Goal: Task Accomplishment & Management: Manage account settings

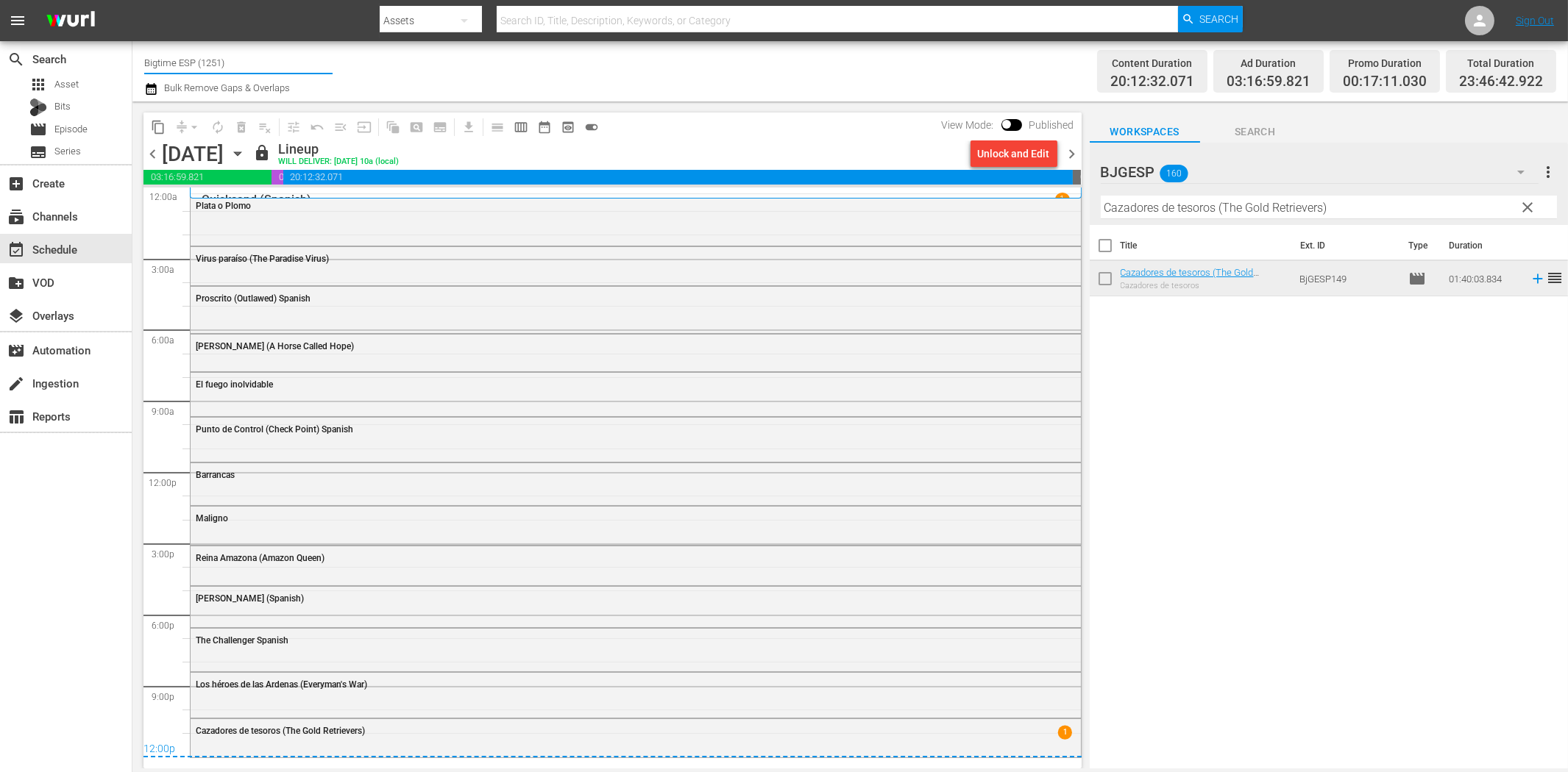
drag, startPoint x: 170, startPoint y: 59, endPoint x: 313, endPoint y: 57, distance: 143.0
click at [313, 57] on input "Bigtime ESP (1251)" at bounding box center [238, 63] width 188 height 36
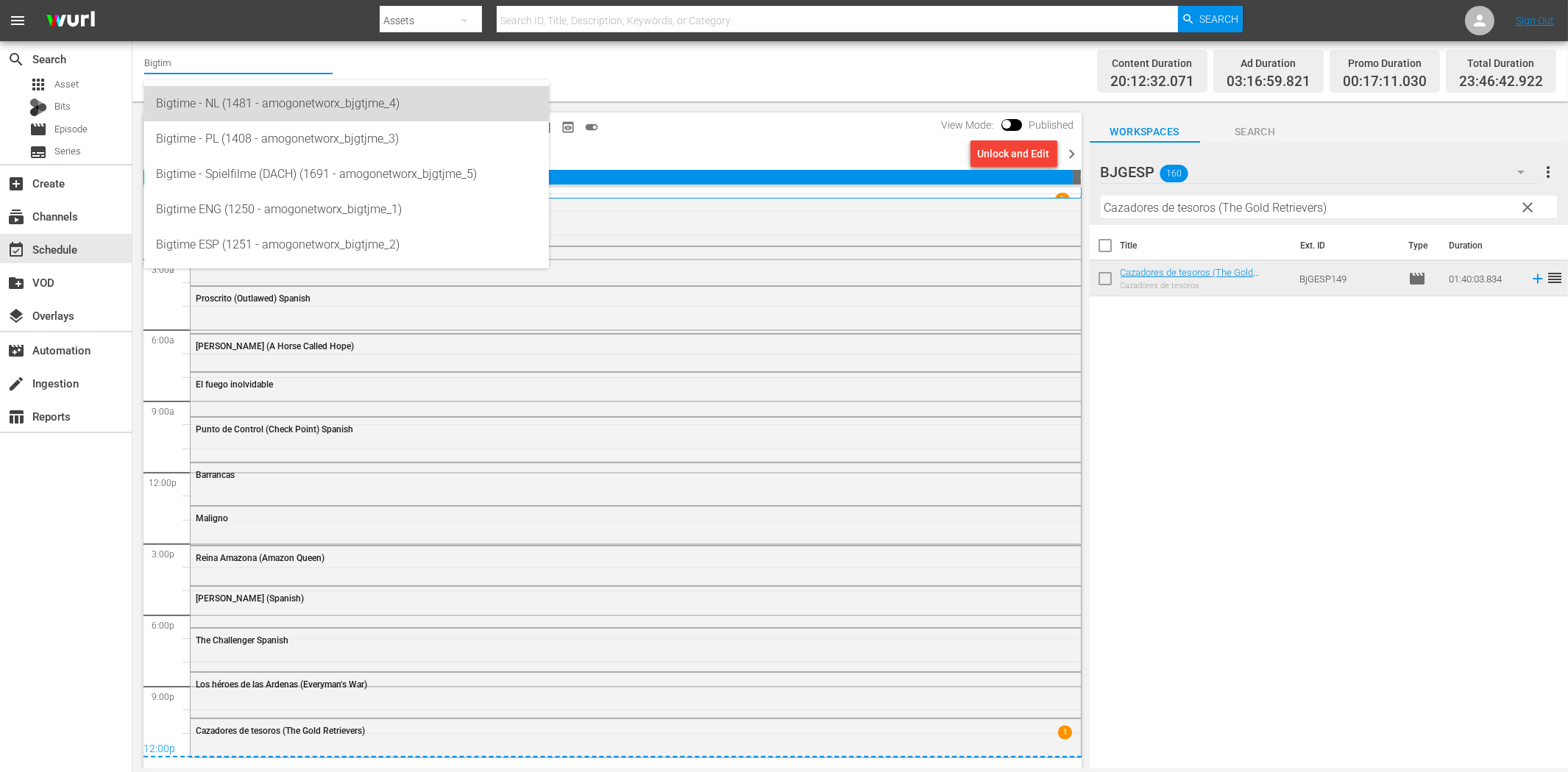
click at [253, 104] on div "Bigtime - NL (1481 - amogonetworx_bjgtjme_4)" at bounding box center [347, 104] width 381 height 36
type input "Bigtime - NL (1481 - amogonetworx_bjgtjme_4)"
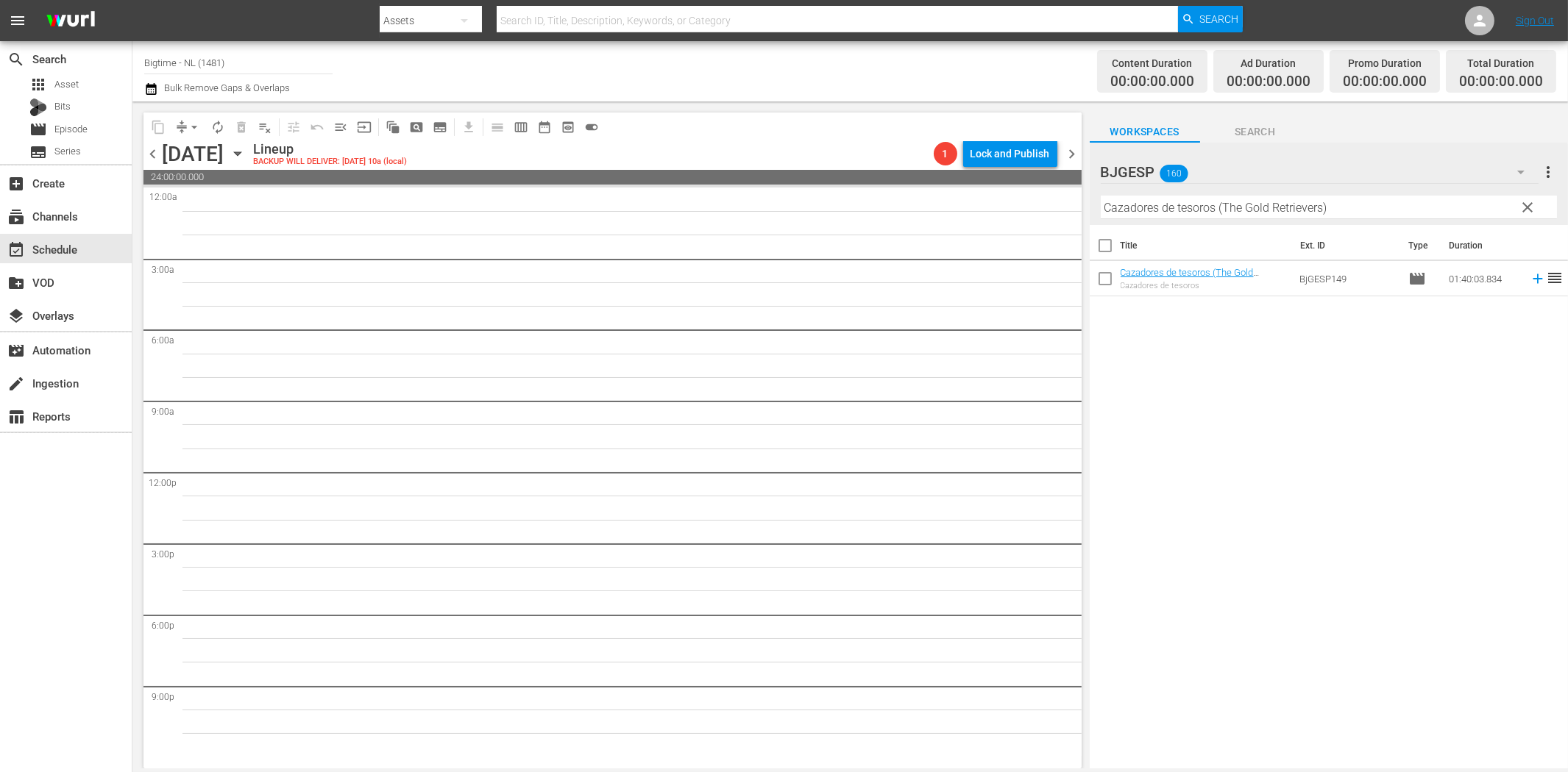
click at [241, 155] on icon "button" at bounding box center [237, 154] width 7 height 4
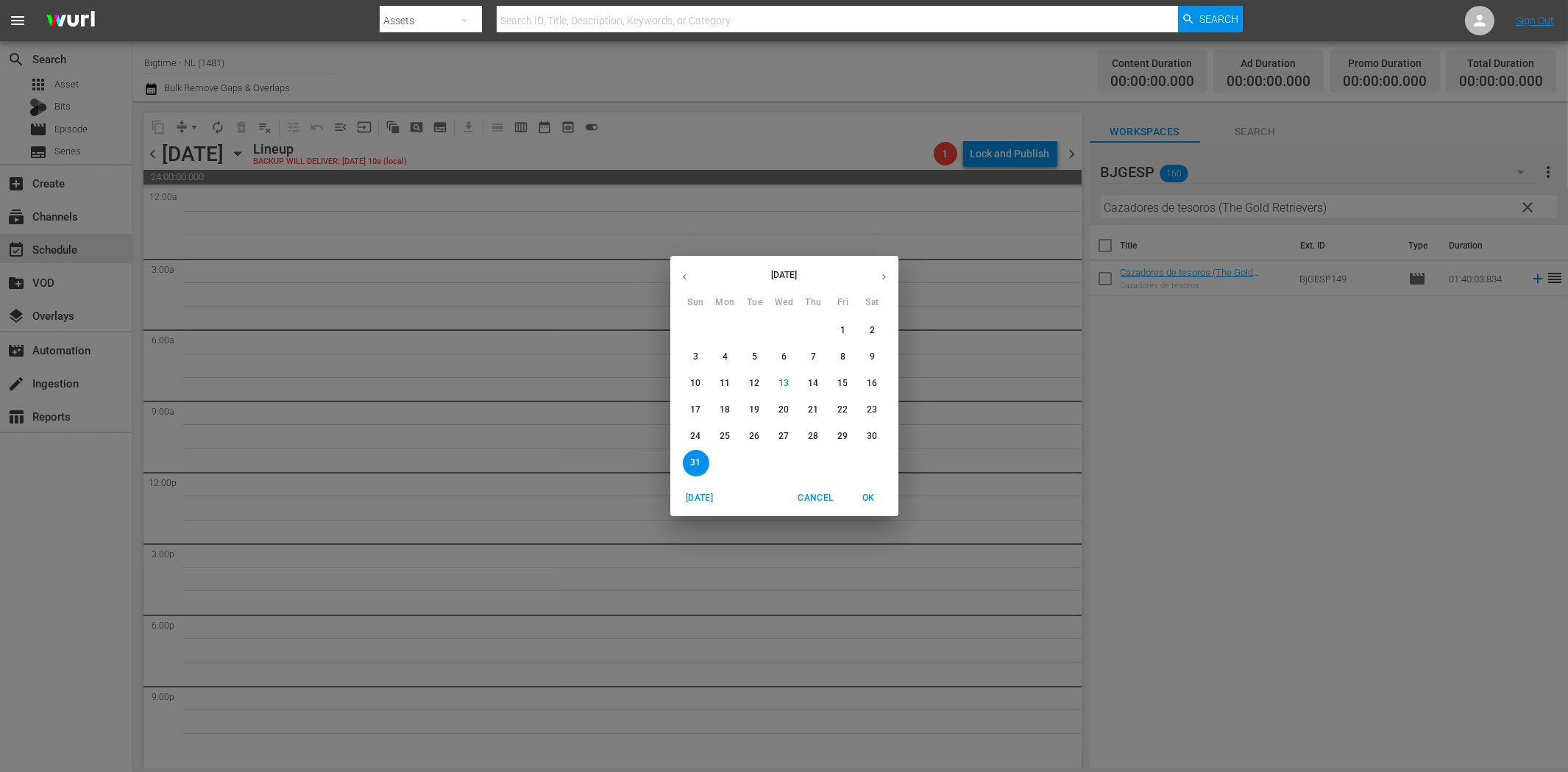
click at [724, 436] on p "25" at bounding box center [724, 436] width 10 height 12
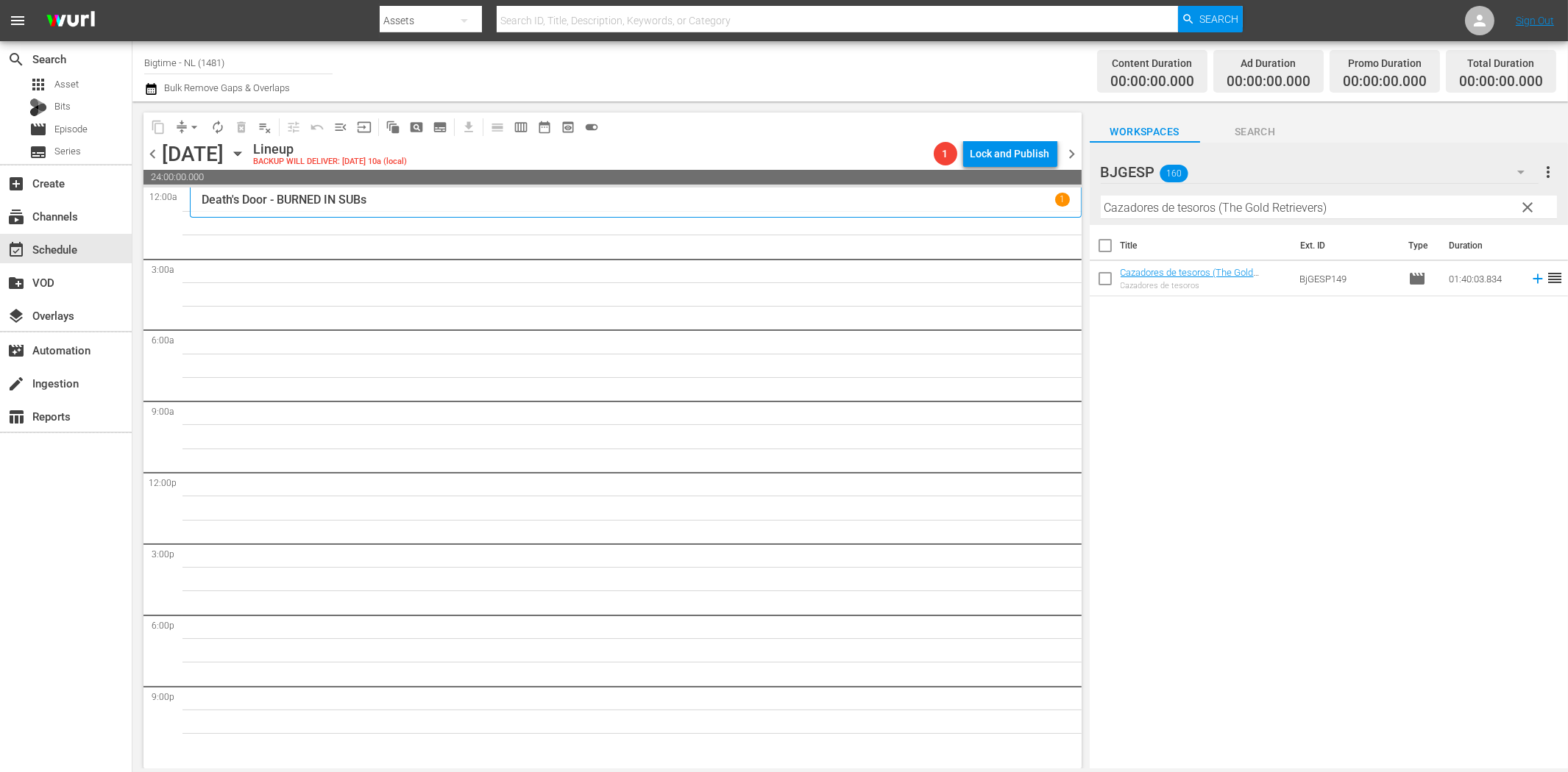
click at [1149, 531] on div "Title Ext. ID Type Duration Cazadores de tesoros (The Gold Retrievers) Cazadore…" at bounding box center [1329, 497] width 478 height 545
click at [1518, 171] on icon "button" at bounding box center [1521, 172] width 18 height 18
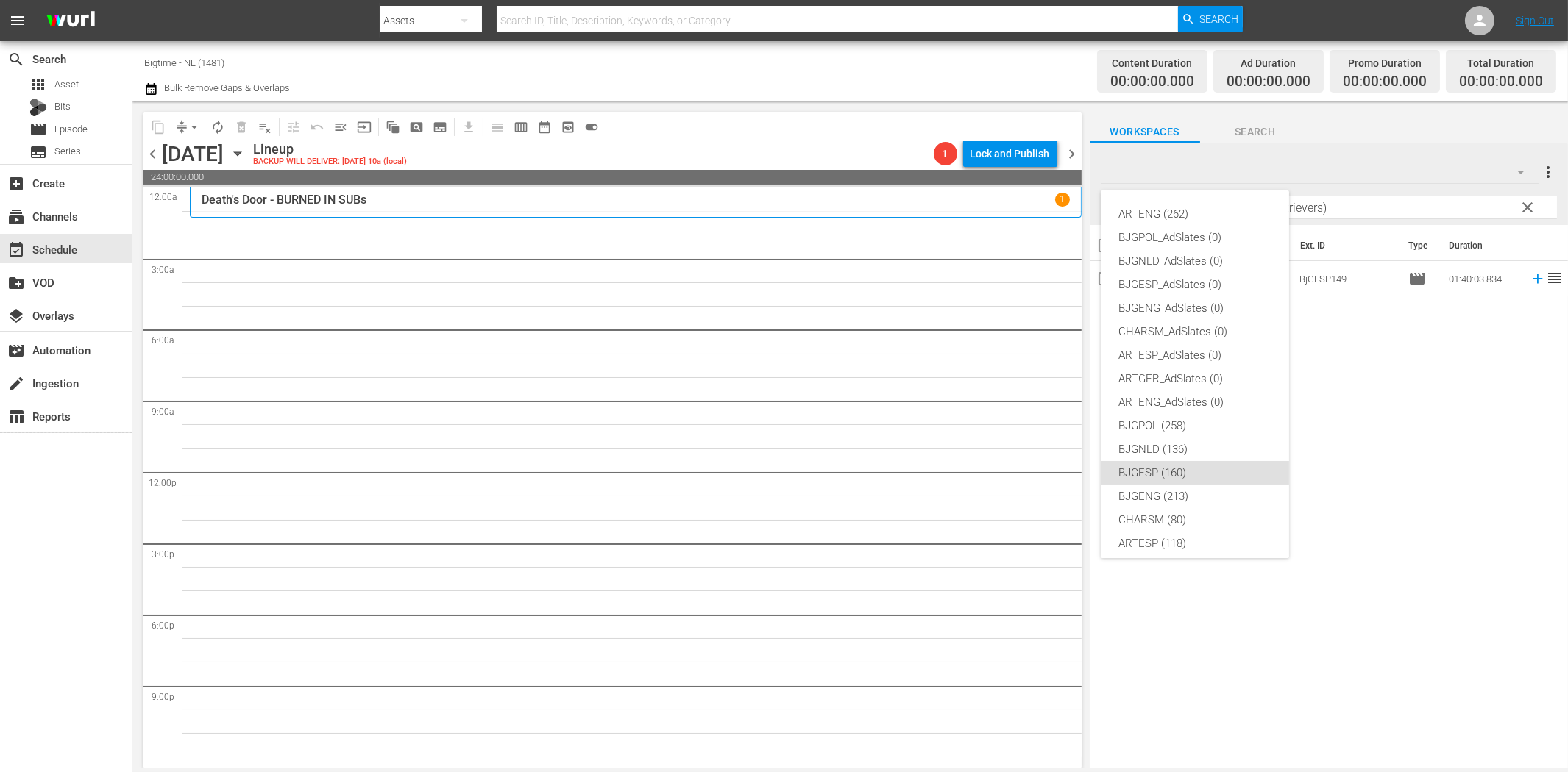
scroll to position [55, 0]
click at [1529, 207] on div "ARTENG (262) BJGPOL_AdSlates (0) BJGNLD_AdSlates (0) BJGESP_AdSlates (0) BJGENG…" at bounding box center [784, 386] width 1568 height 772
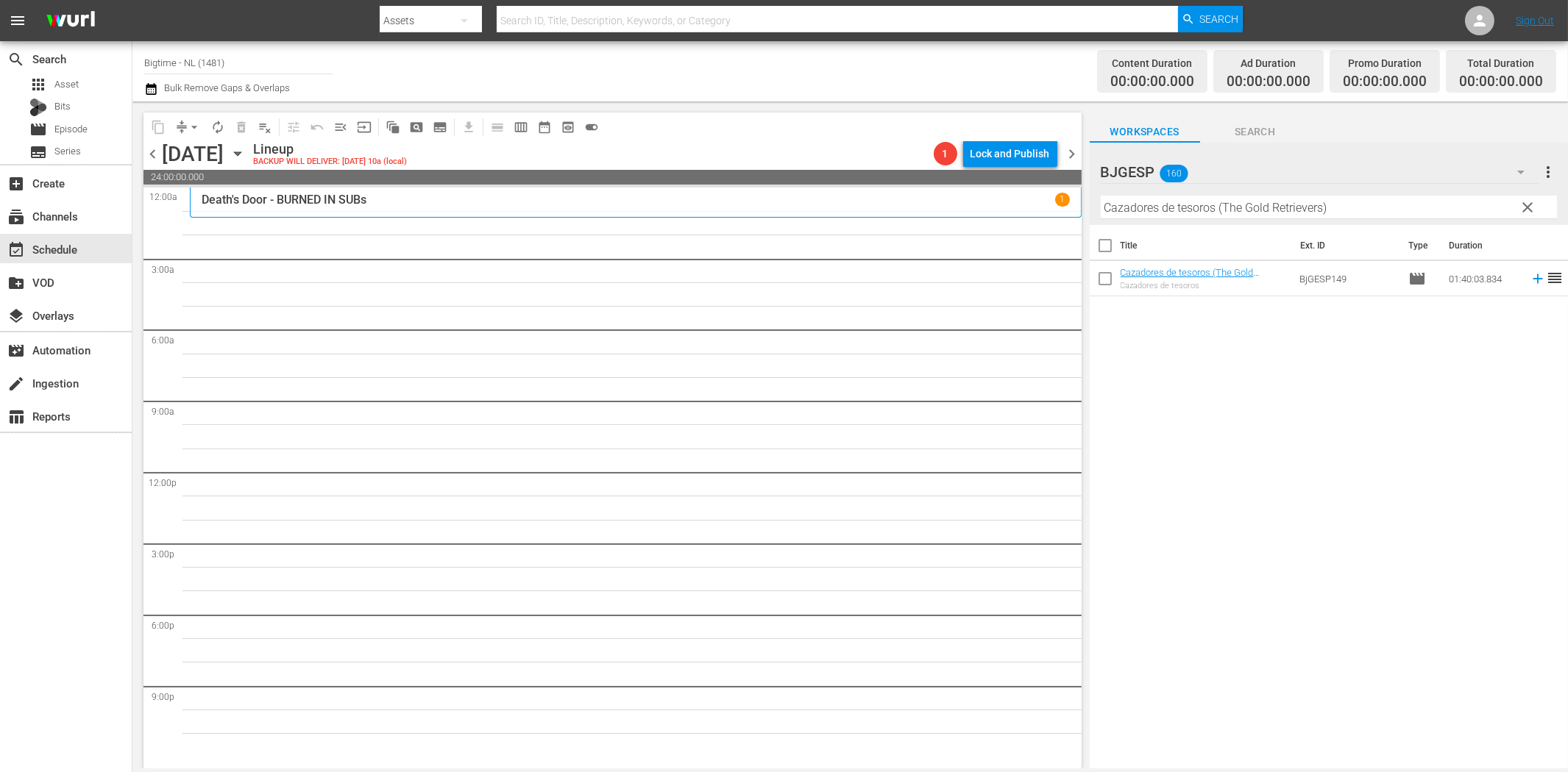
click at [1529, 207] on div "ARTENG (262) BJGPOL_AdSlates (0) BJGNLD_AdSlates (0) BJGESP_AdSlates (0) BJGENG…" at bounding box center [784, 386] width 1568 height 772
click at [1525, 207] on span "clear" at bounding box center [1527, 207] width 18 height 18
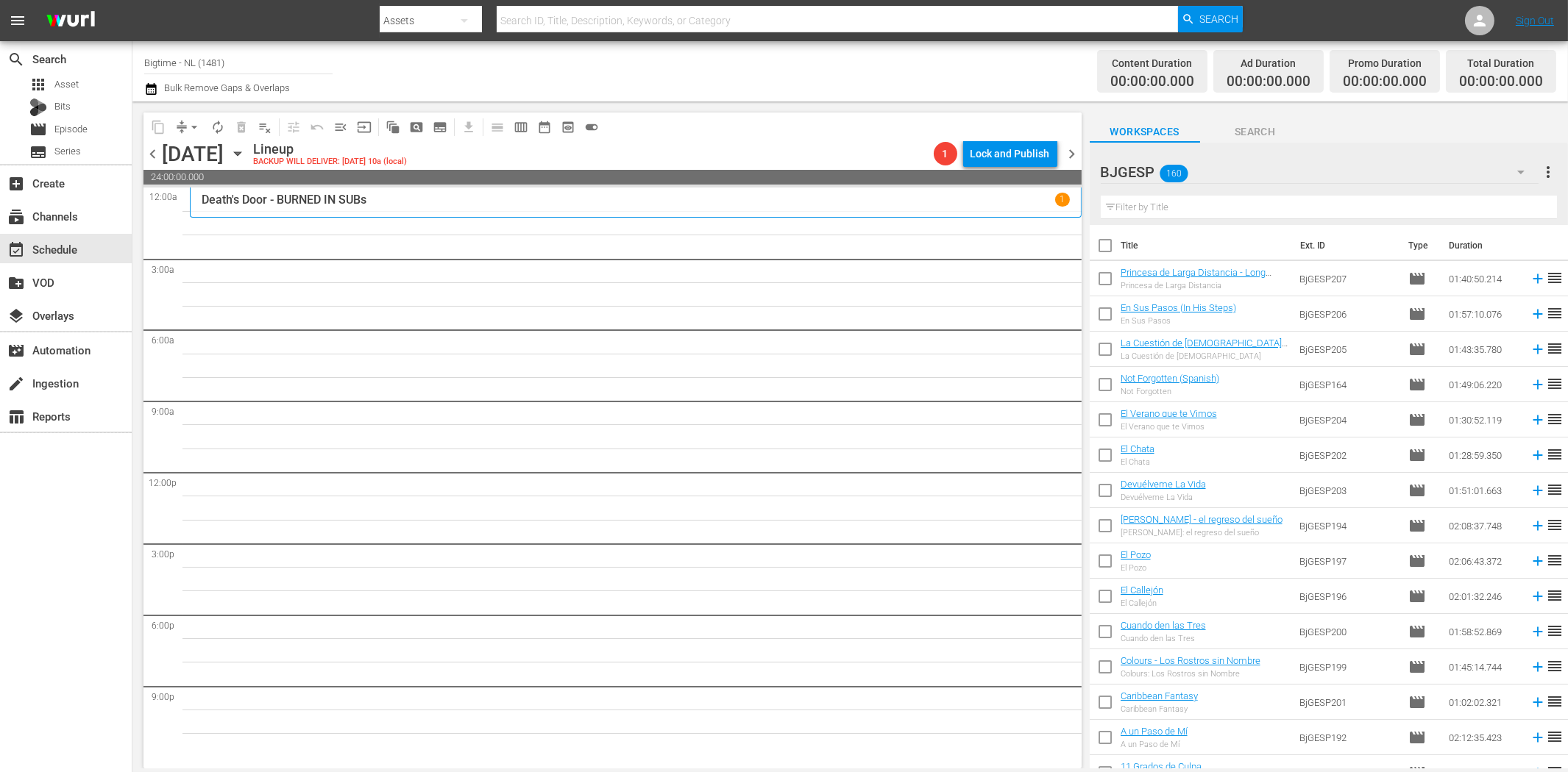
click at [1522, 169] on icon "button" at bounding box center [1521, 172] width 18 height 18
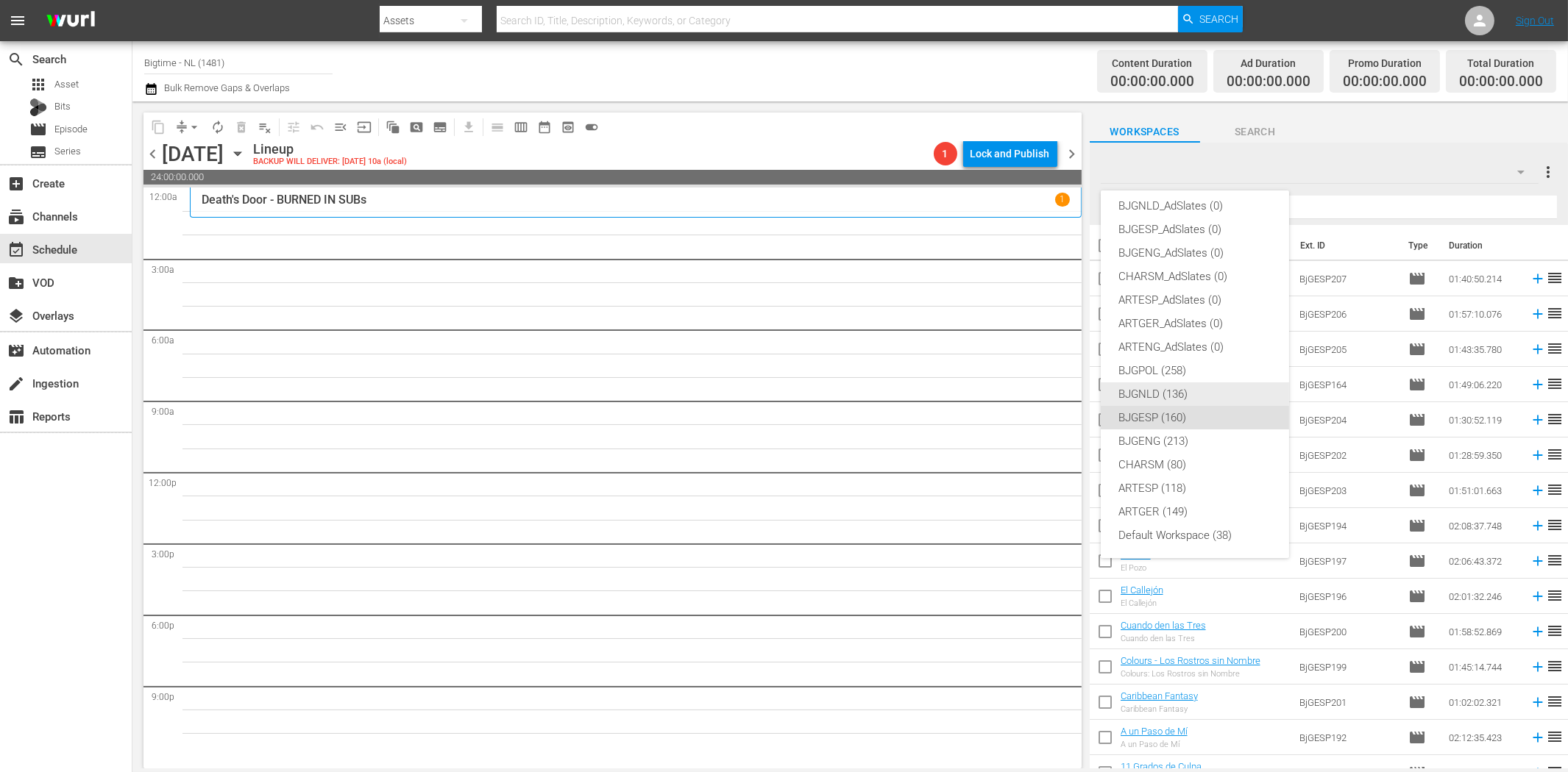
click at [1165, 398] on div "BJGNLD (136)" at bounding box center [1195, 394] width 153 height 23
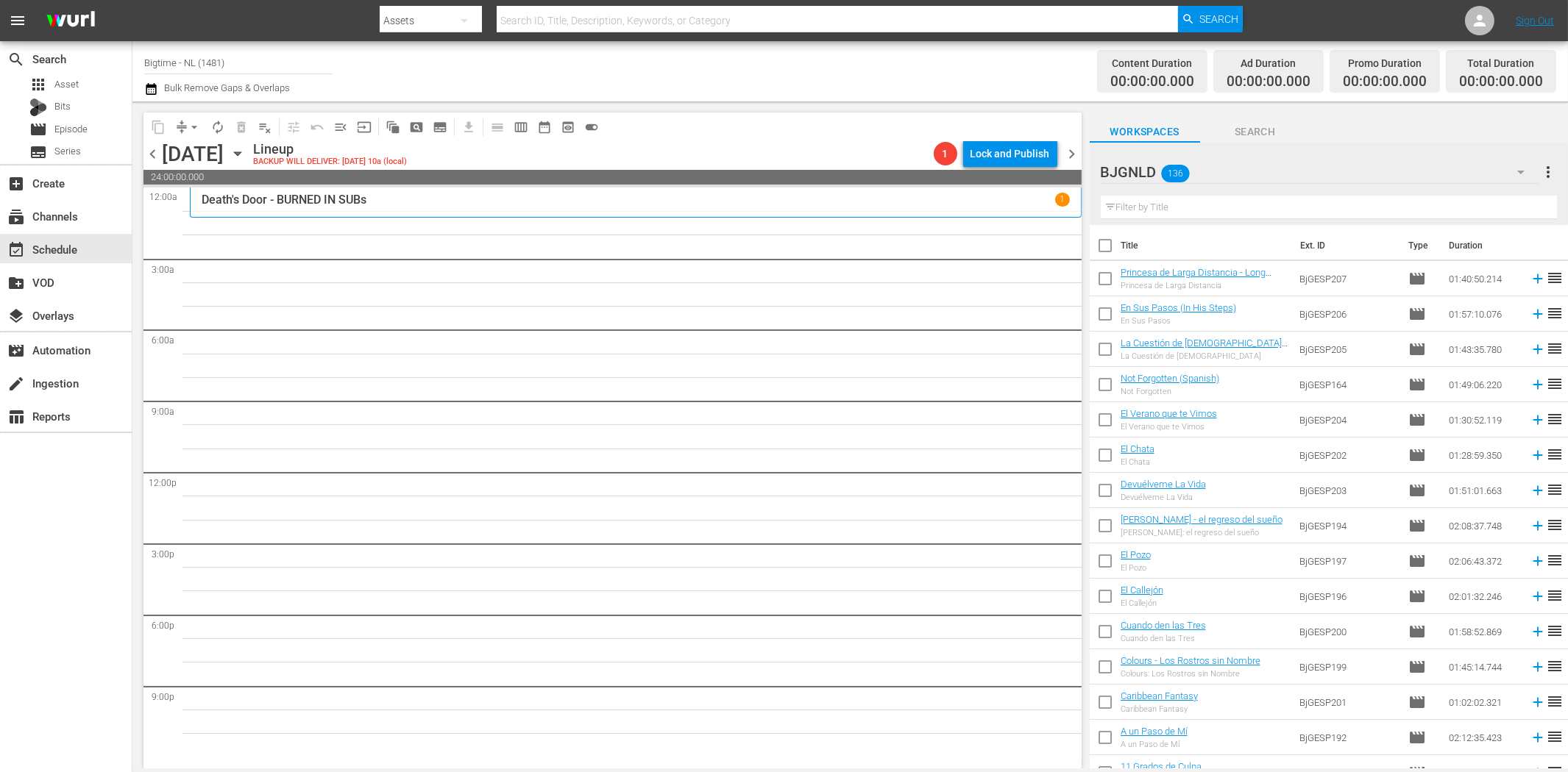
click at [1222, 212] on input "text" at bounding box center [1328, 207] width 456 height 23
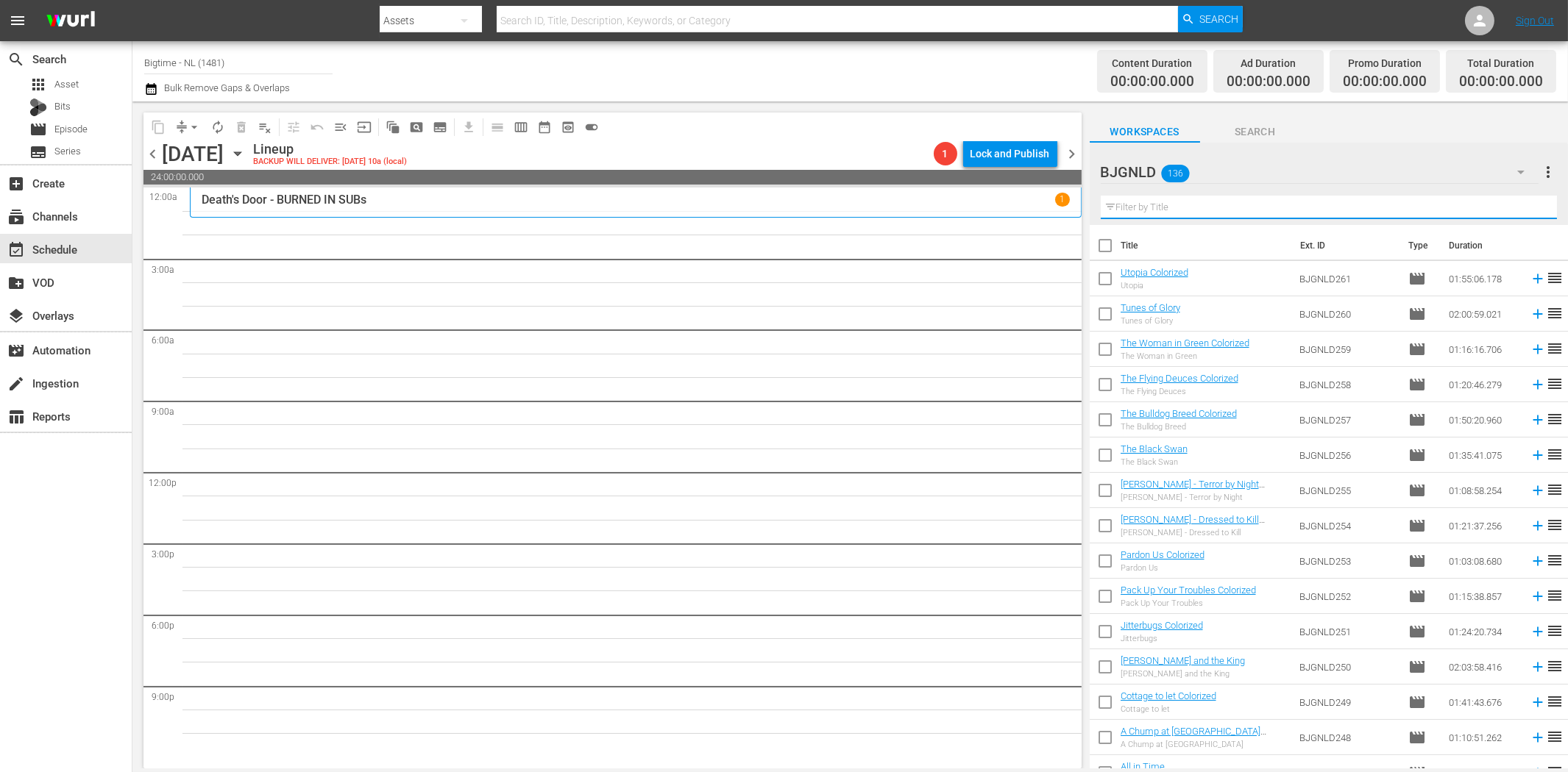
paste input "Appleton"
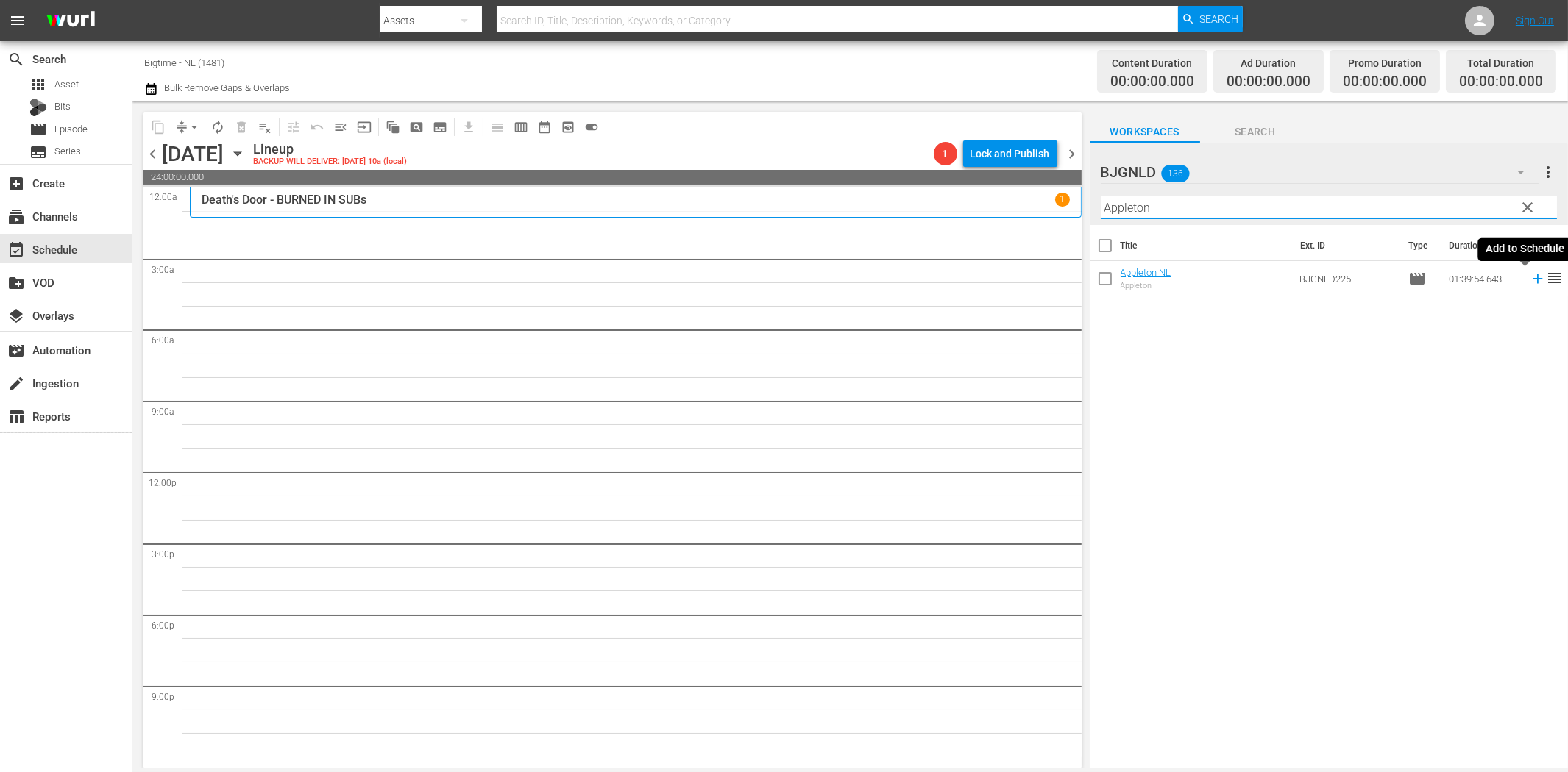
click at [1530, 280] on icon at bounding box center [1538, 278] width 16 height 16
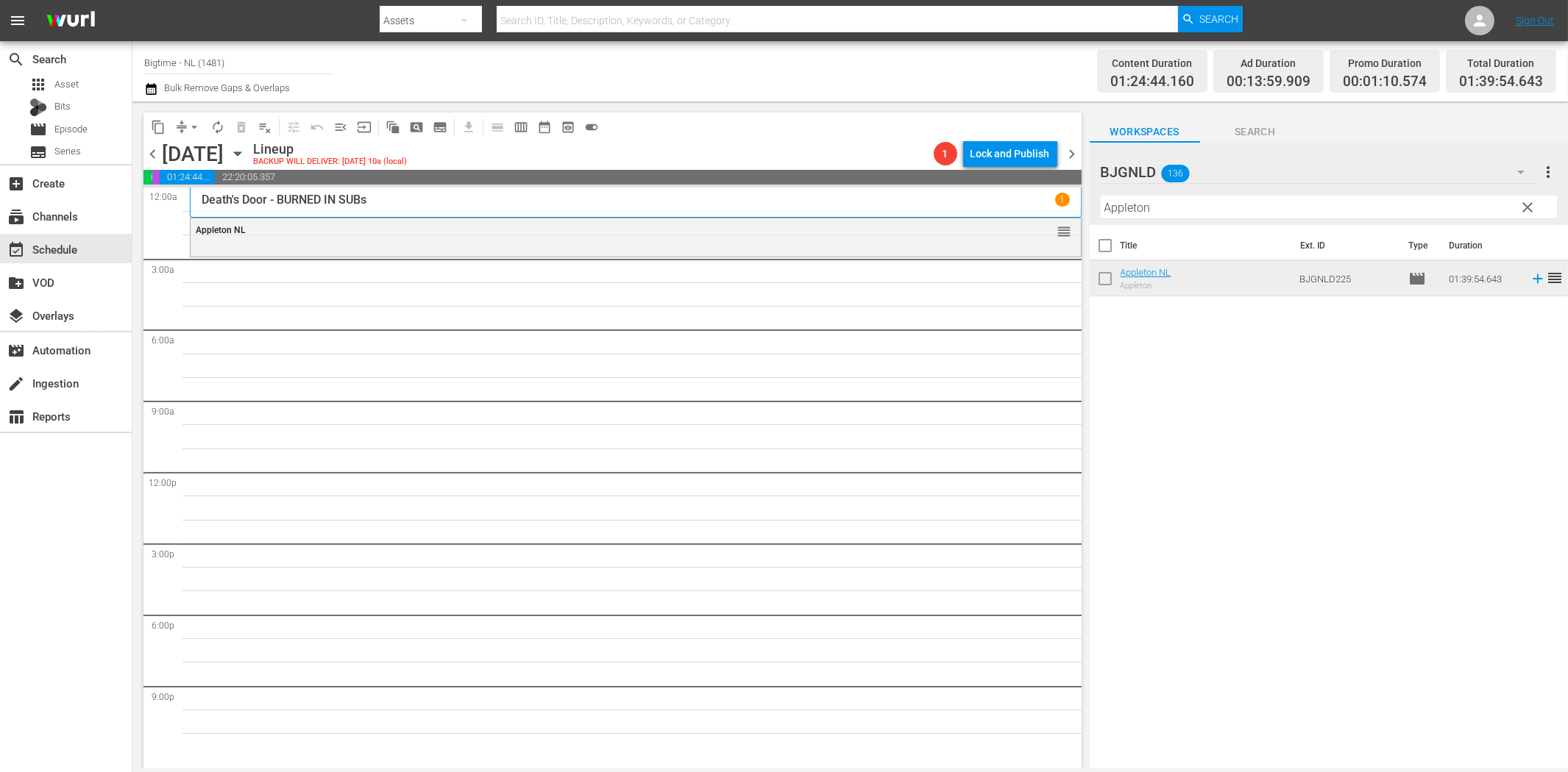
click at [1131, 206] on input "Appleton" at bounding box center [1328, 207] width 456 height 23
paste input "Colourful & Impossible"
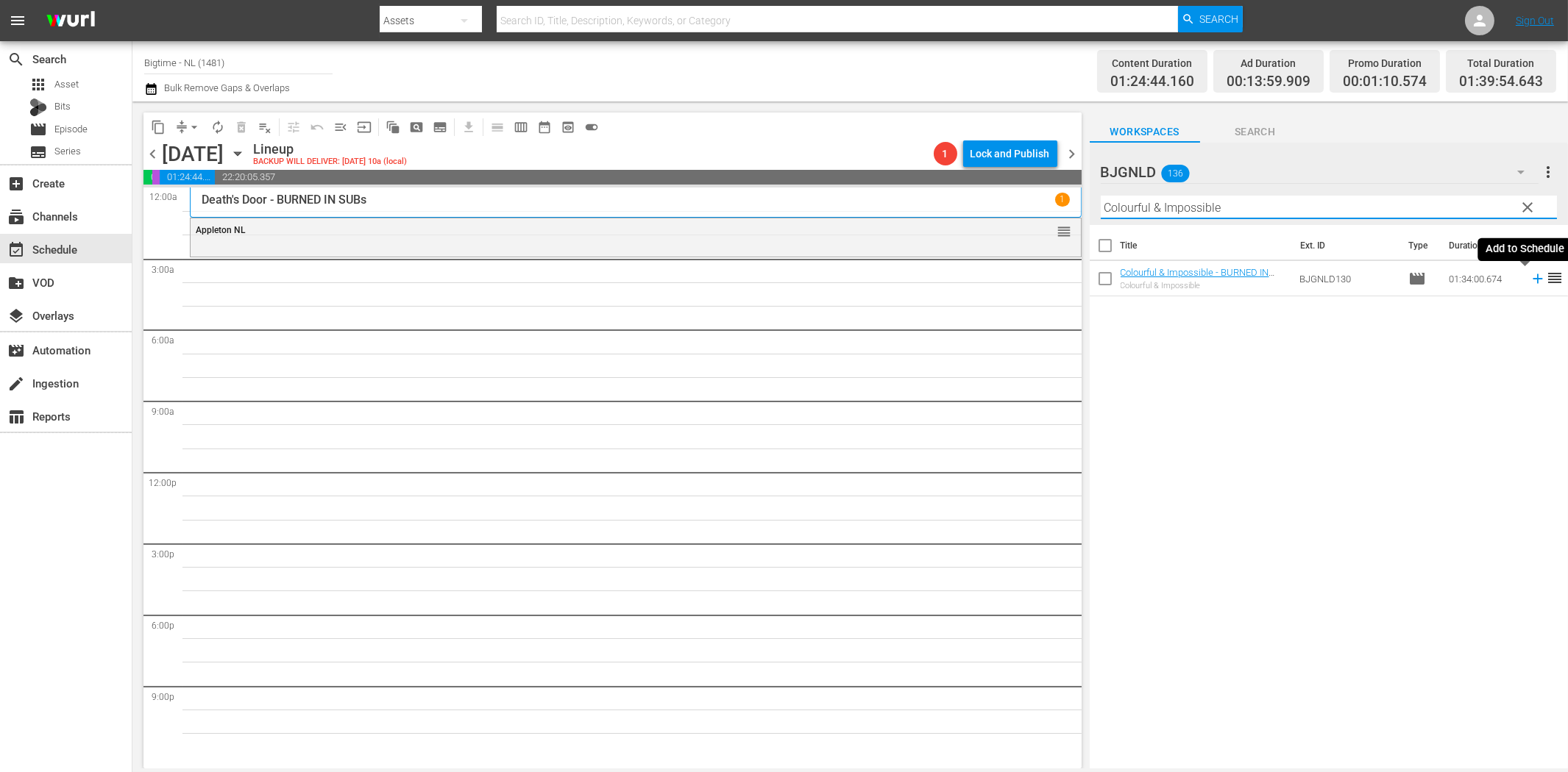
click at [1530, 280] on icon at bounding box center [1538, 278] width 16 height 16
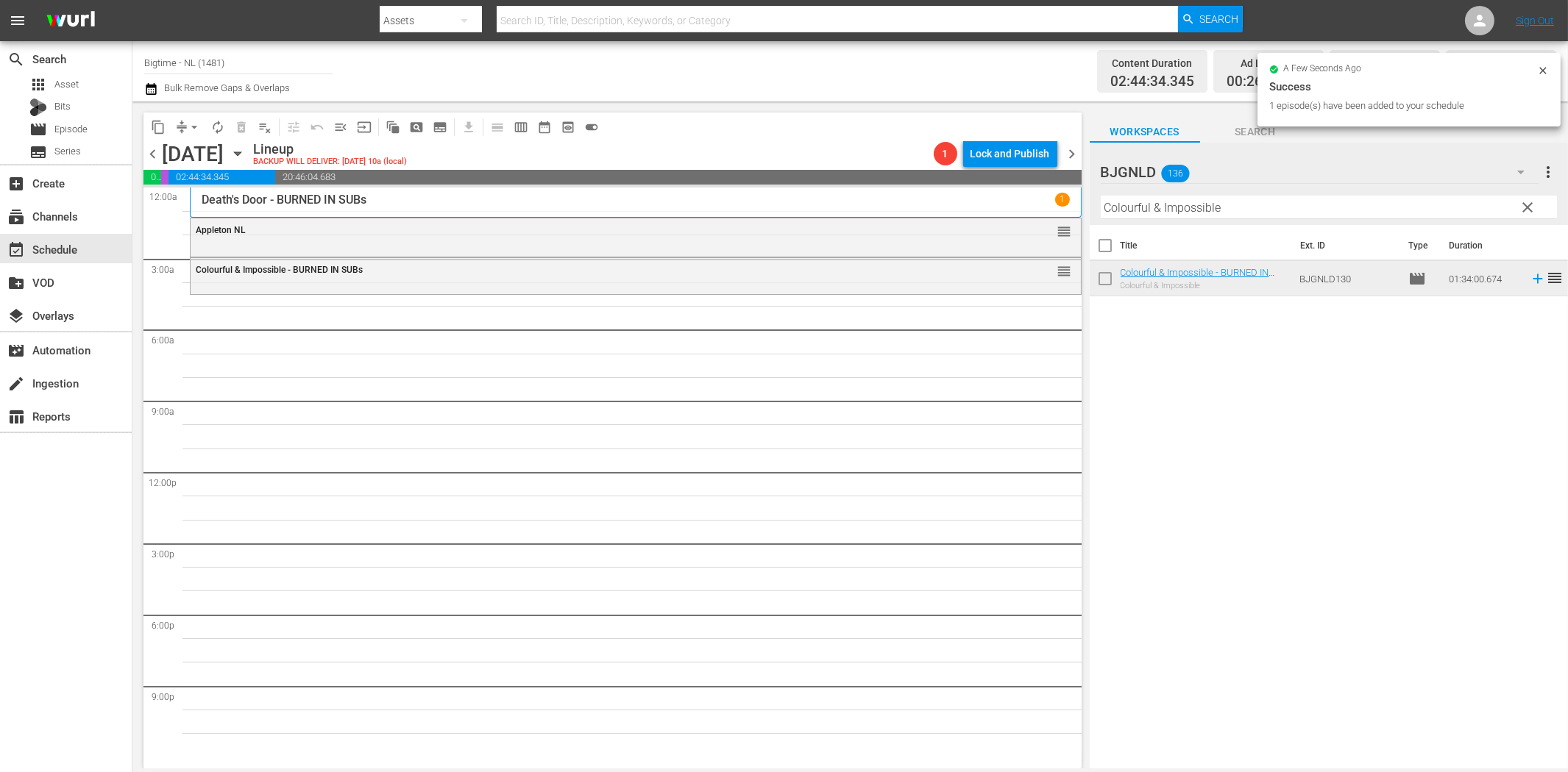
click at [1160, 210] on input "Colourful & Impossible" at bounding box center [1328, 207] width 456 height 23
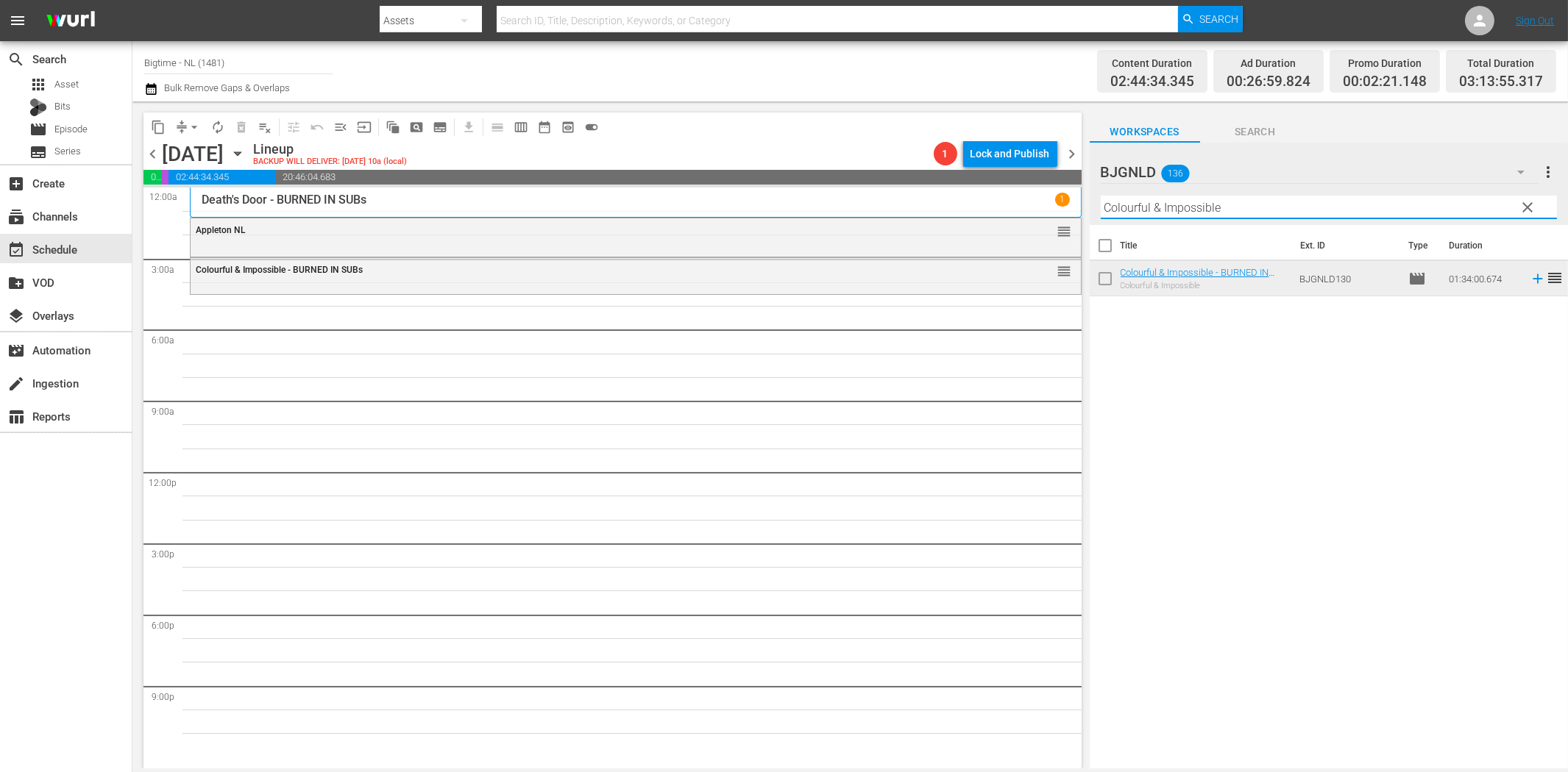
paste input "Eight"
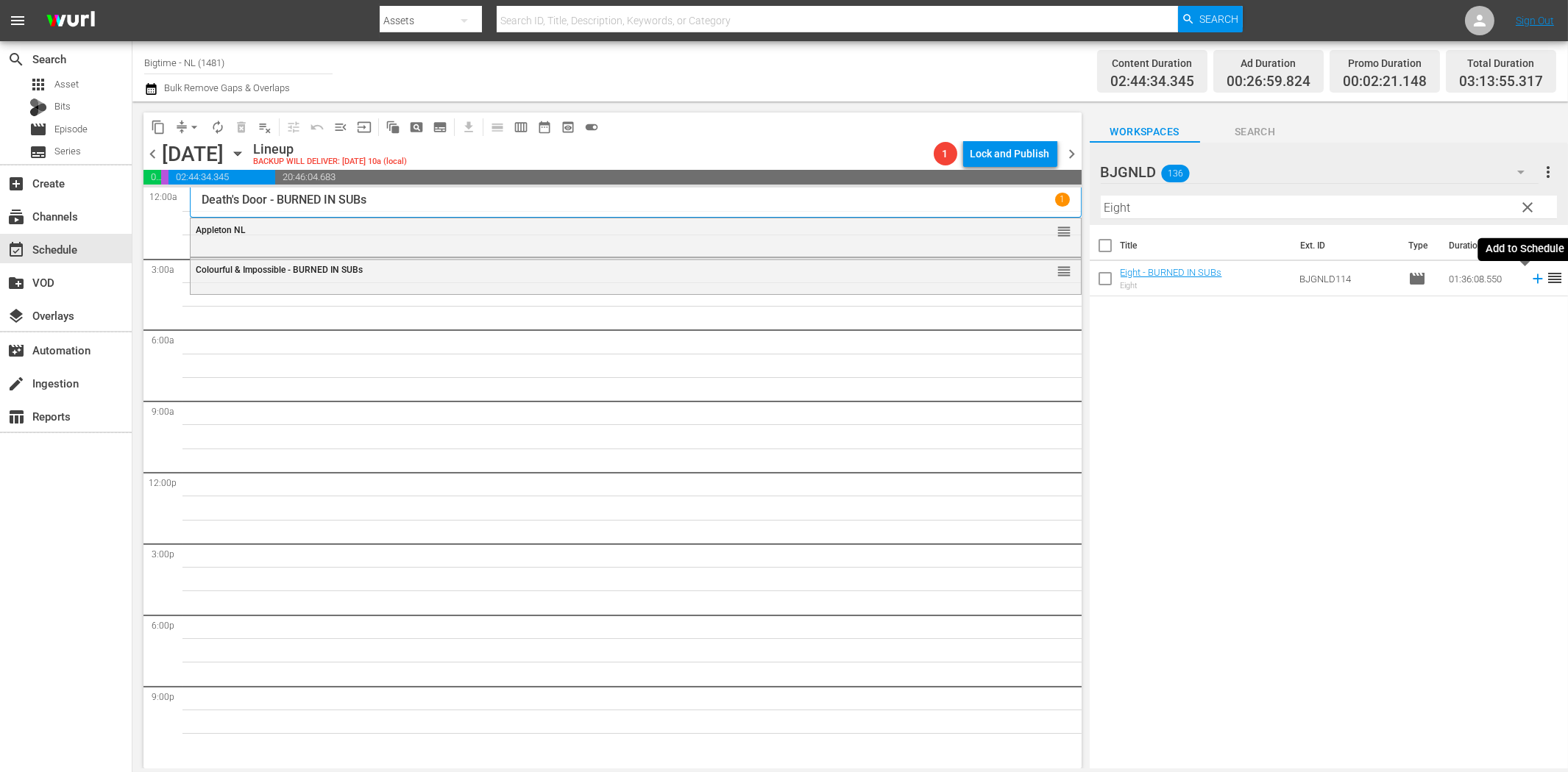
click at [1532, 279] on icon at bounding box center [1537, 279] width 9 height 9
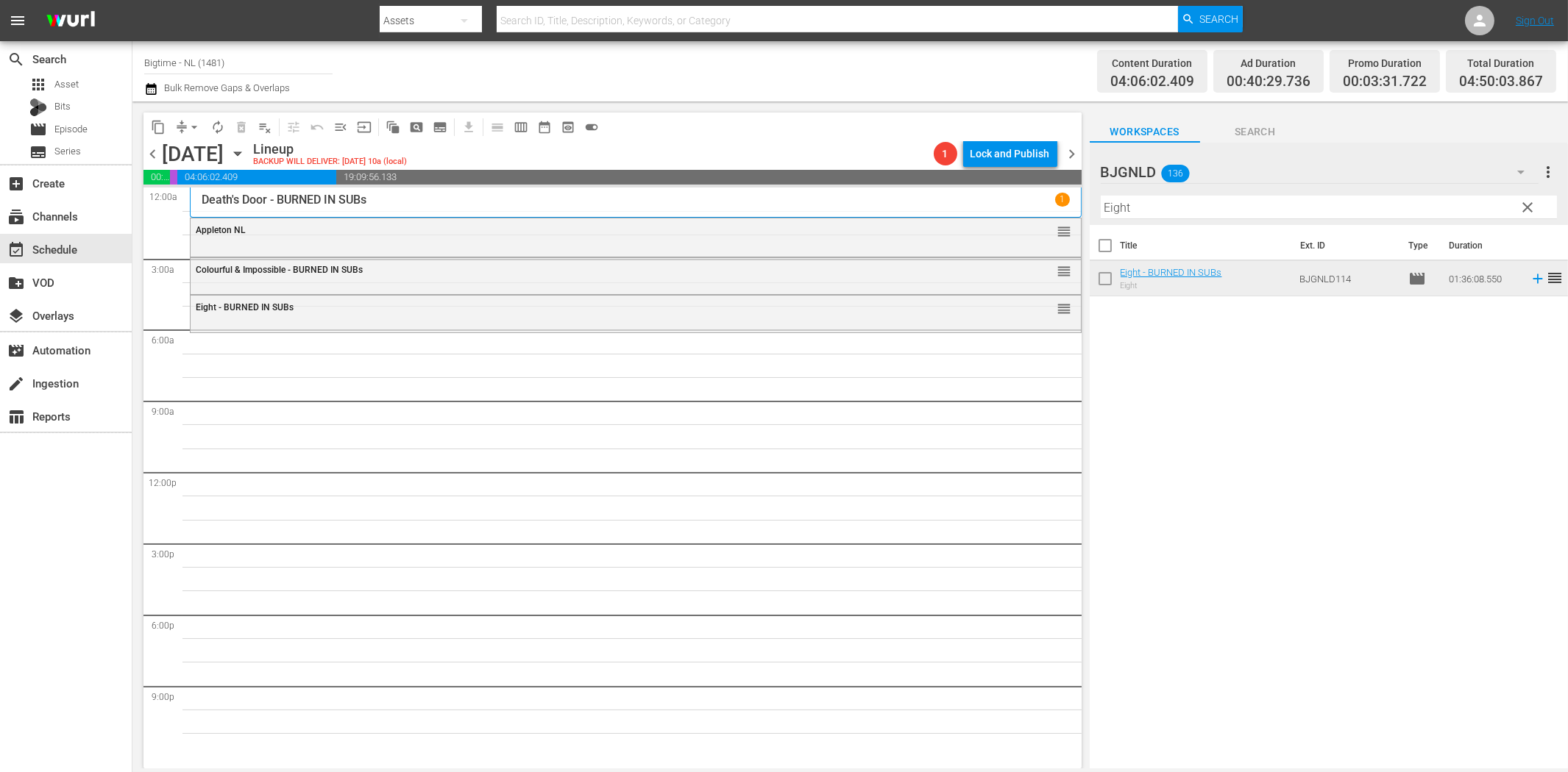
click at [1129, 208] on input "Eight" at bounding box center [1328, 207] width 456 height 23
paste input "The Flying Deuces Colorized"
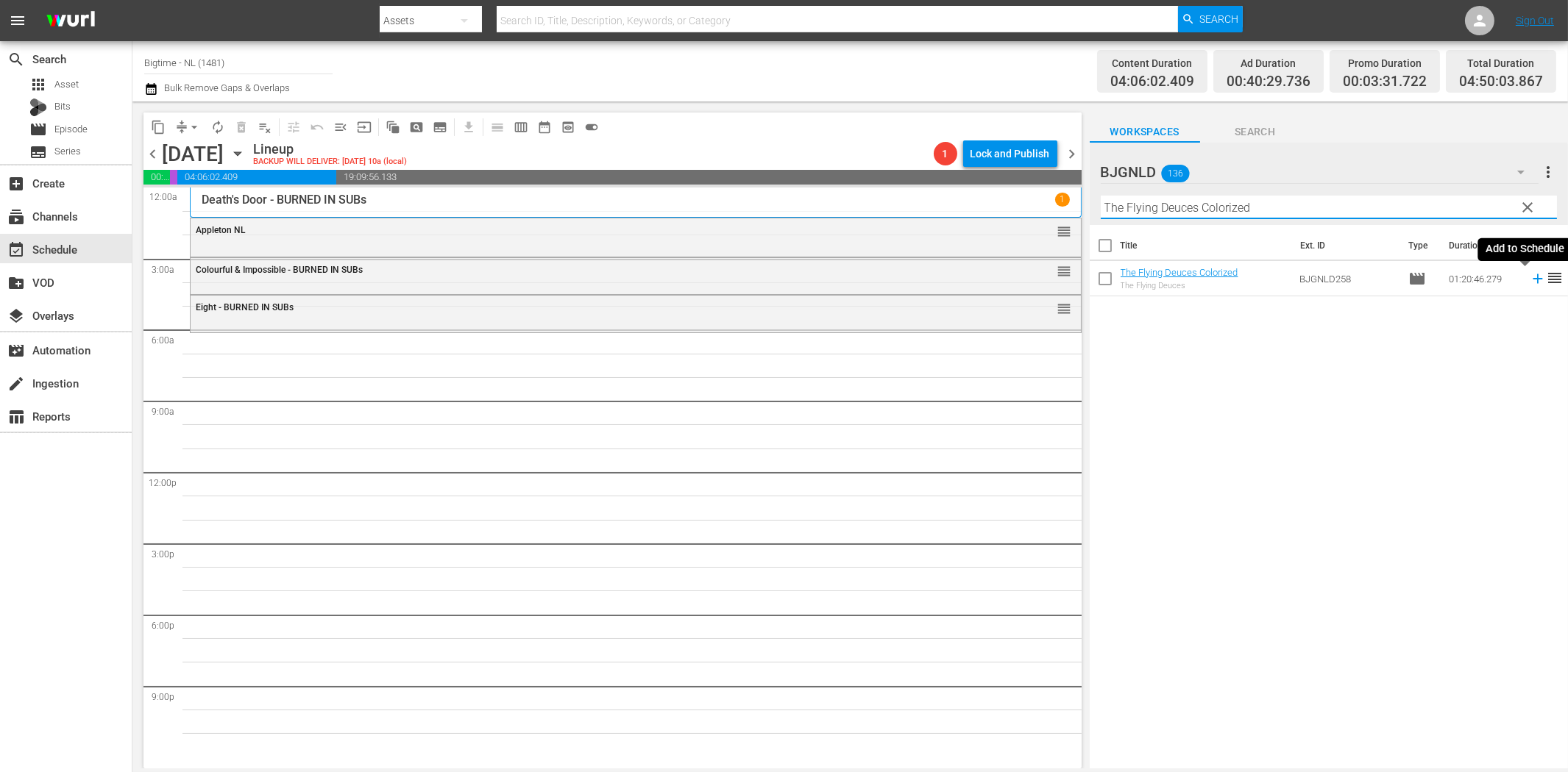
click at [1532, 280] on icon at bounding box center [1537, 279] width 9 height 9
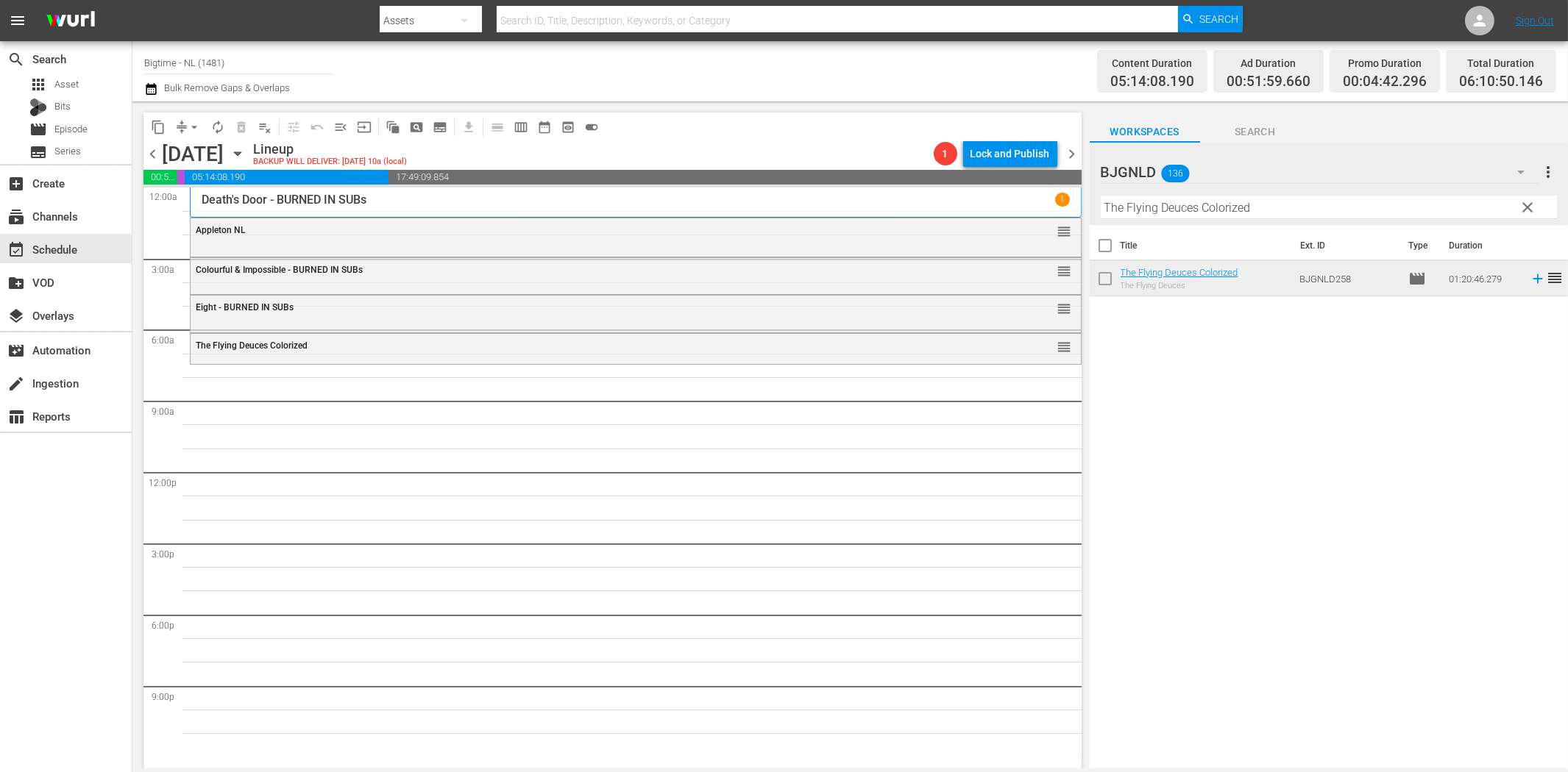
click at [1282, 200] on input "The Flying Deuces Colorized" at bounding box center [1328, 207] width 456 height 23
paste input "Mind Blown"
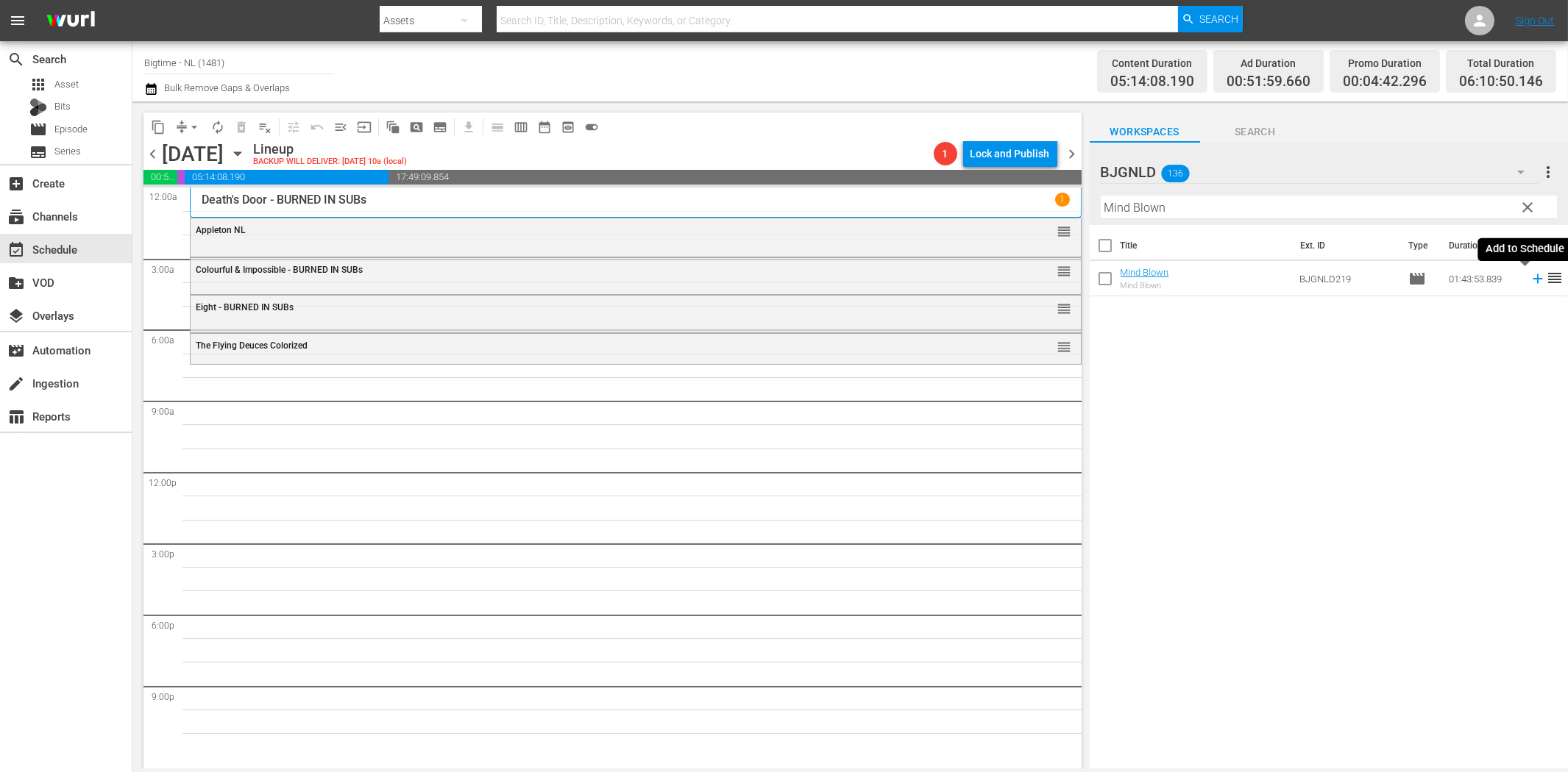
click at [1532, 279] on icon at bounding box center [1537, 279] width 9 height 9
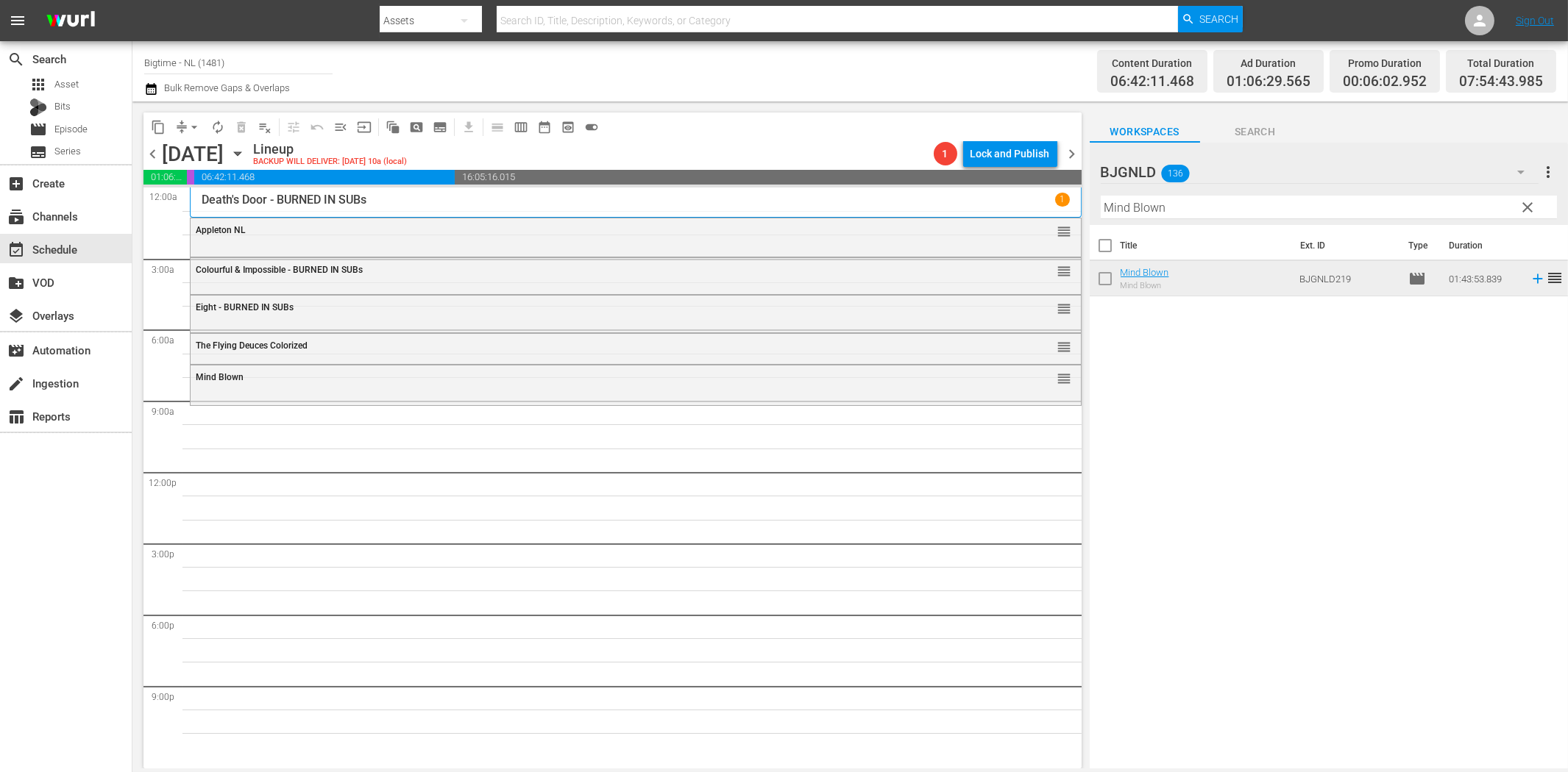
click at [1128, 208] on input "Mind Blown" at bounding box center [1328, 207] width 456 height 23
paste input "Love is Blind"
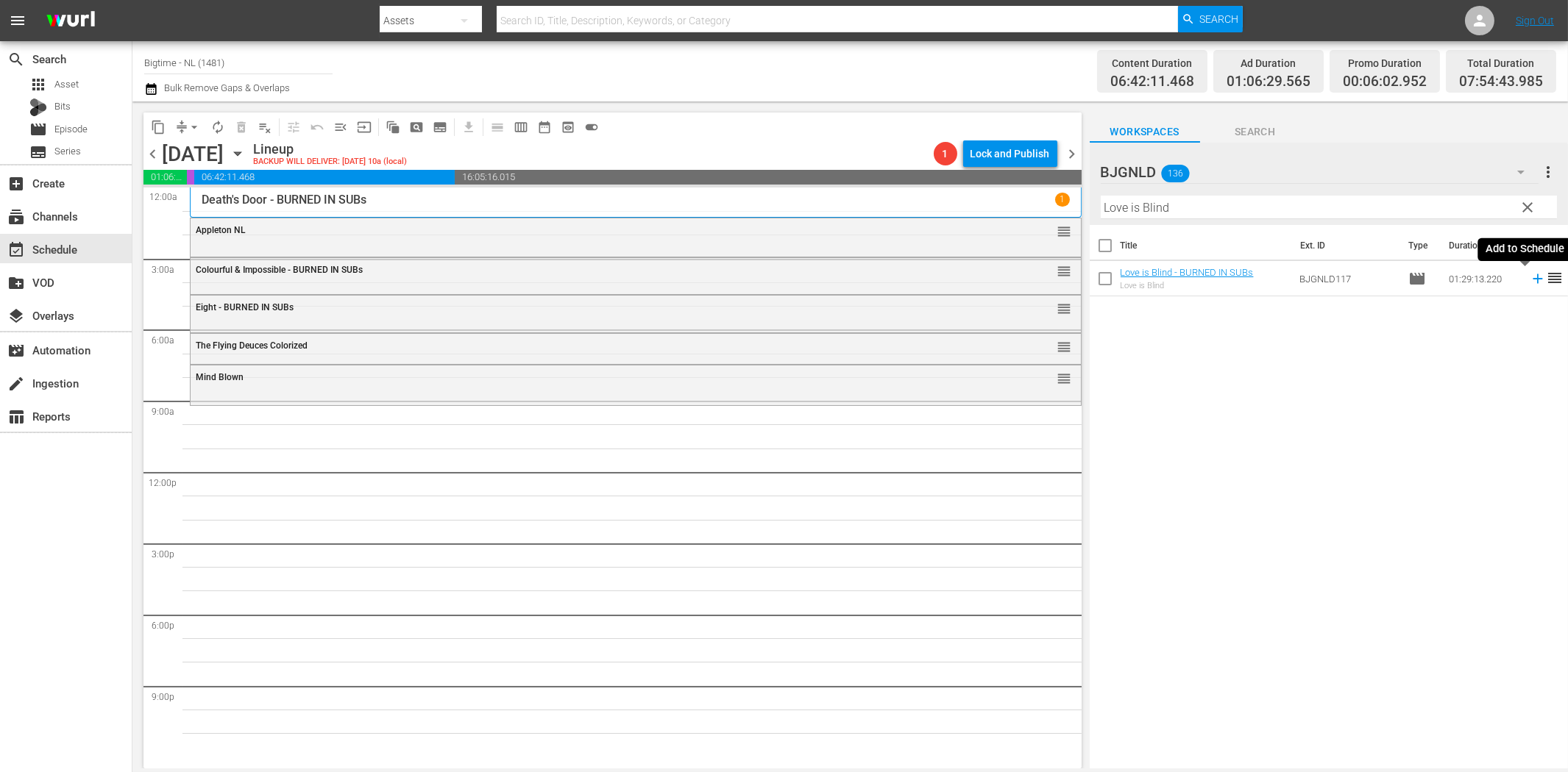
click at [1530, 283] on icon at bounding box center [1538, 278] width 16 height 16
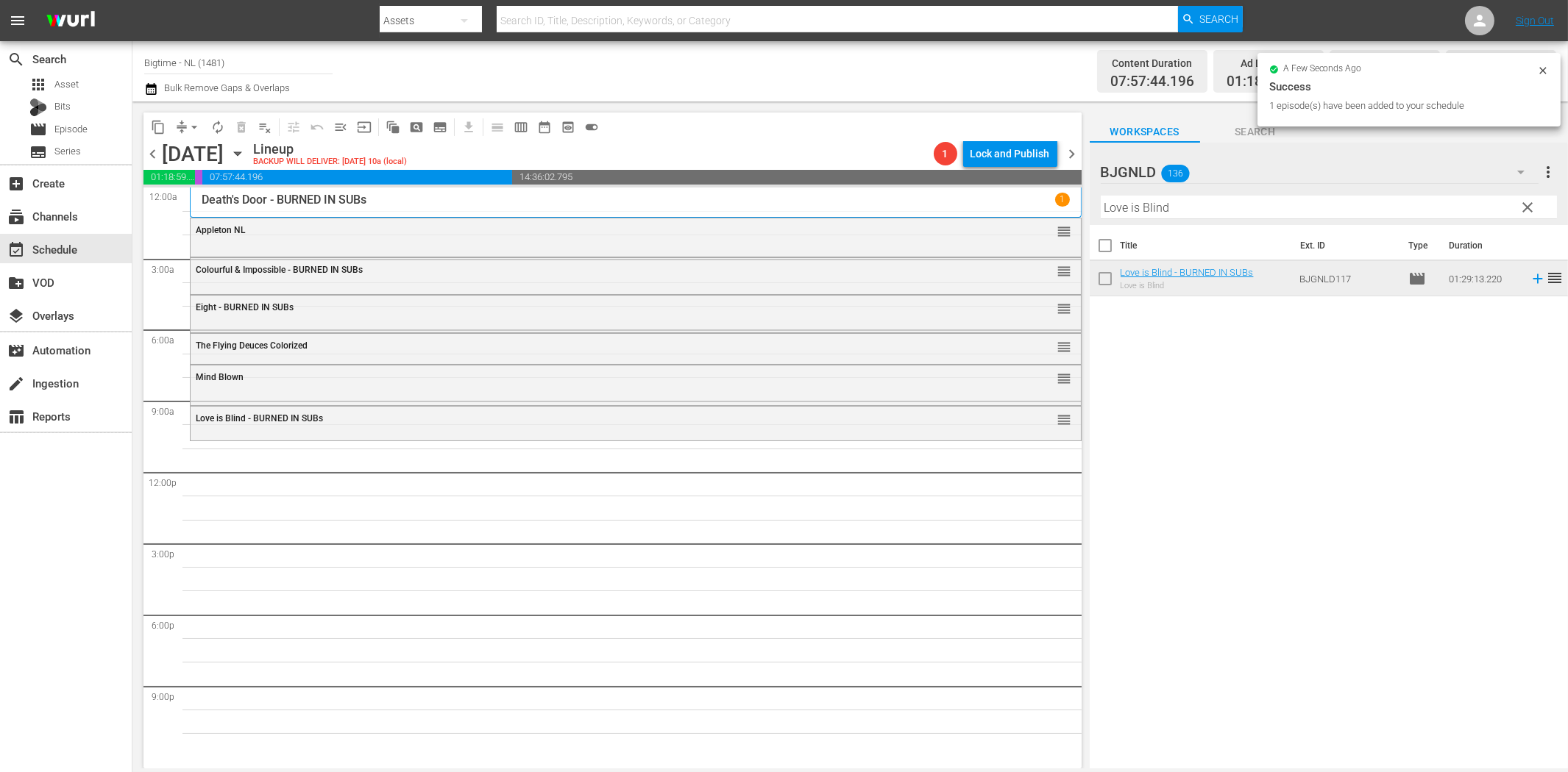
click at [1159, 206] on input "Love is Blind" at bounding box center [1328, 207] width 456 height 23
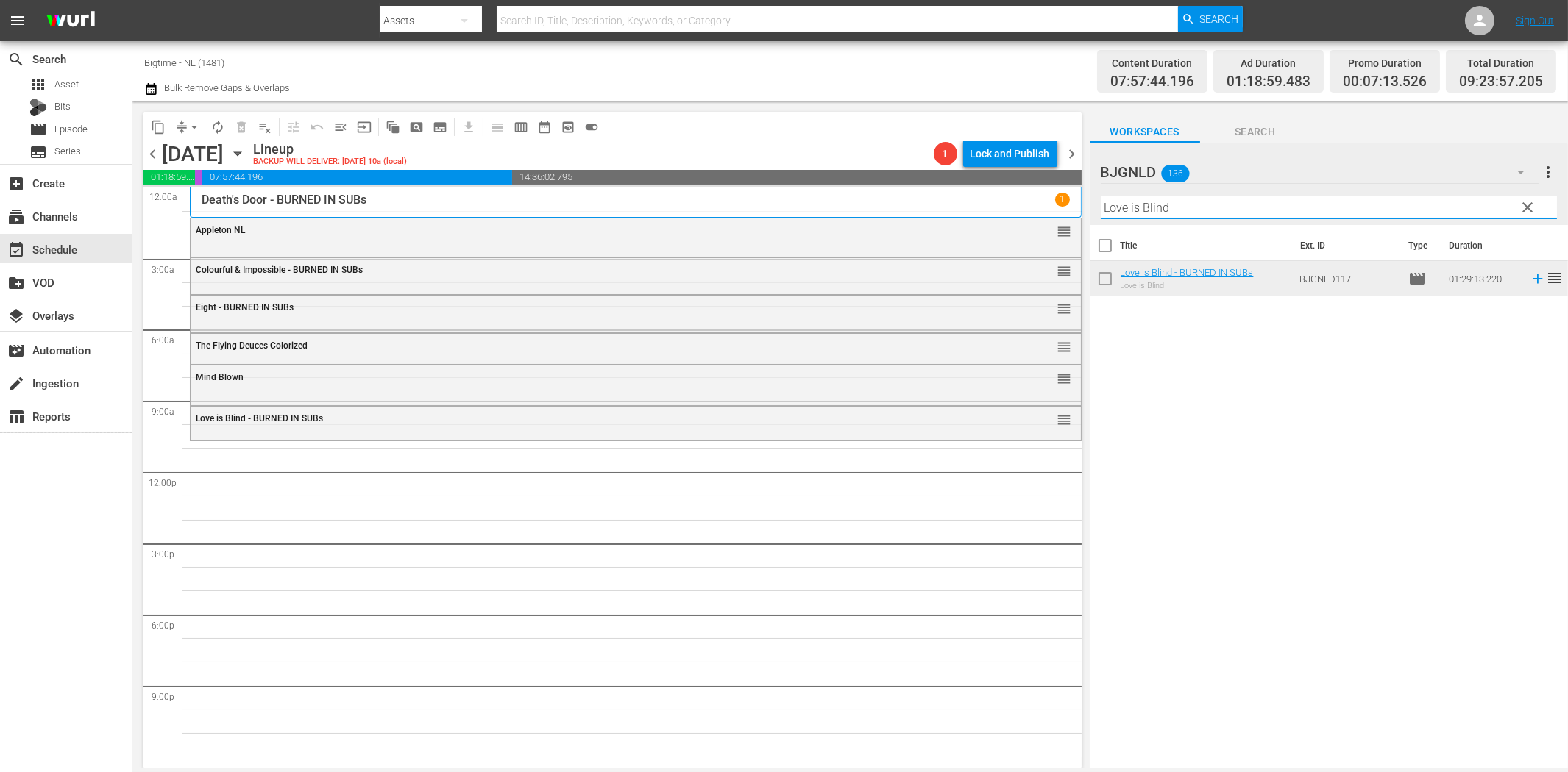
paste input "Perfect Break"
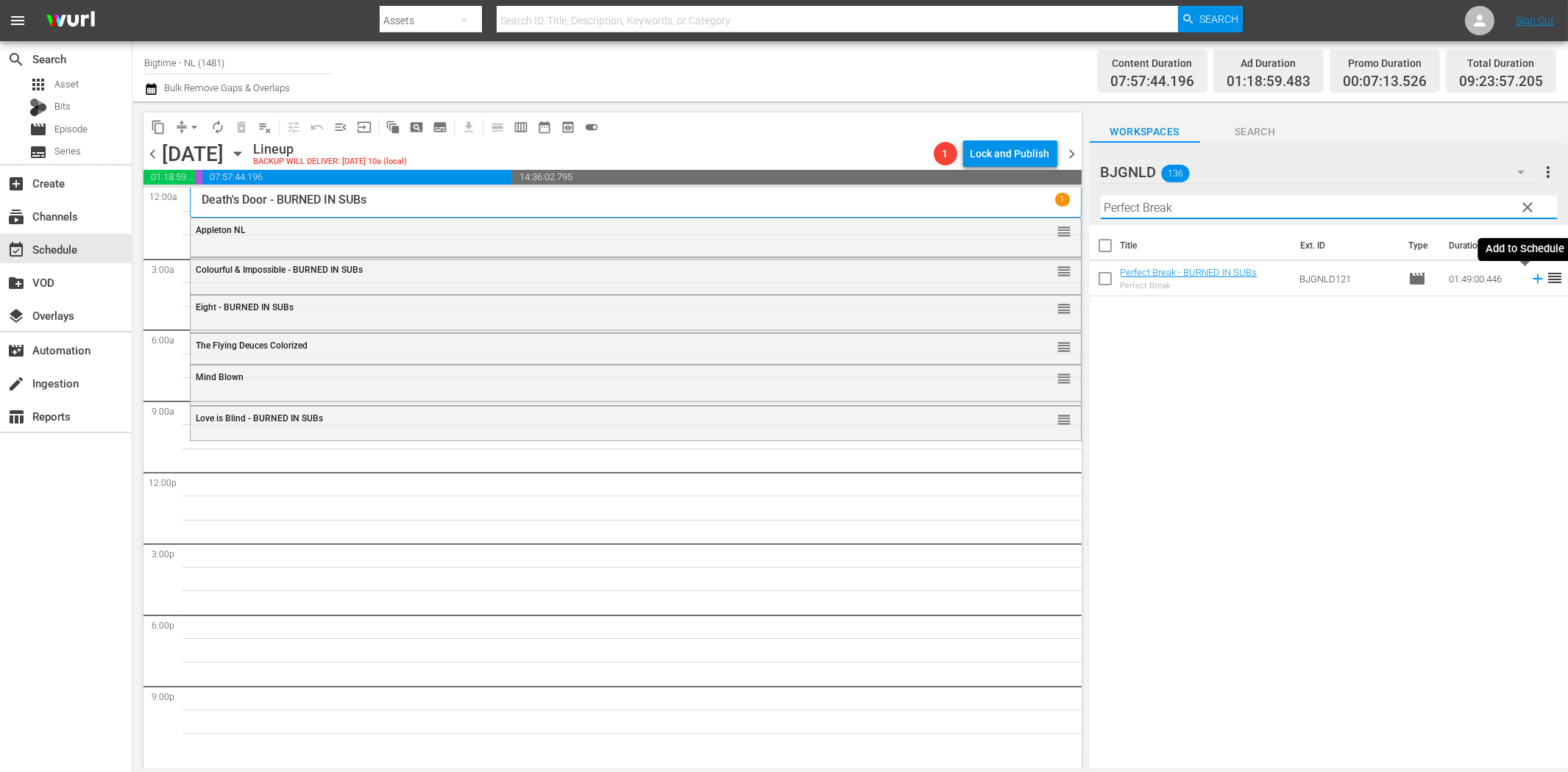
click at [1532, 279] on icon at bounding box center [1537, 279] width 9 height 9
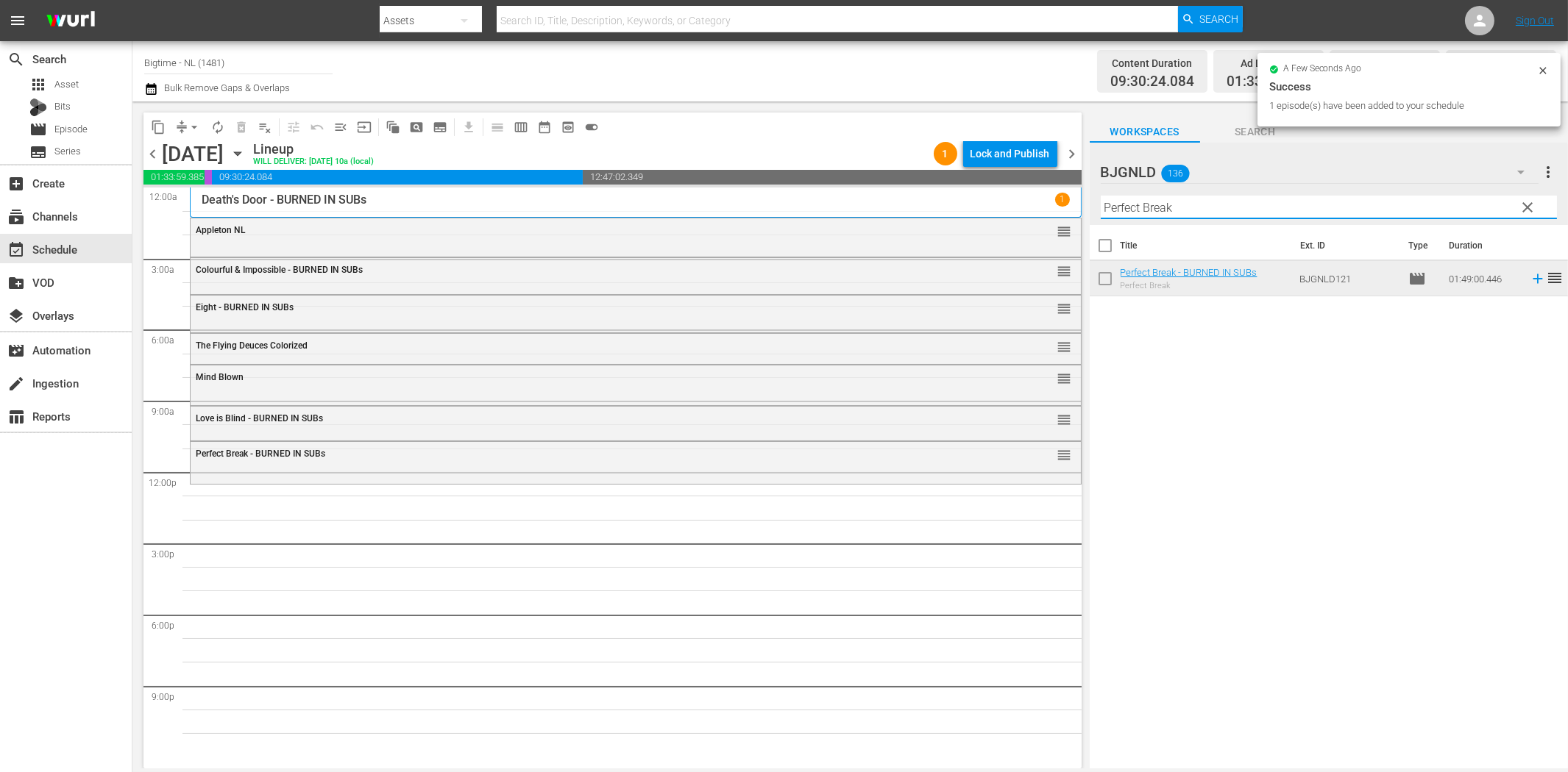
click at [1204, 207] on input "Perfect Break" at bounding box center [1328, 207] width 456 height 23
paste input "Utopia Colorized"
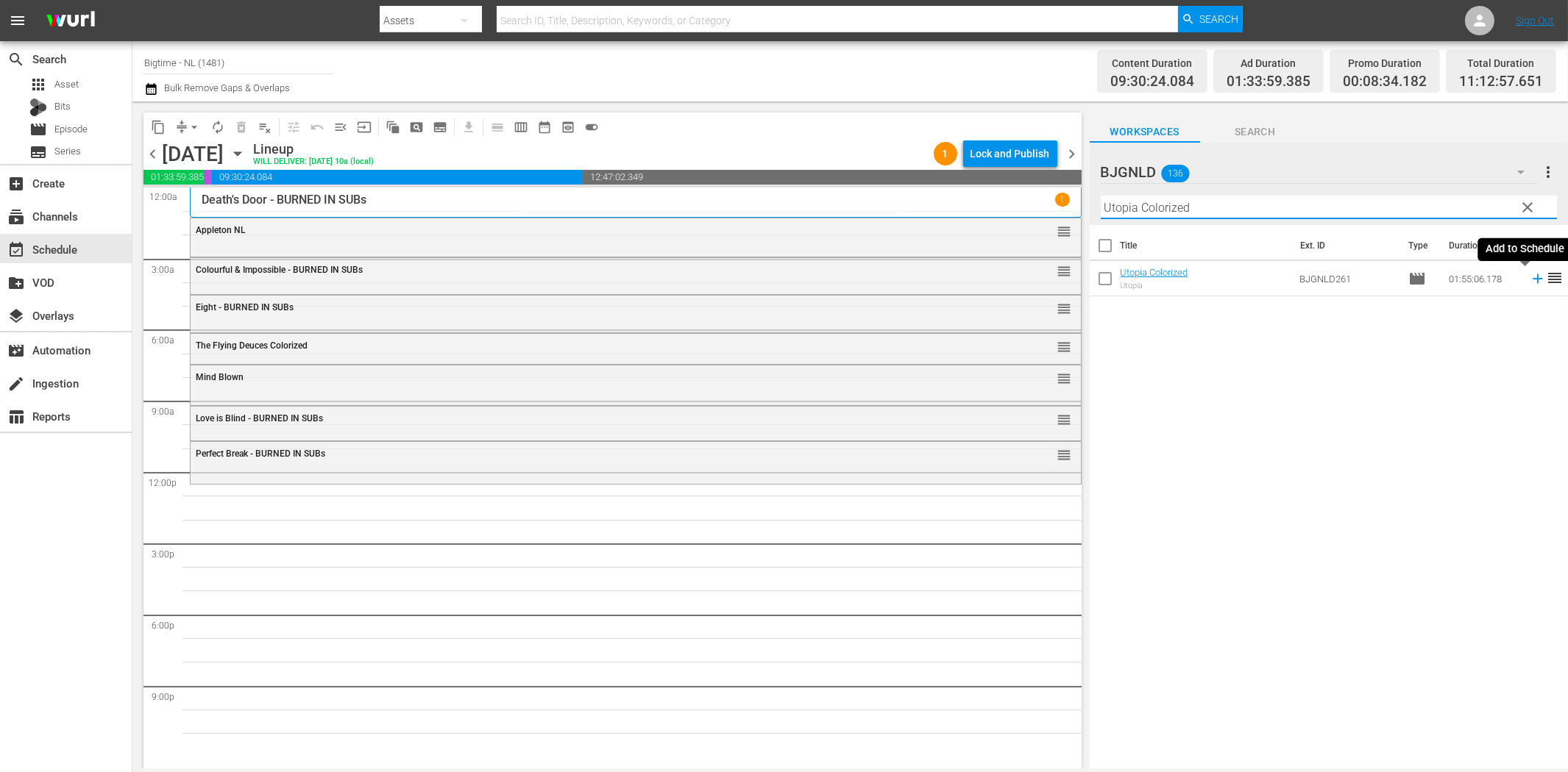
click at [1530, 281] on icon at bounding box center [1538, 278] width 16 height 16
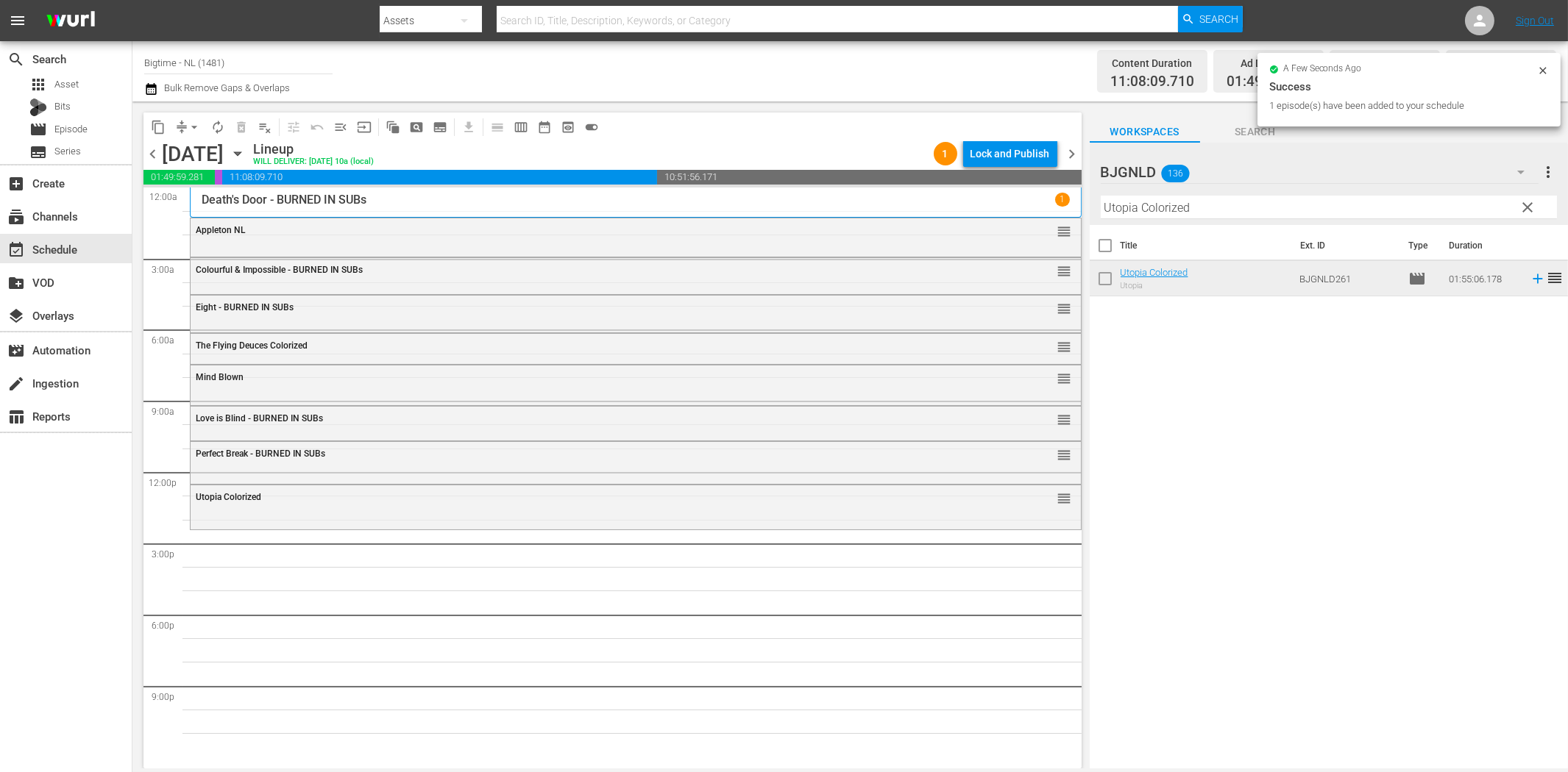
click at [1157, 207] on input "Utopia Colorized" at bounding box center [1328, 207] width 456 height 23
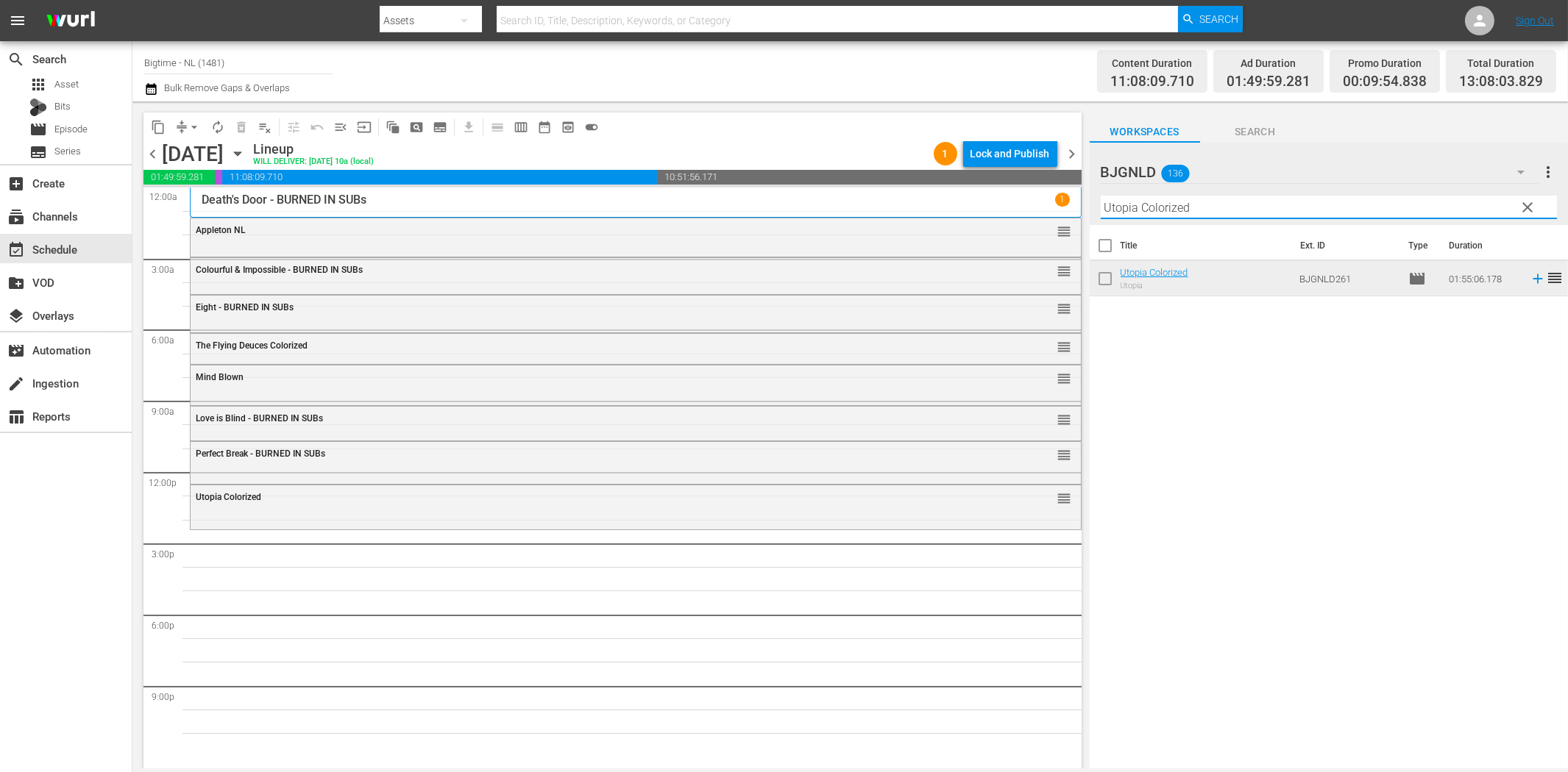
paste input "Milla: The Movie"
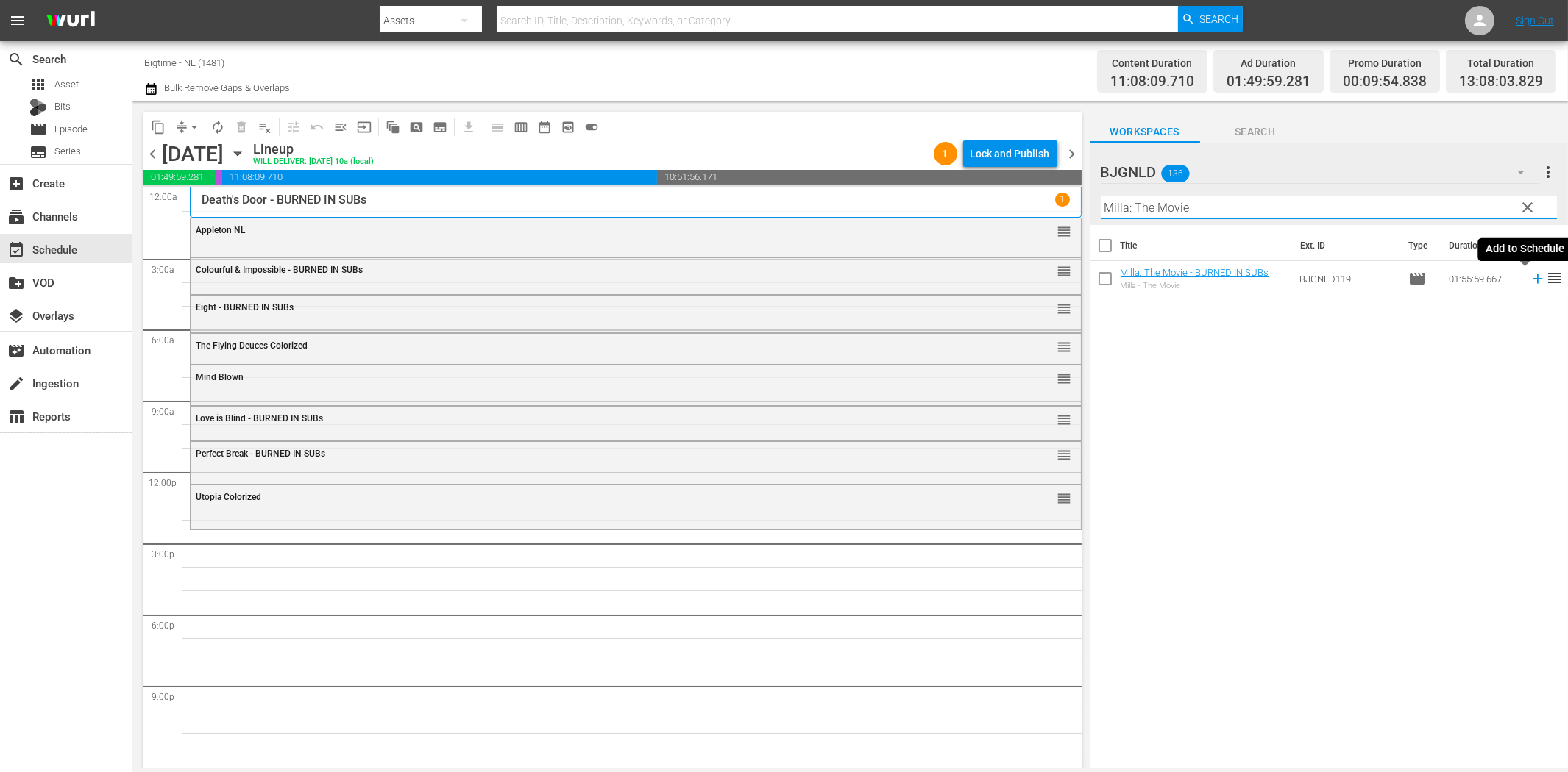
click at [1530, 275] on icon at bounding box center [1538, 278] width 16 height 16
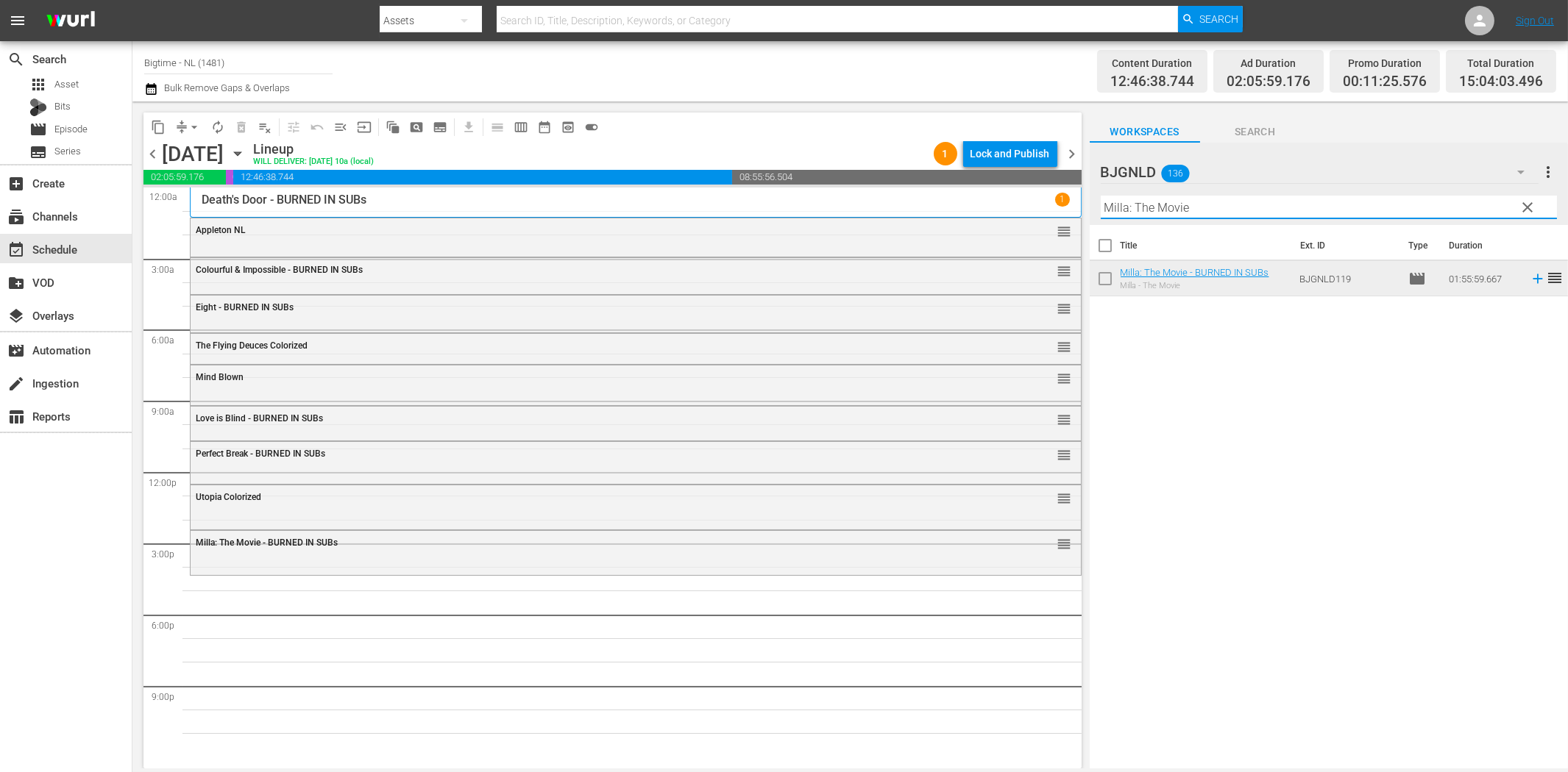
click at [1324, 201] on input "Milla: The Movie" at bounding box center [1328, 207] width 456 height 23
paste input "Pardon Us Colorized"
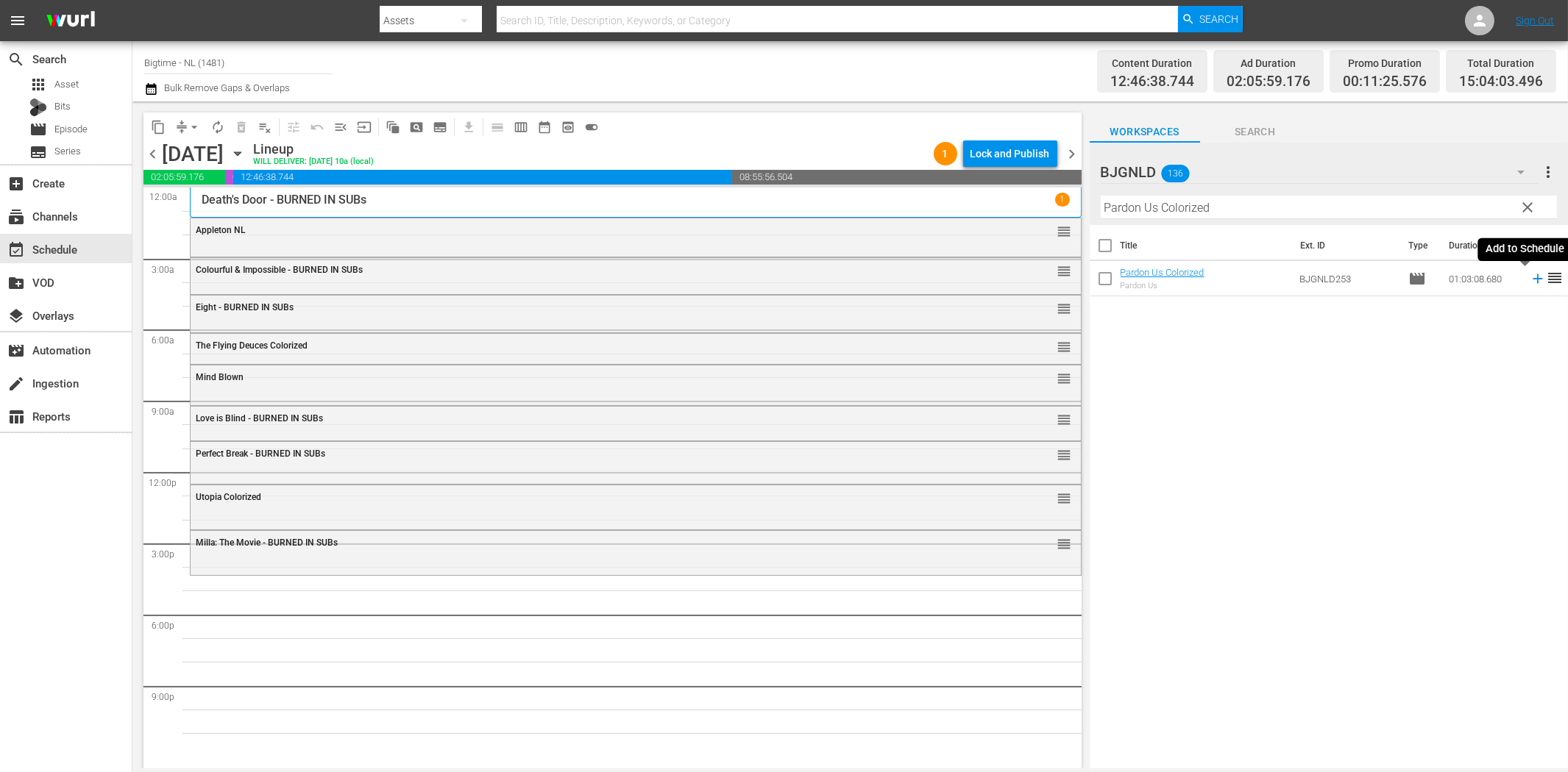
click at [1530, 283] on icon at bounding box center [1538, 278] width 16 height 16
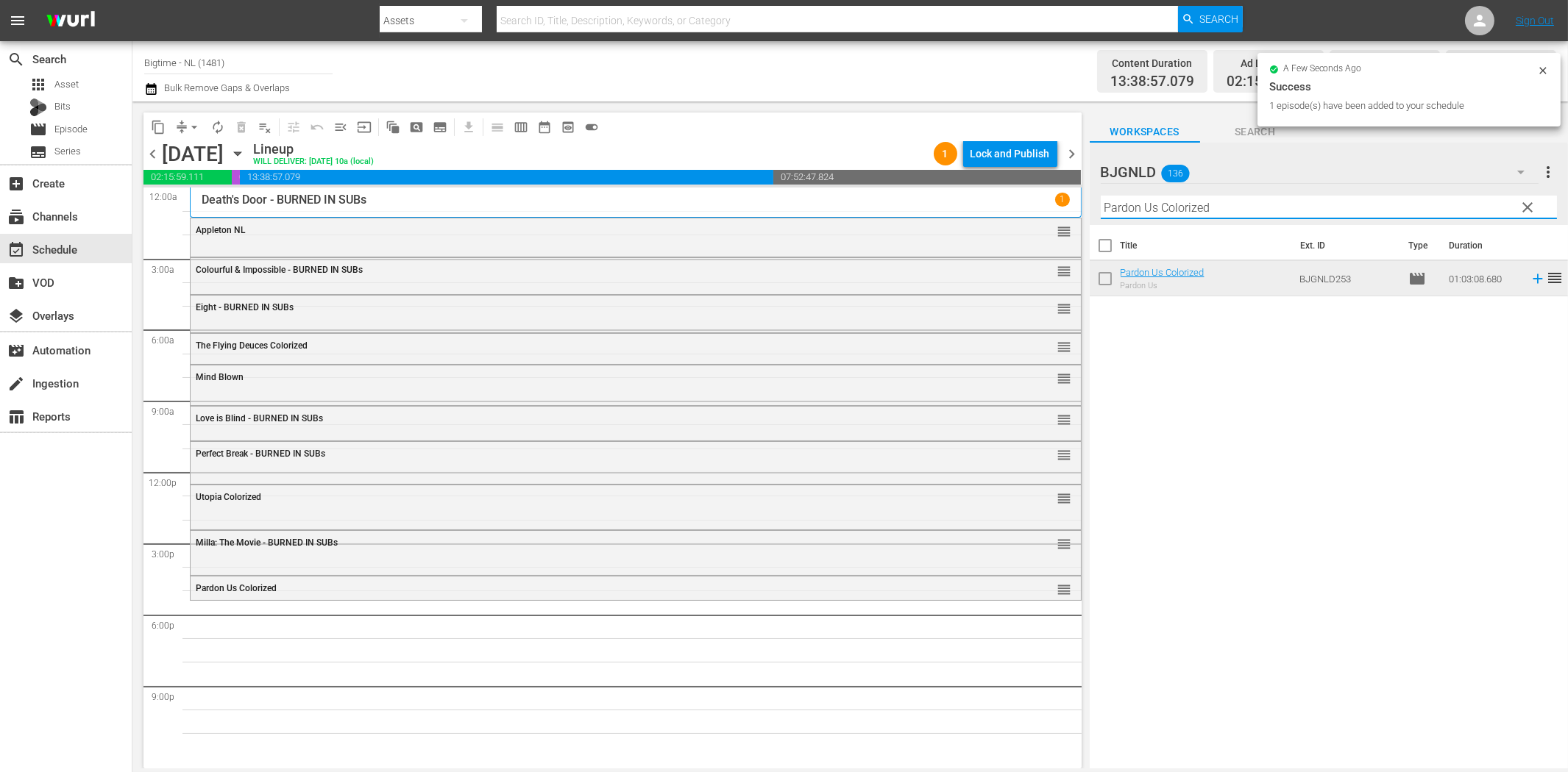
click at [1340, 203] on input "Pardon Us Colorized" at bounding box center [1328, 207] width 456 height 23
paste input "Rum Runners"
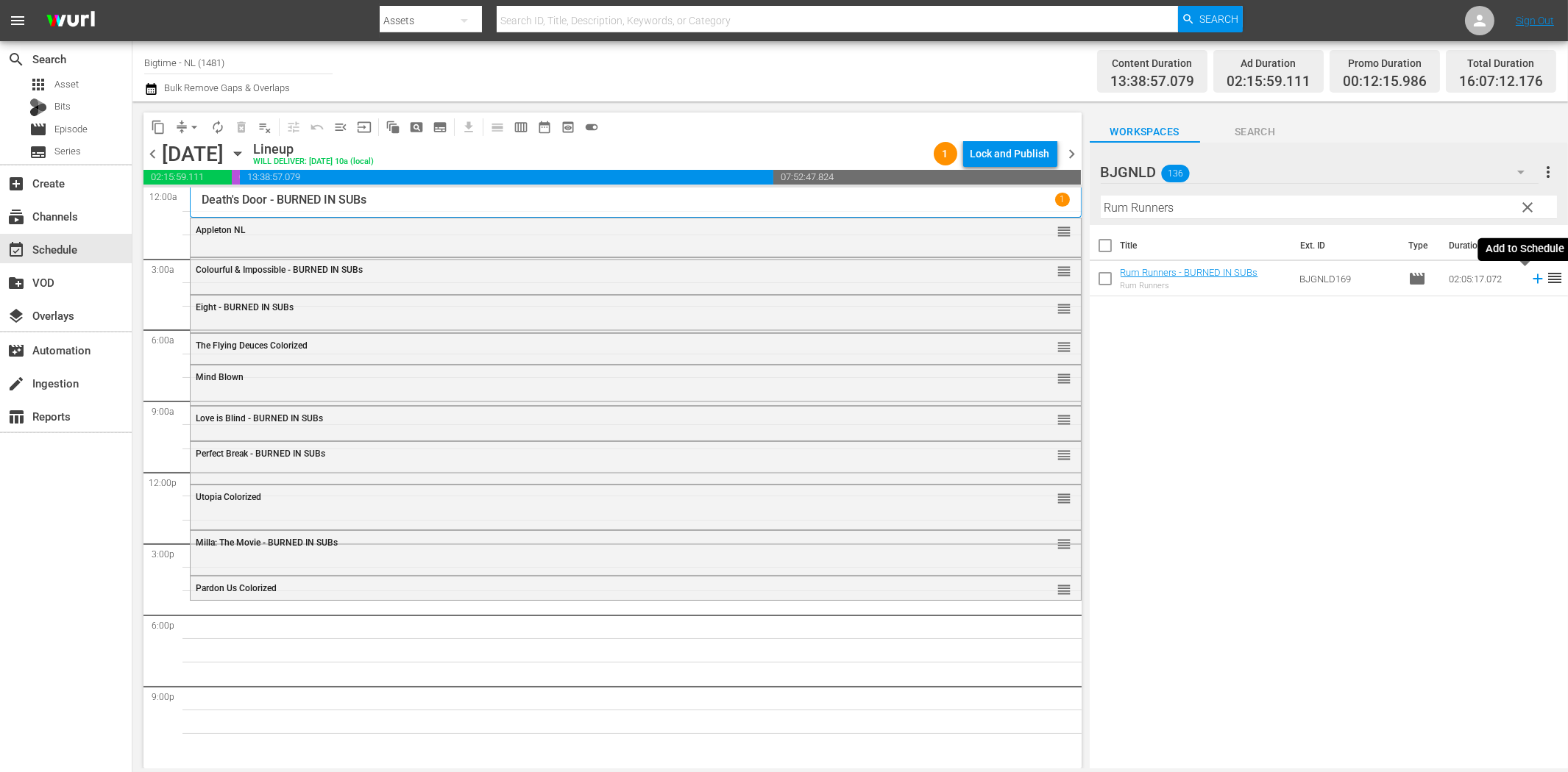
click at [1532, 281] on icon at bounding box center [1537, 279] width 9 height 9
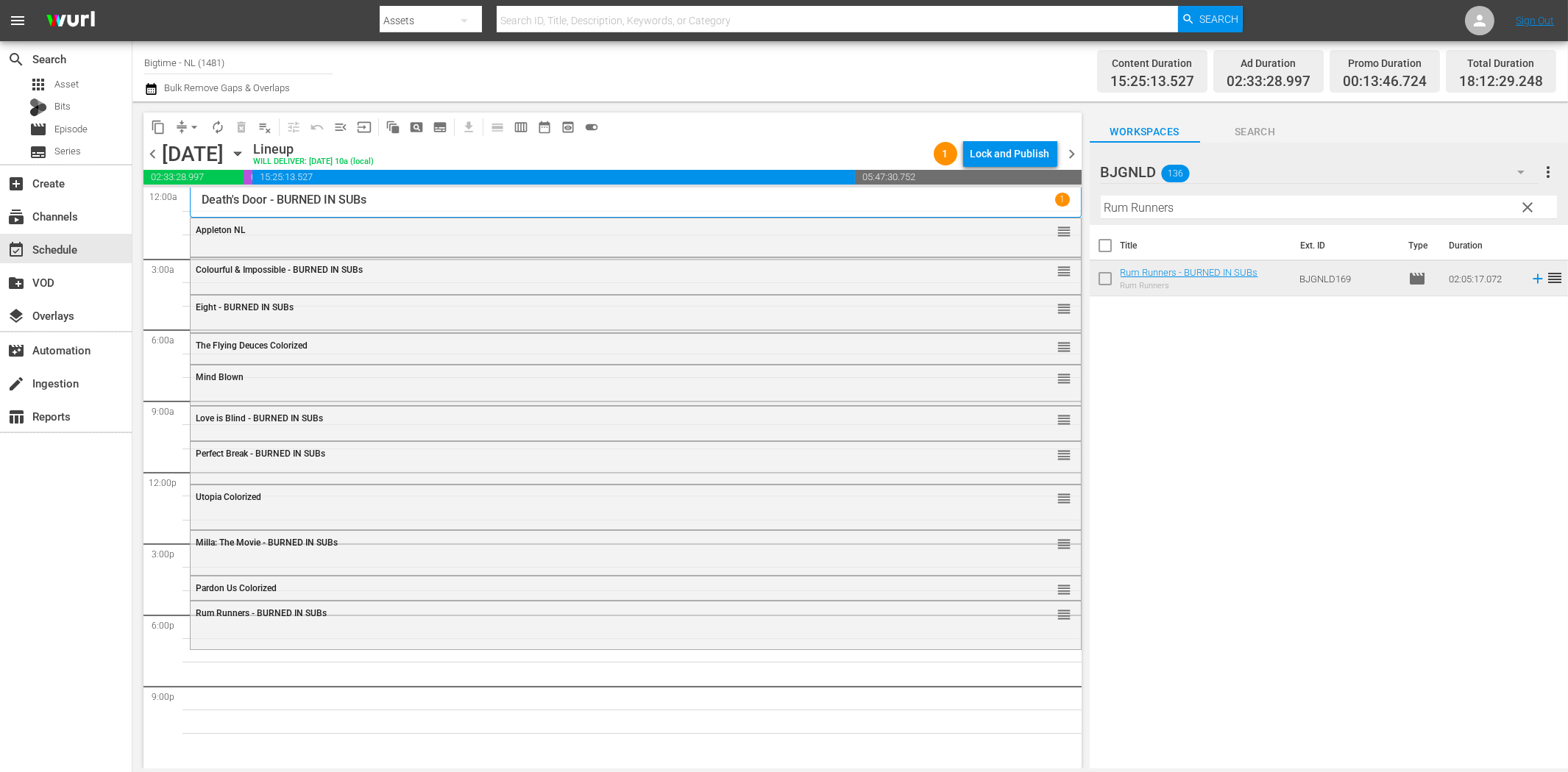
click at [1196, 203] on input "Rum Runners" at bounding box center [1328, 207] width 456 height 23
paste input "Hope"
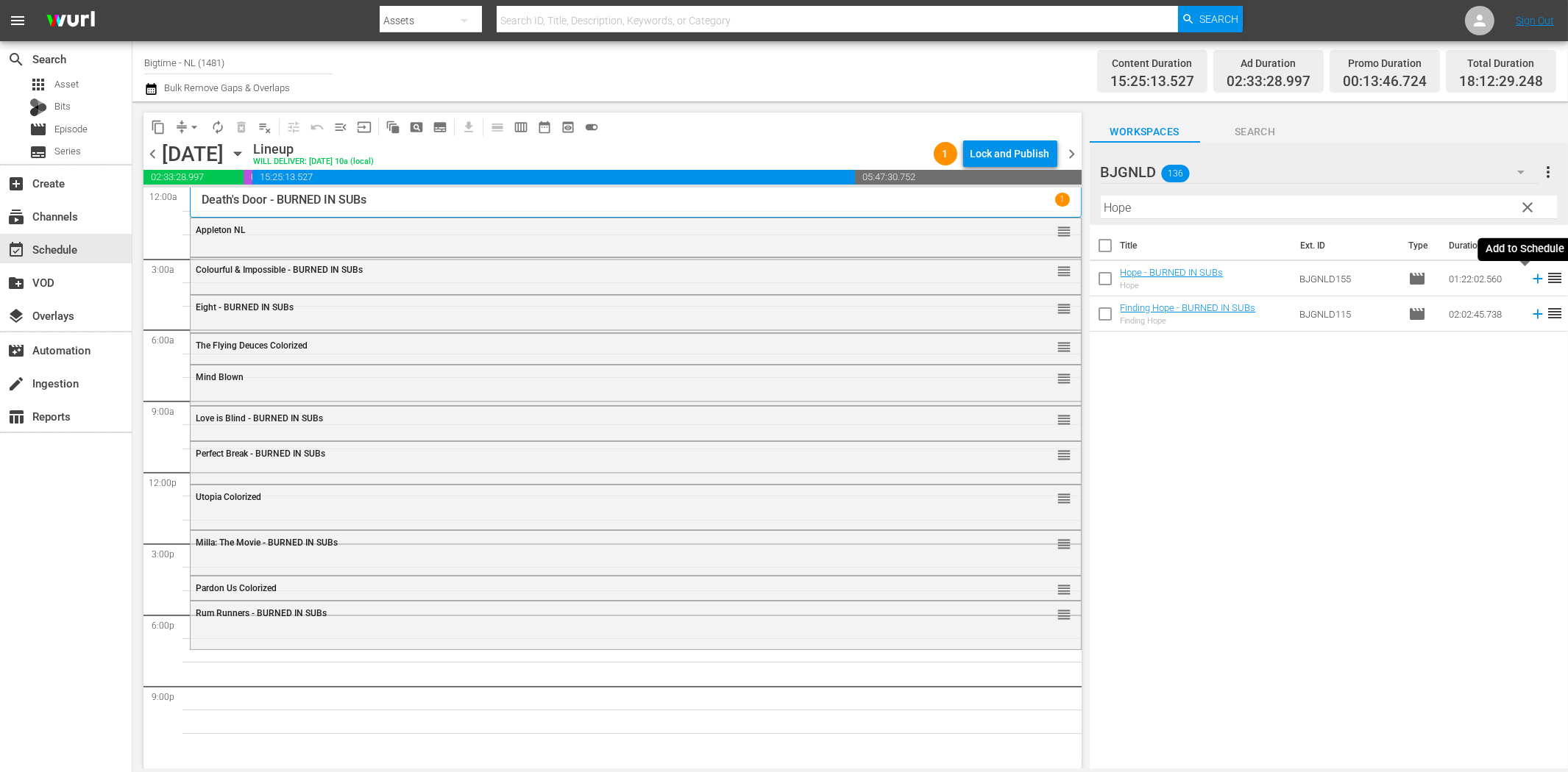
click at [1532, 276] on icon at bounding box center [1537, 279] width 9 height 9
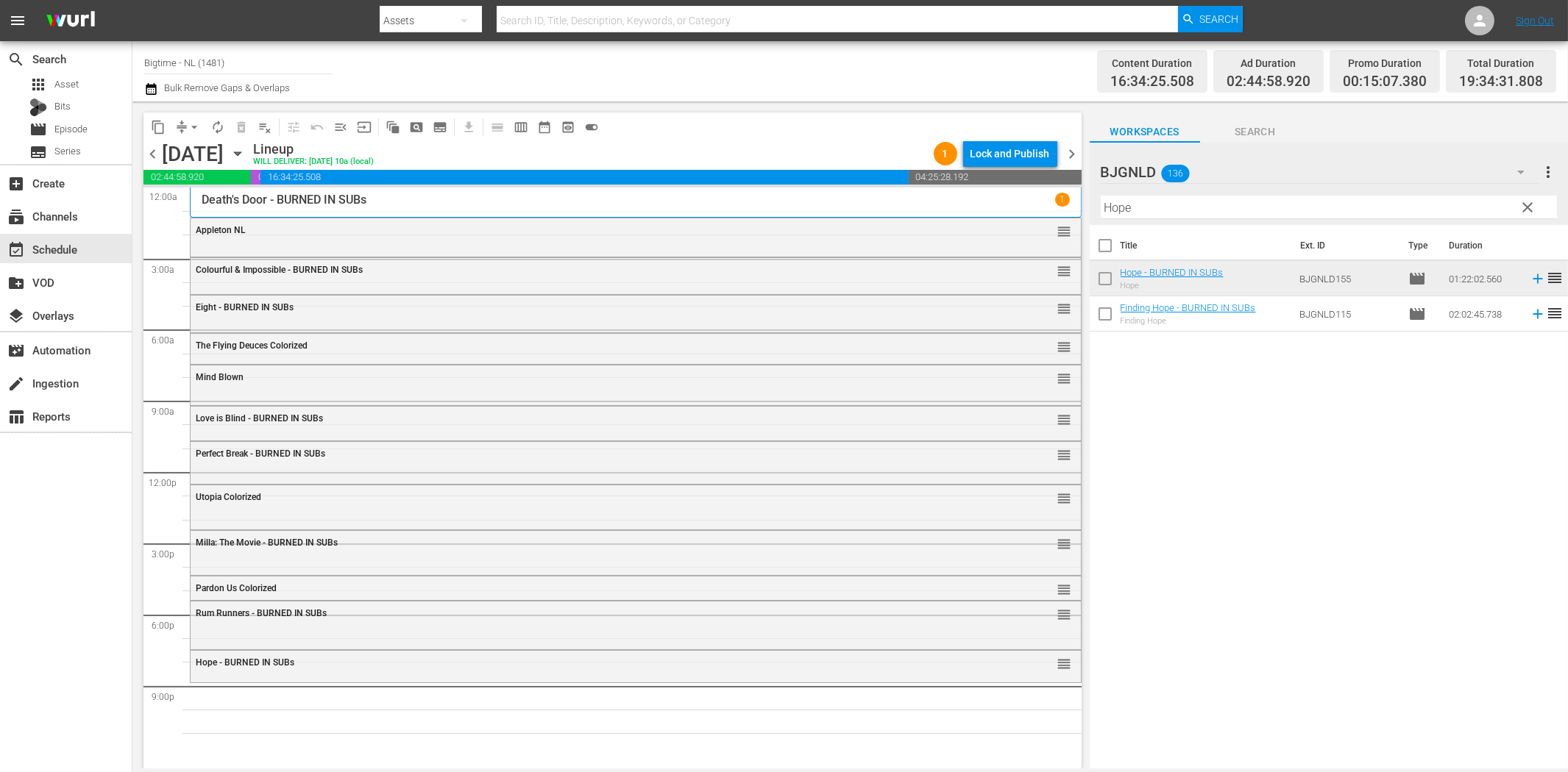
click at [1141, 208] on input "Hope" at bounding box center [1328, 207] width 456 height 23
paste input "At the [GEOGRAPHIC_DATA]"
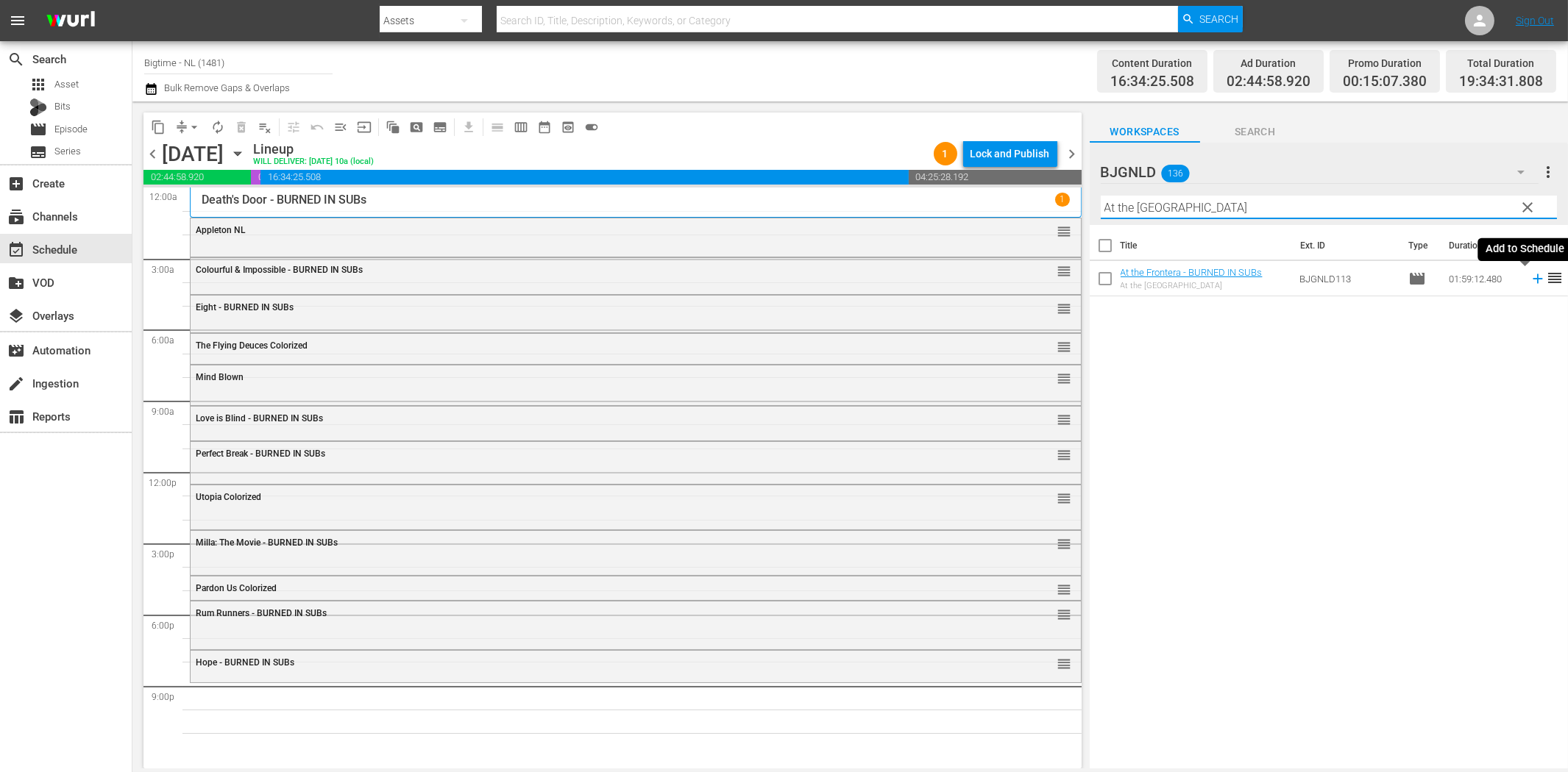
click at [1532, 280] on icon at bounding box center [1537, 279] width 9 height 9
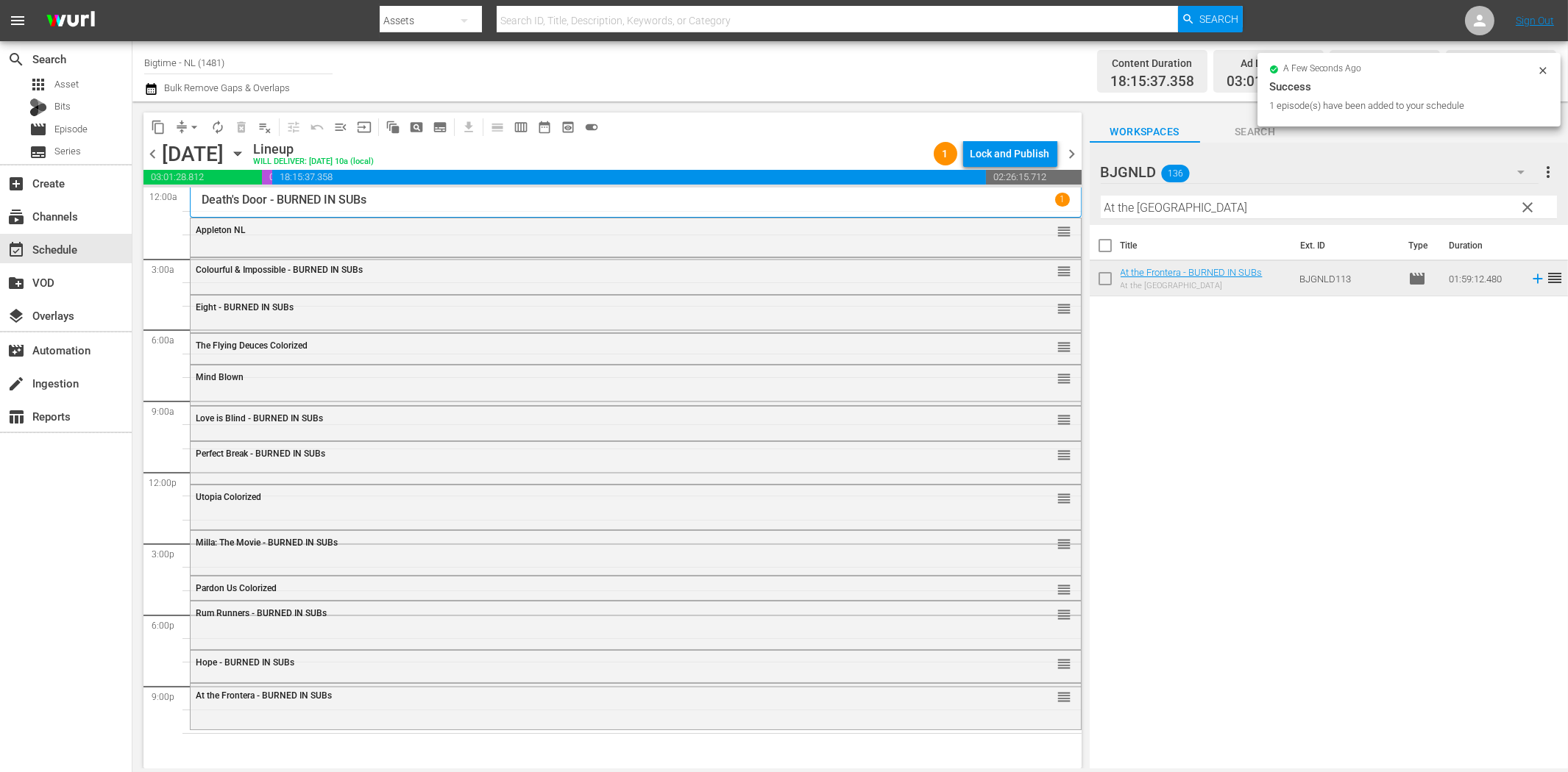
click at [1167, 212] on input "At the [GEOGRAPHIC_DATA]" at bounding box center [1328, 207] width 456 height 23
paste input "Ice Twisters"
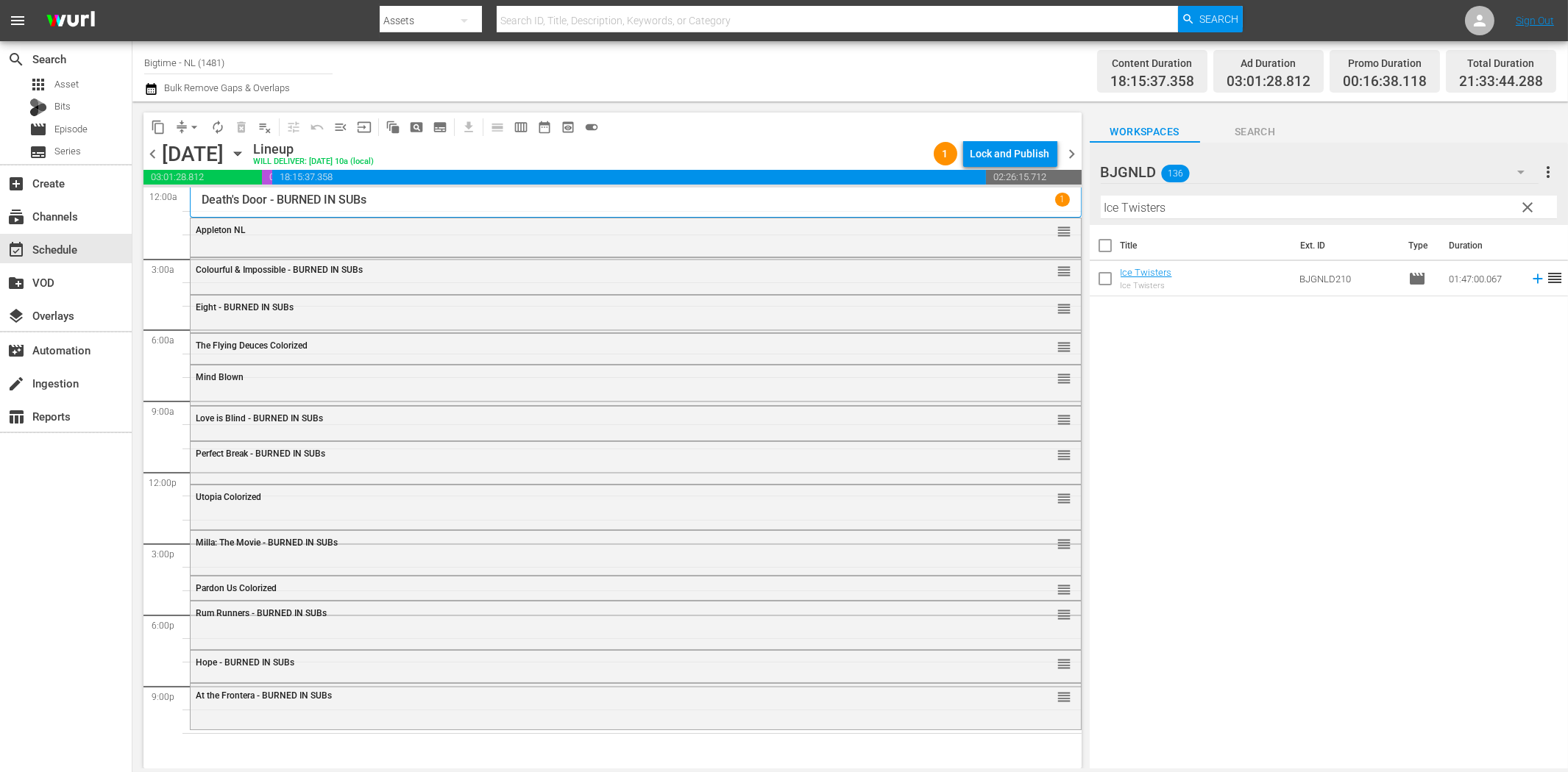
click at [1524, 273] on td at bounding box center [1535, 279] width 22 height 36
click at [1532, 276] on icon at bounding box center [1537, 279] width 9 height 9
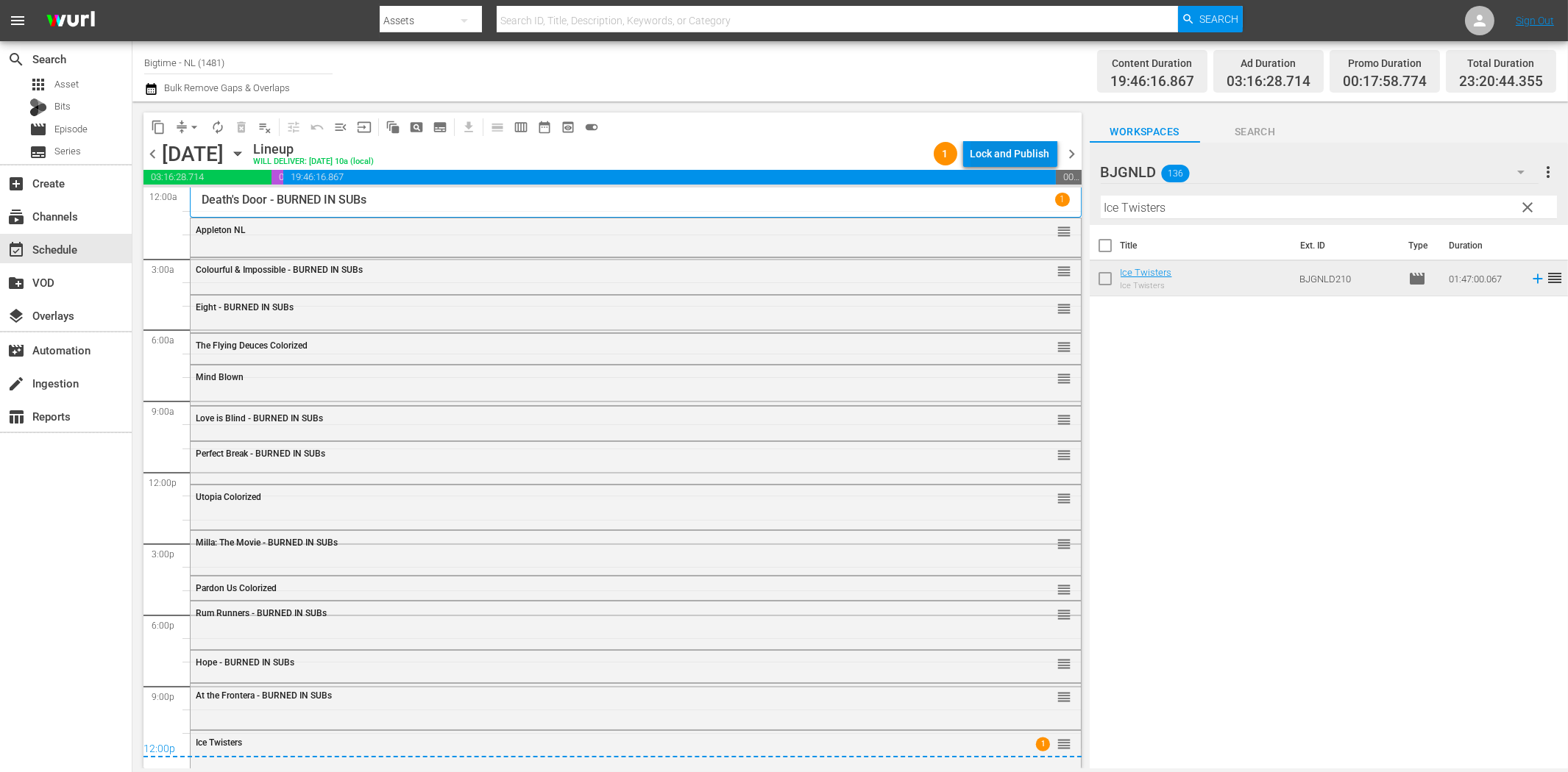
click at [1003, 149] on div "Lock and Publish" at bounding box center [1010, 154] width 80 height 26
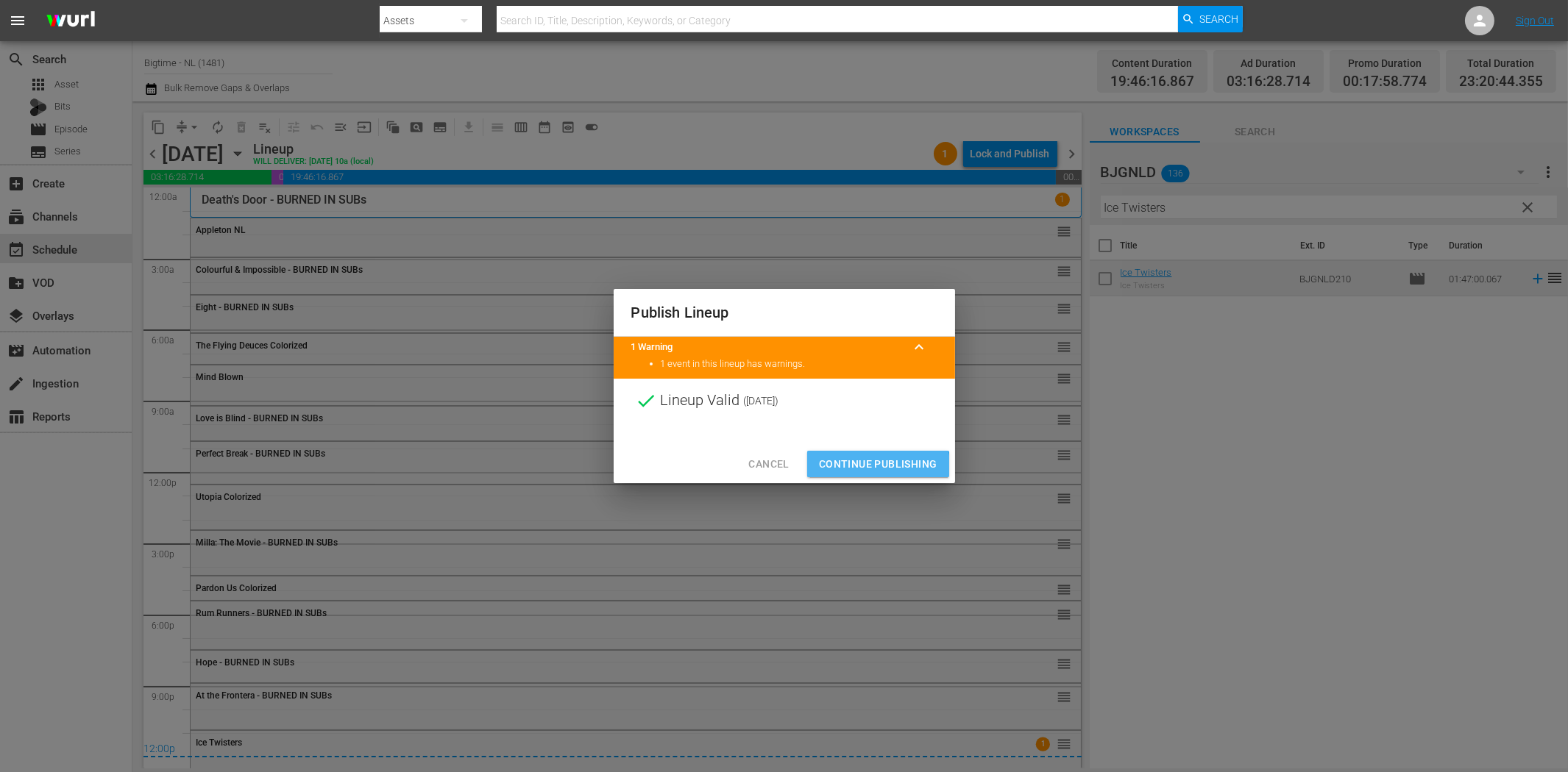
click at [870, 467] on span "Continue Publishing" at bounding box center [878, 464] width 118 height 19
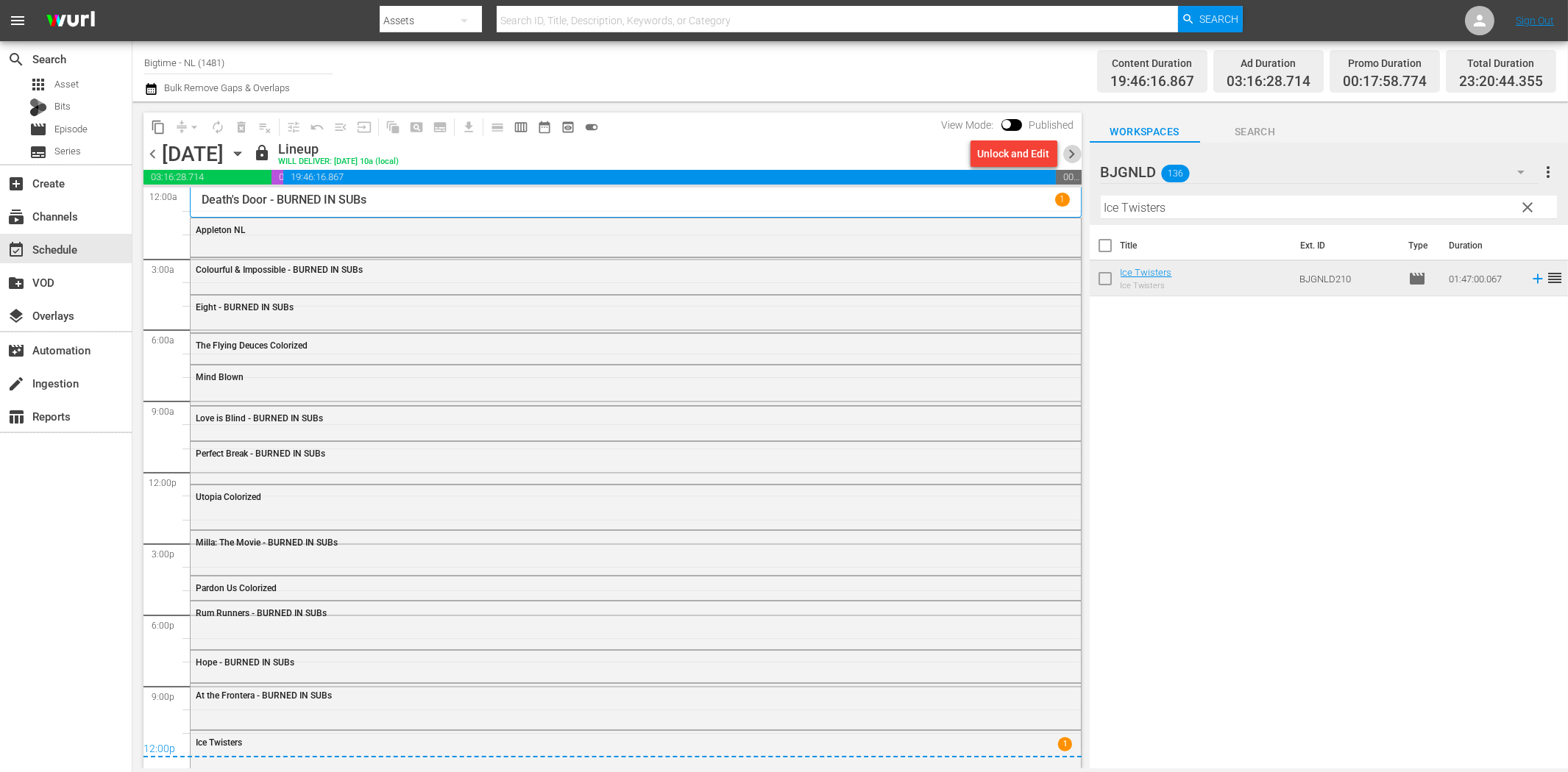
click at [1076, 153] on span "chevron_right" at bounding box center [1073, 154] width 19 height 19
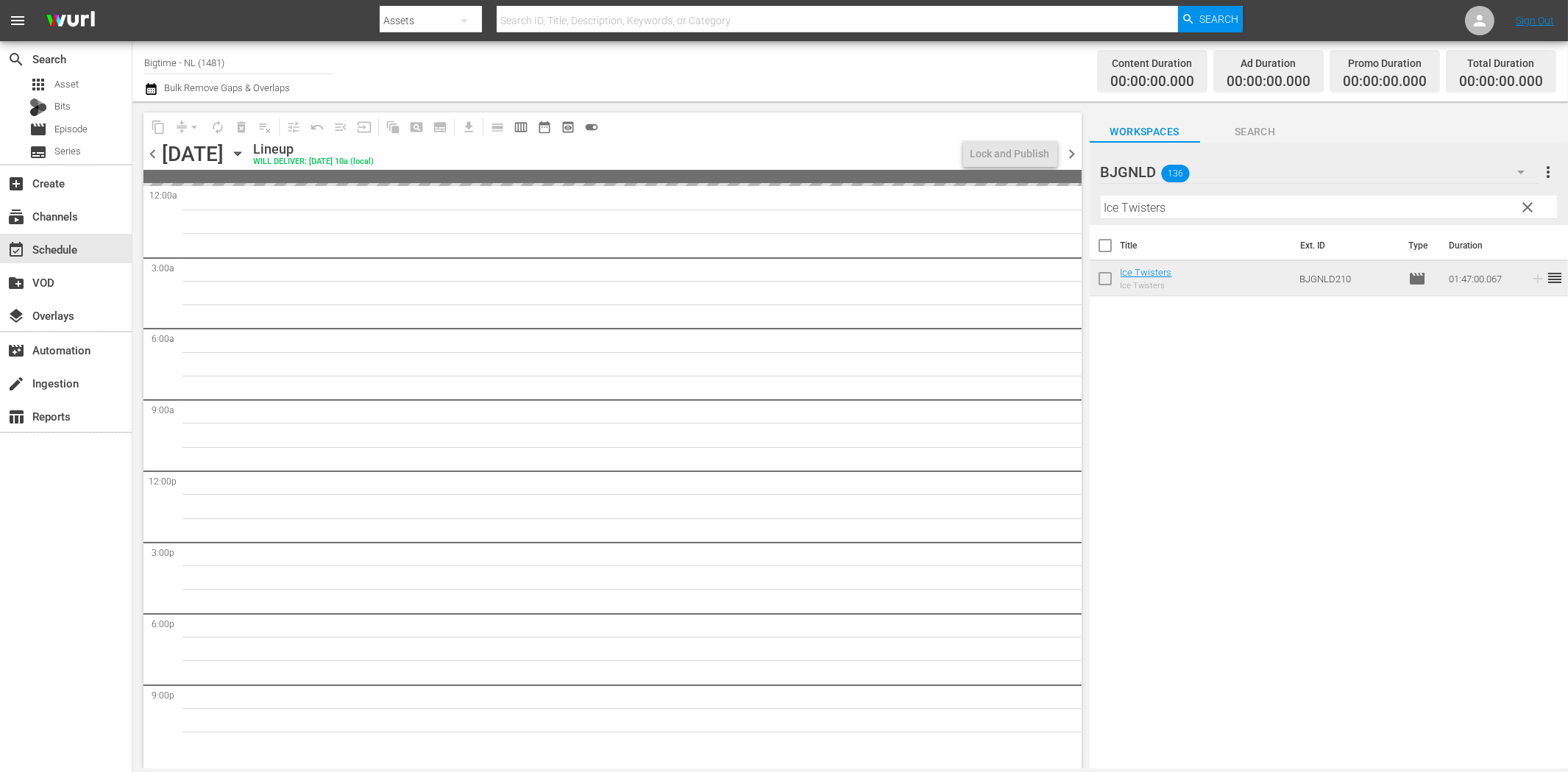
click at [1186, 210] on input "Ice Twisters" at bounding box center [1328, 207] width 456 height 23
paste input "Broken Contract"
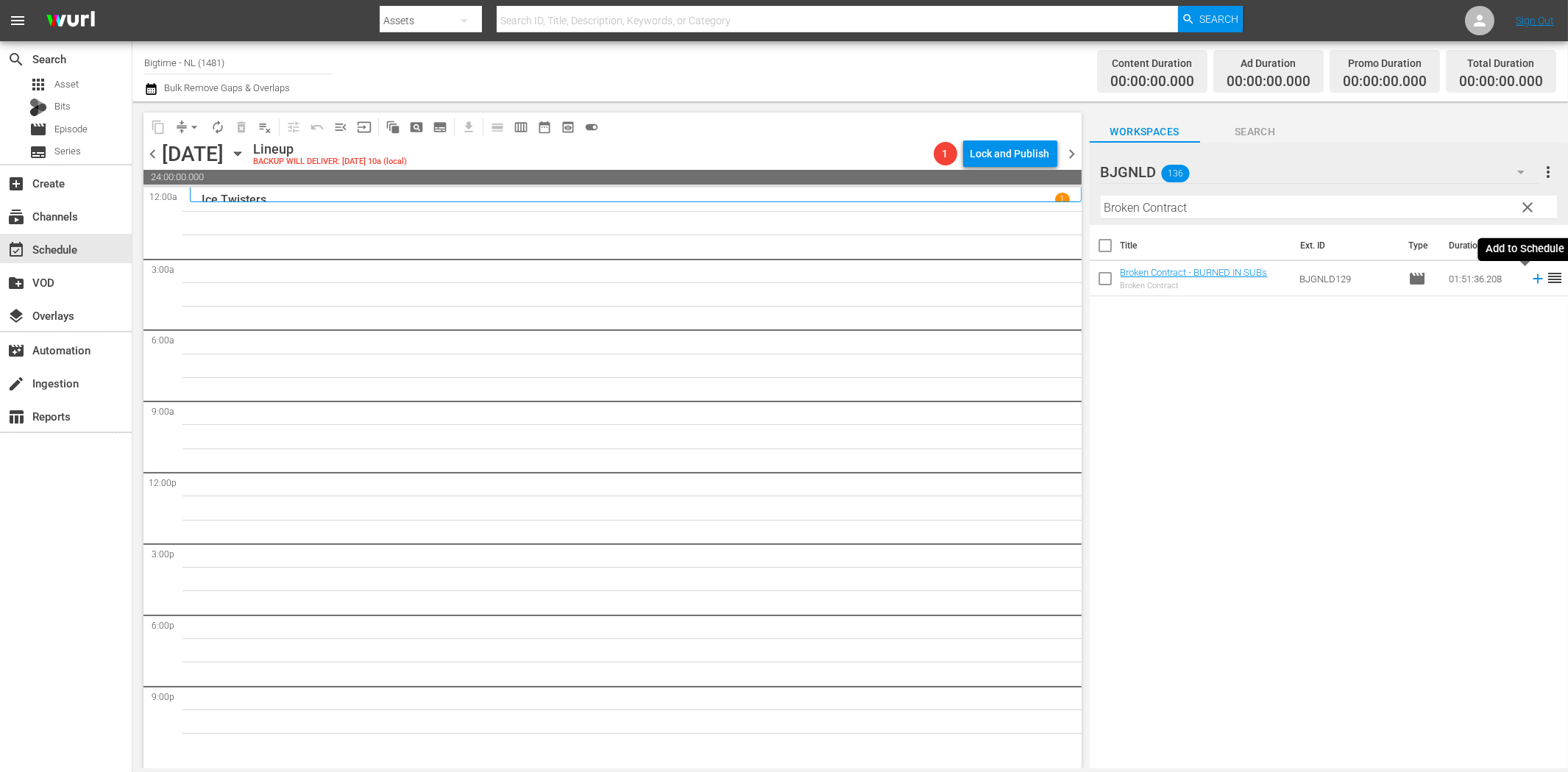
drag, startPoint x: 1525, startPoint y: 276, endPoint x: 1506, endPoint y: 287, distance: 22.0
click at [1530, 277] on icon at bounding box center [1538, 278] width 16 height 16
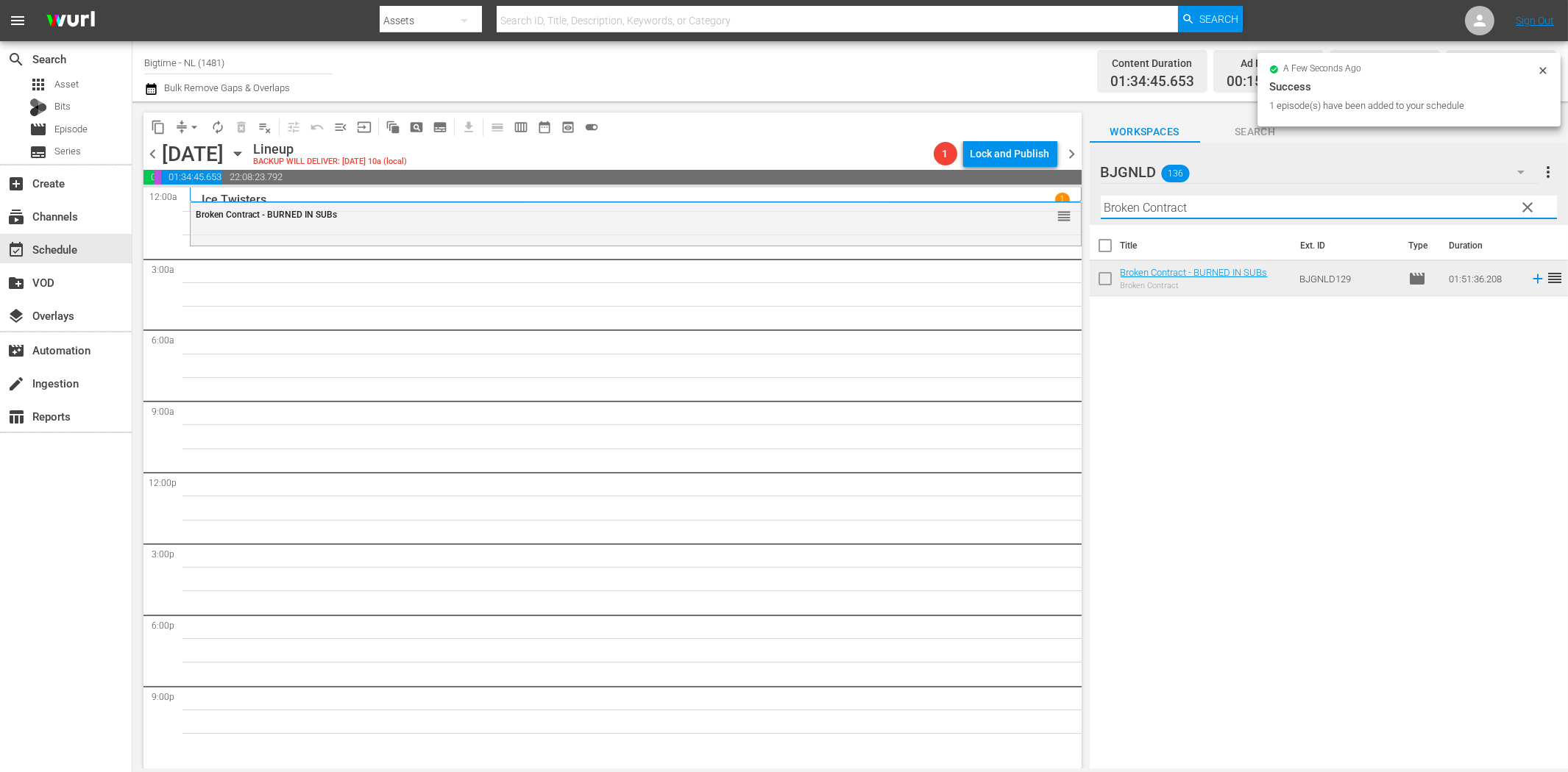
click at [1167, 203] on input "Broken Contract" at bounding box center [1328, 207] width 456 height 23
paste input "Light of Mine"
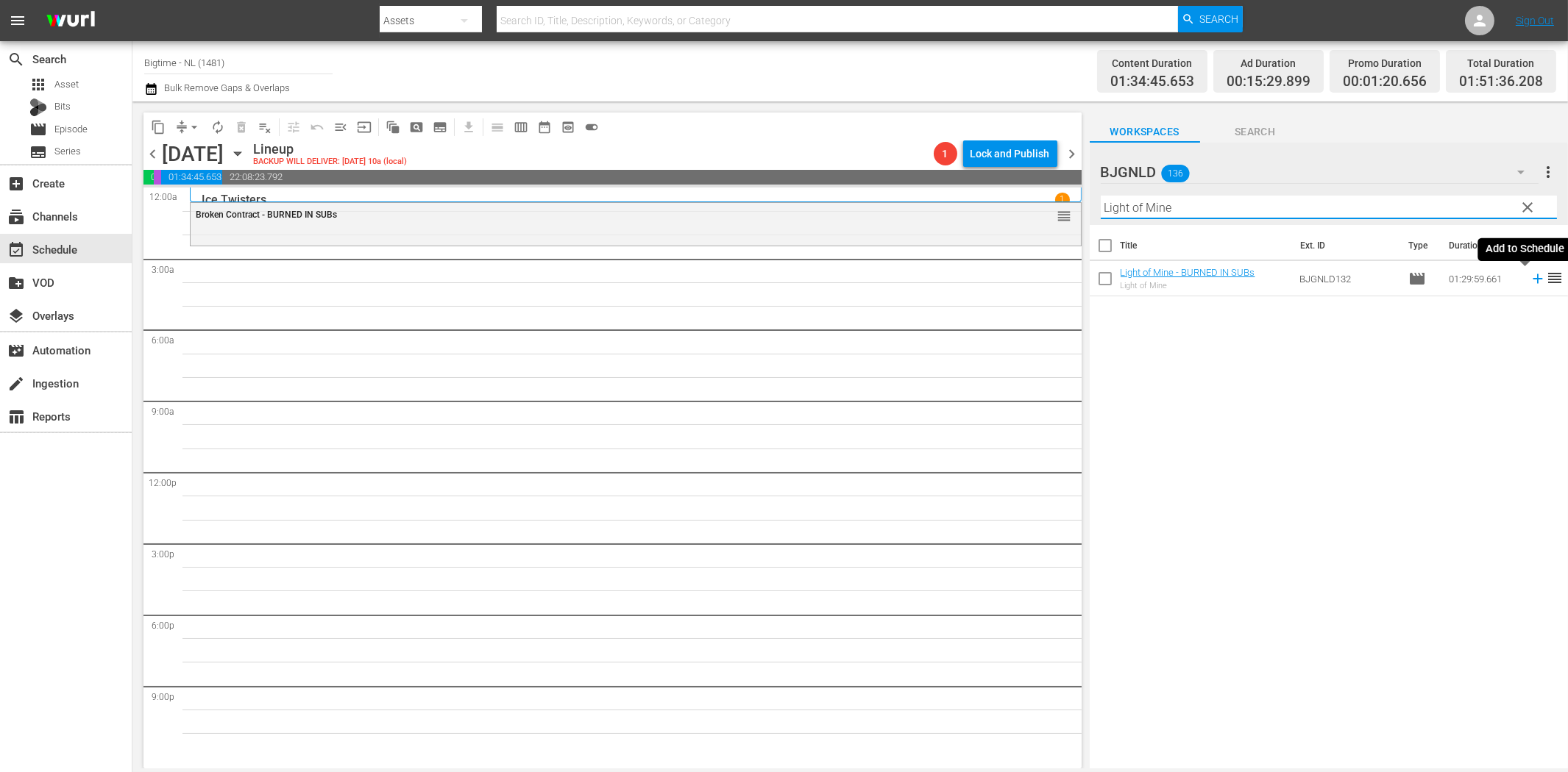
click at [1532, 278] on icon at bounding box center [1537, 279] width 9 height 9
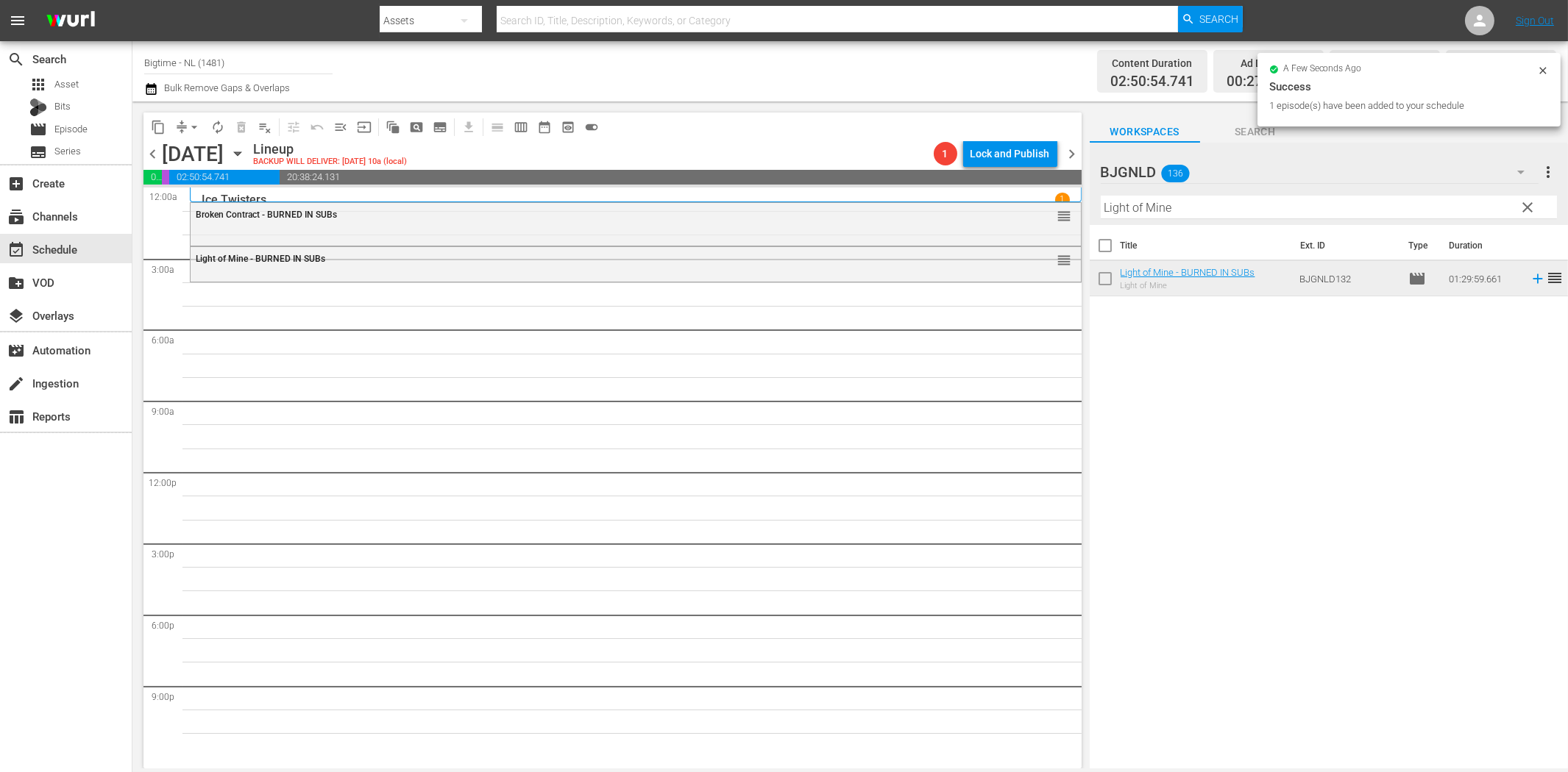
click at [1116, 206] on input "Light of Mine" at bounding box center [1328, 207] width 456 height 23
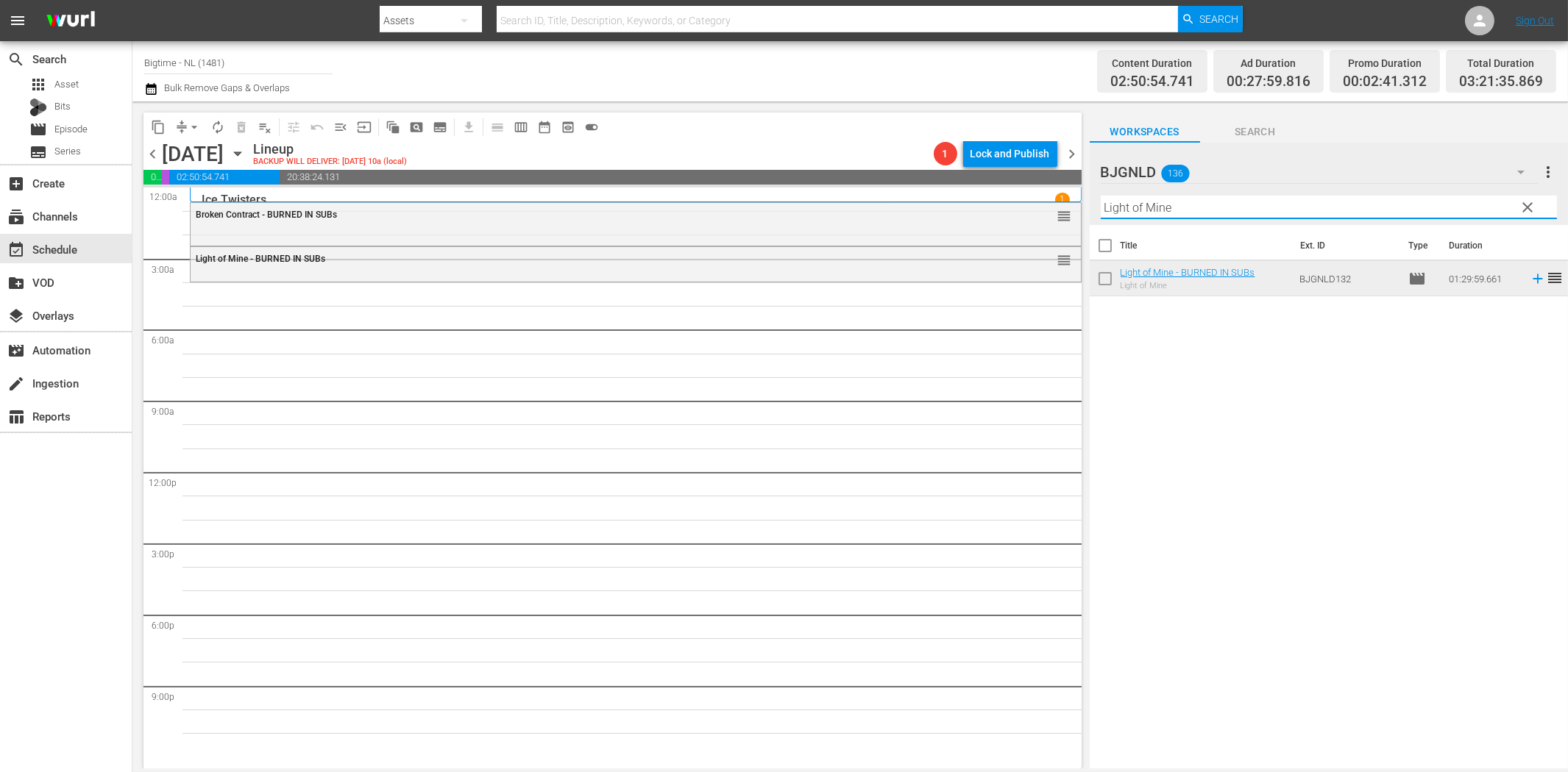
paste input "Guardian"
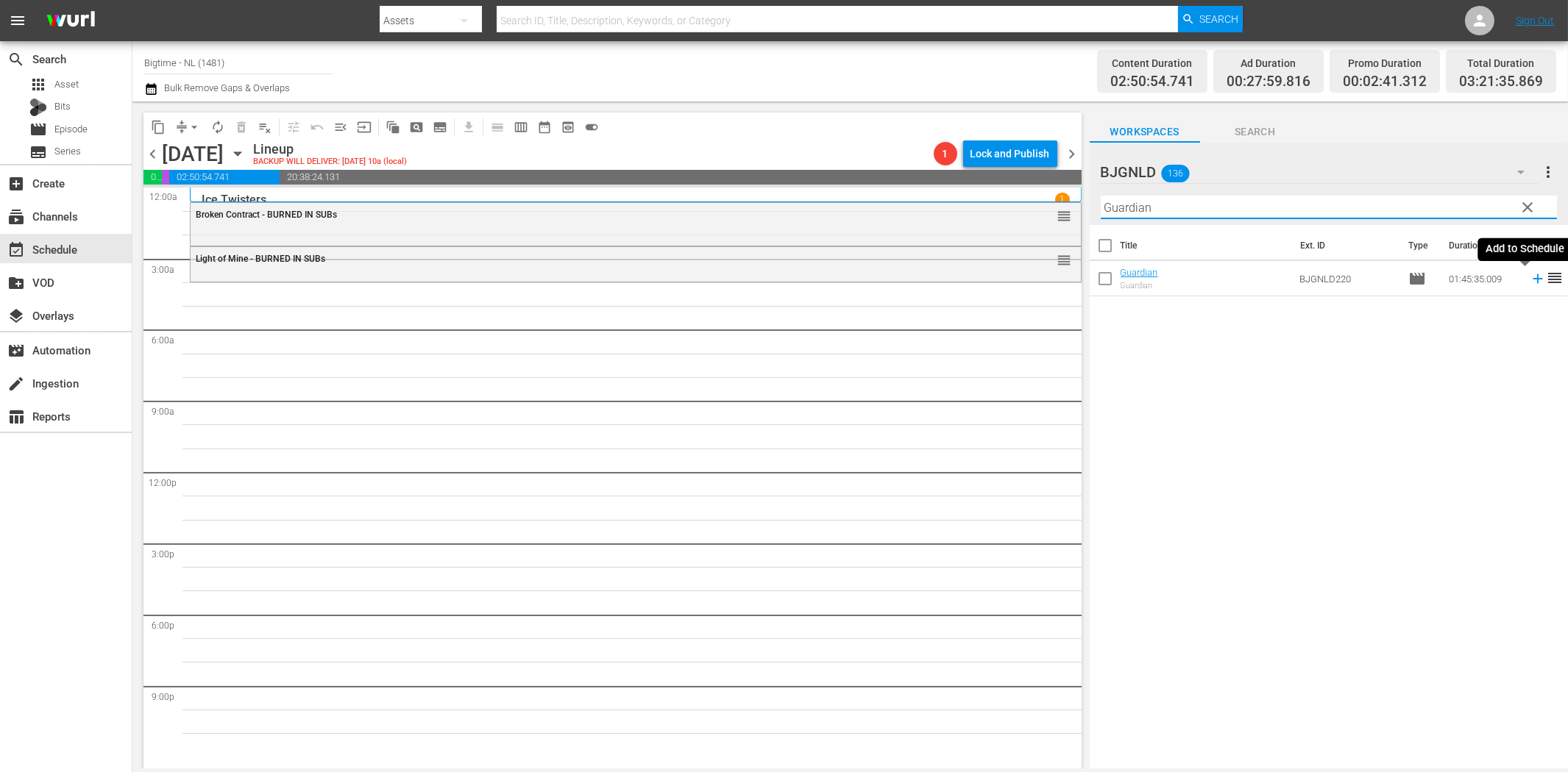
click at [1532, 282] on icon at bounding box center [1537, 279] width 9 height 9
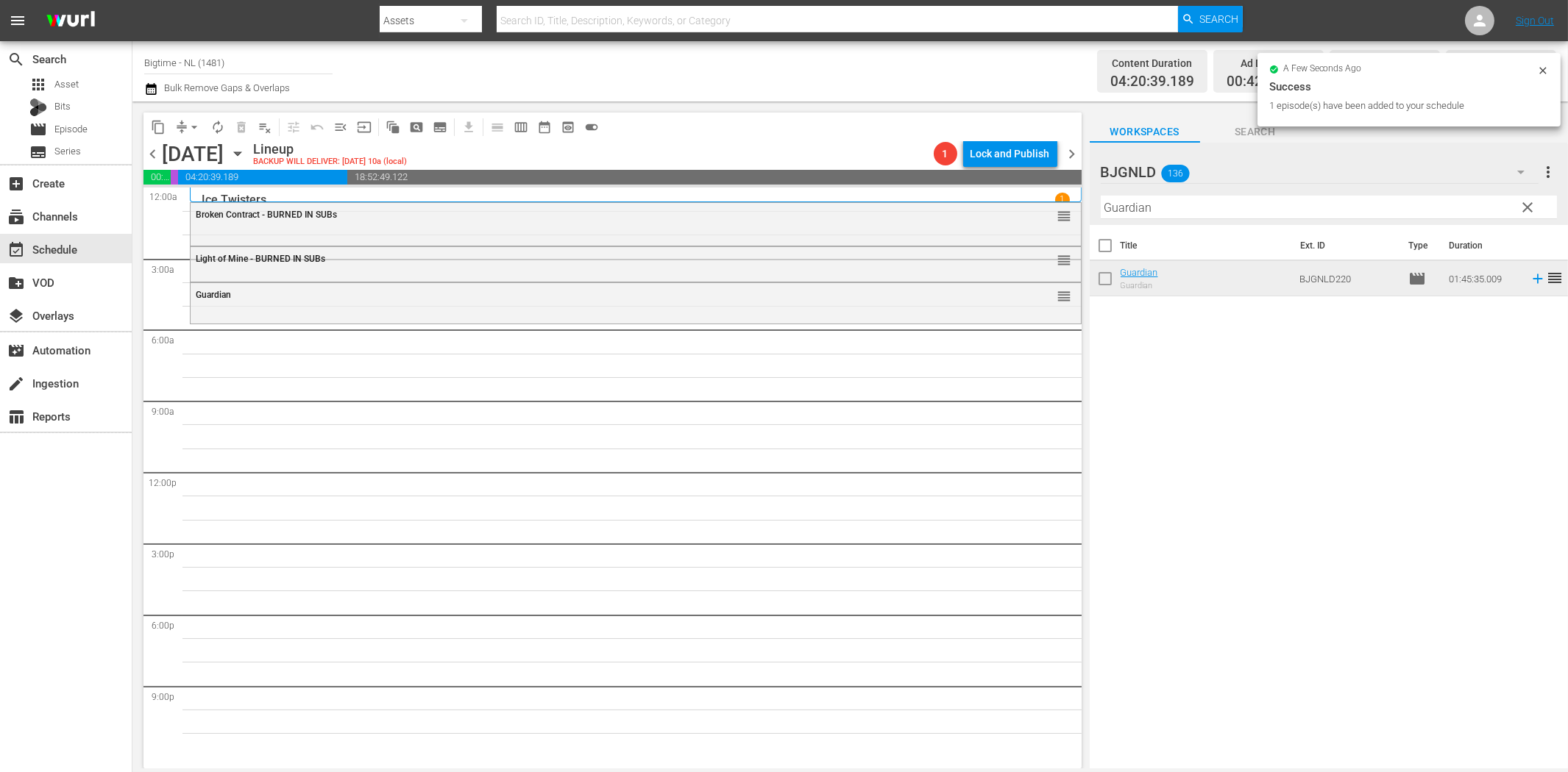
click at [1213, 210] on input "Guardian" at bounding box center [1328, 207] width 456 height 23
paste input "The Fat Boy Chronicles"
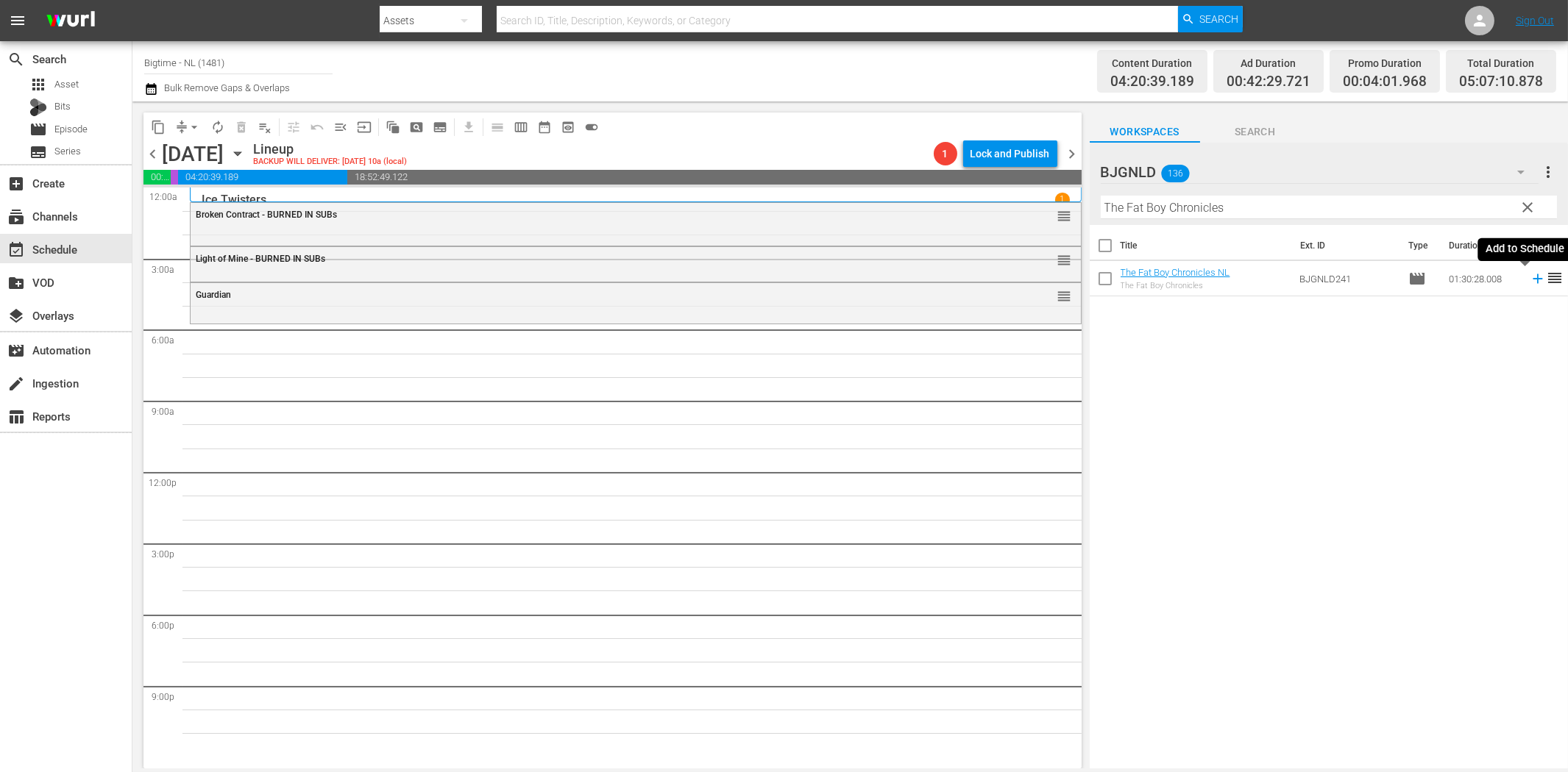
click at [1532, 278] on icon at bounding box center [1537, 279] width 9 height 9
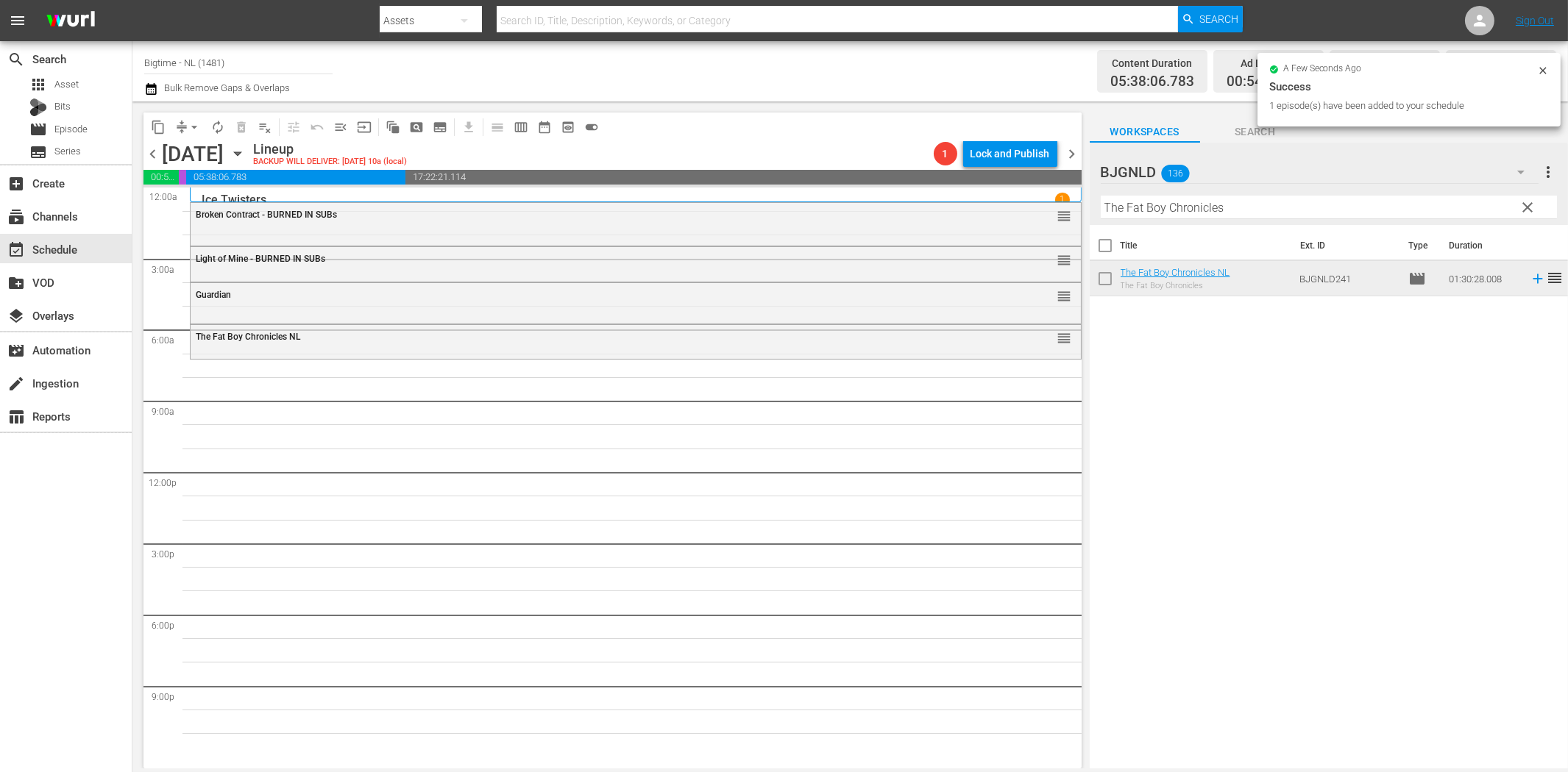
click at [1128, 210] on input "The Fat Boy Chronicles" at bounding box center [1328, 207] width 456 height 23
paste input "6 Non Smoker"
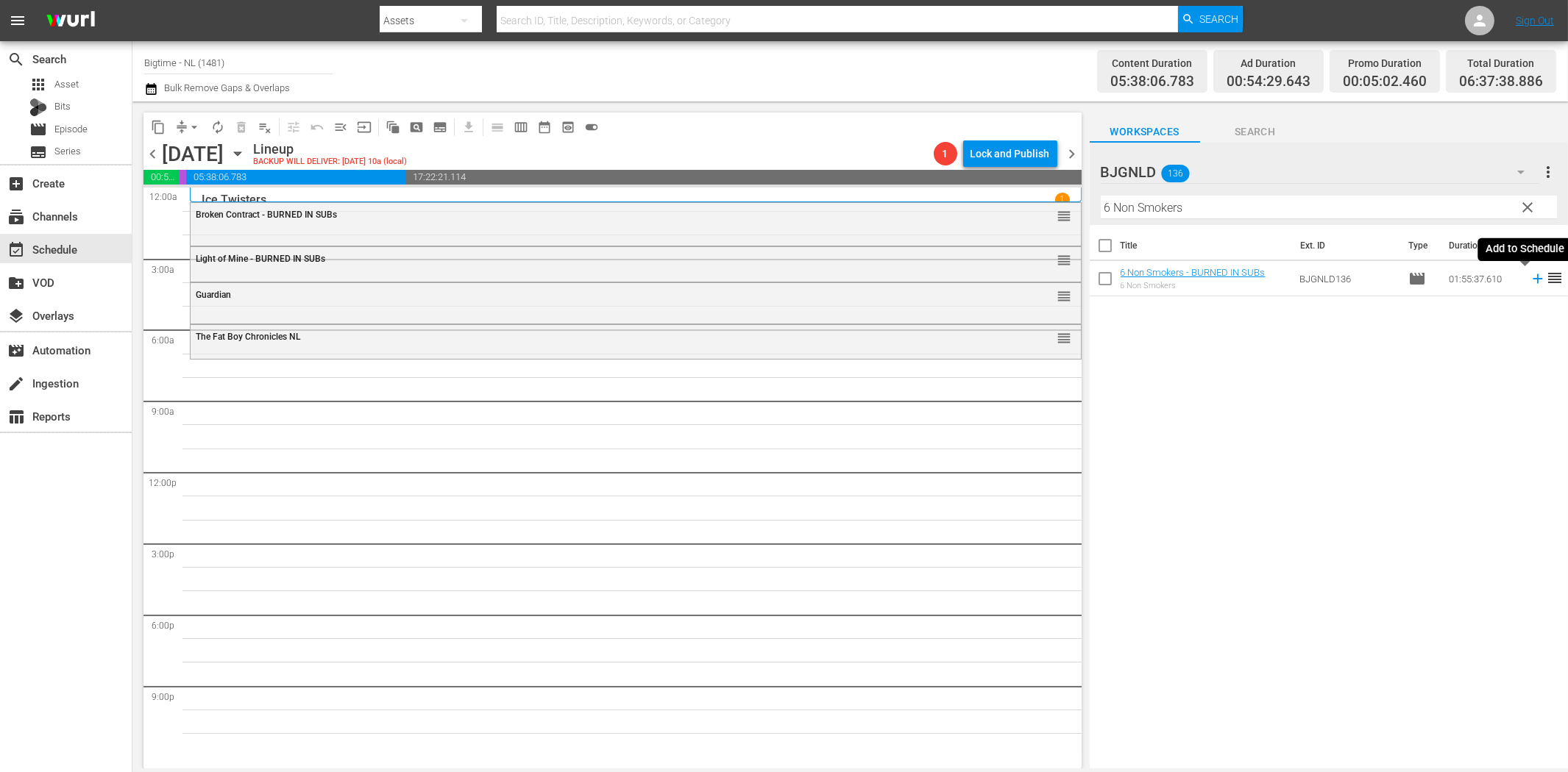
click at [1530, 276] on icon at bounding box center [1538, 278] width 16 height 16
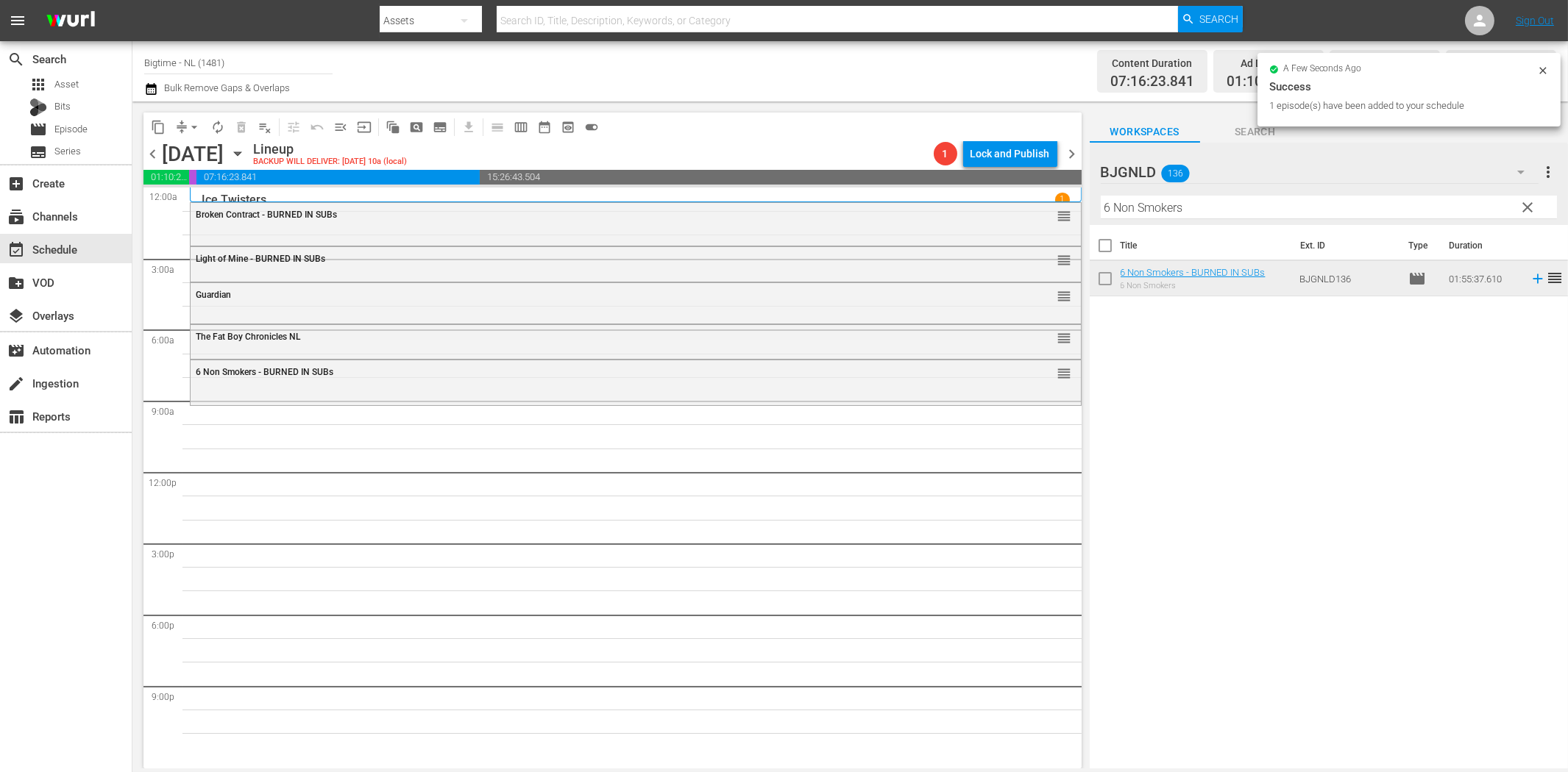
click at [1120, 207] on input "6 Non Smokers" at bounding box center [1328, 207] width 456 height 23
paste input "Maybe I'm Fine"
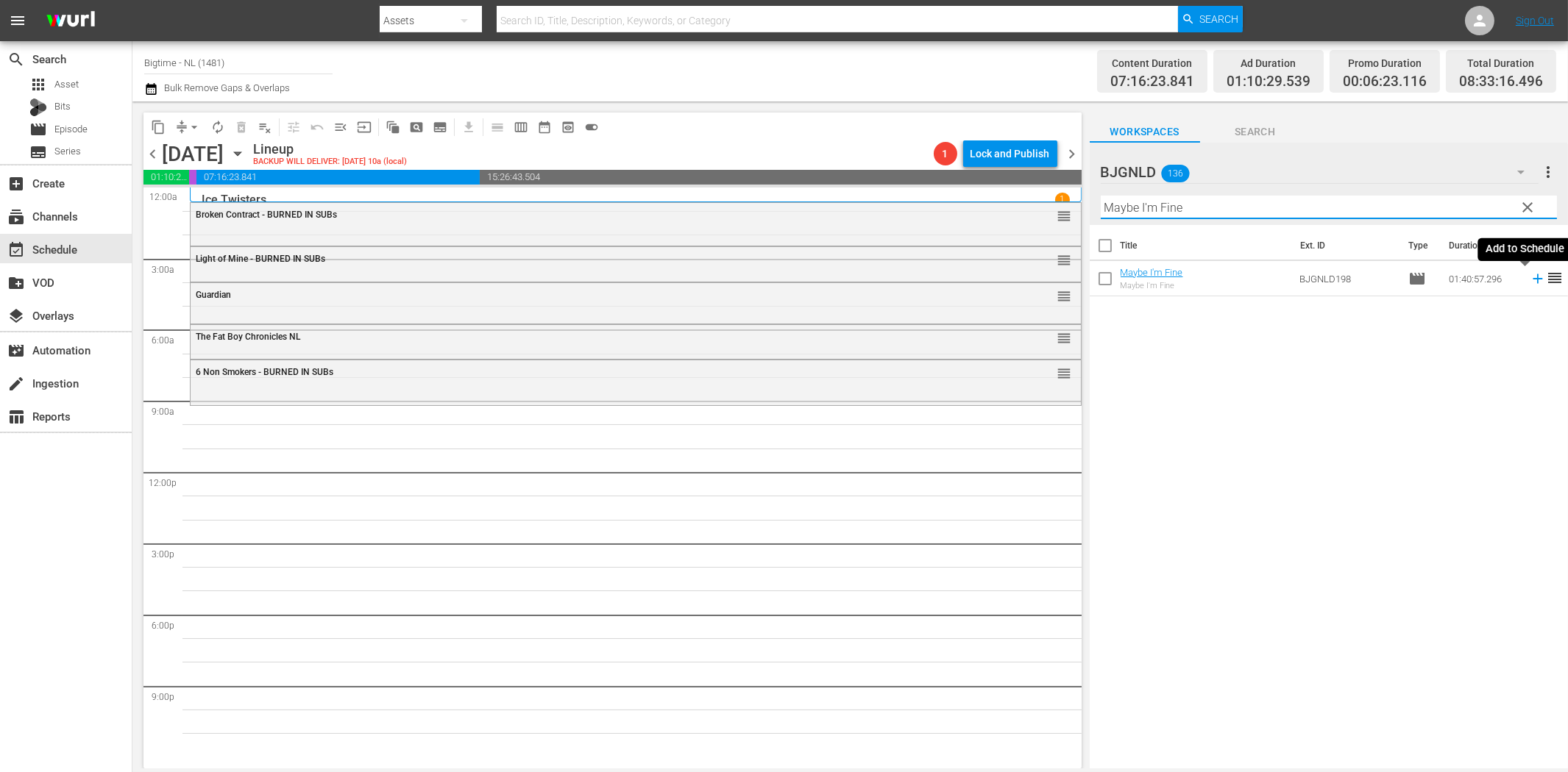
click at [1530, 281] on icon at bounding box center [1538, 278] width 16 height 16
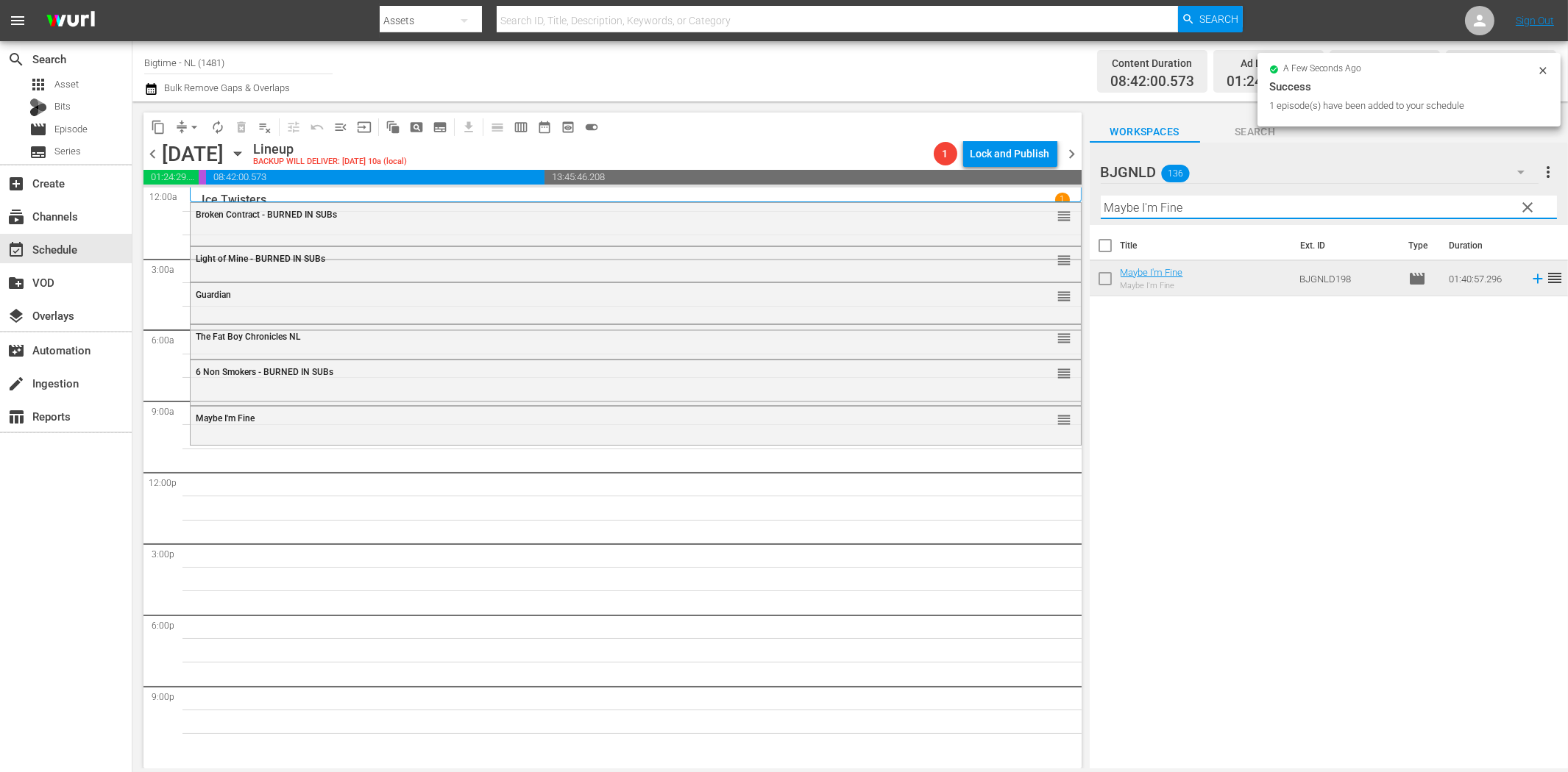
click at [1171, 209] on input "Maybe I'm Fine" at bounding box center [1328, 207] width 456 height 23
paste input "Wedding Swingers"
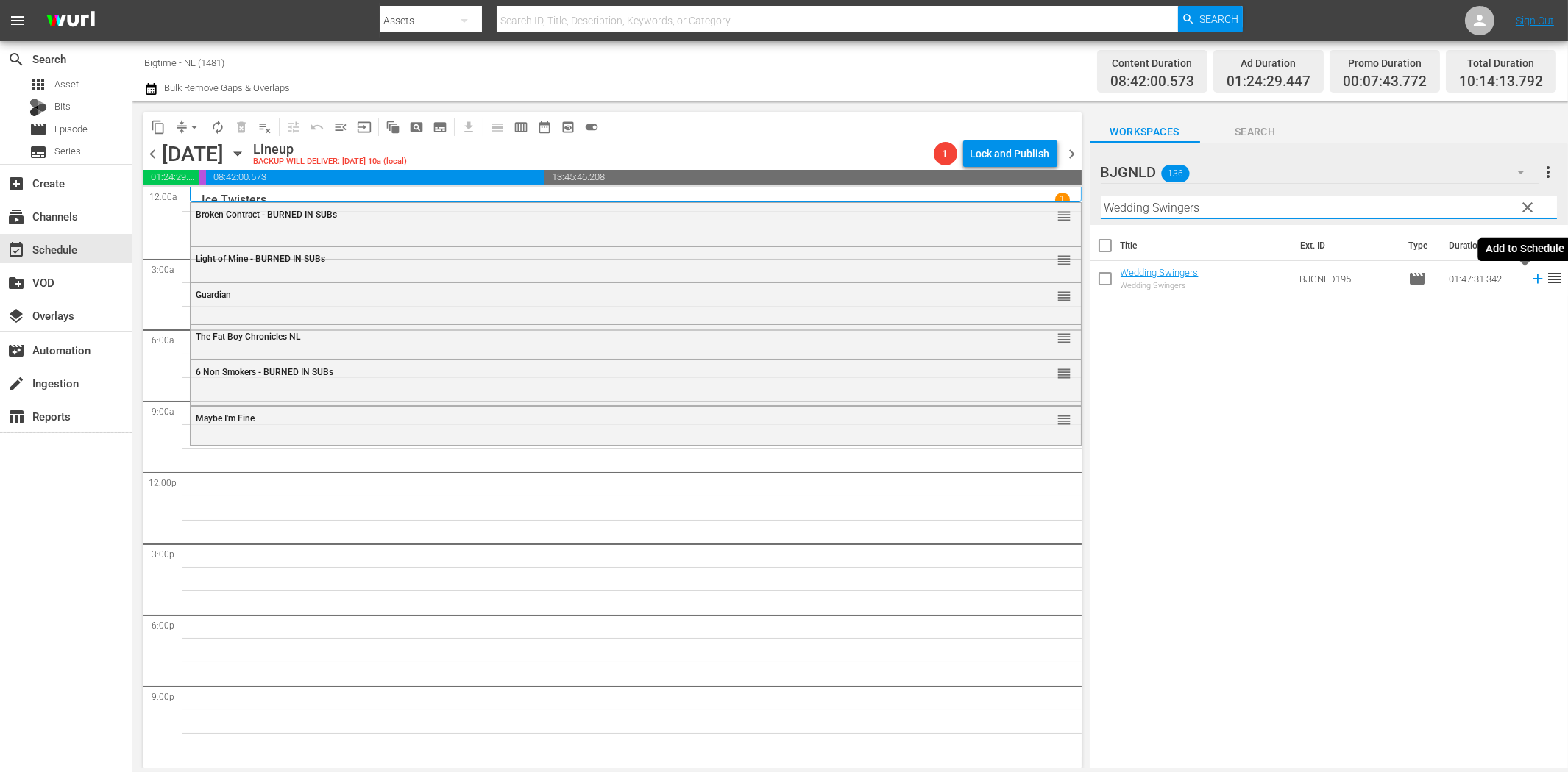
click at [1532, 278] on icon at bounding box center [1537, 279] width 9 height 9
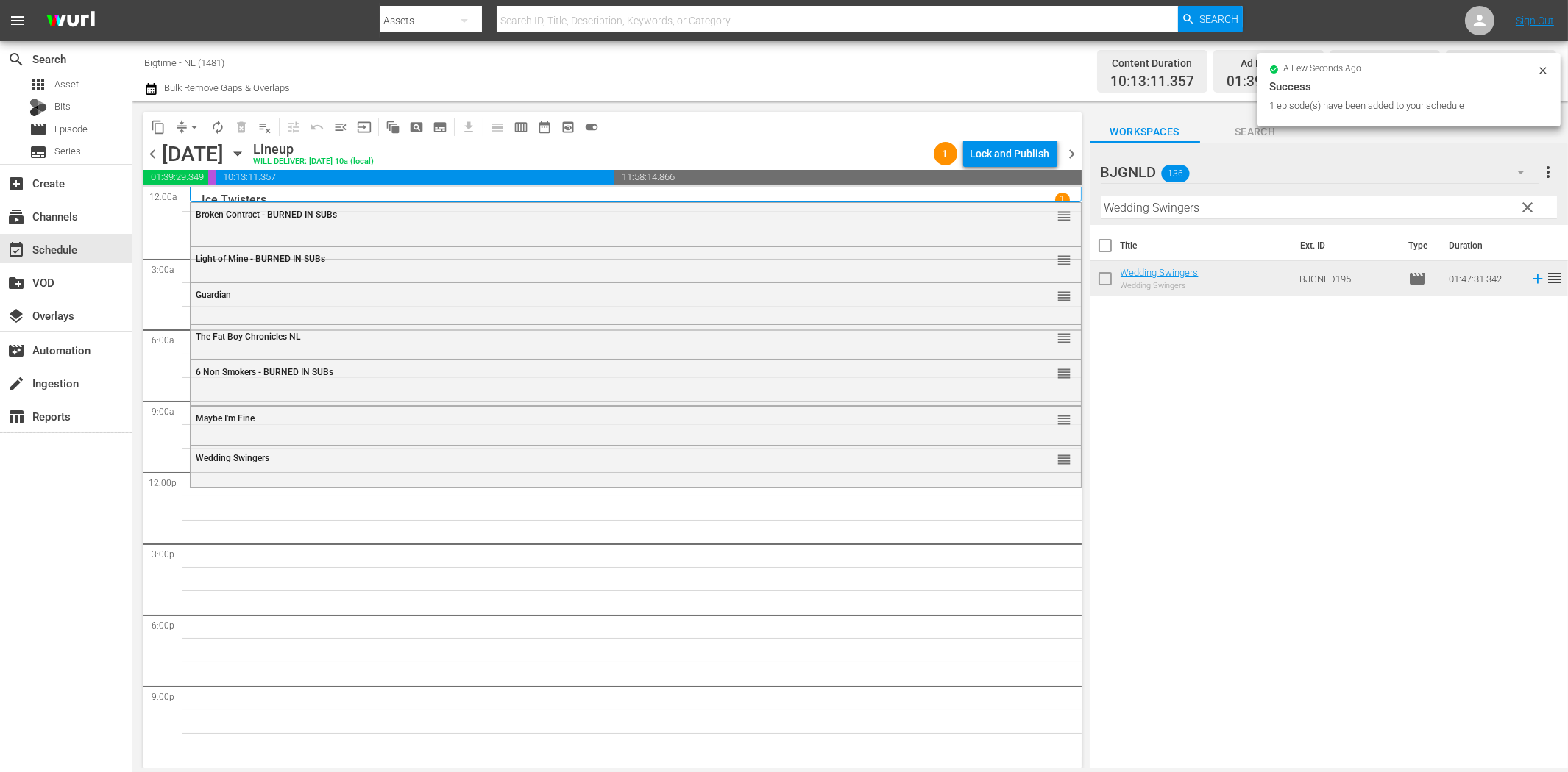
click at [1177, 215] on input "Wedding Swingers" at bounding box center [1328, 207] width 456 height 23
paste input "Living Room Coffin"
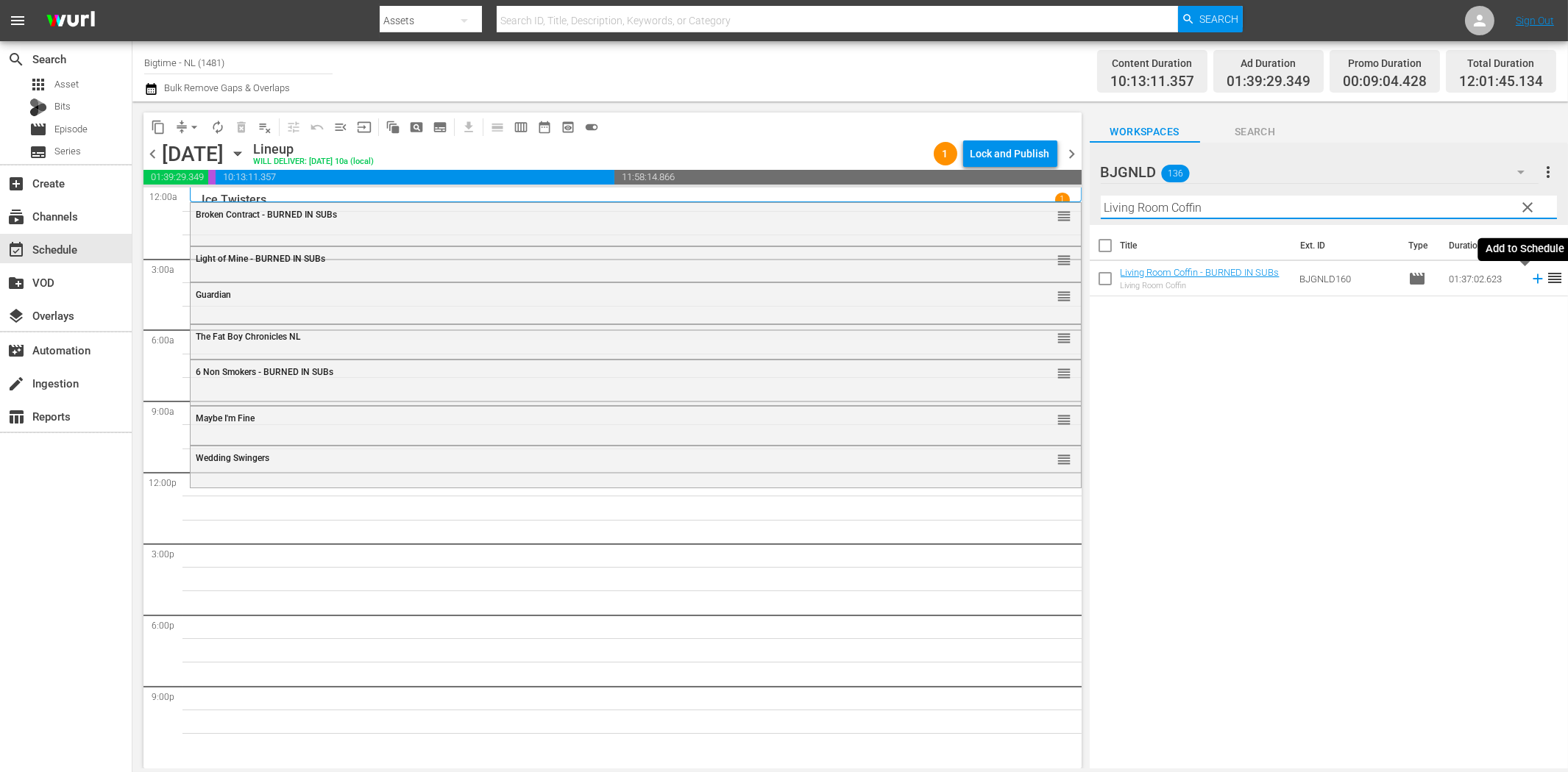
click at [1532, 279] on icon at bounding box center [1537, 279] width 9 height 9
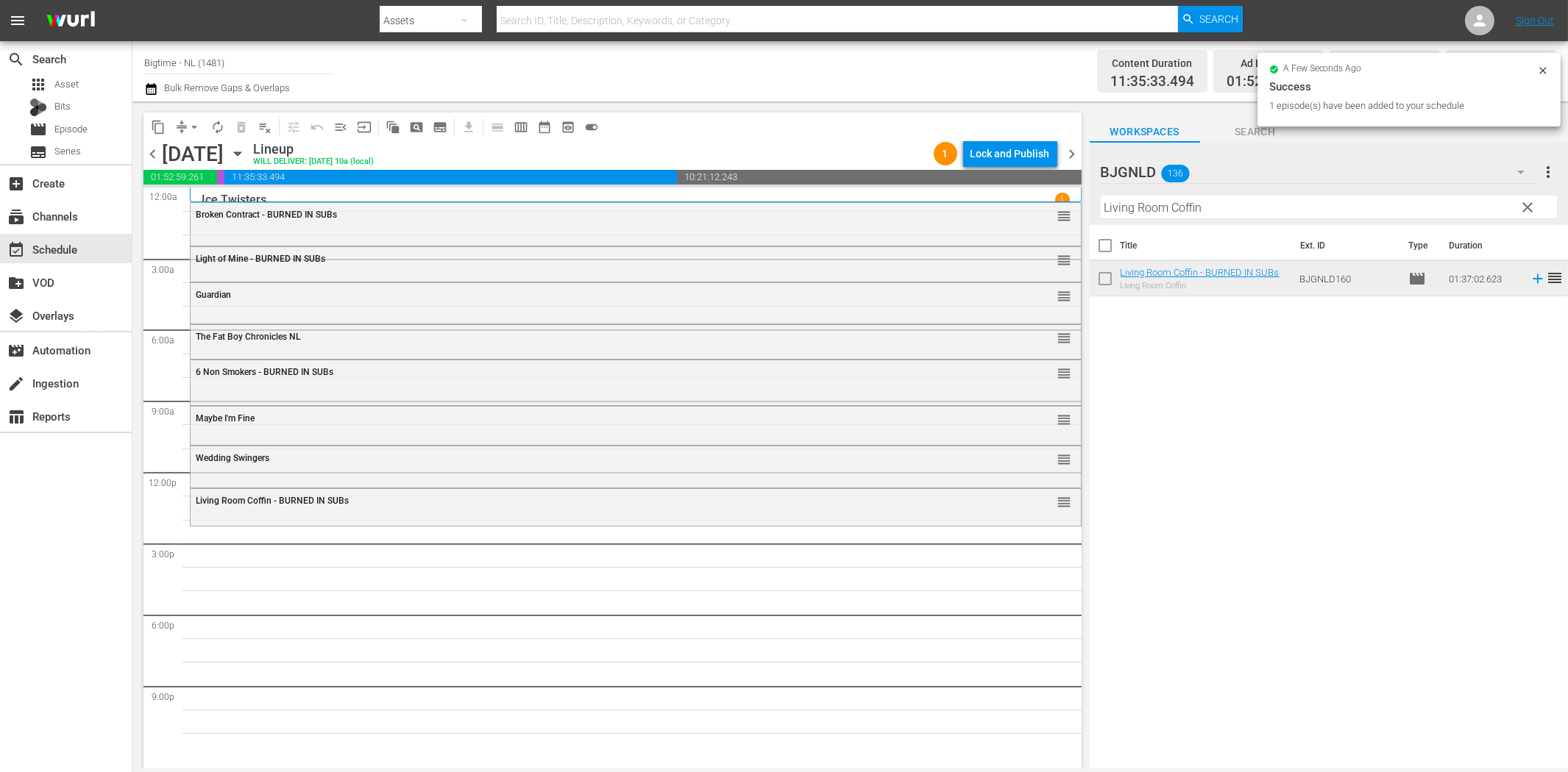
click at [1157, 203] on input "Living Room Coffin" at bounding box center [1328, 207] width 456 height 23
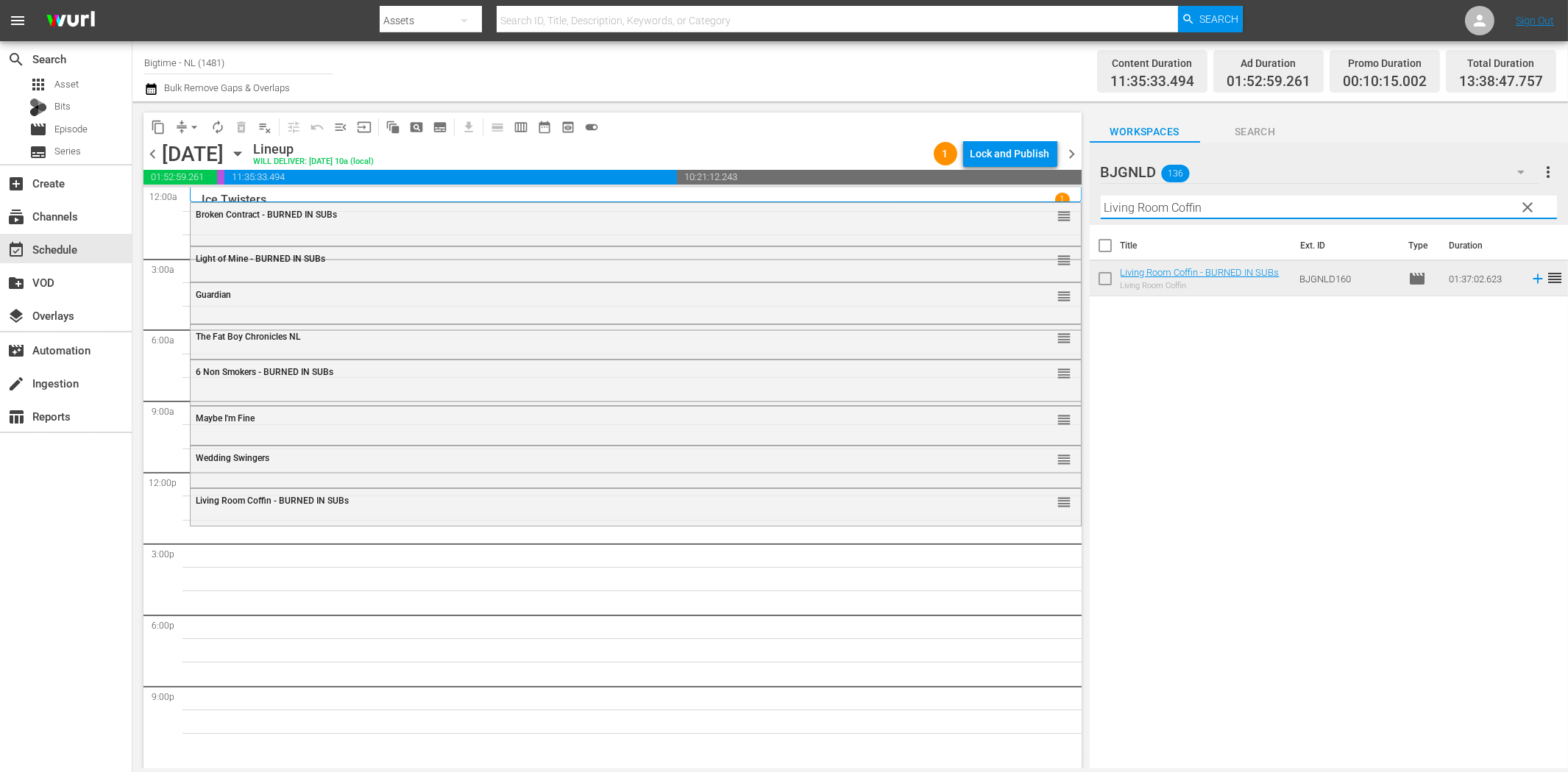
paste input "Blissfully Unmarried"
drag, startPoint x: 1525, startPoint y: 280, endPoint x: 1515, endPoint y: 283, distance: 10.4
click at [1530, 281] on icon at bounding box center [1538, 278] width 16 height 16
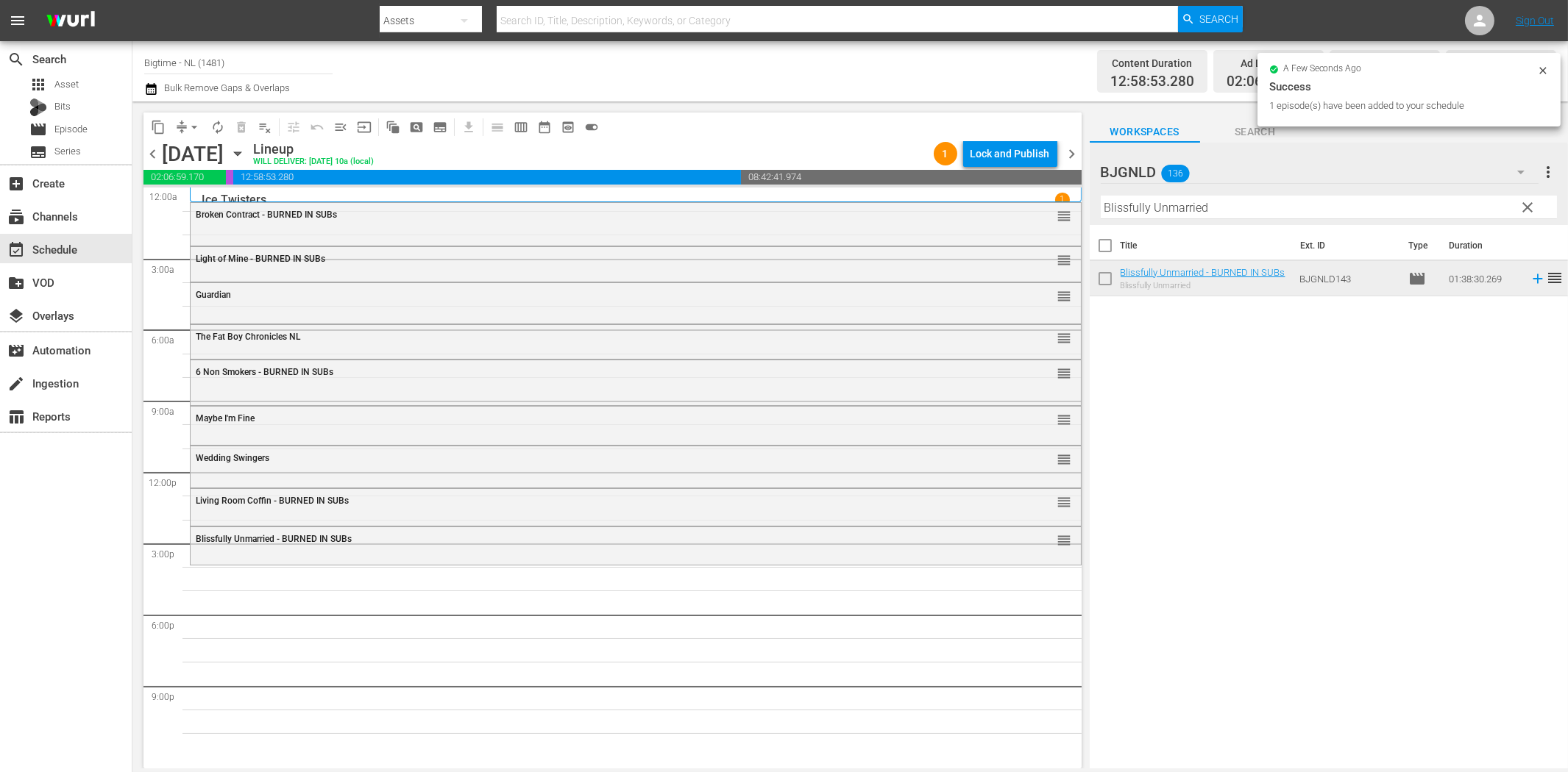
click at [1303, 213] on input "Blissfully Unmarried" at bounding box center [1328, 207] width 456 height 23
paste input "attle B-Boy"
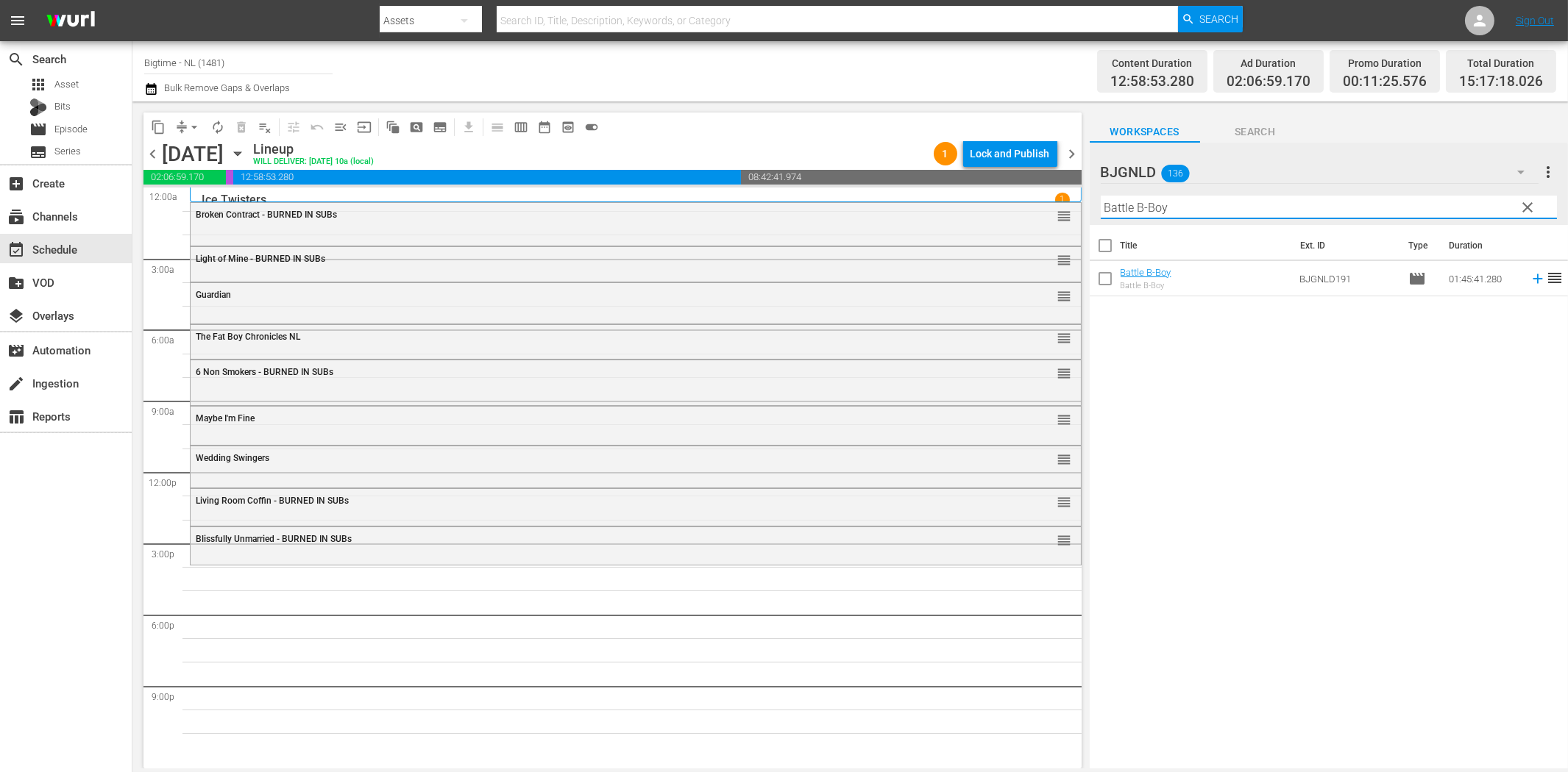
click at [1532, 278] on icon at bounding box center [1537, 279] width 9 height 9
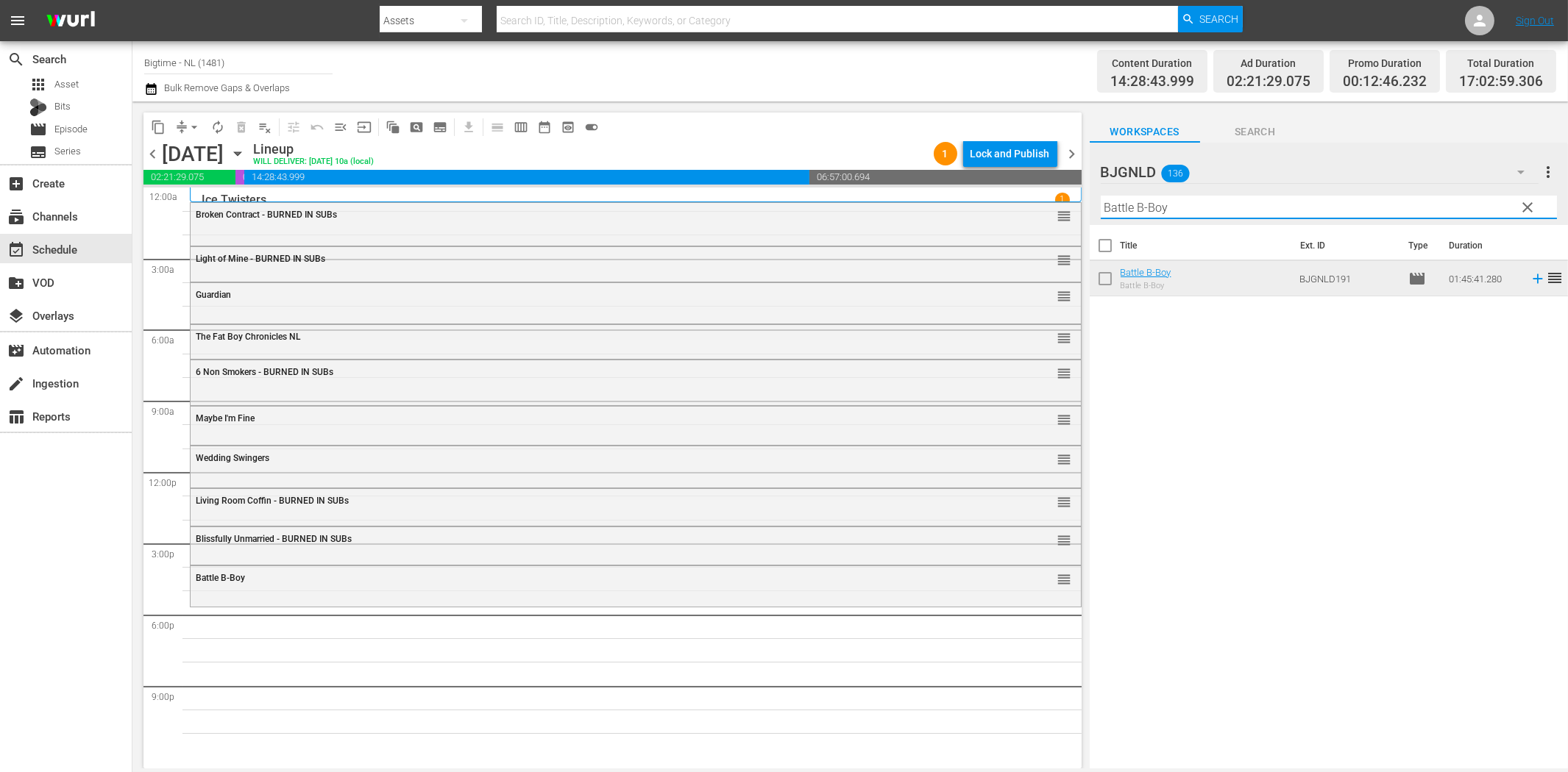
click at [1221, 207] on input "Battle B-Boy" at bounding box center [1328, 207] width 456 height 23
paste input "IRL (In Real Life)"
click at [1532, 280] on icon at bounding box center [1537, 279] width 9 height 9
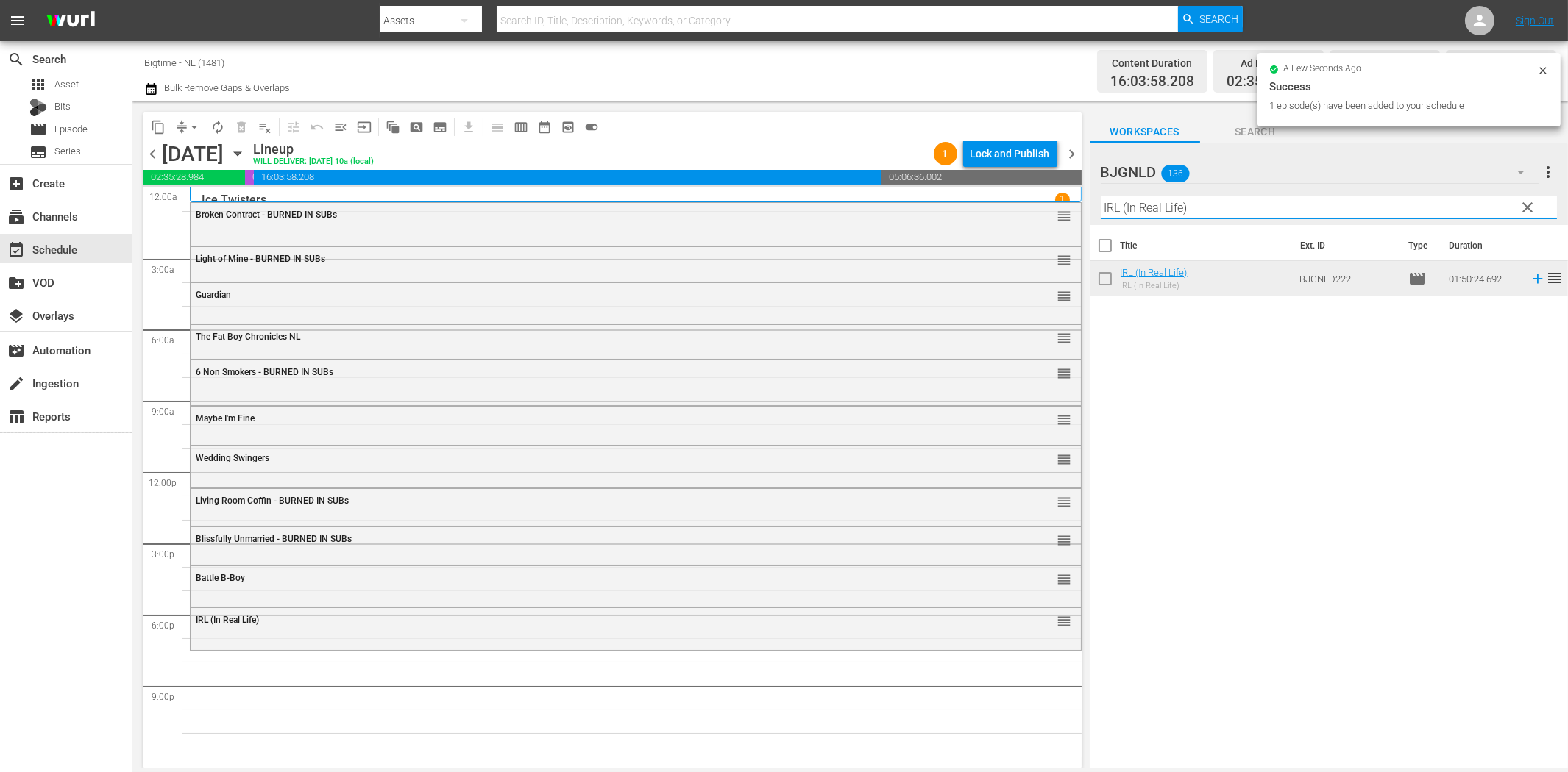
click at [1200, 210] on input "IRL (In Real Life)" at bounding box center [1328, 207] width 456 height 23
paste input "The Surrogate"
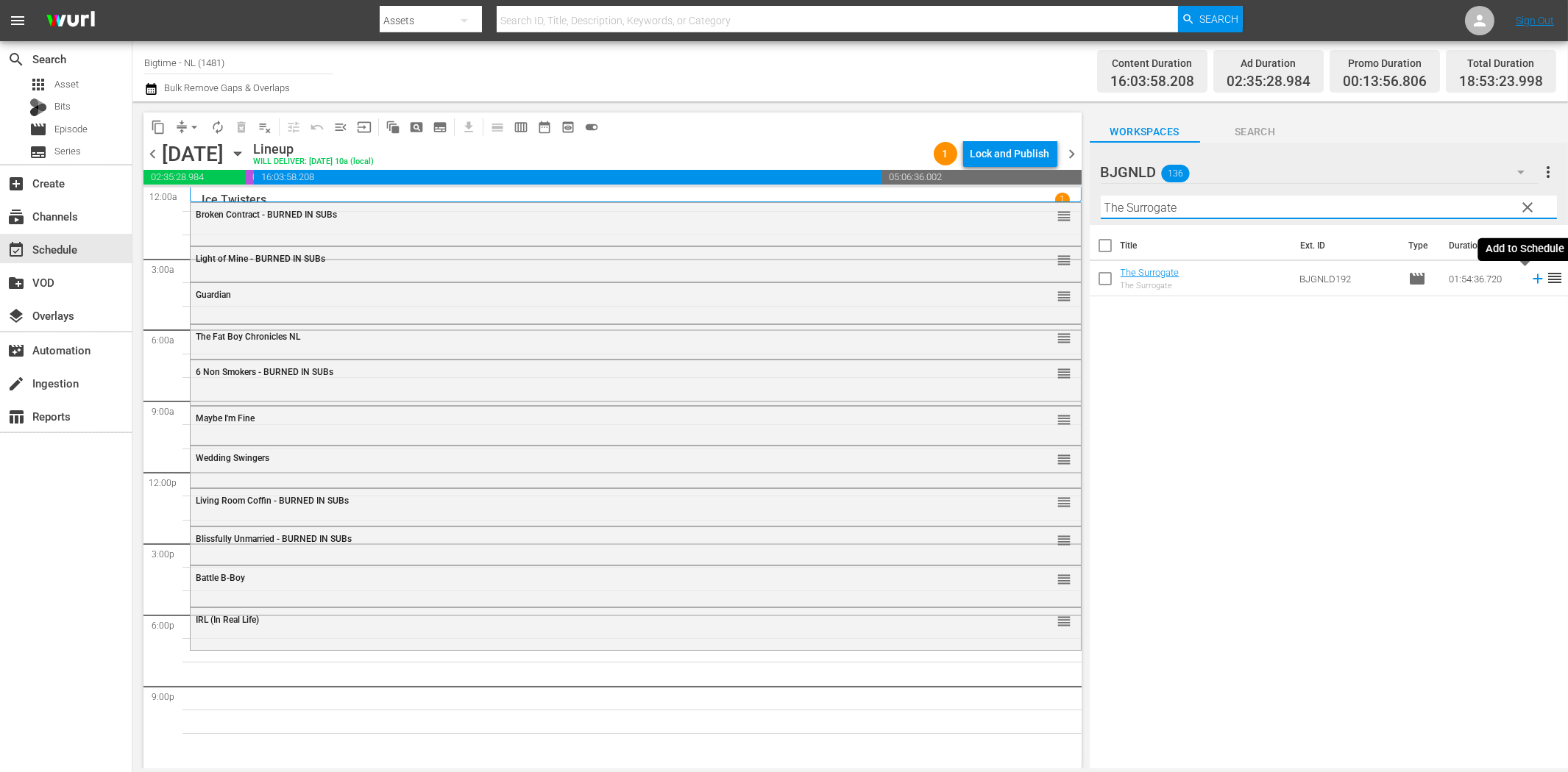
click at [1532, 278] on icon at bounding box center [1537, 279] width 9 height 9
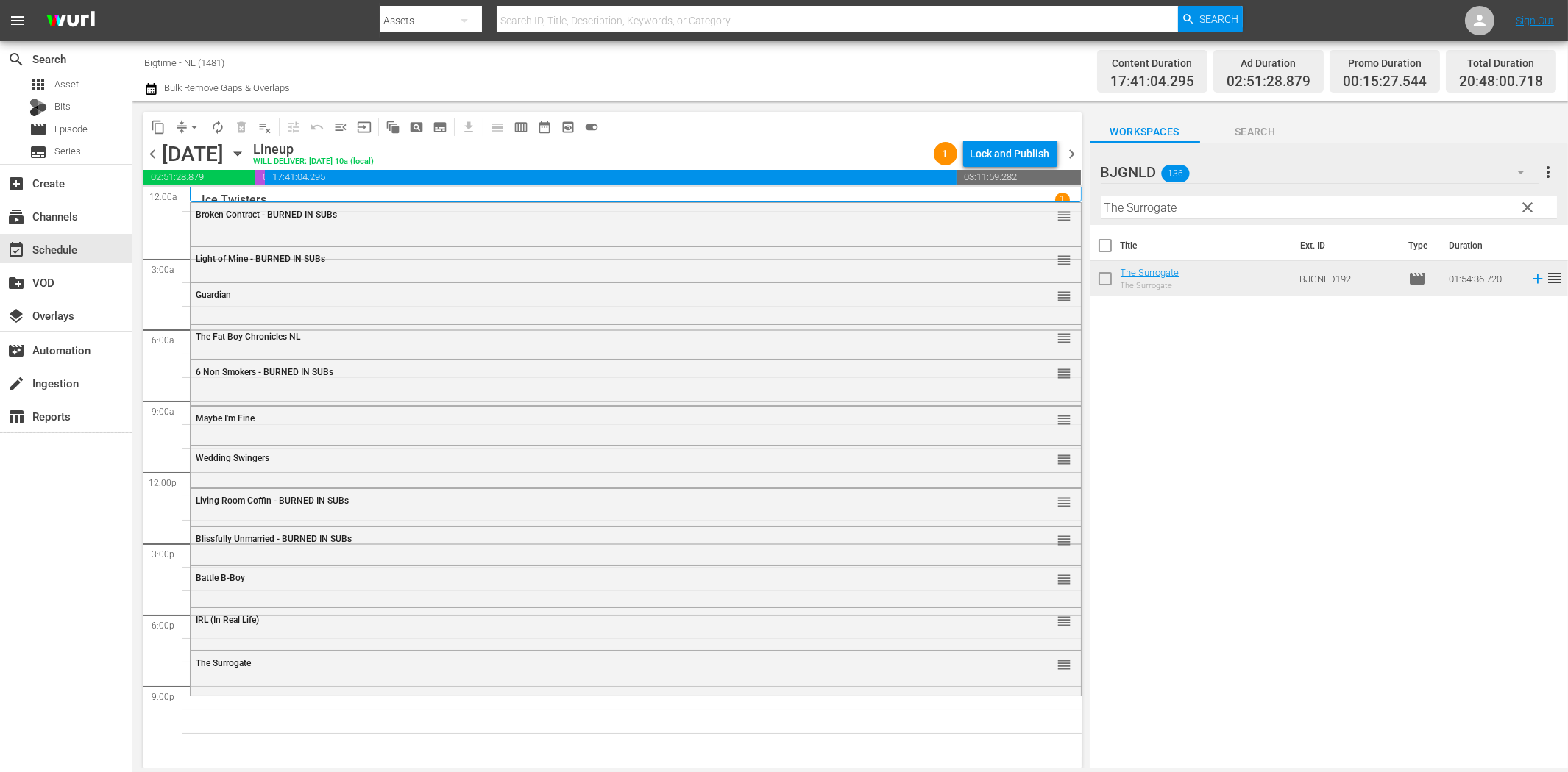
click at [1222, 206] on input "The Surrogate" at bounding box center [1328, 207] width 456 height 23
paste input "Riding 79 (Beach Love)"
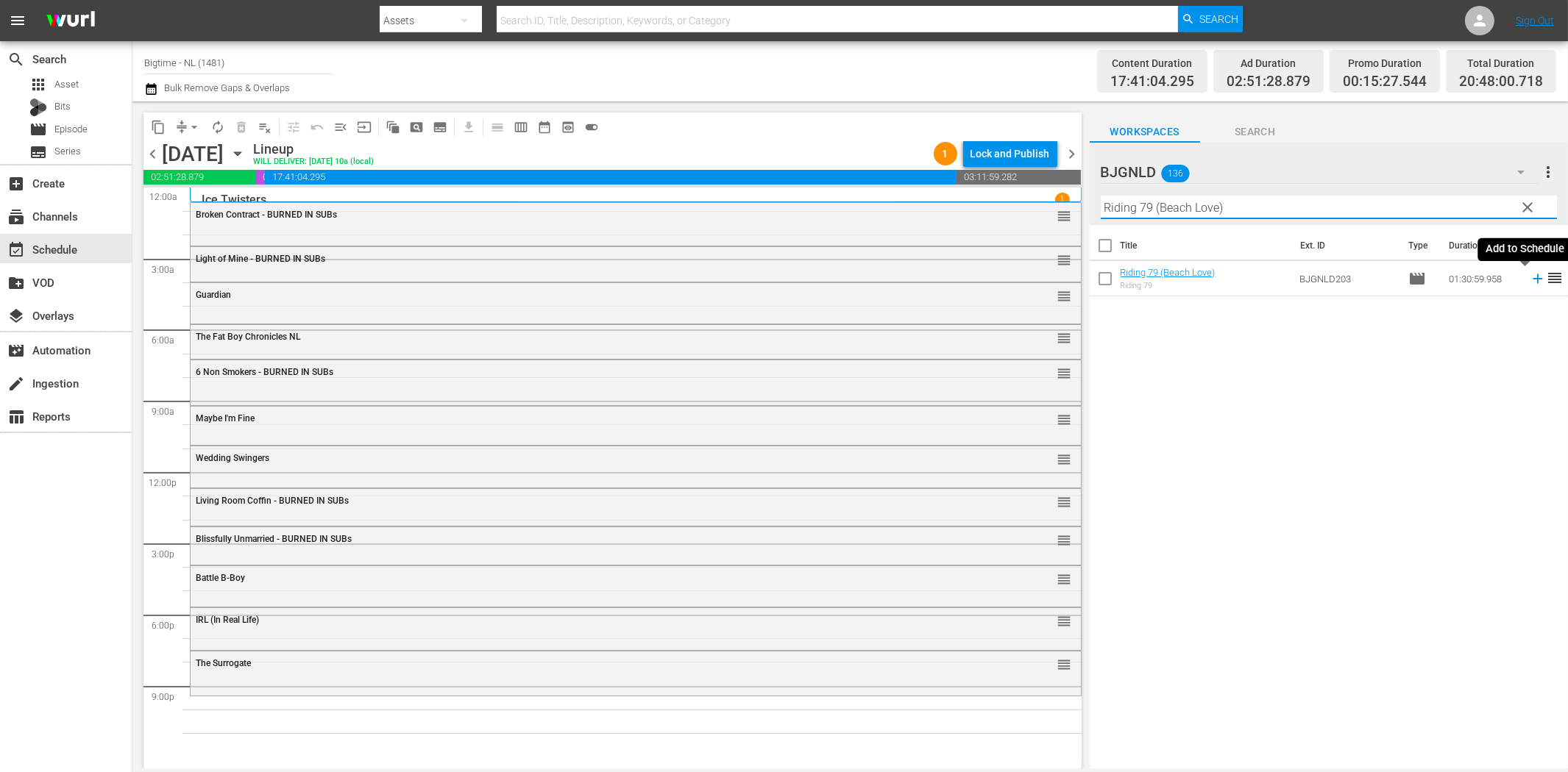
click at [1530, 277] on icon at bounding box center [1538, 278] width 16 height 16
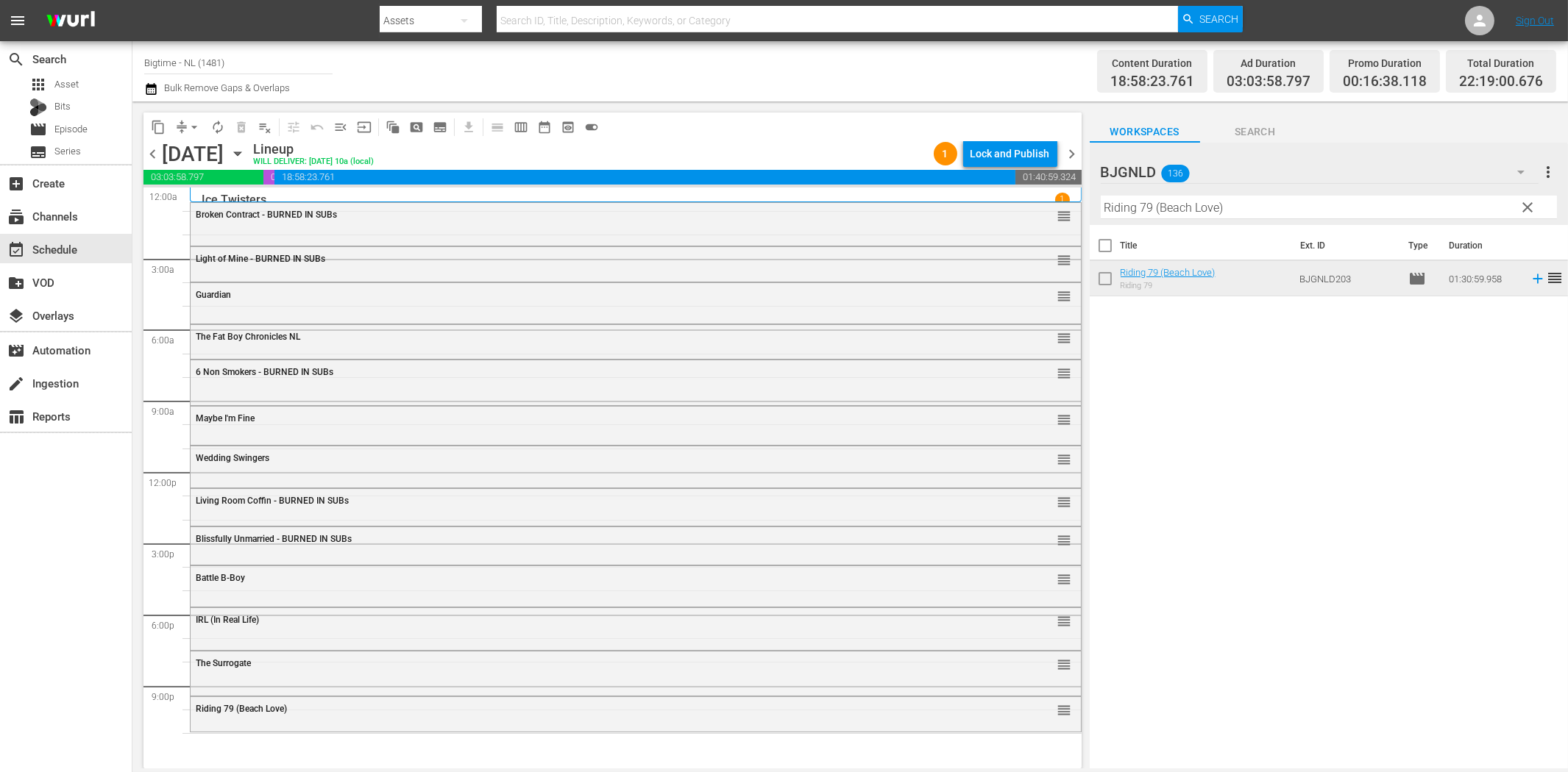
click at [1339, 212] on input "Riding 79 (Beach Love)" at bounding box center [1328, 207] width 456 height 23
paste input "Earthstorm"
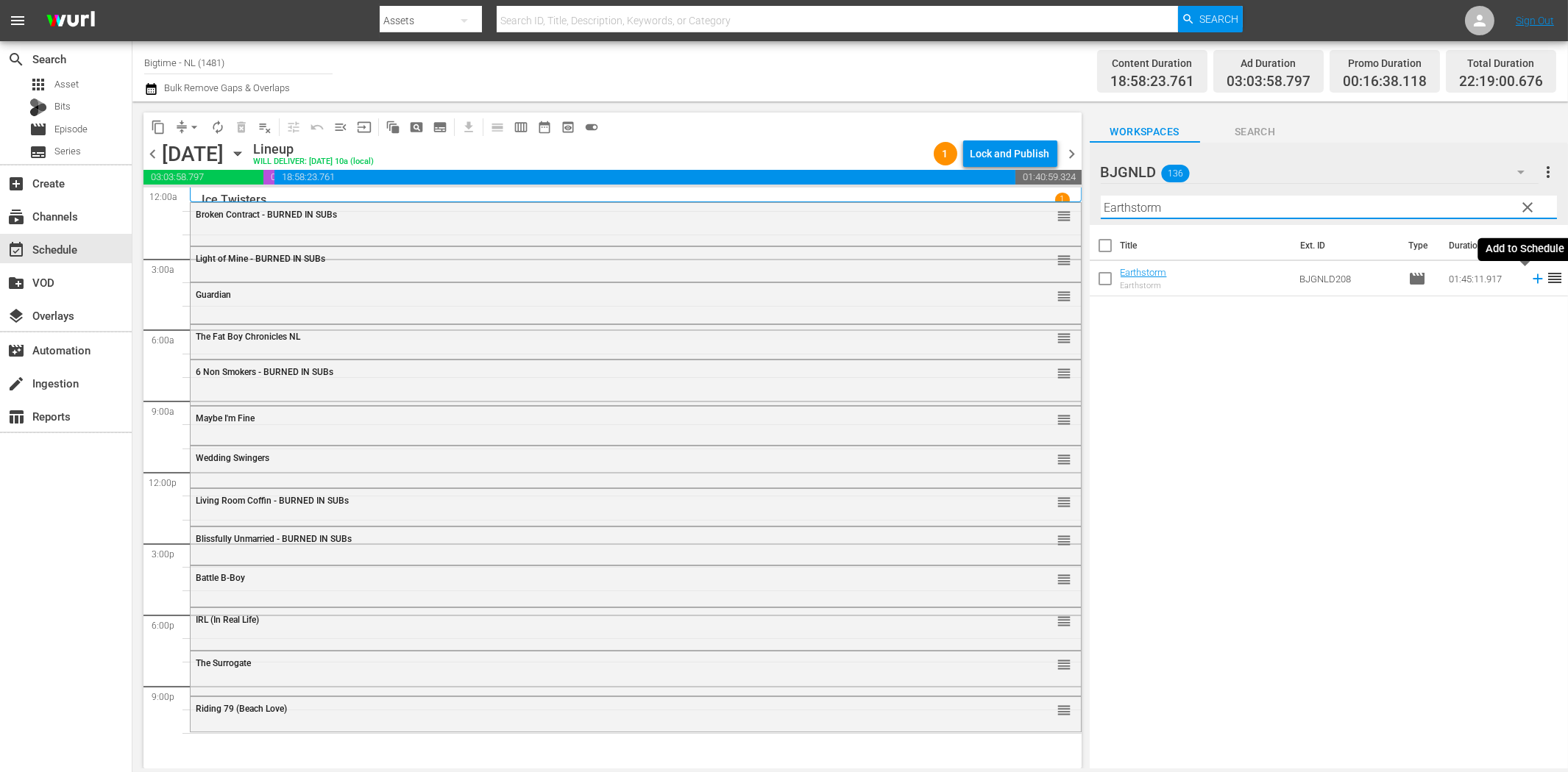
click at [1532, 277] on icon at bounding box center [1537, 279] width 9 height 9
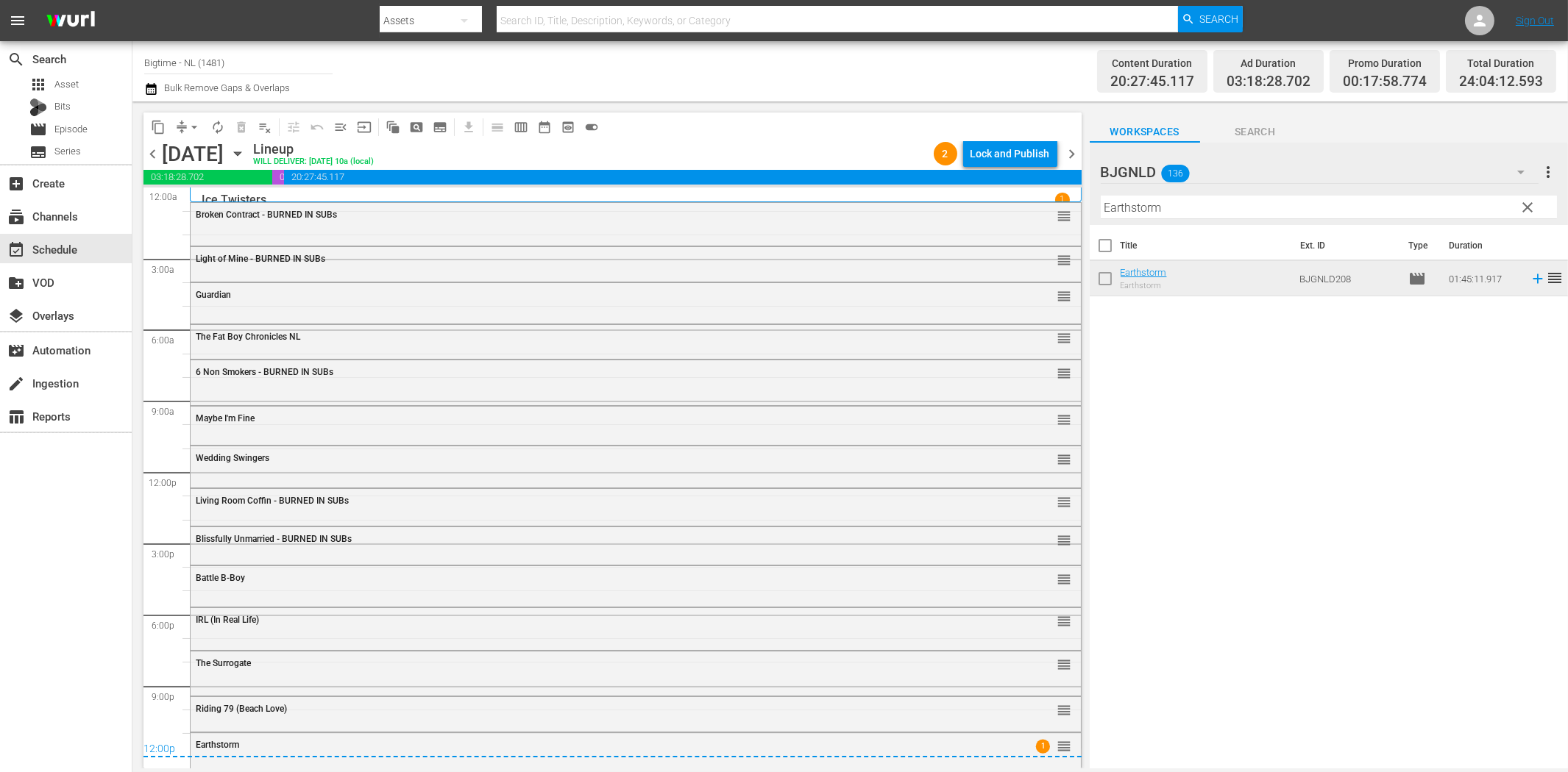
click at [474, 743] on div "12:00p" at bounding box center [612, 750] width 938 height 15
click at [1051, 743] on div "12:00p" at bounding box center [612, 750] width 938 height 15
click at [207, 746] on div "12:00p" at bounding box center [612, 750] width 938 height 15
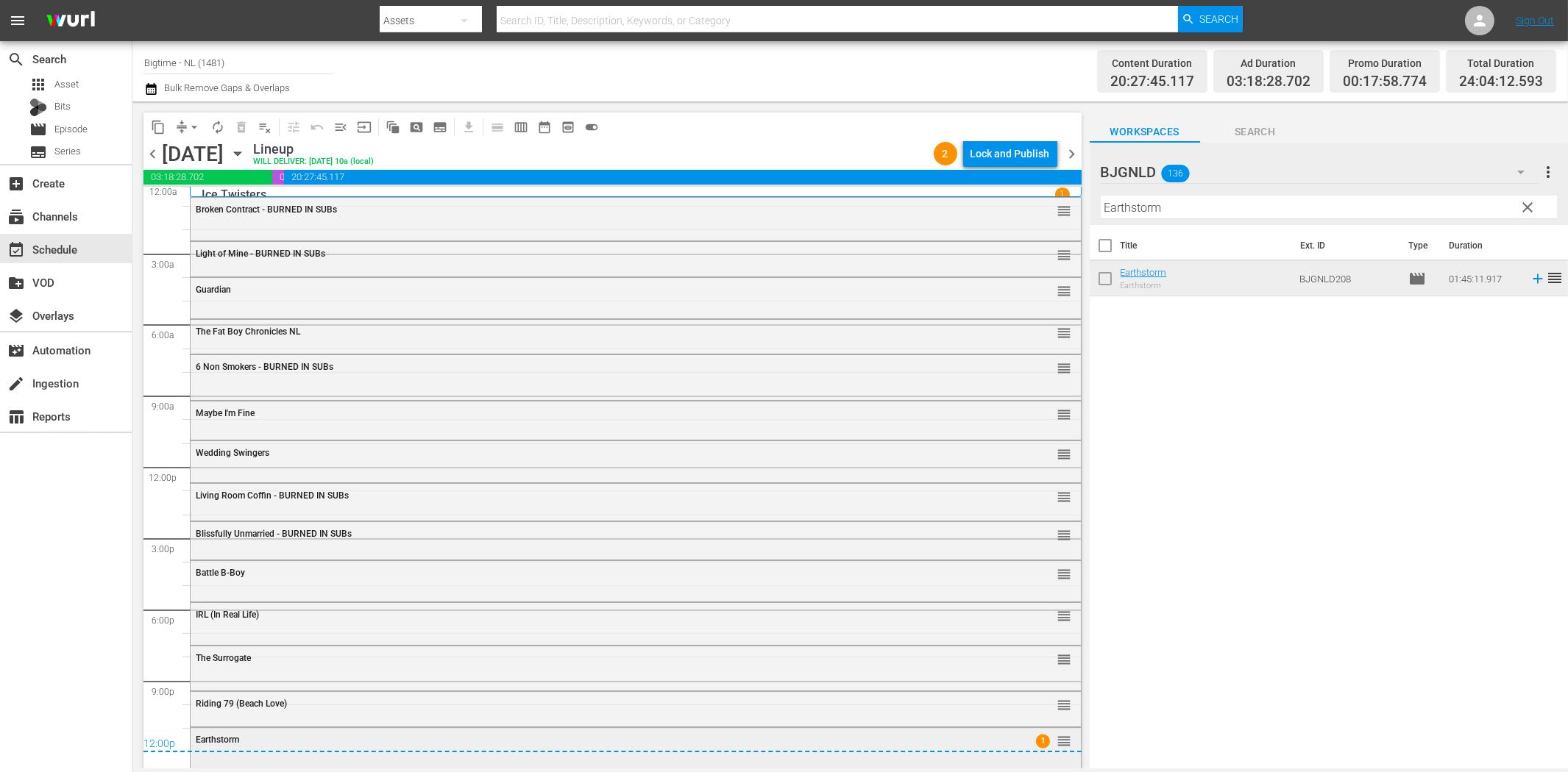
click at [444, 759] on div "Earthstorm 1 reorder" at bounding box center [635, 746] width 890 height 37
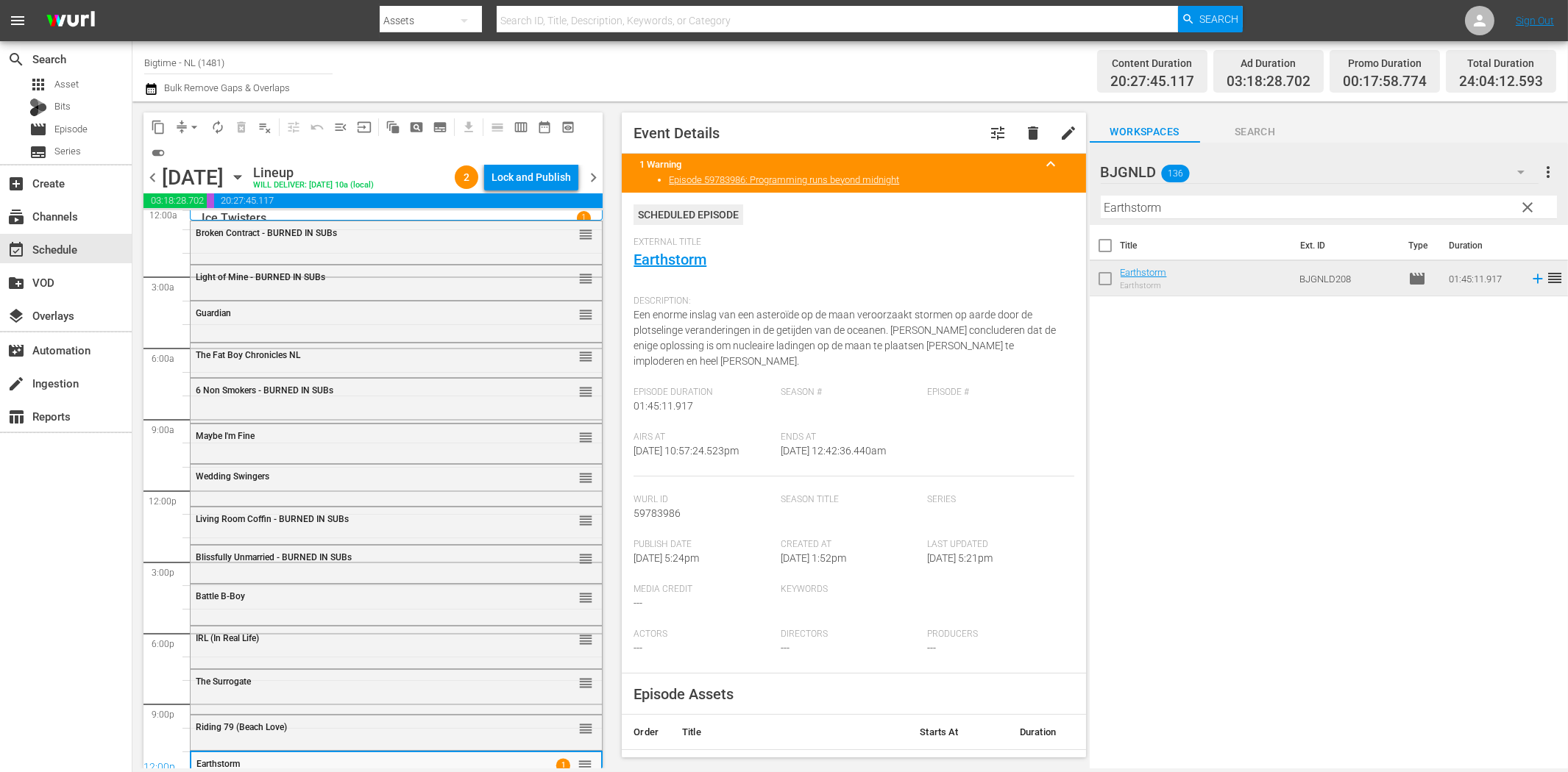
click at [1024, 128] on span "delete" at bounding box center [1032, 133] width 18 height 18
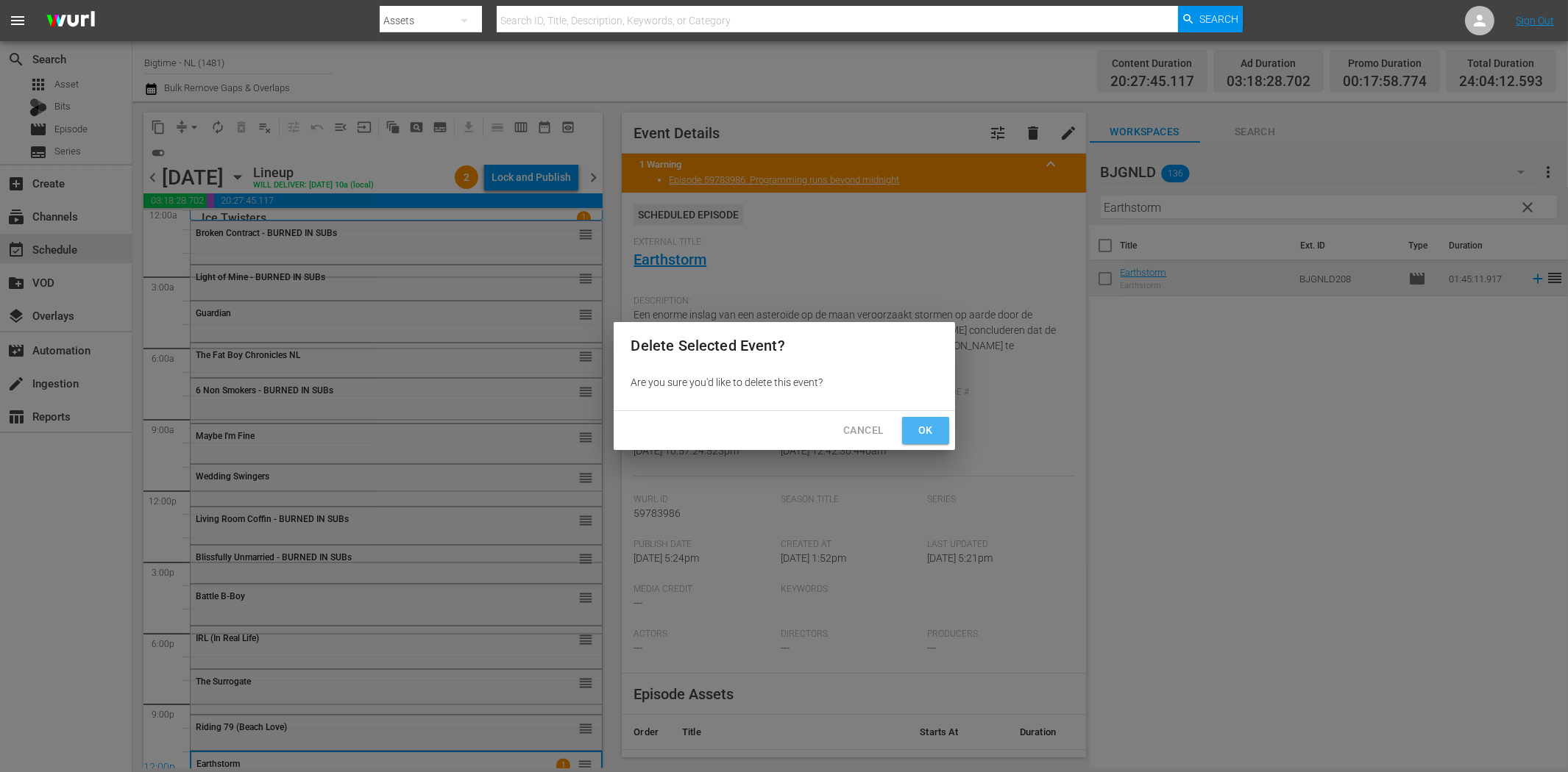
click at [929, 422] on span "Ok" at bounding box center [926, 431] width 23 height 19
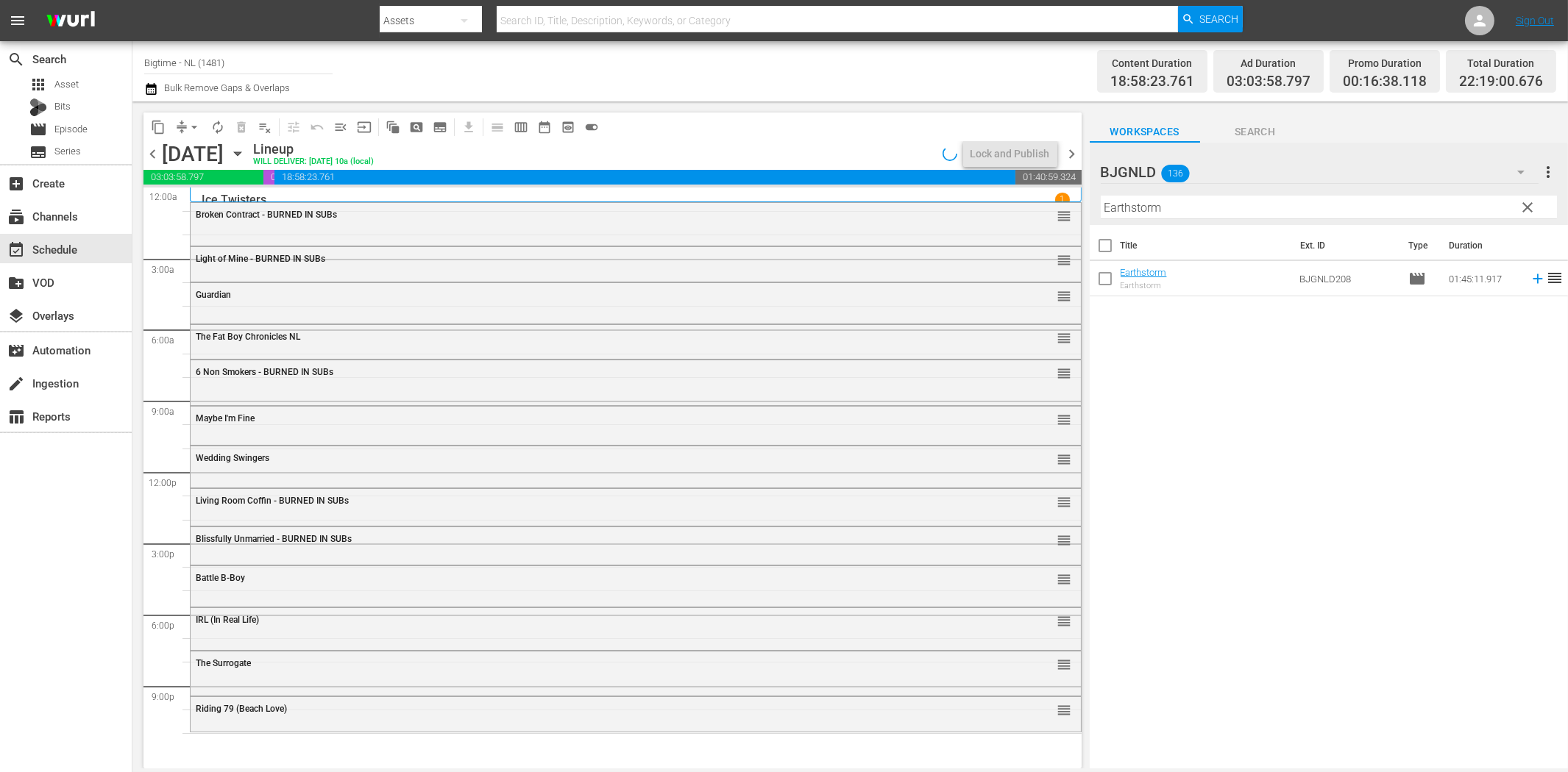
scroll to position [0, 0]
click at [1182, 208] on input "Earthstorm" at bounding box center [1328, 207] width 456 height 23
paste input "Subzero"
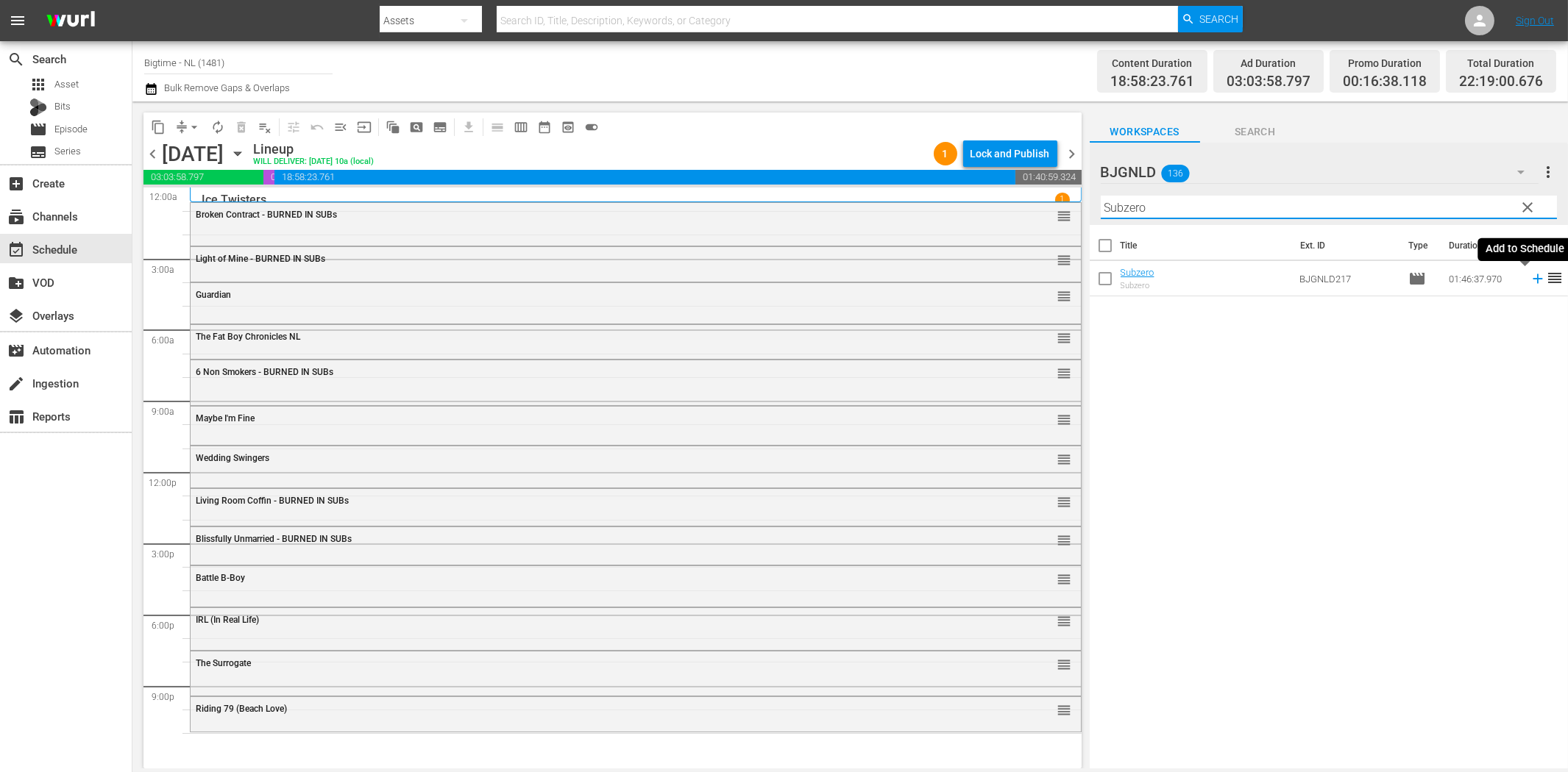
click at [1530, 277] on icon at bounding box center [1538, 278] width 16 height 16
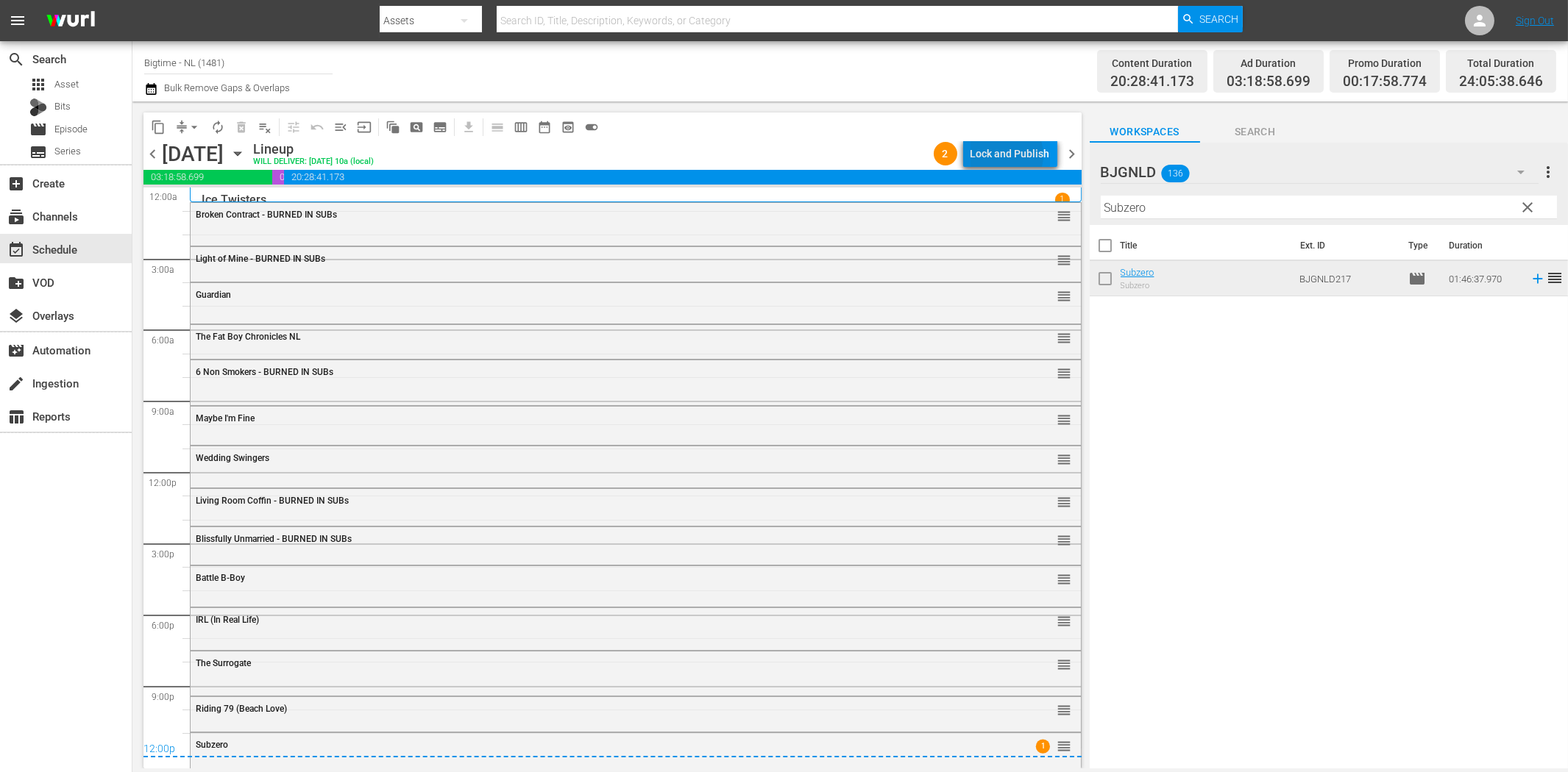
click at [1005, 155] on div "Lock and Publish" at bounding box center [1010, 154] width 80 height 26
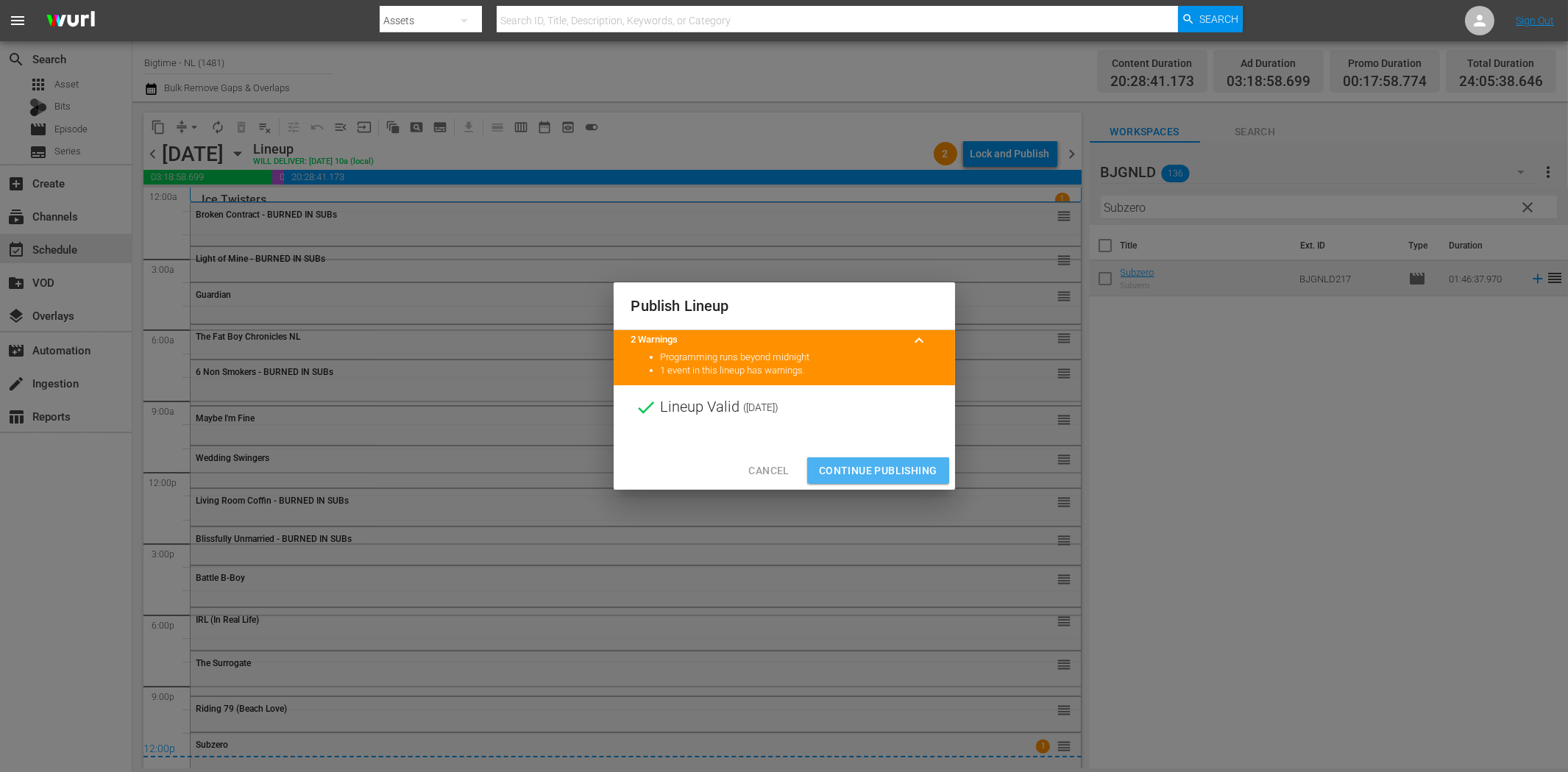
click at [886, 471] on span "Continue Publishing" at bounding box center [878, 471] width 118 height 19
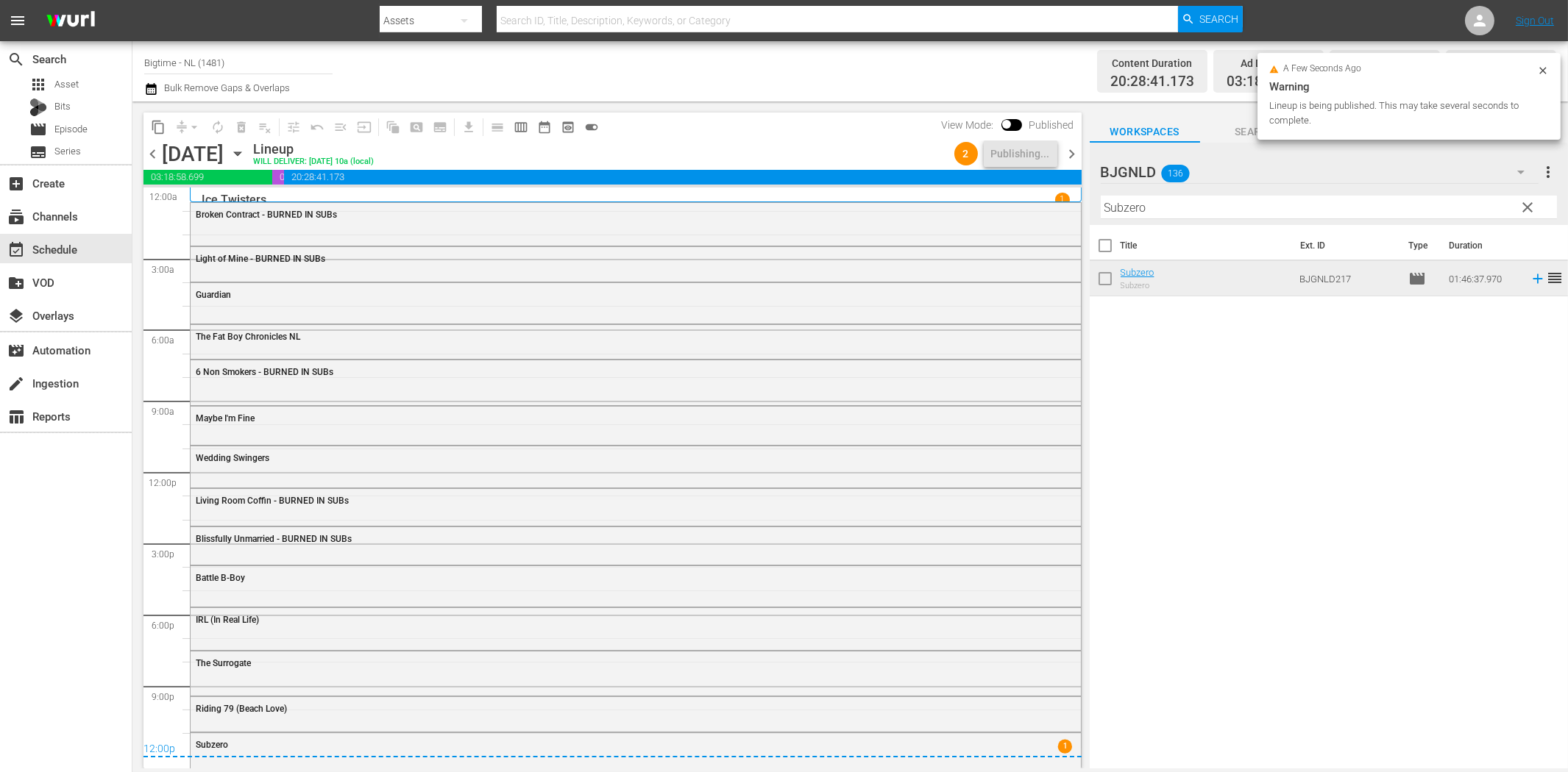
click at [1074, 152] on span "chevron_right" at bounding box center [1073, 154] width 19 height 19
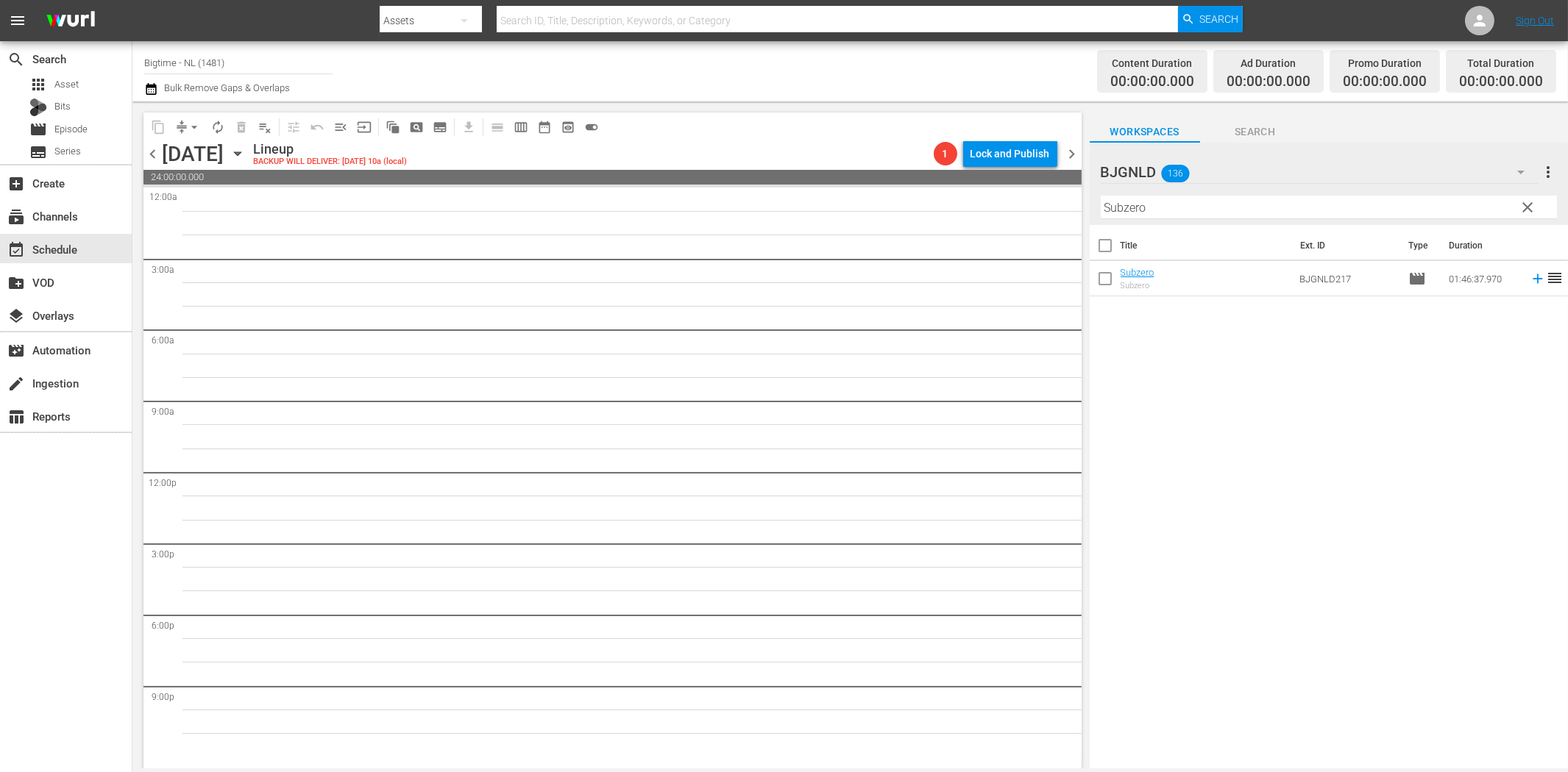
click at [1138, 204] on input "Subzero" at bounding box center [1328, 207] width 456 height 23
paste input "Earthstorm"
click at [1530, 283] on icon at bounding box center [1538, 278] width 16 height 16
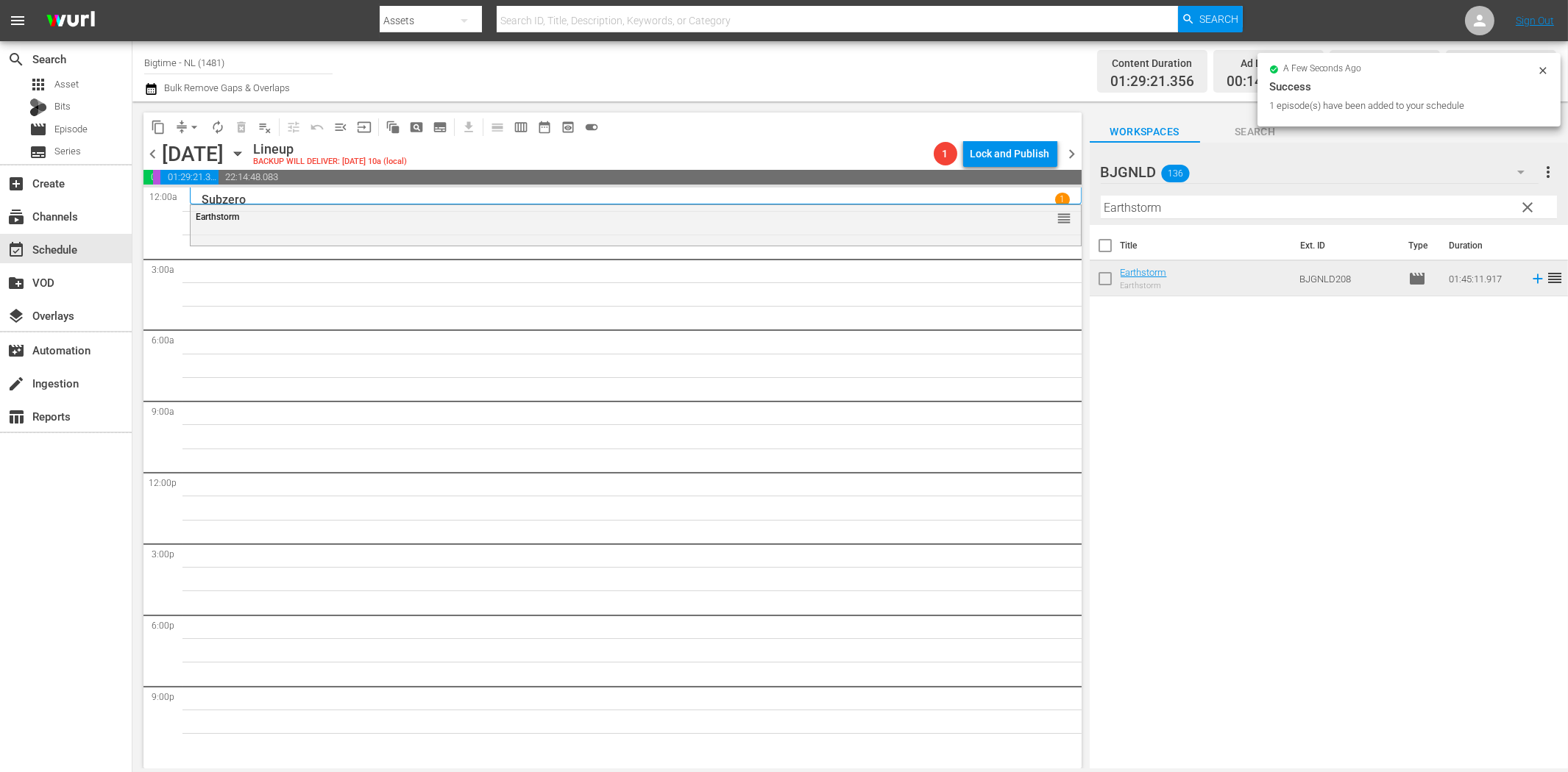
click at [1187, 207] on input "Earthstorm" at bounding box center [1328, 207] width 456 height 23
paste input "The Shattering"
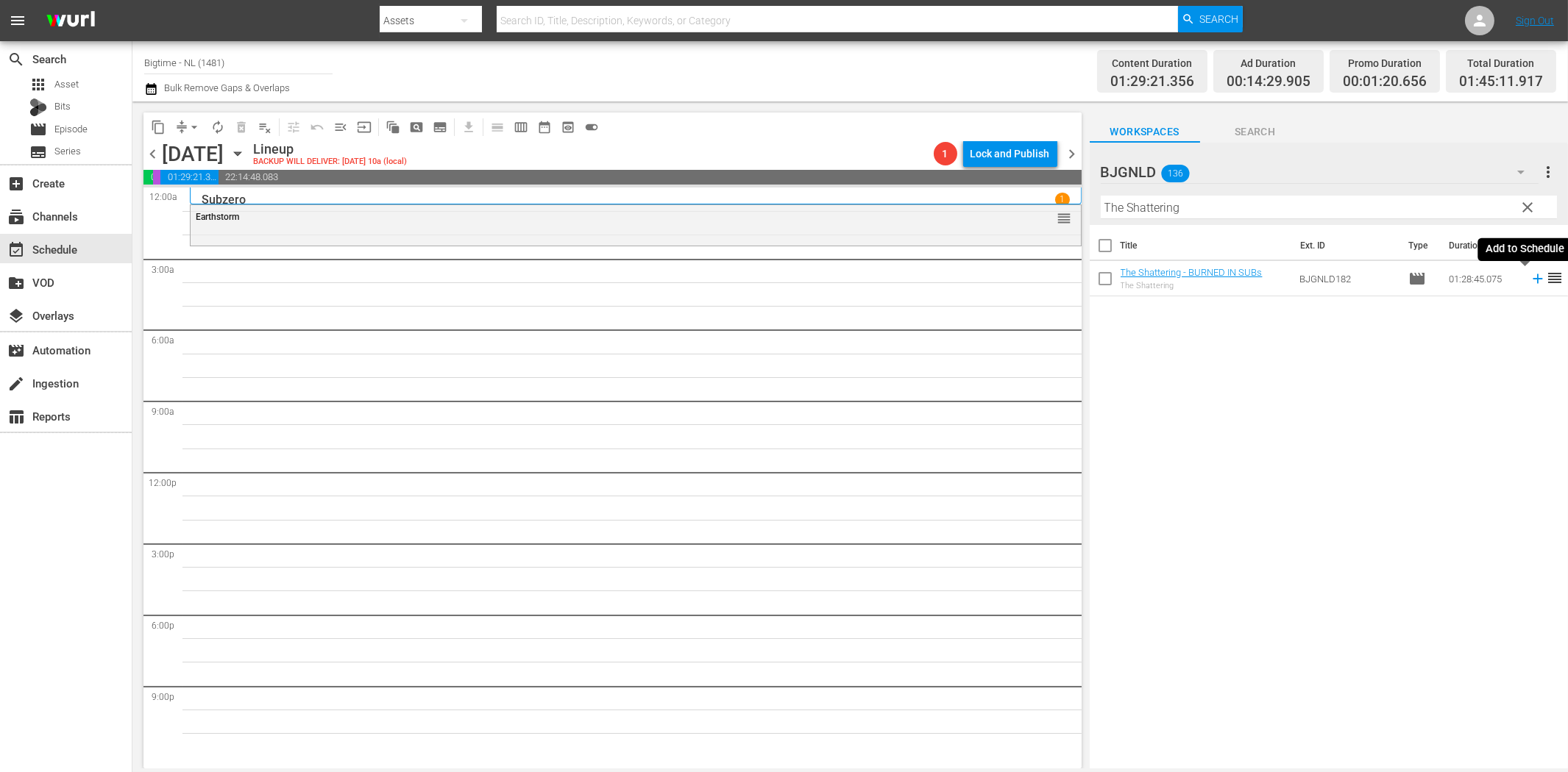
click at [1532, 279] on icon at bounding box center [1537, 279] width 9 height 9
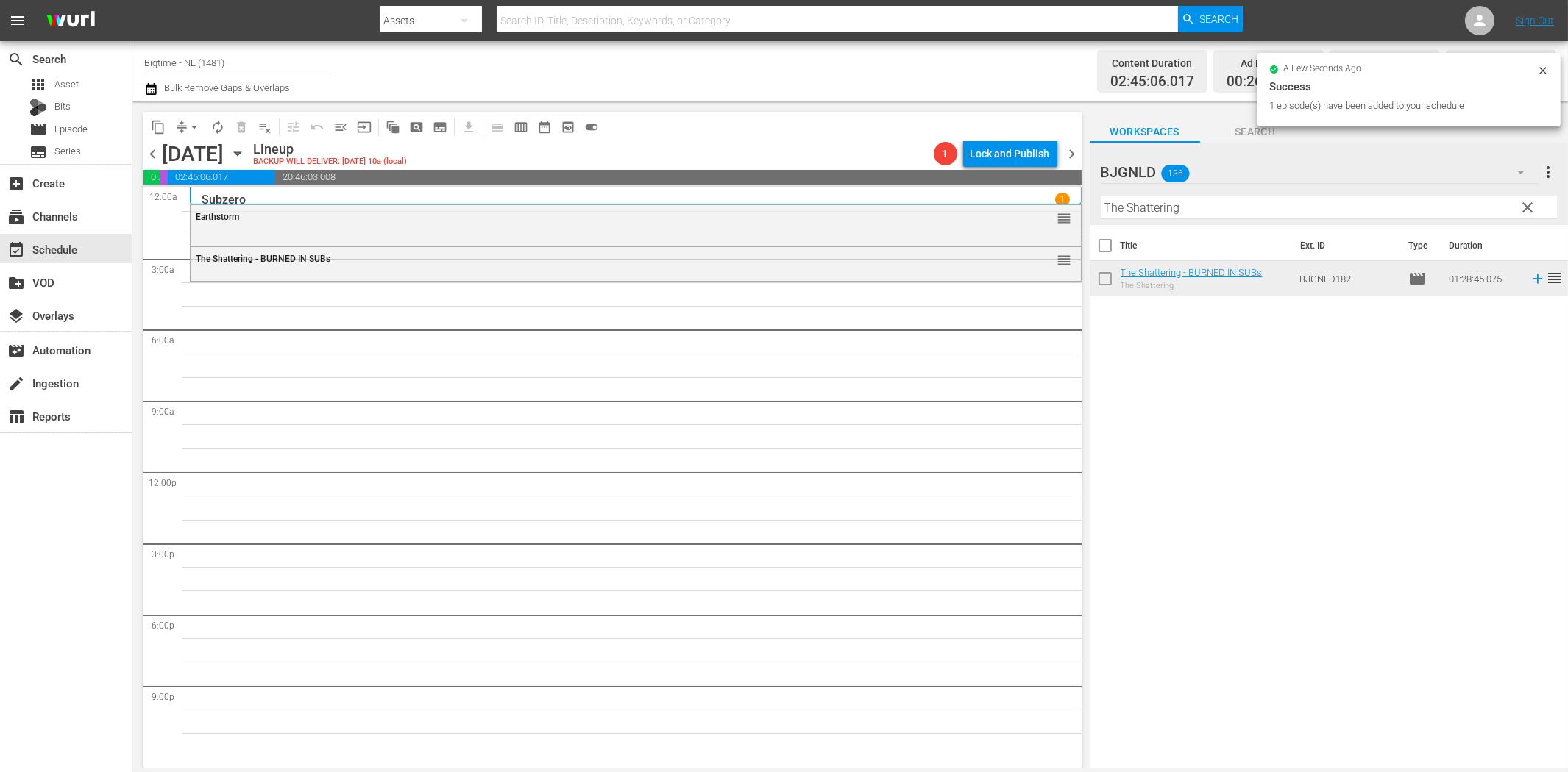
click at [1141, 211] on input "The Shattering" at bounding box center [1328, 207] width 456 height 23
paste input "Harbinger"
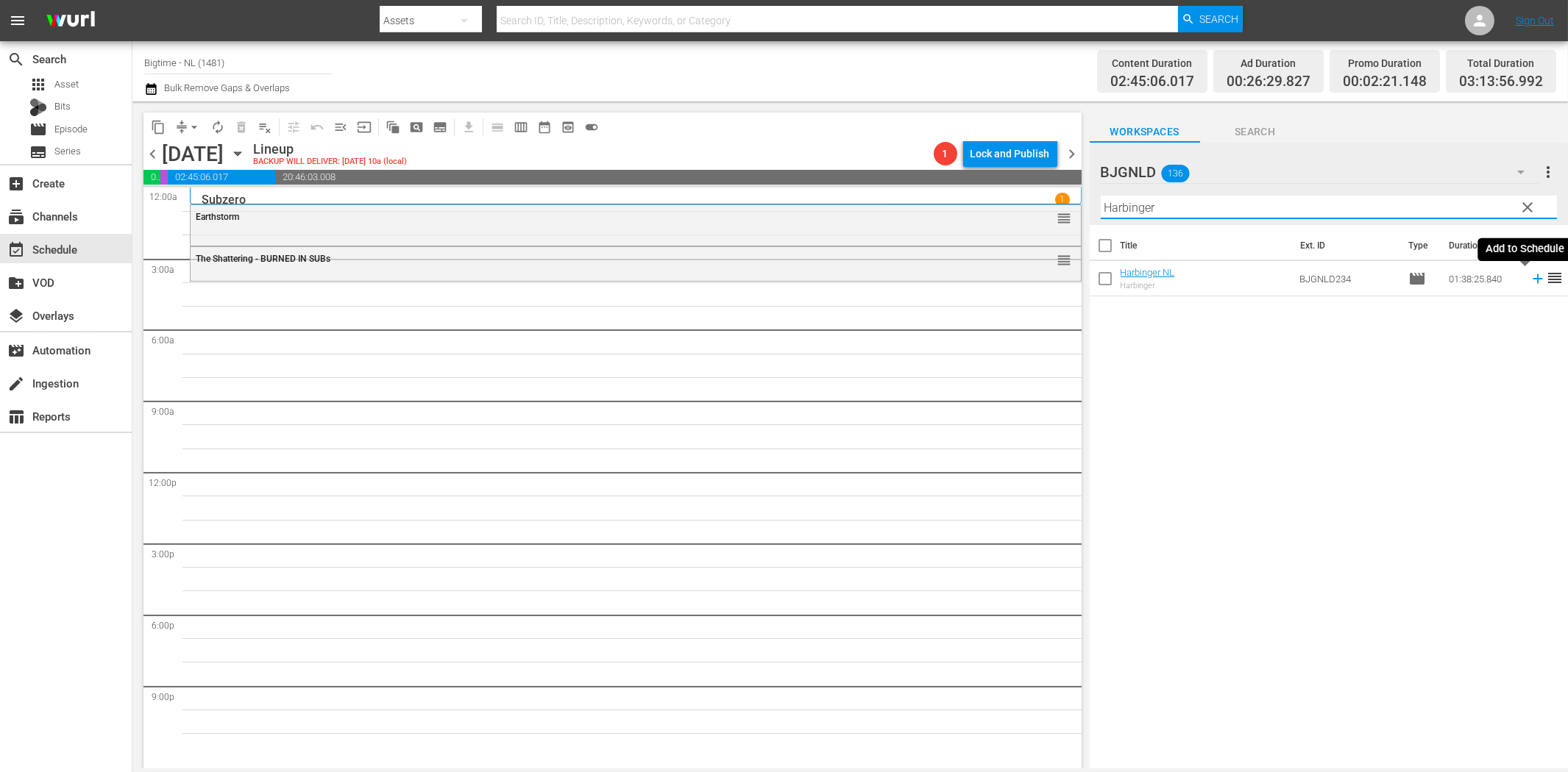
click at [1530, 274] on icon at bounding box center [1538, 278] width 16 height 16
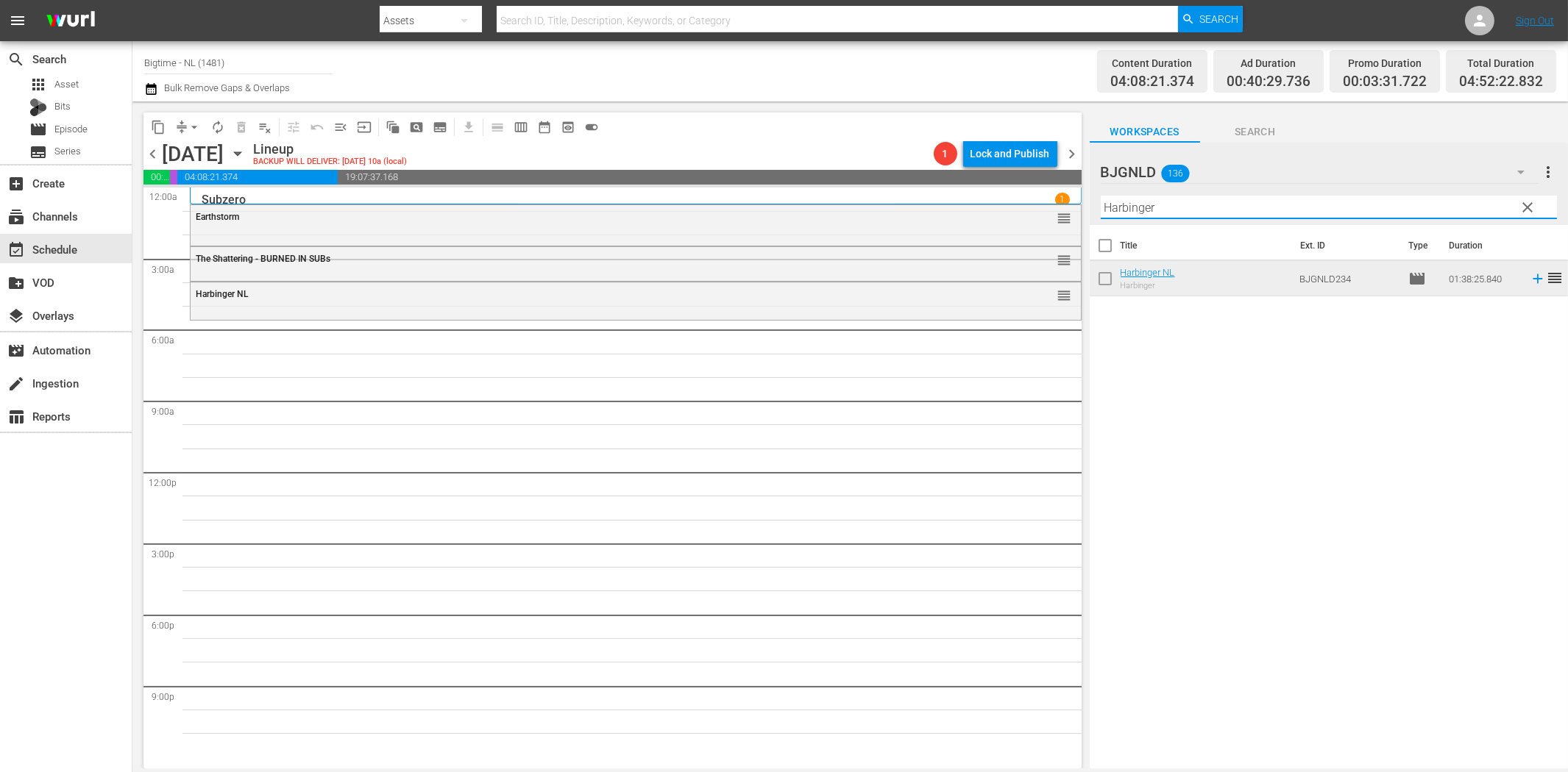
click at [1217, 208] on input "Harbinger" at bounding box center [1328, 207] width 456 height 23
paste input "Finding Hope"
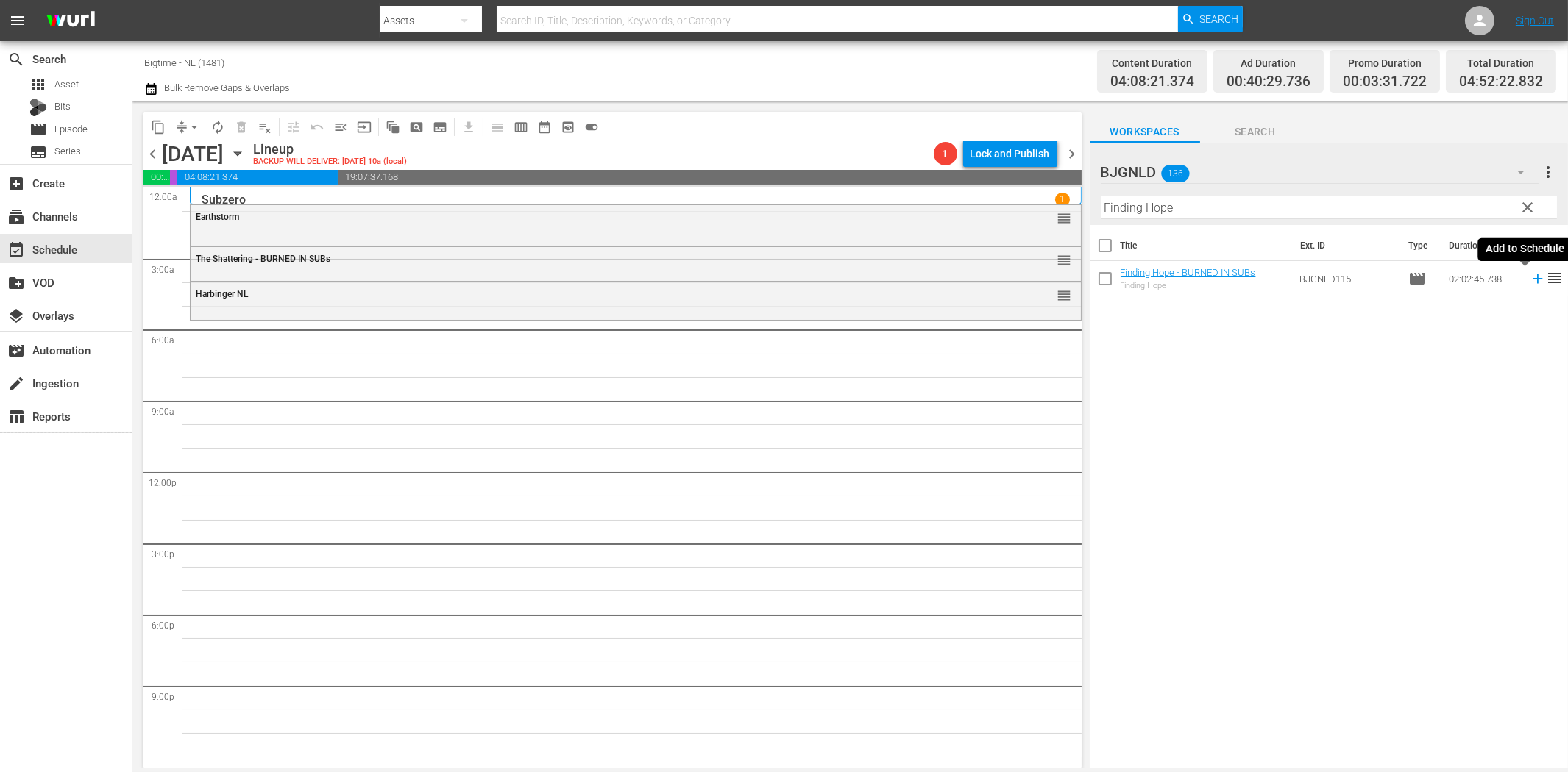
click at [1530, 282] on icon at bounding box center [1538, 278] width 16 height 16
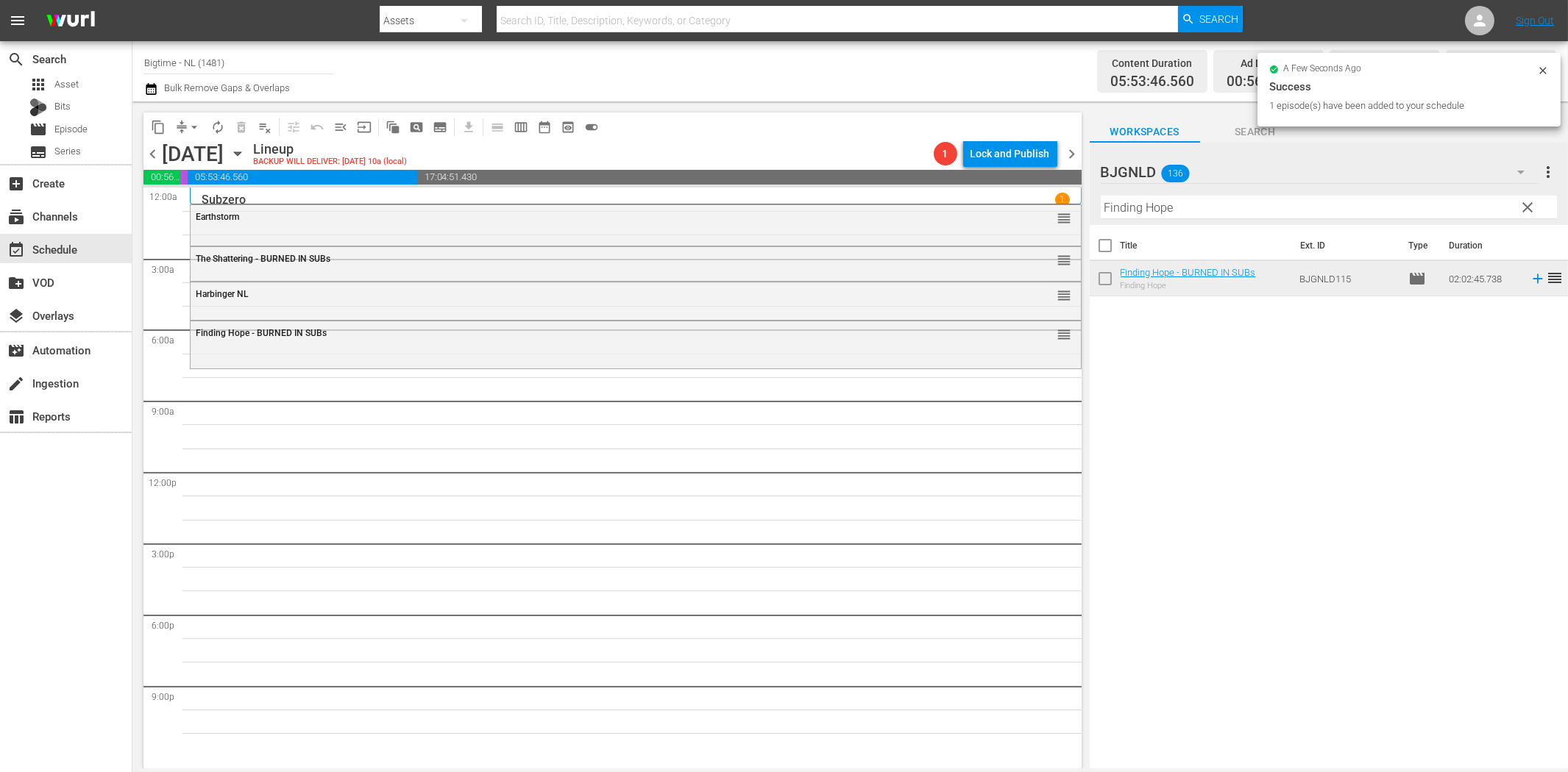
click at [1200, 203] on input "Finding Hope" at bounding box center [1328, 207] width 456 height 23
paste input "Without Warrant"
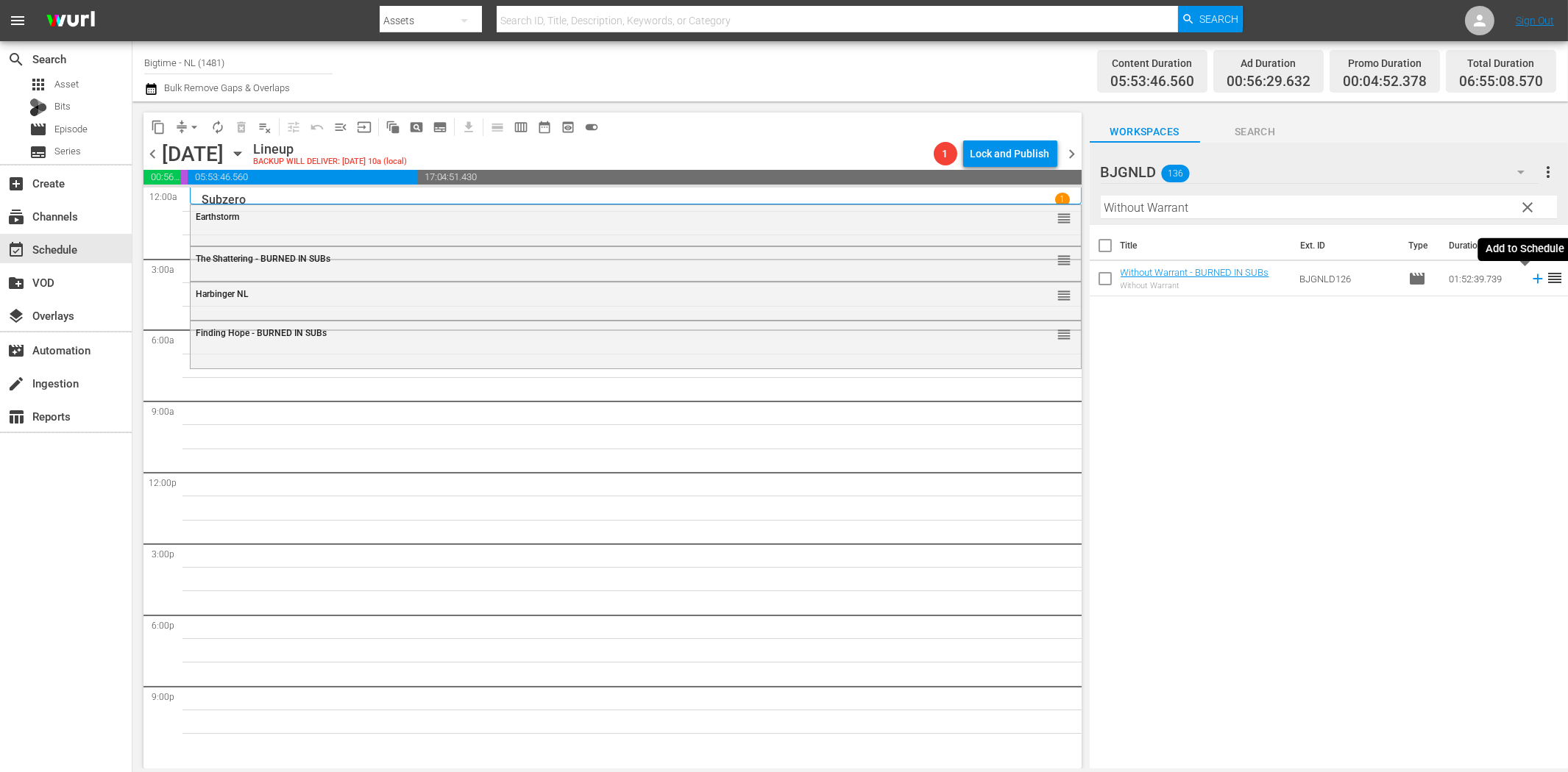
click at [1532, 279] on icon at bounding box center [1537, 279] width 9 height 9
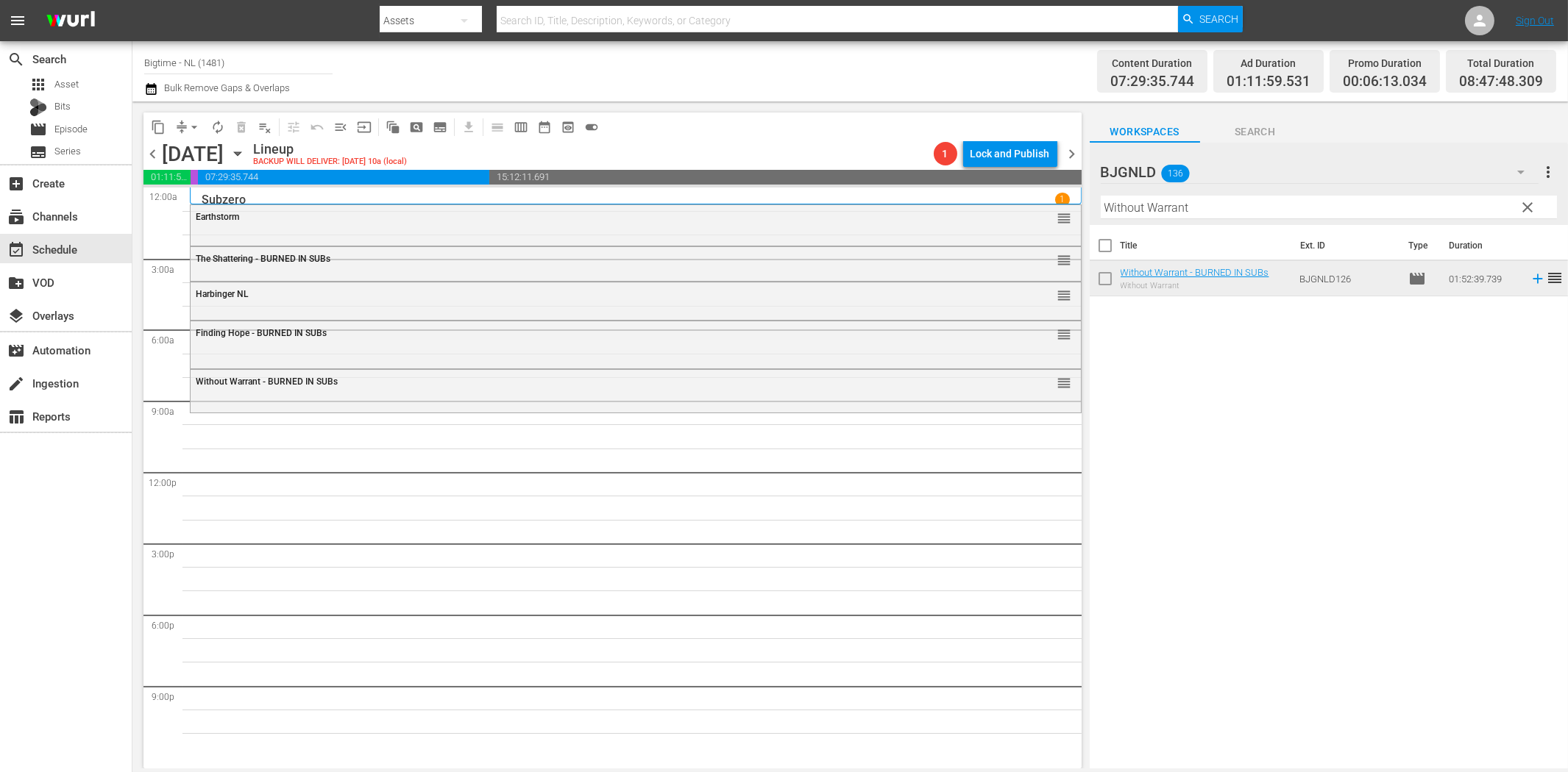
click at [1127, 203] on input "Without Warrant" at bounding box center [1328, 207] width 456 height 23
paste input "Clarity"
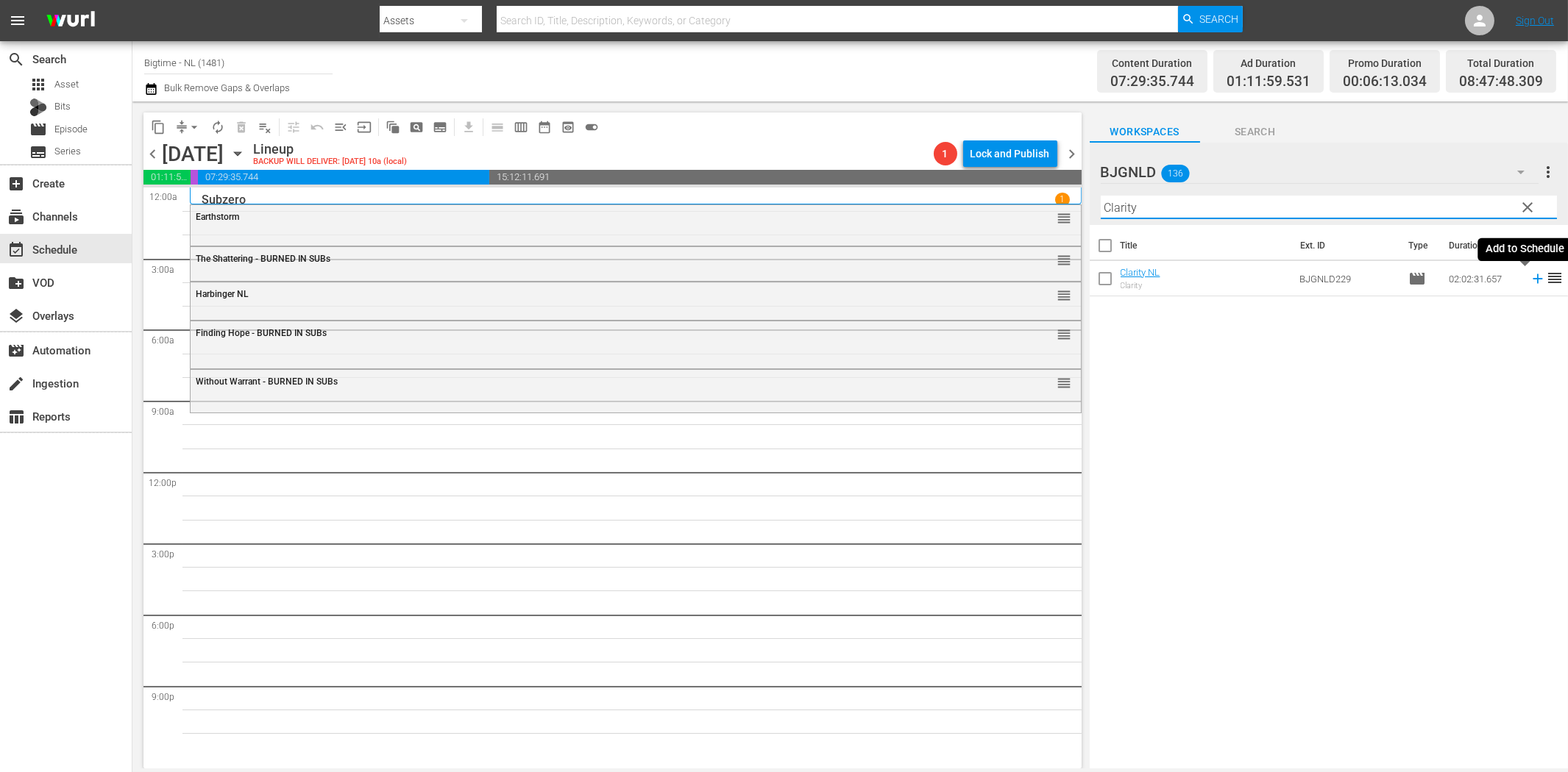
click at [1532, 279] on icon at bounding box center [1537, 279] width 9 height 9
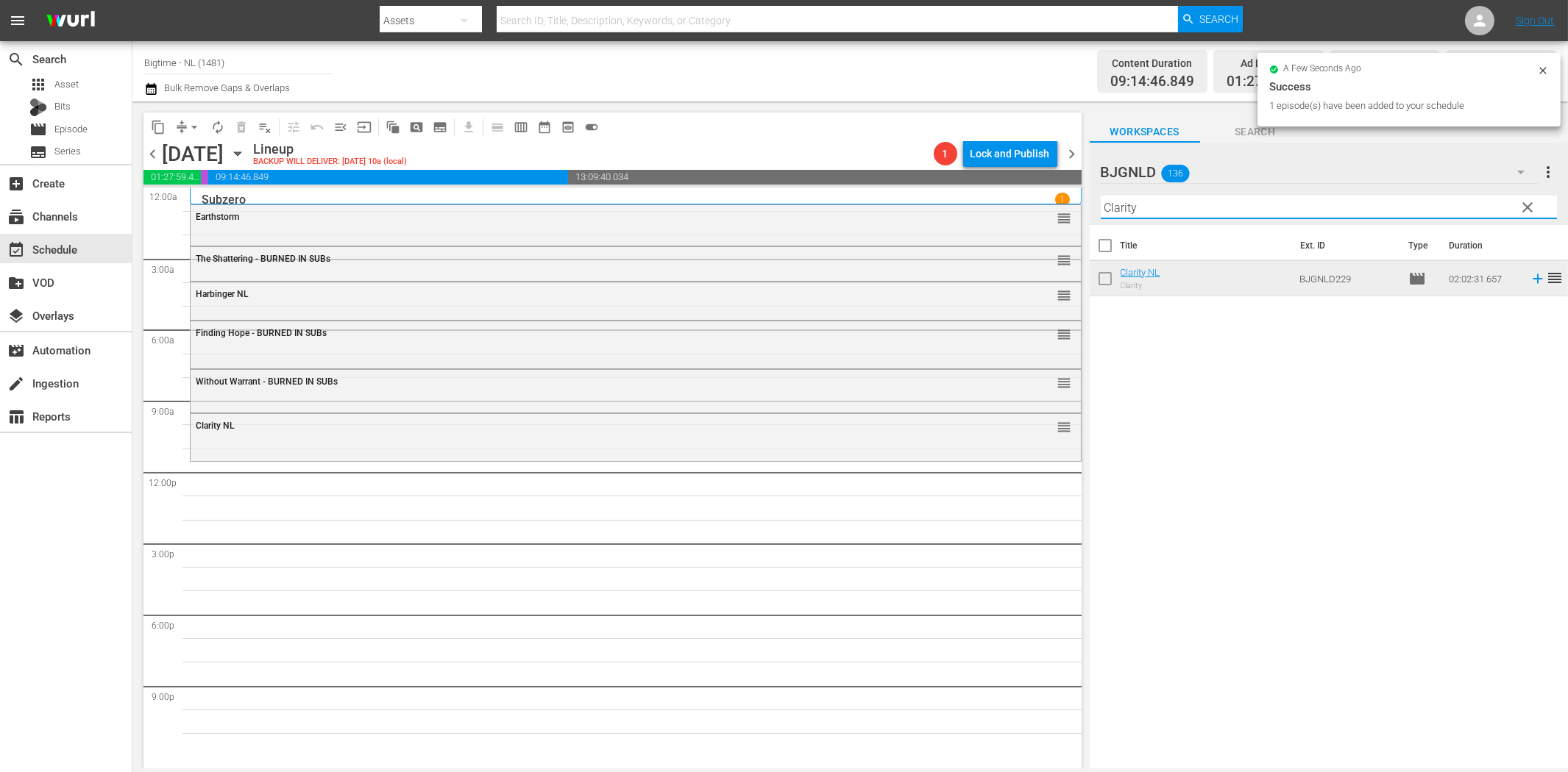
click at [1116, 206] on input "Clarity" at bounding box center [1328, 207] width 456 height 23
paste input "Someone I Used to Know"
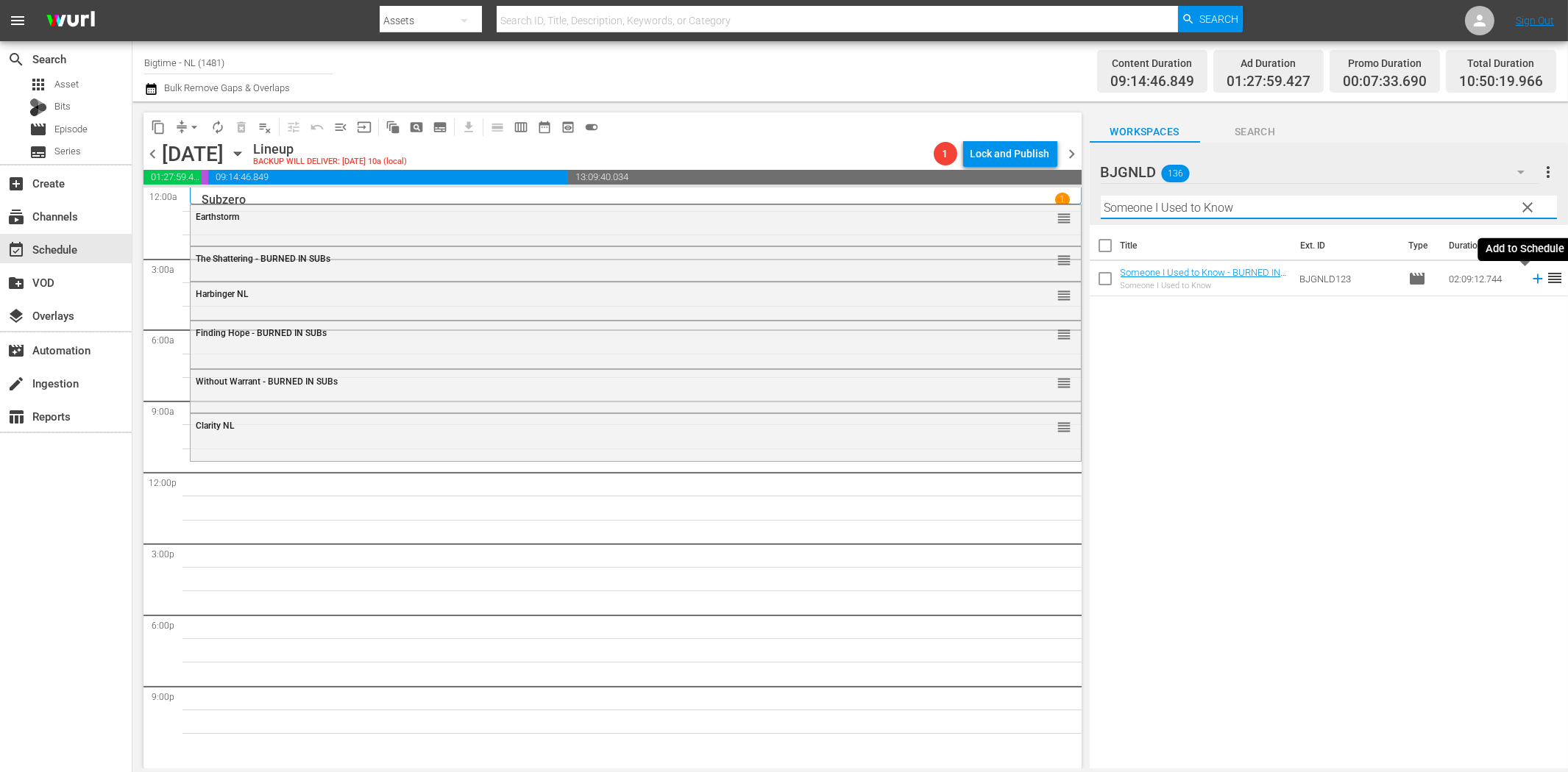
click at [1532, 282] on icon at bounding box center [1537, 279] width 9 height 9
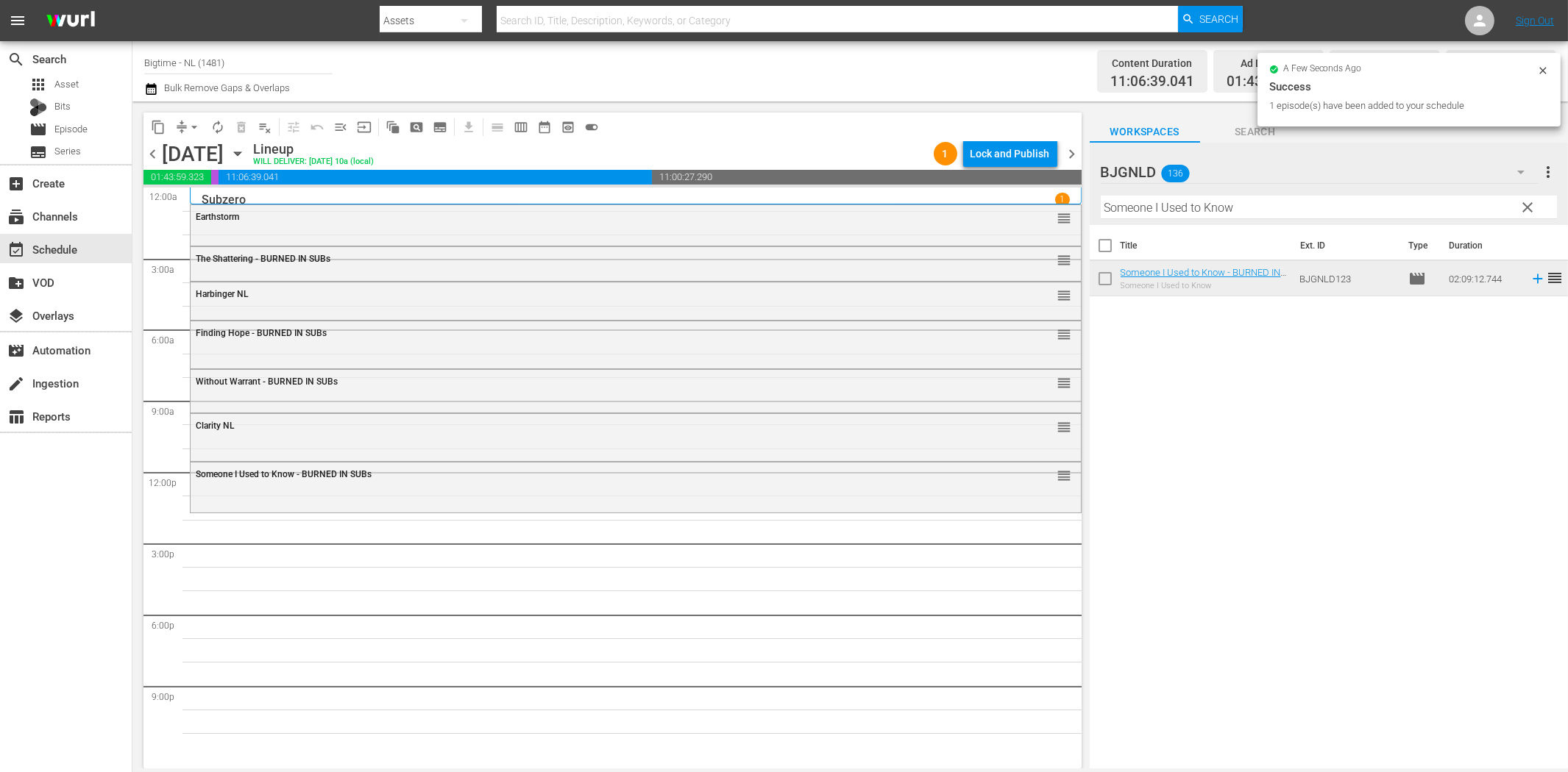
click at [1378, 209] on input "Someone I Used to Know" at bounding box center [1328, 207] width 456 height 23
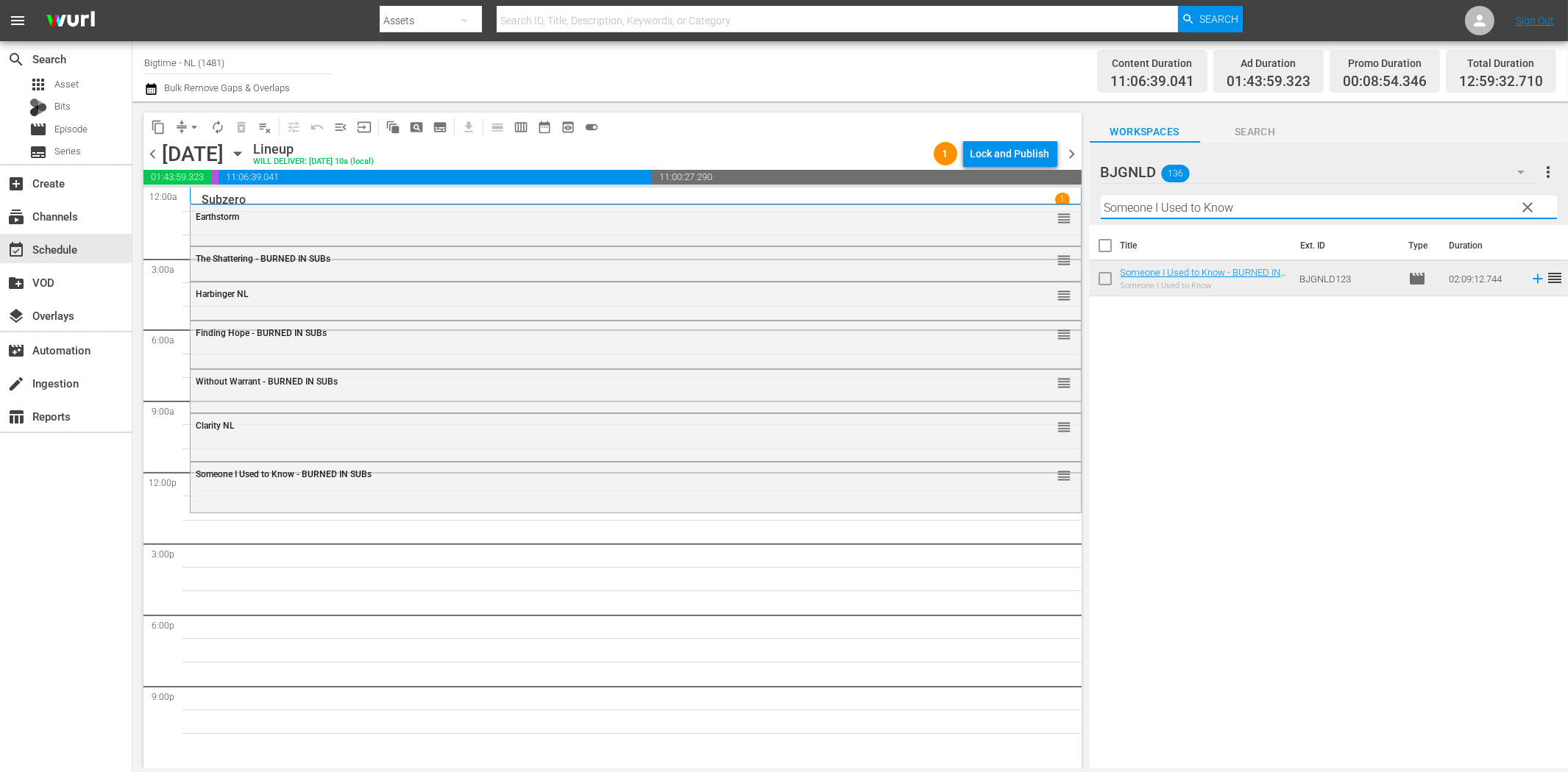
paste input "No Letting Go"
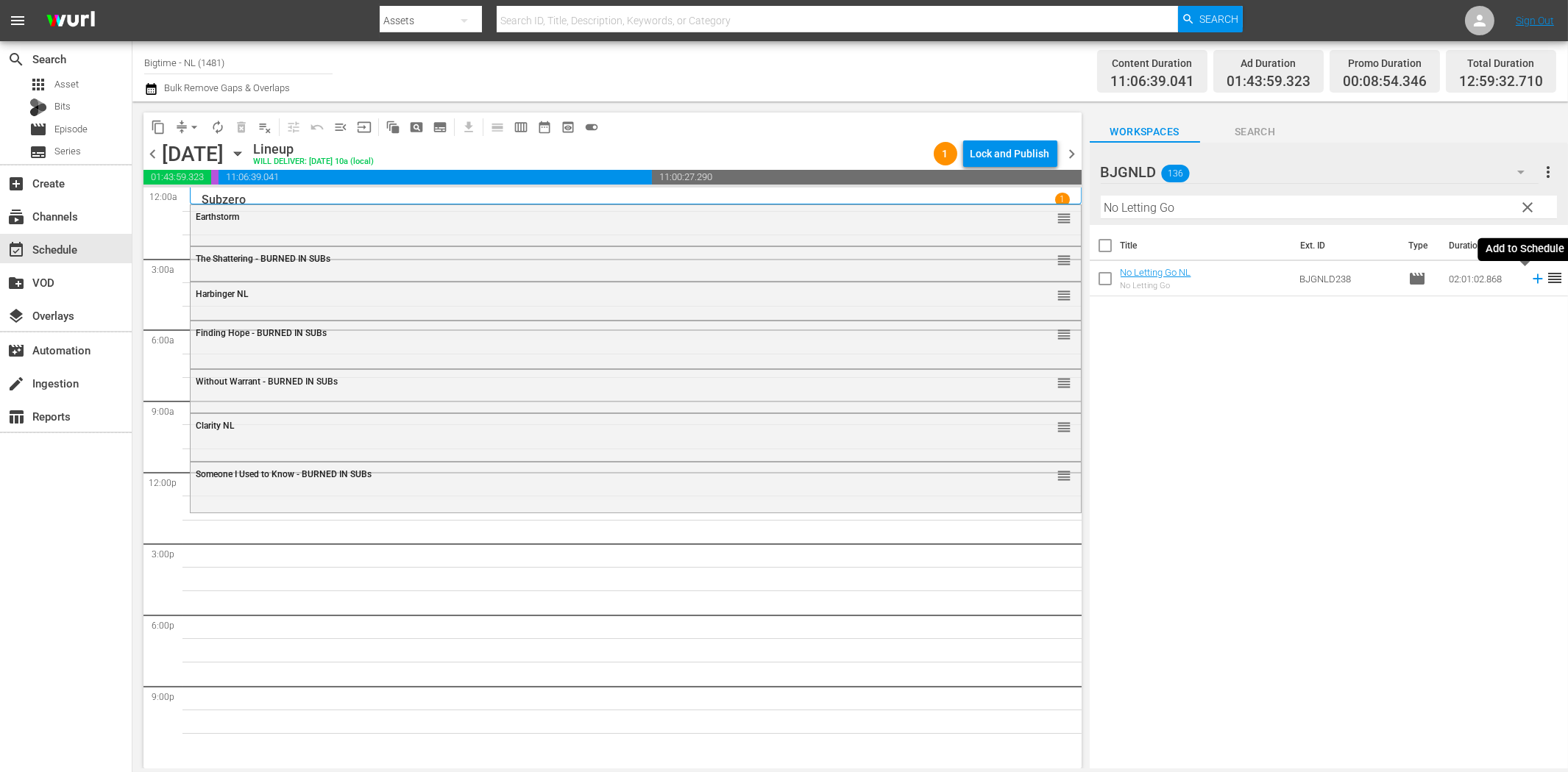
click at [1532, 279] on icon at bounding box center [1537, 279] width 9 height 9
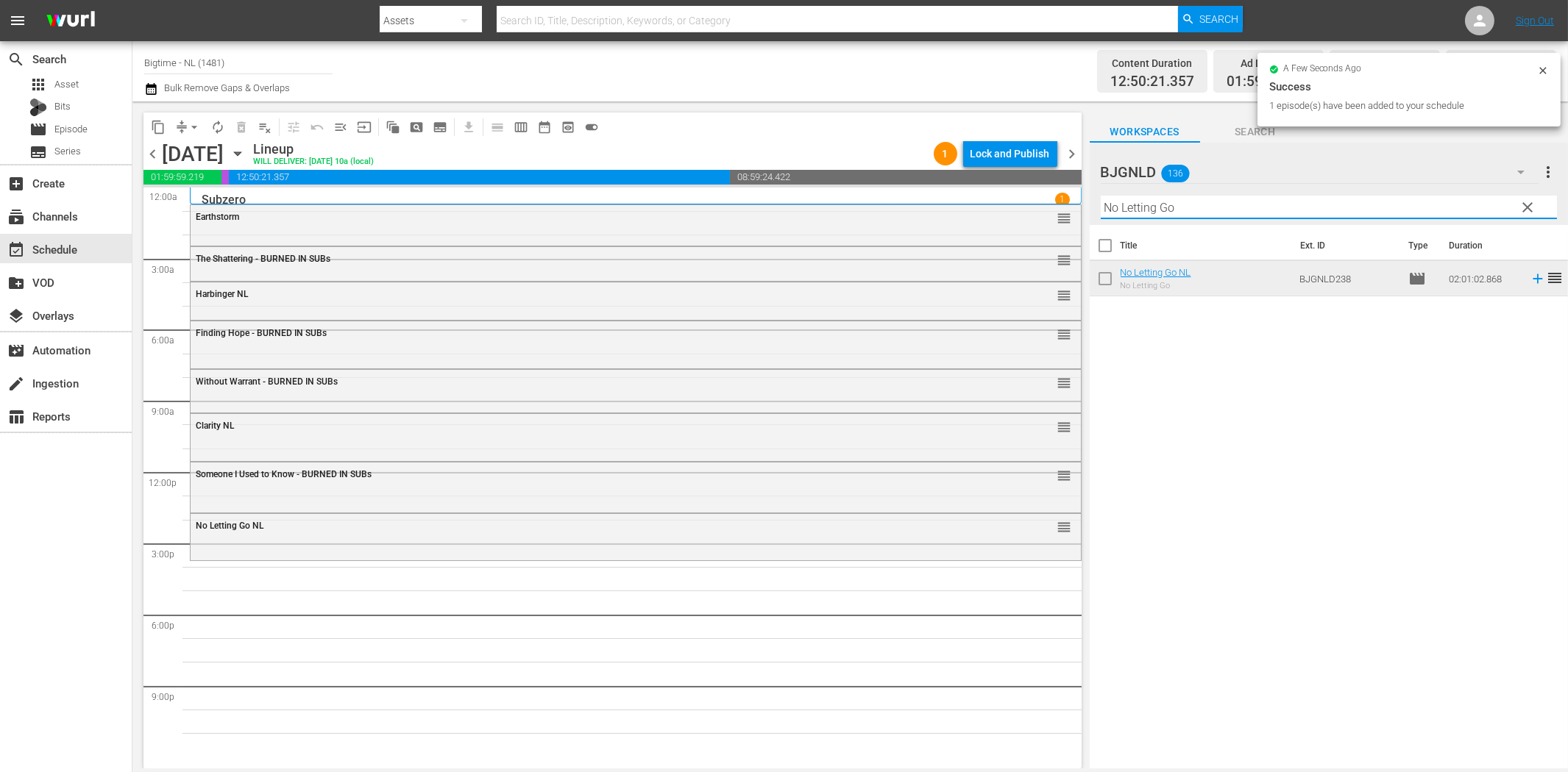
click at [1336, 204] on input "No Letting Go" at bounding box center [1328, 207] width 456 height 23
paste input "Sand Angels"
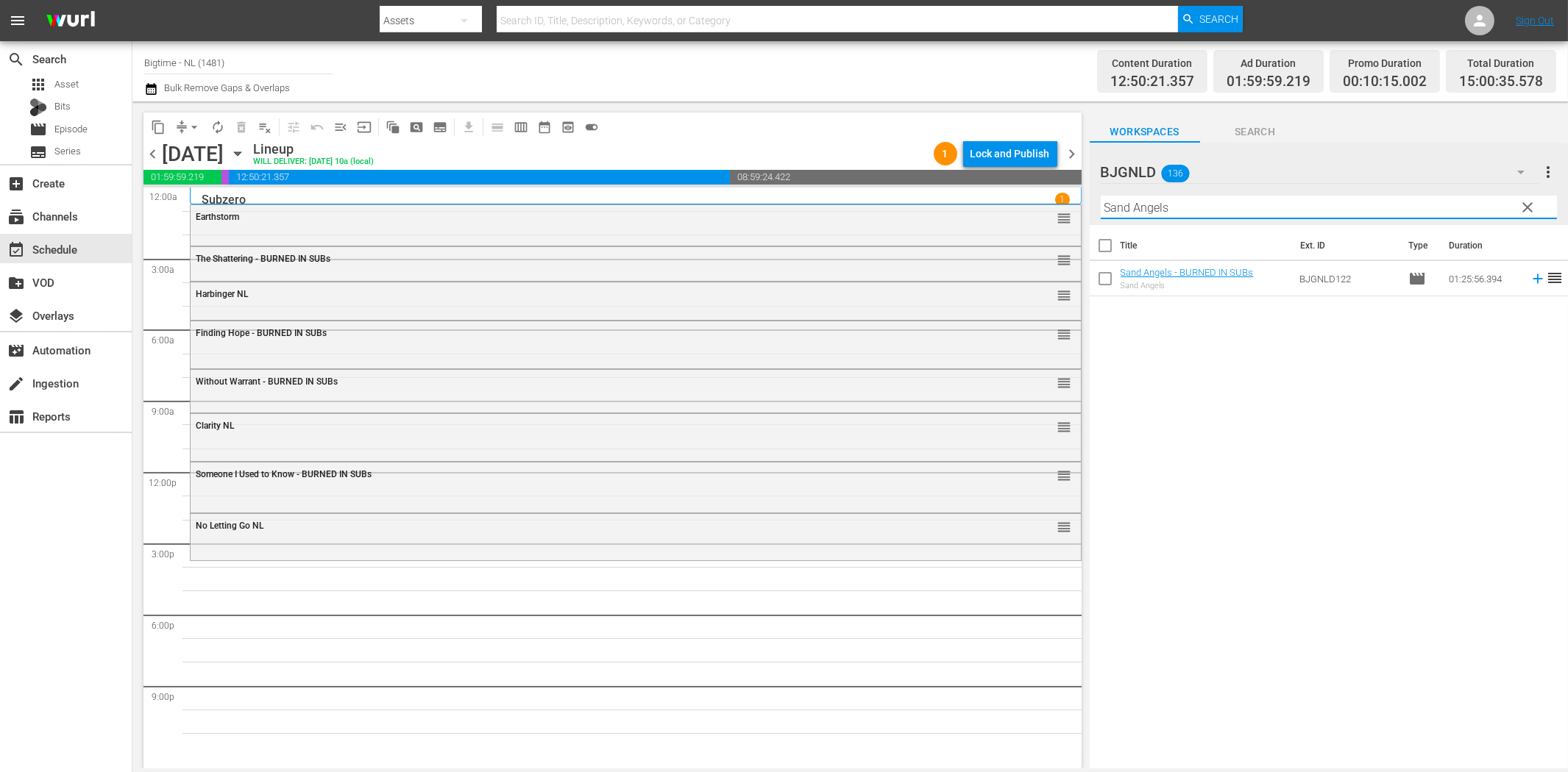
click at [1530, 280] on icon at bounding box center [1538, 278] width 16 height 16
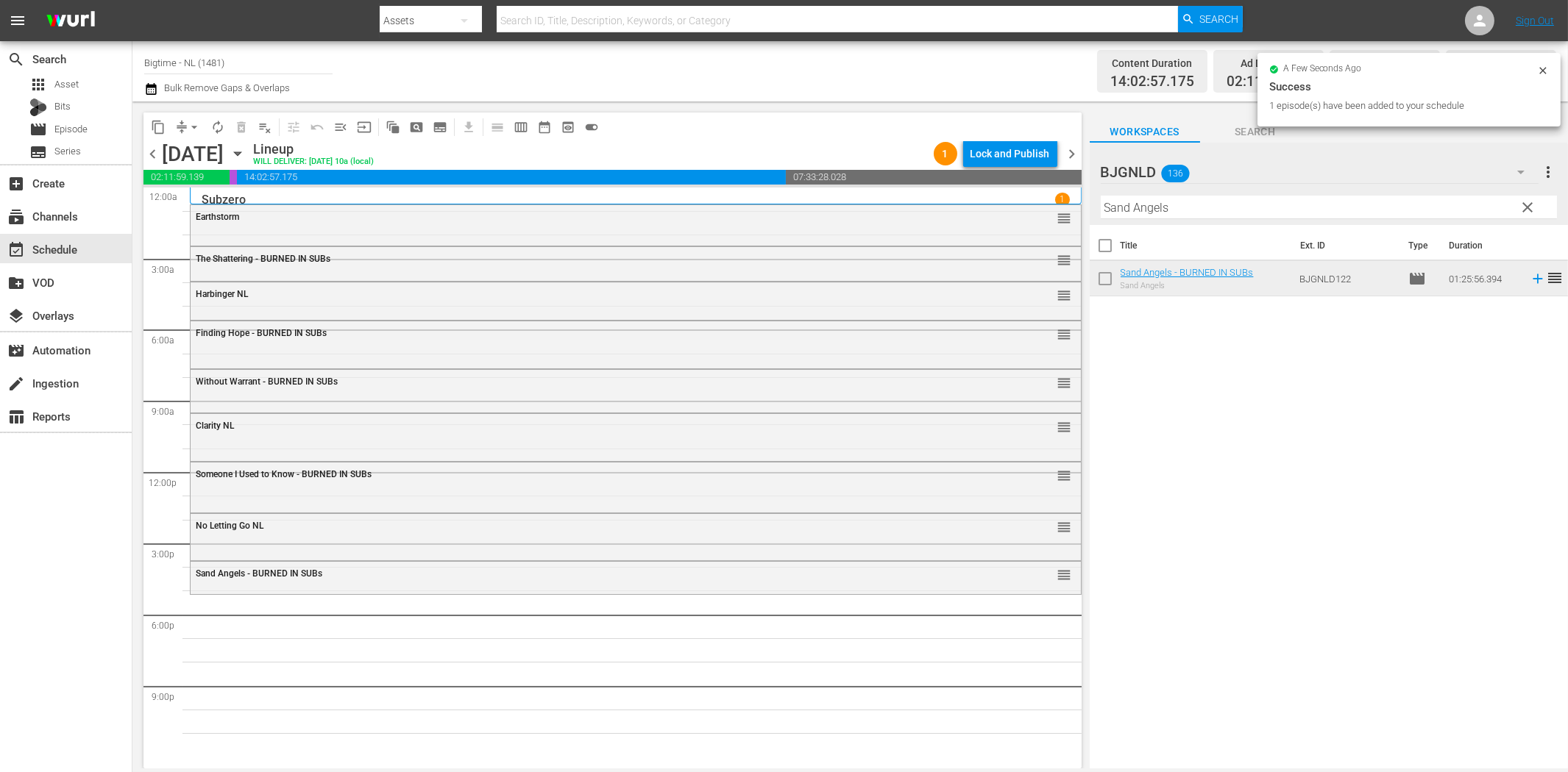
click at [1141, 207] on input "Sand Angels" at bounding box center [1328, 207] width 456 height 23
paste input "um of Existence"
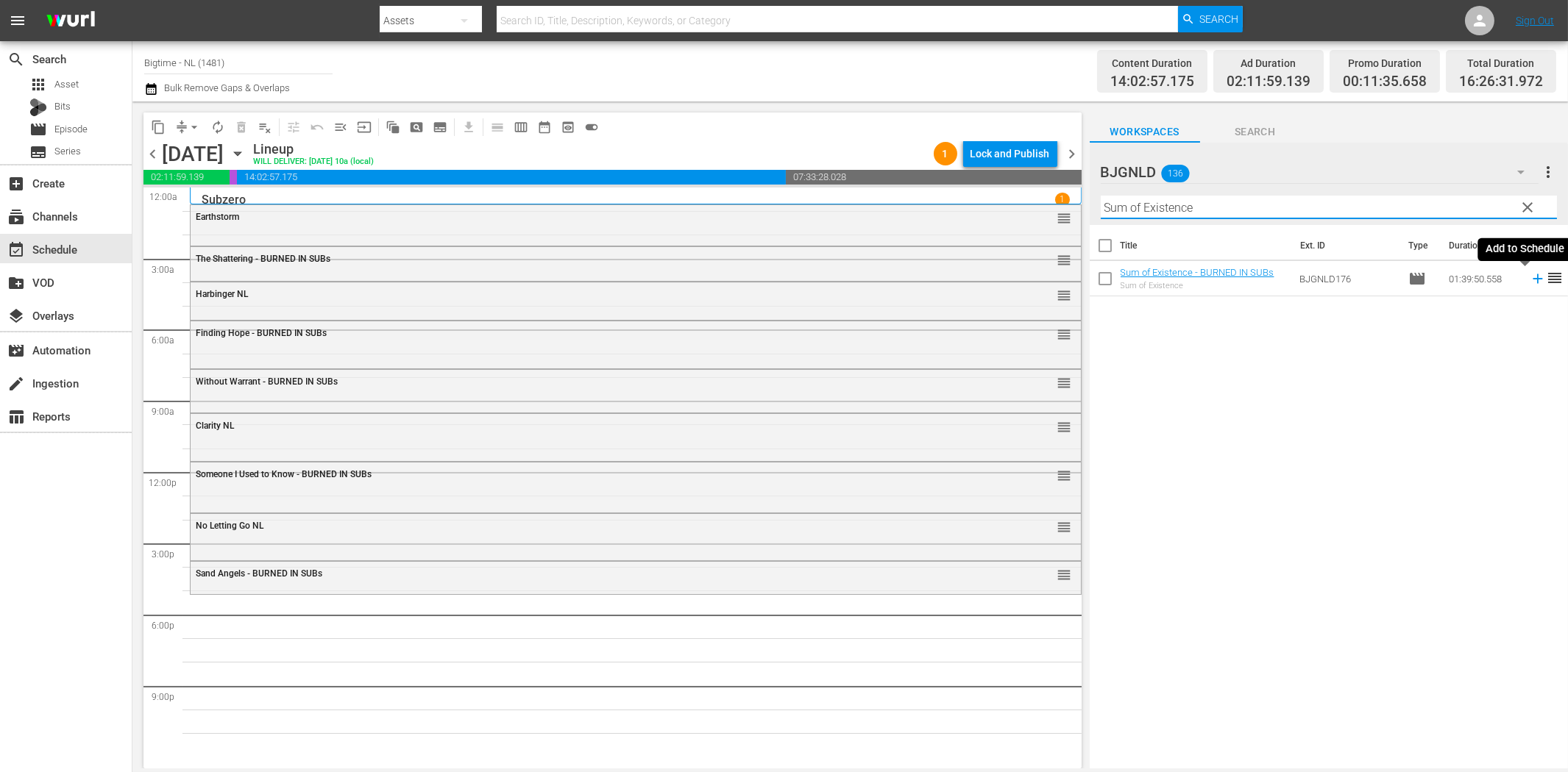
click at [1532, 278] on icon at bounding box center [1537, 279] width 9 height 9
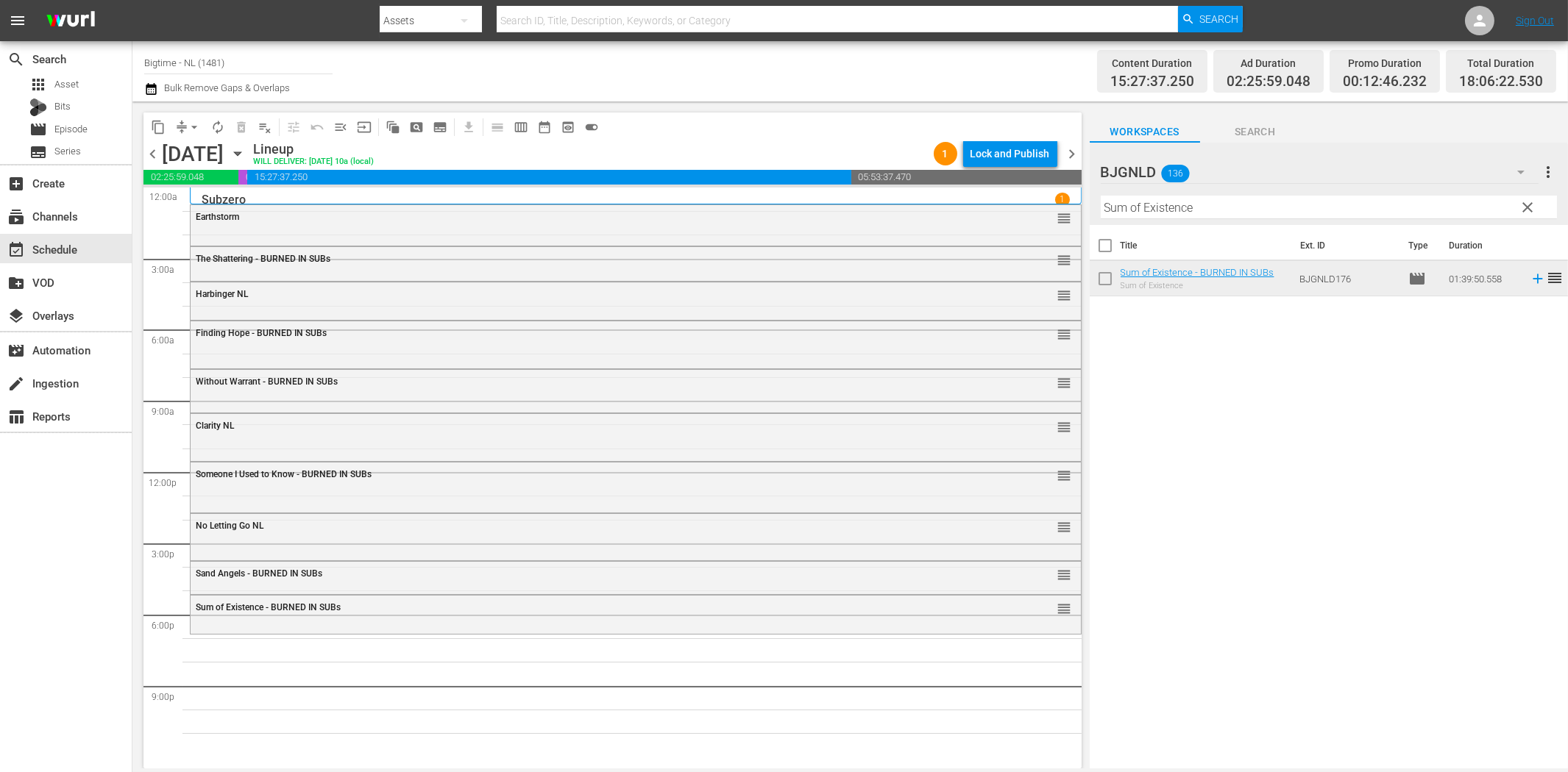
click at [1151, 215] on input "Sum of Existence" at bounding box center [1328, 207] width 456 height 23
paste input "Drastic Measures"
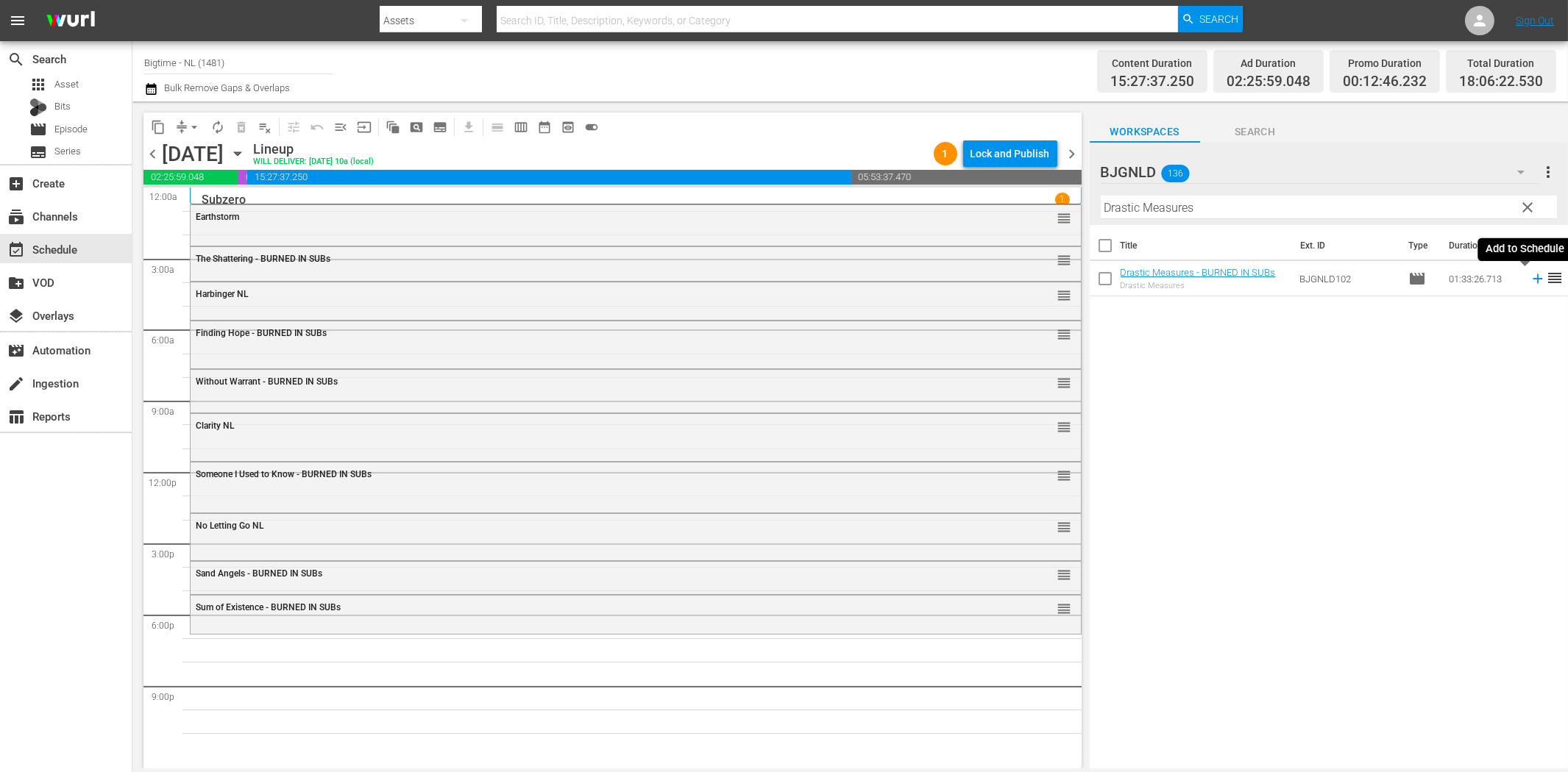
click at [1532, 278] on icon at bounding box center [1537, 279] width 9 height 9
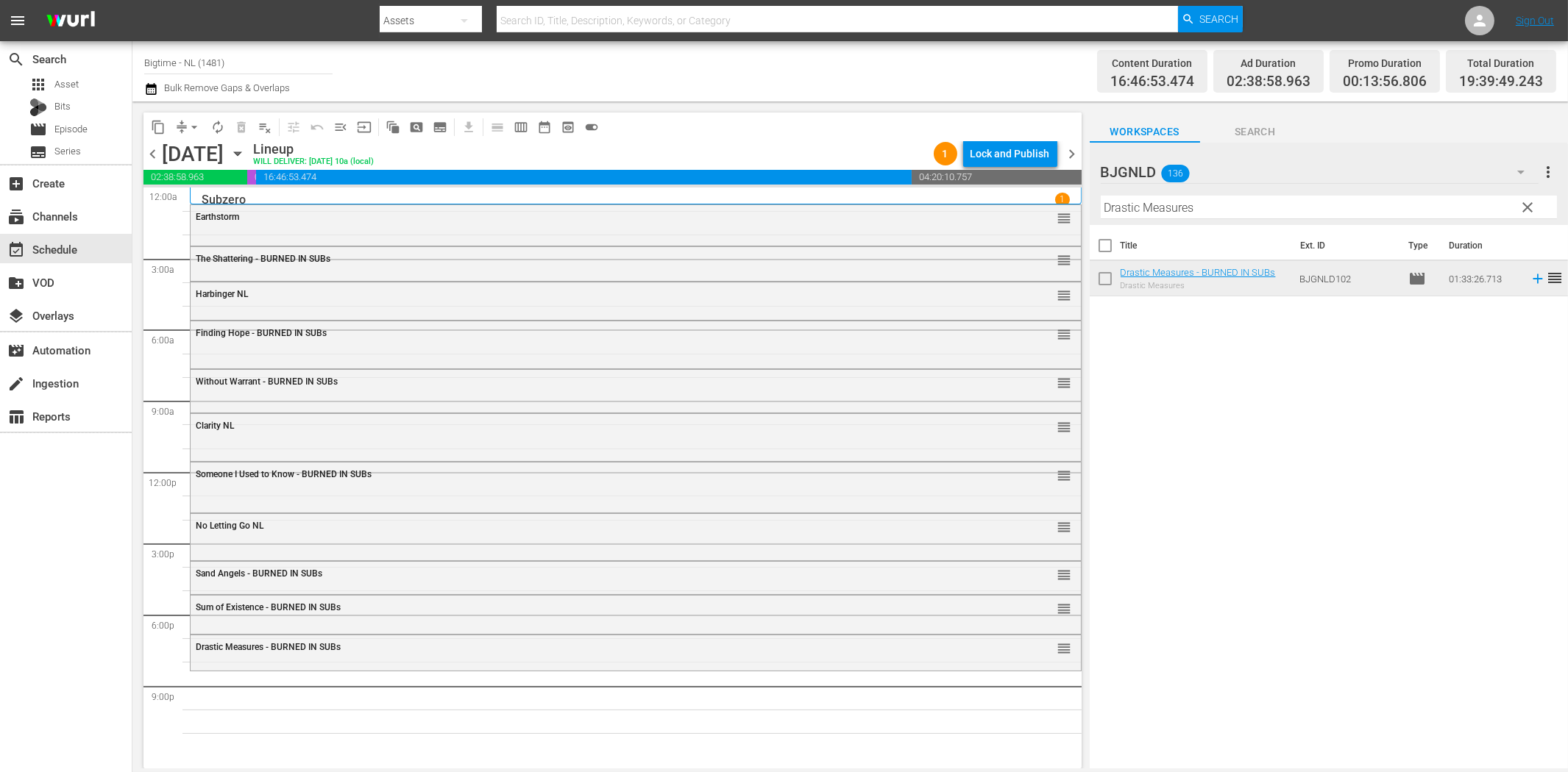
click at [1248, 210] on input "Drastic Measures" at bounding box center [1328, 207] width 456 height 23
paste input "[PERSON_NAME] - Terror by Night Colorized"
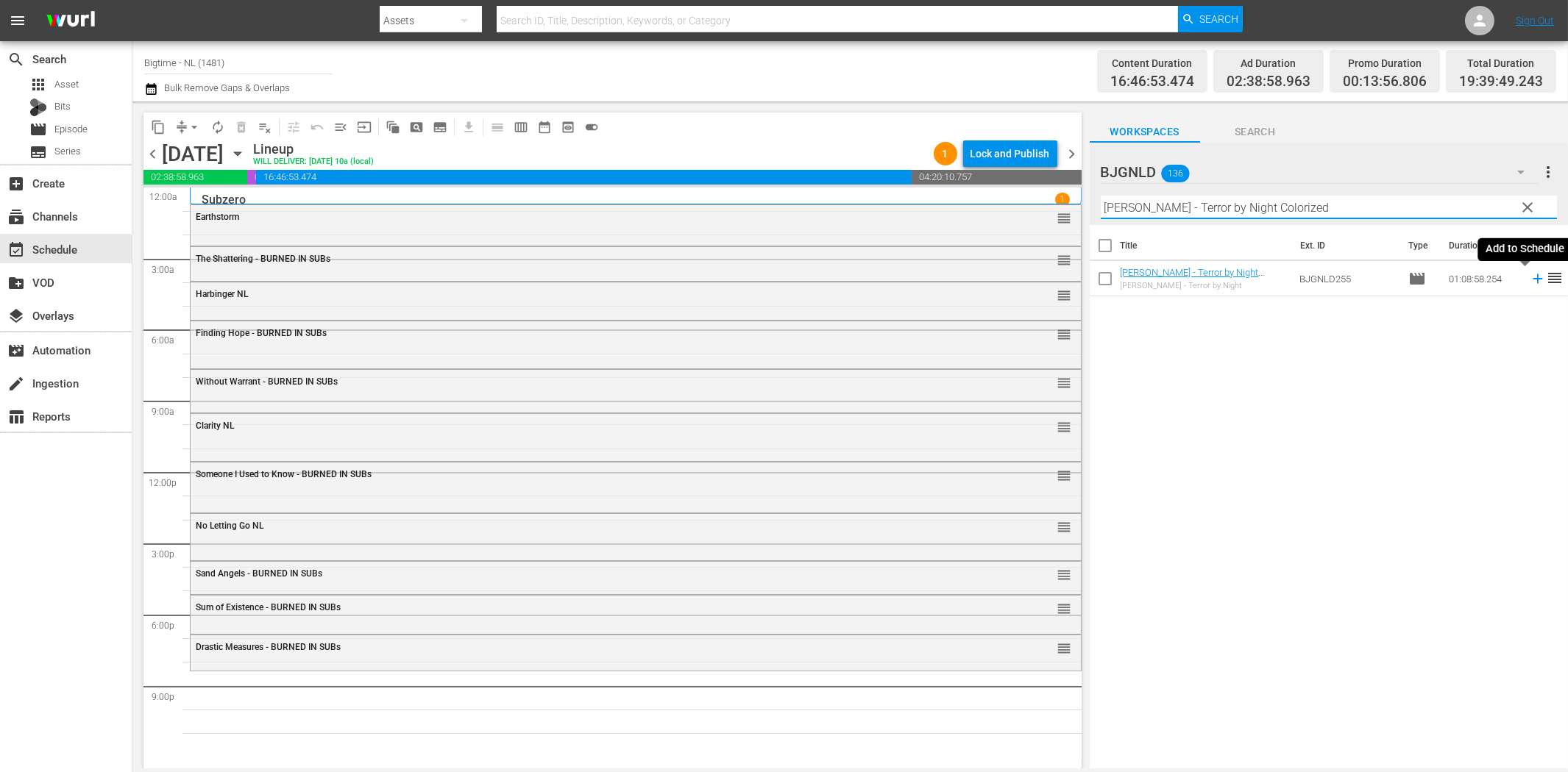
click at [1532, 278] on icon at bounding box center [1537, 279] width 9 height 9
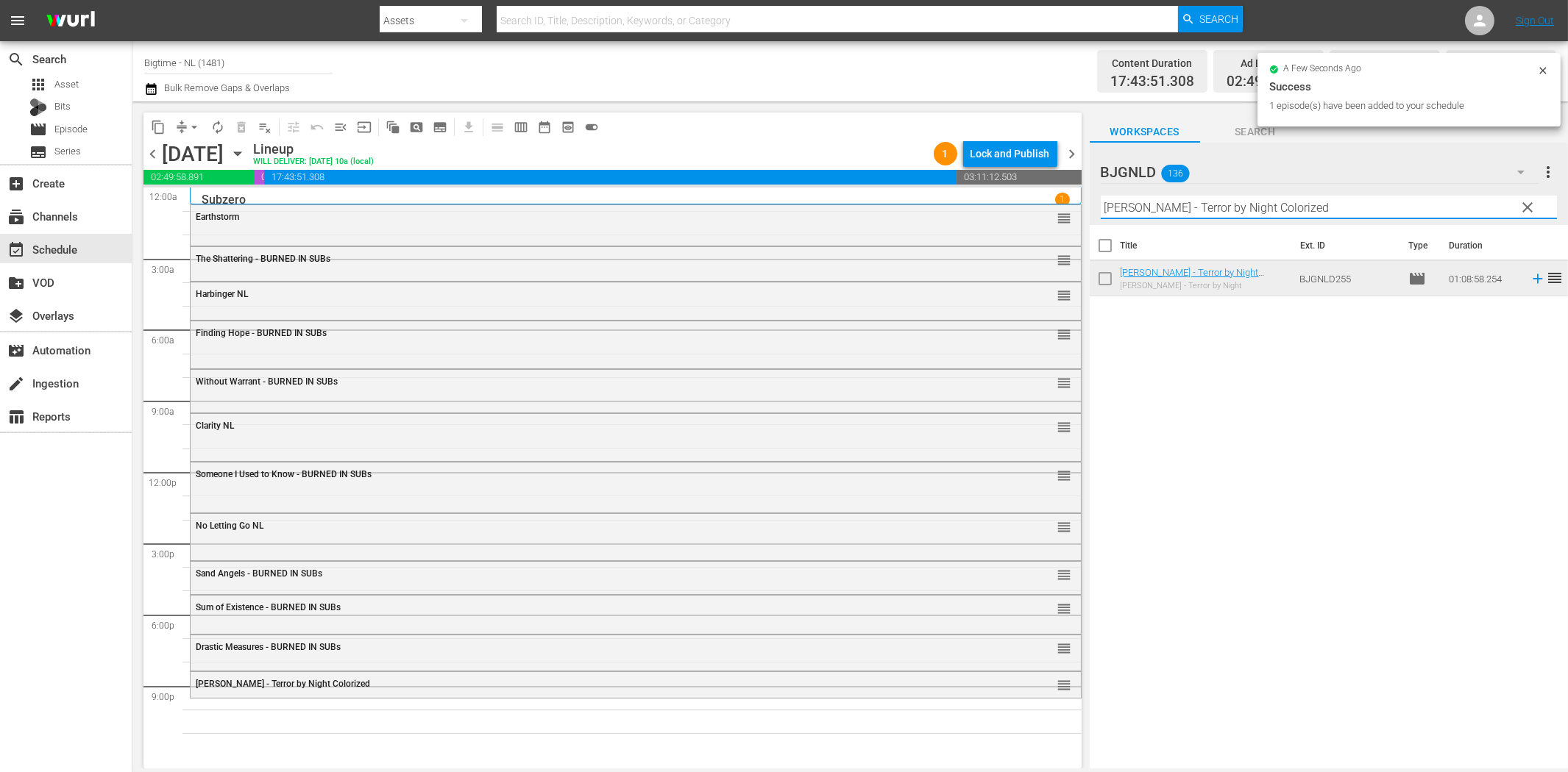
click at [1167, 206] on input "[PERSON_NAME] - Terror by Night Colorized" at bounding box center [1328, 207] width 456 height 23
paste input "urvive or Die"
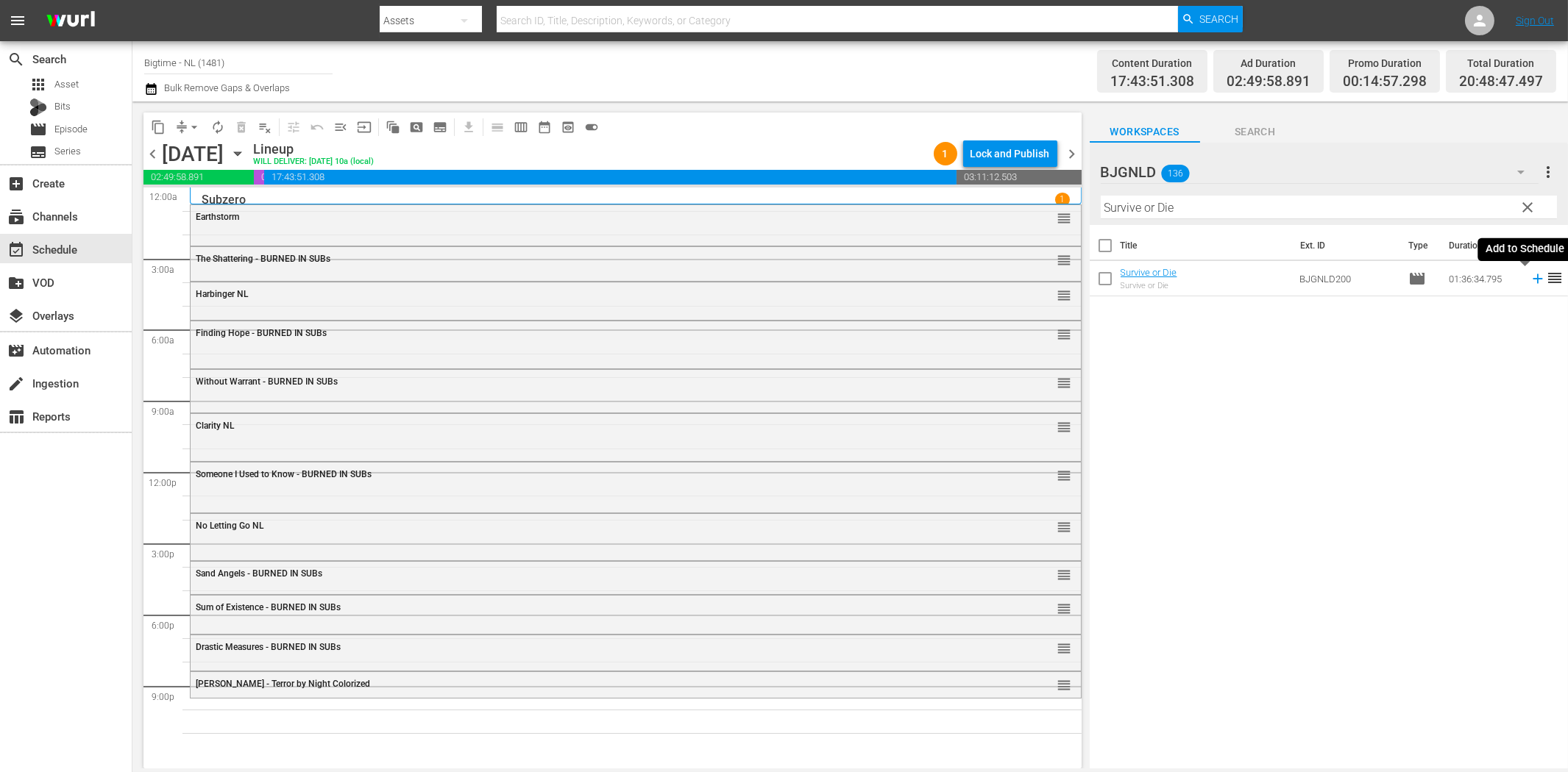
click at [1532, 279] on icon at bounding box center [1537, 279] width 9 height 9
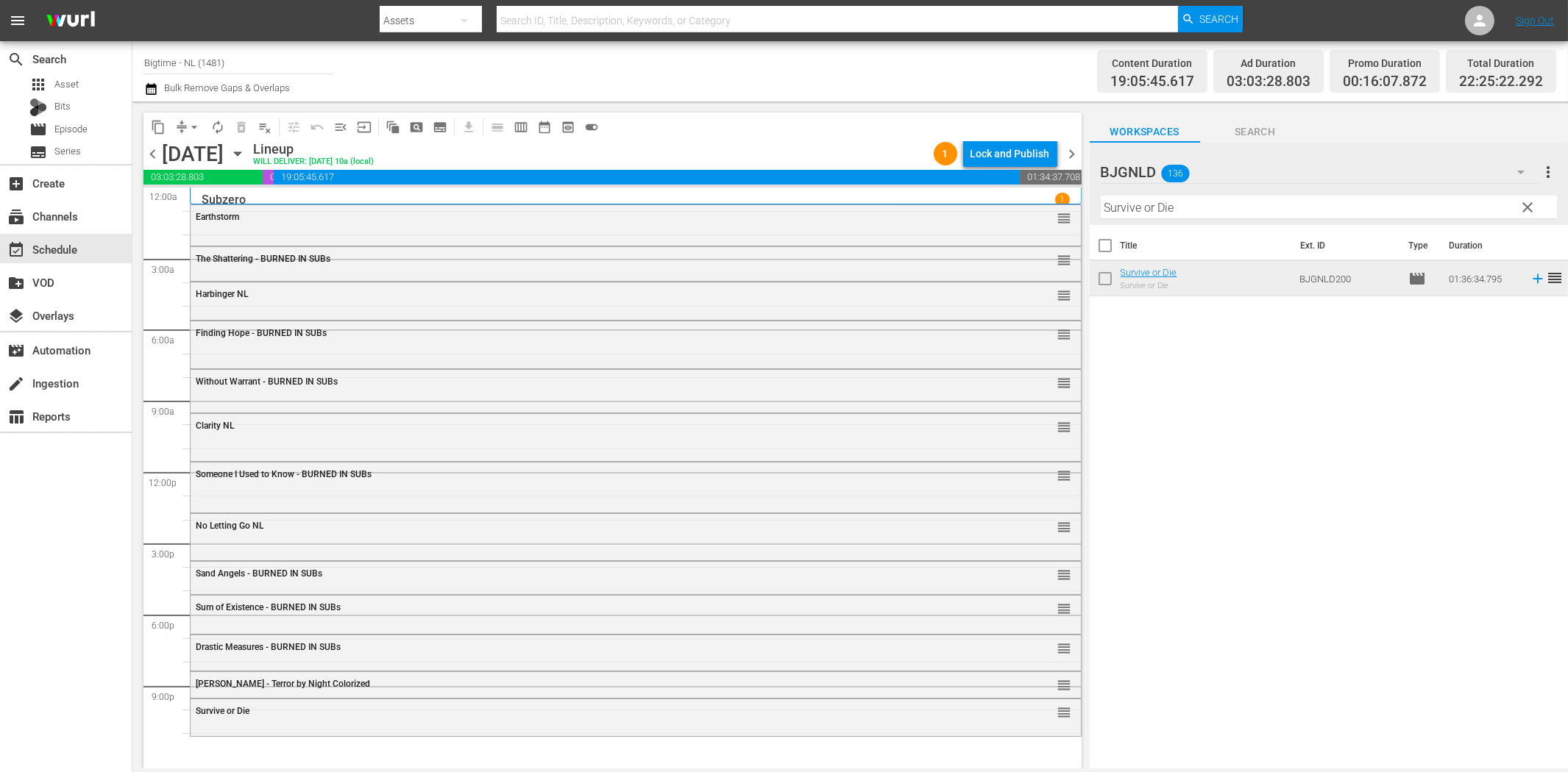
click at [1152, 216] on input "Survive or Die" at bounding box center [1328, 207] width 456 height 23
paste input "Eternal Cod"
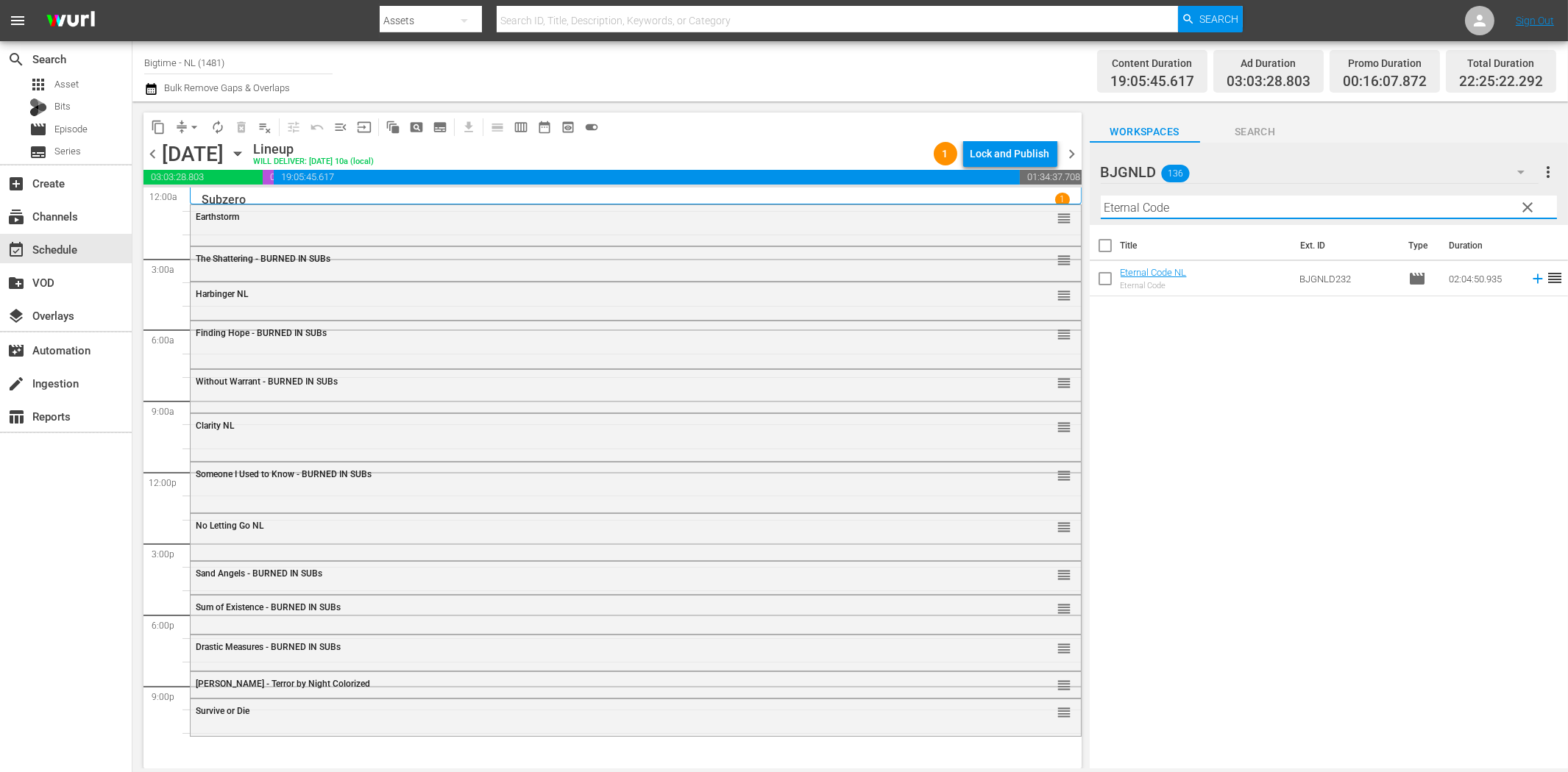
click at [1532, 278] on icon at bounding box center [1537, 279] width 9 height 9
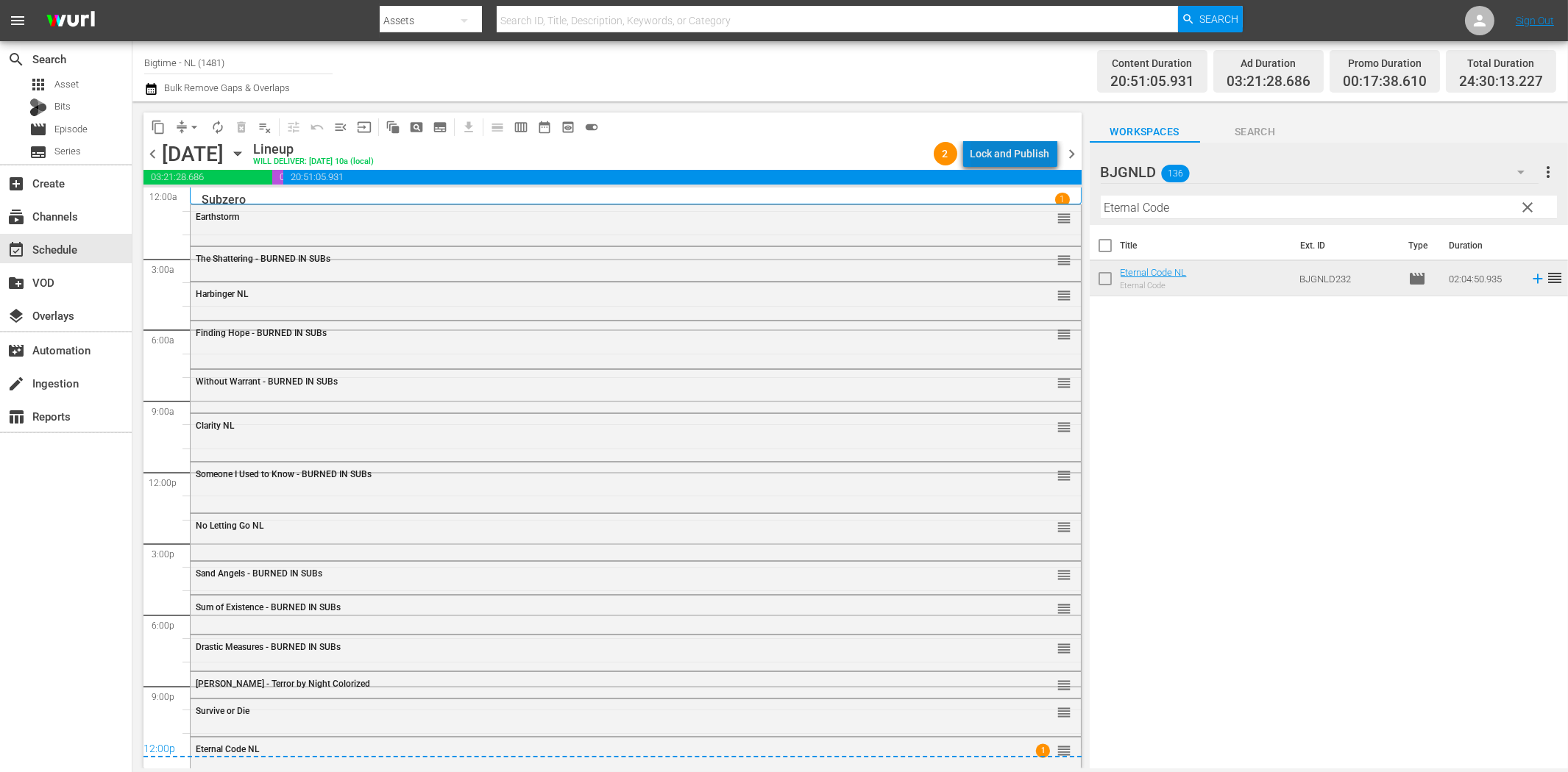
click at [1040, 152] on div "Lock and Publish" at bounding box center [1010, 154] width 80 height 26
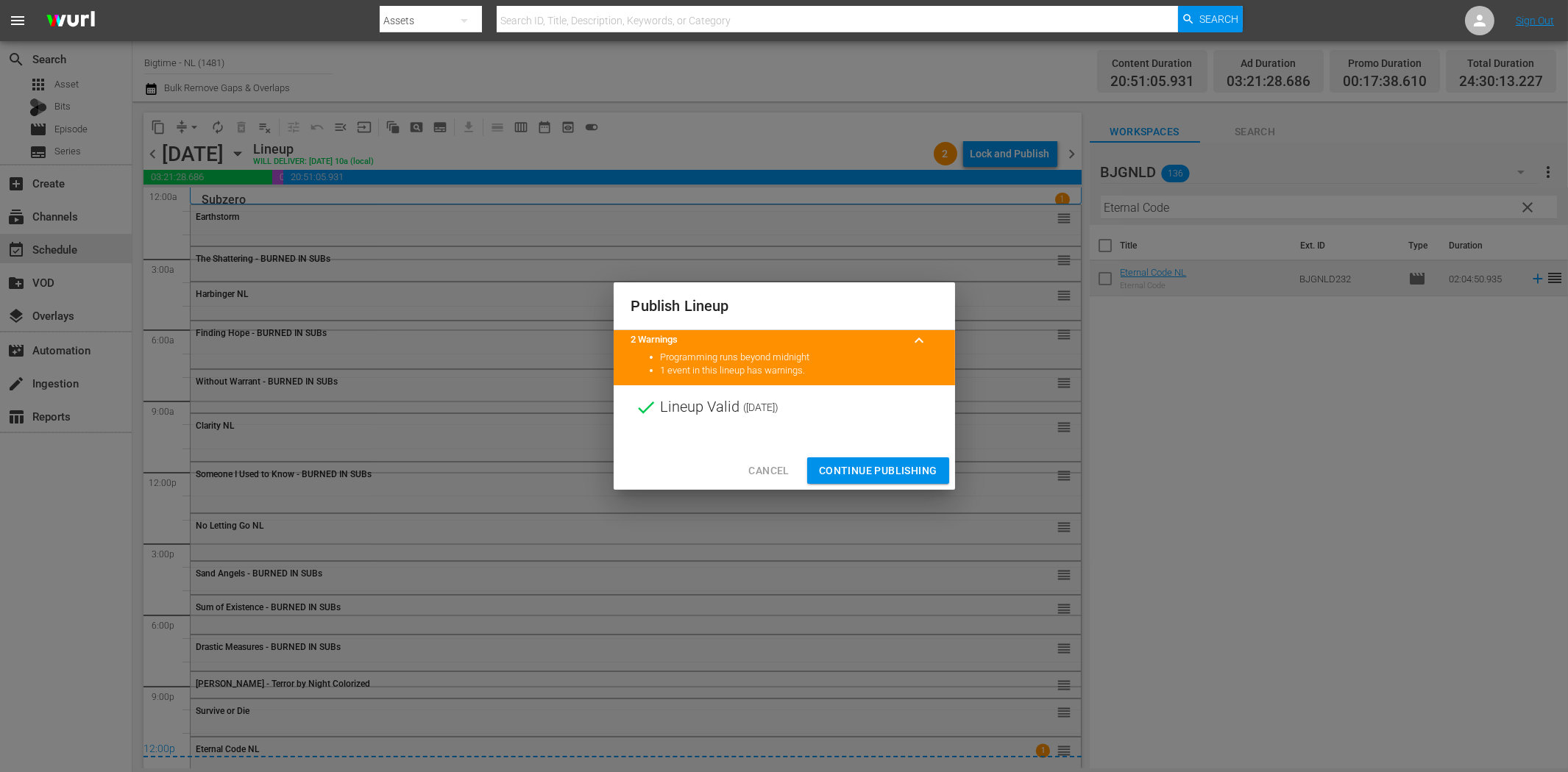
click at [902, 462] on span "Continue Publishing" at bounding box center [878, 471] width 118 height 19
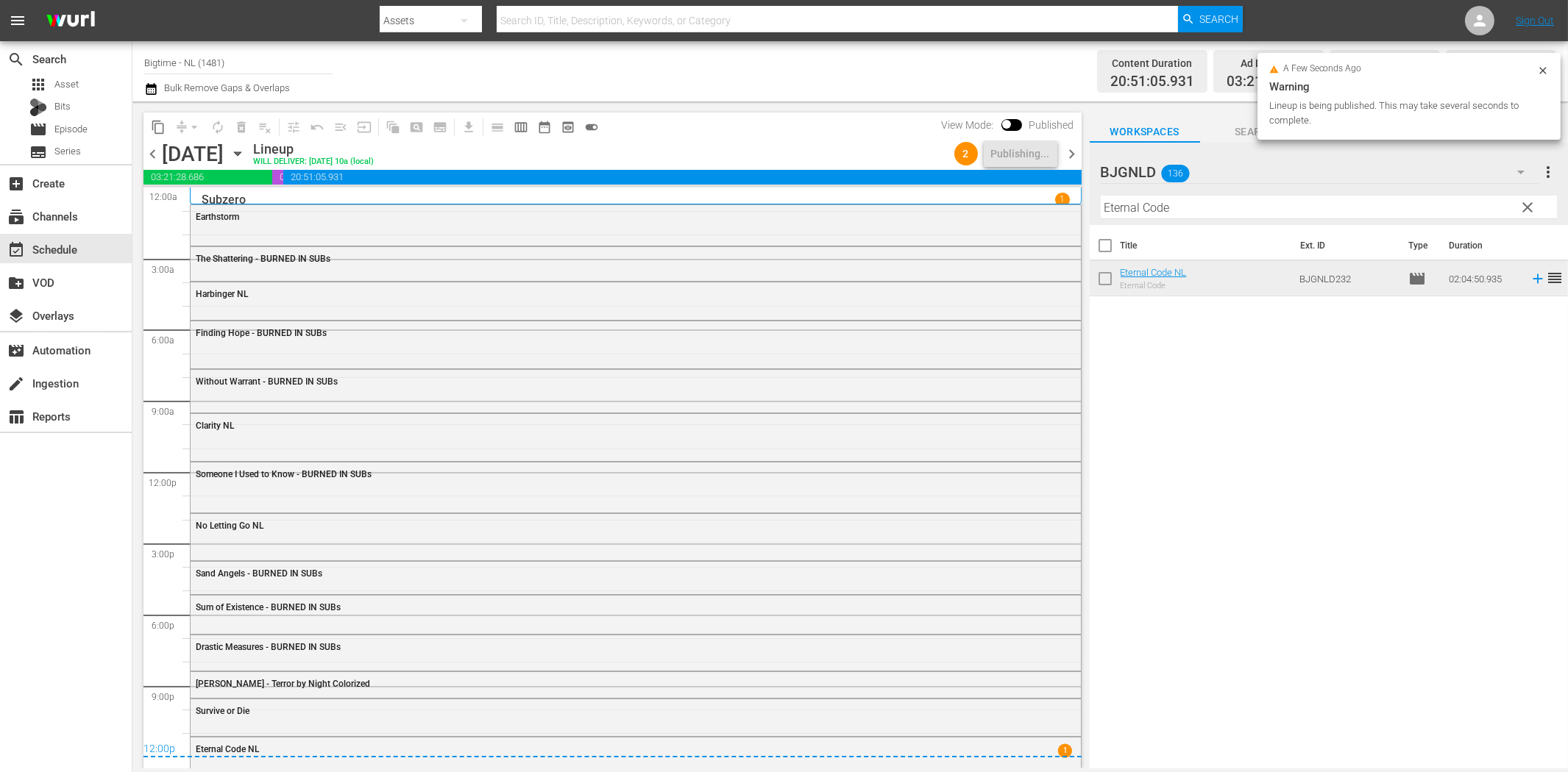
click at [1074, 155] on span "chevron_right" at bounding box center [1073, 154] width 19 height 19
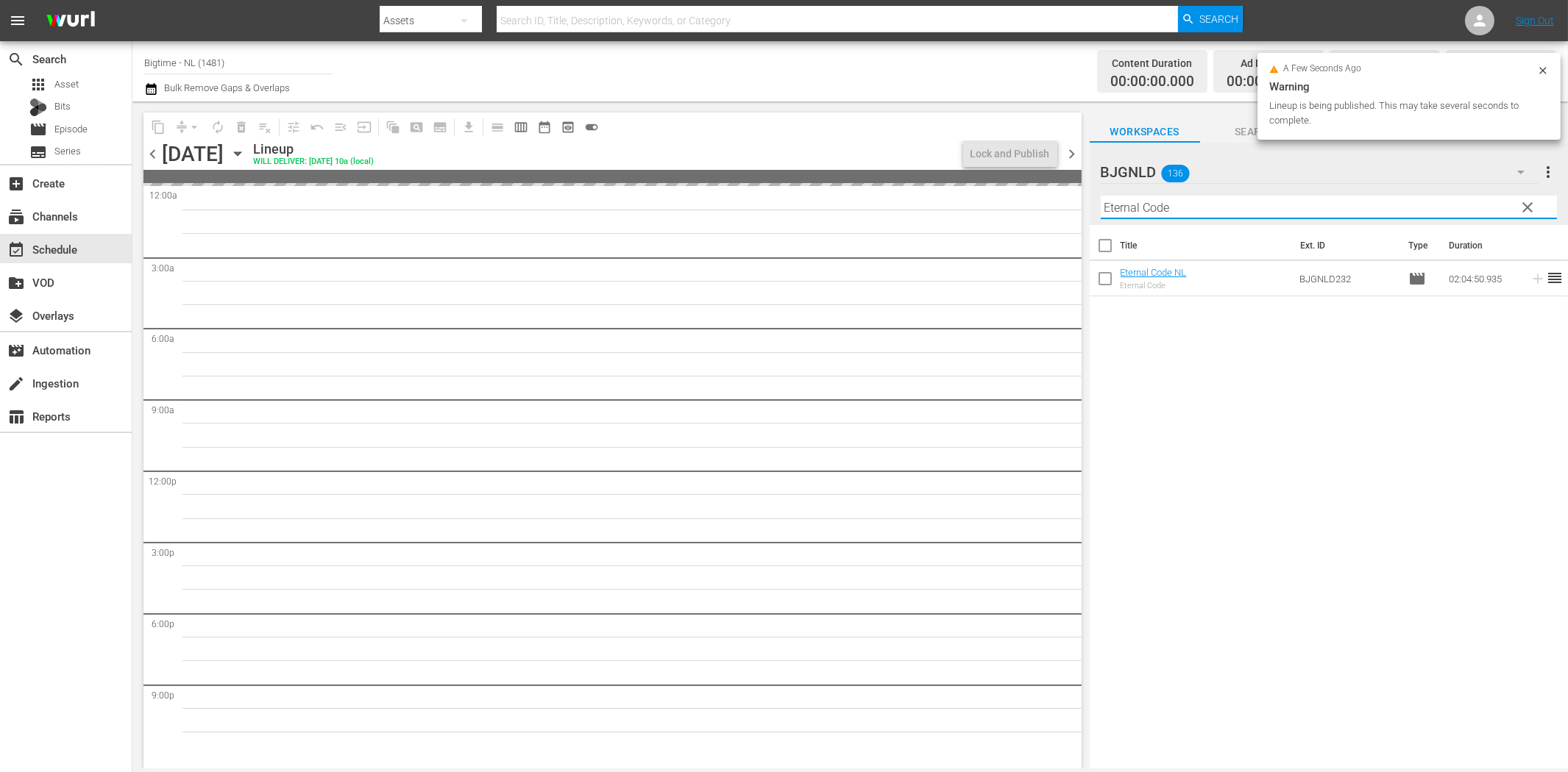
click at [1179, 207] on input "Eternal Code" at bounding box center [1328, 207] width 456 height 23
paste input "The Black Swan"
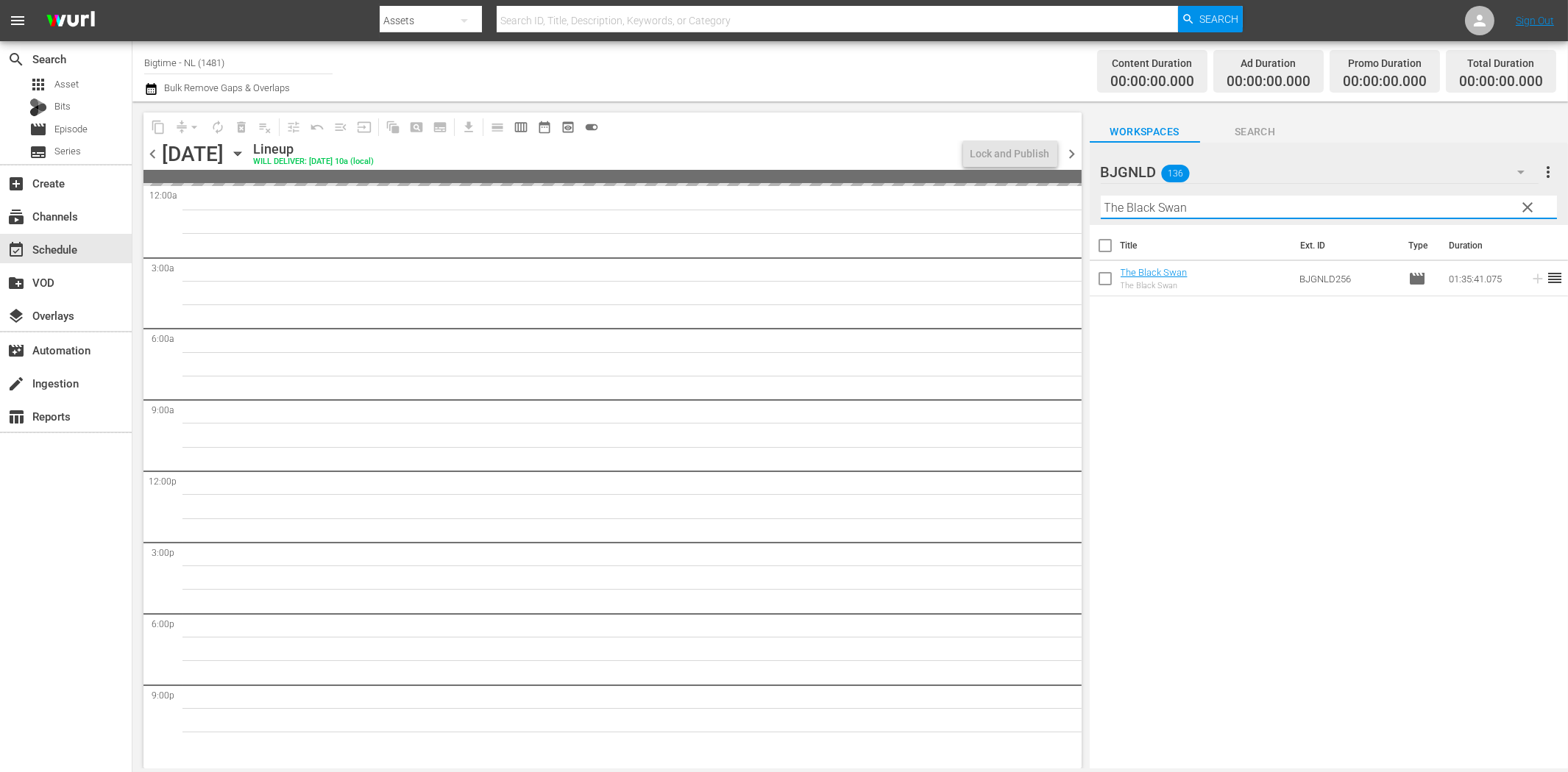
click at [1074, 153] on span "chevron_right" at bounding box center [1073, 154] width 19 height 19
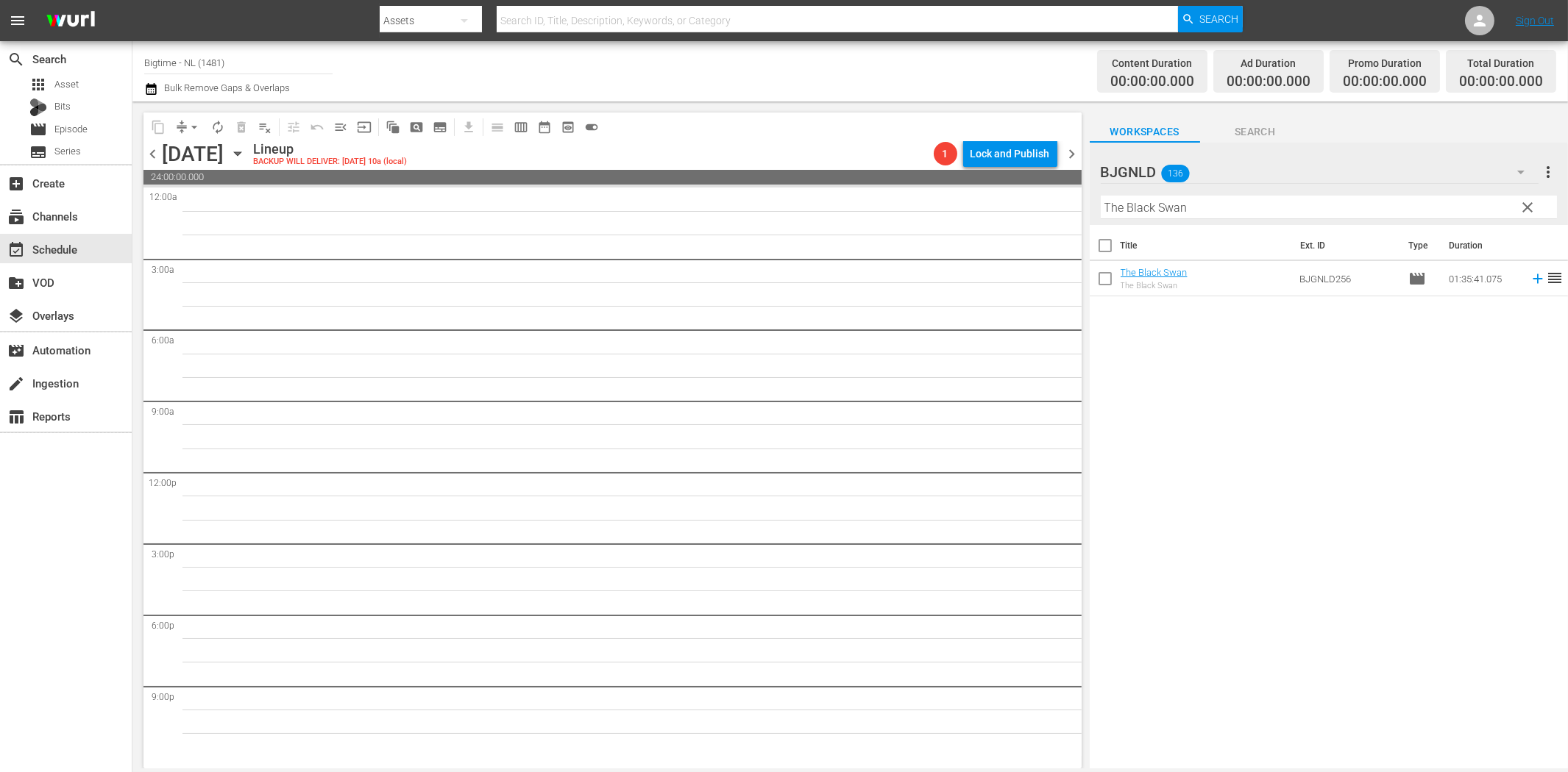
click at [151, 156] on span "chevron_left" at bounding box center [152, 154] width 19 height 19
click at [1249, 203] on input "The Black Swan" at bounding box center [1328, 207] width 456 height 23
click at [1530, 285] on icon at bounding box center [1538, 278] width 16 height 16
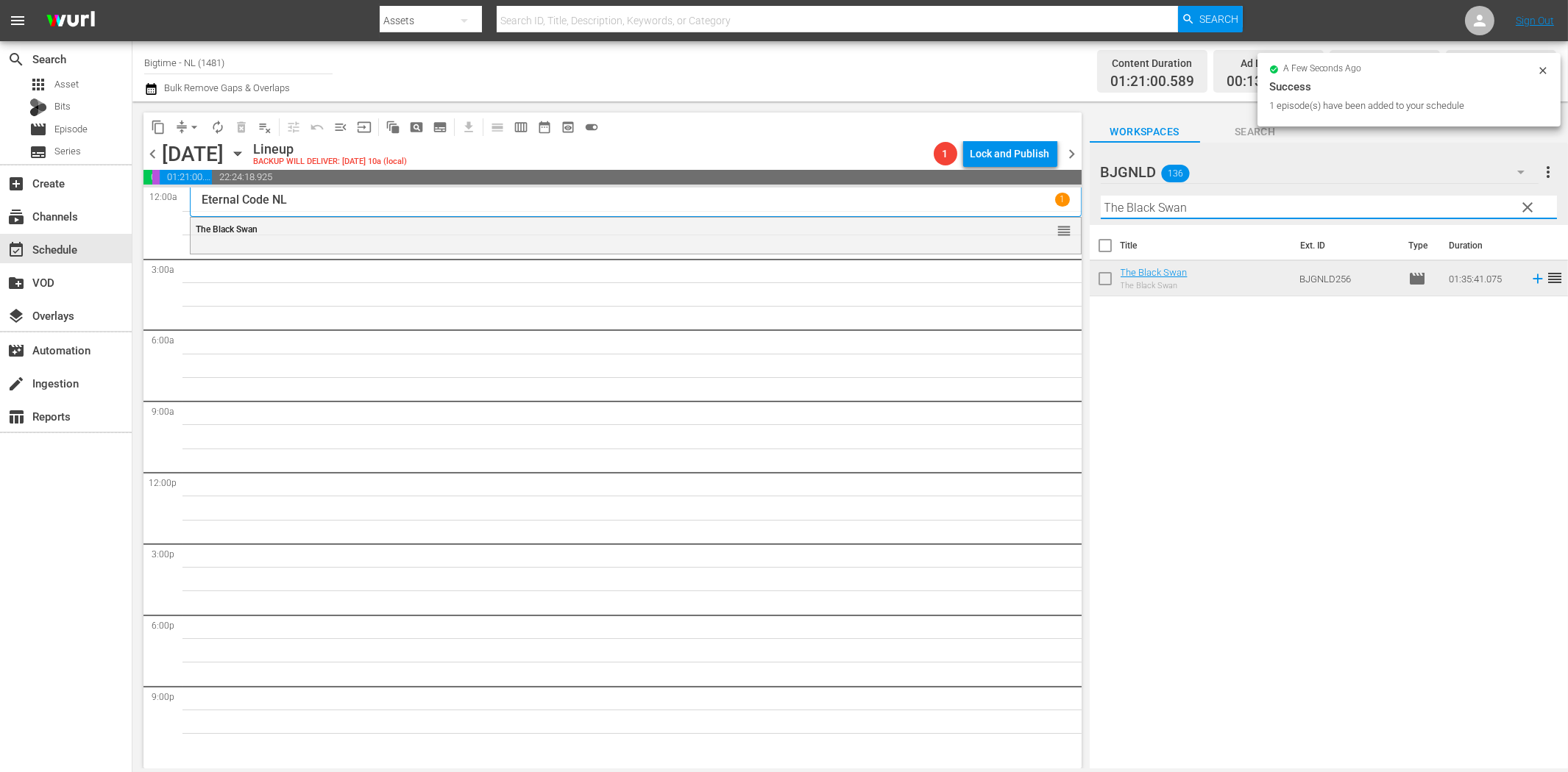
click at [1177, 213] on input "The Black Swan" at bounding box center [1328, 207] width 456 height 23
paste input "Solar Attack"
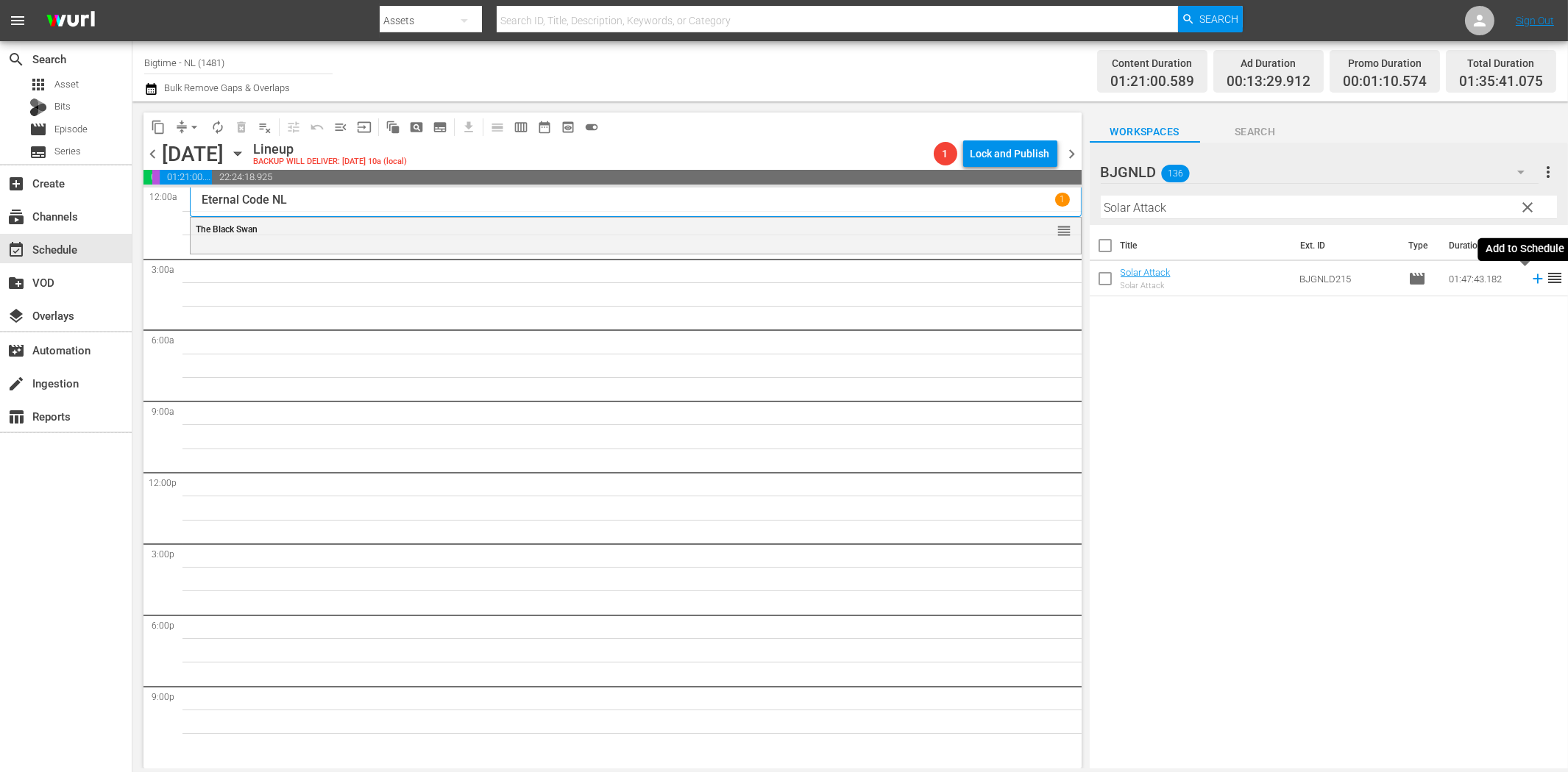
click at [1532, 279] on icon at bounding box center [1537, 279] width 9 height 9
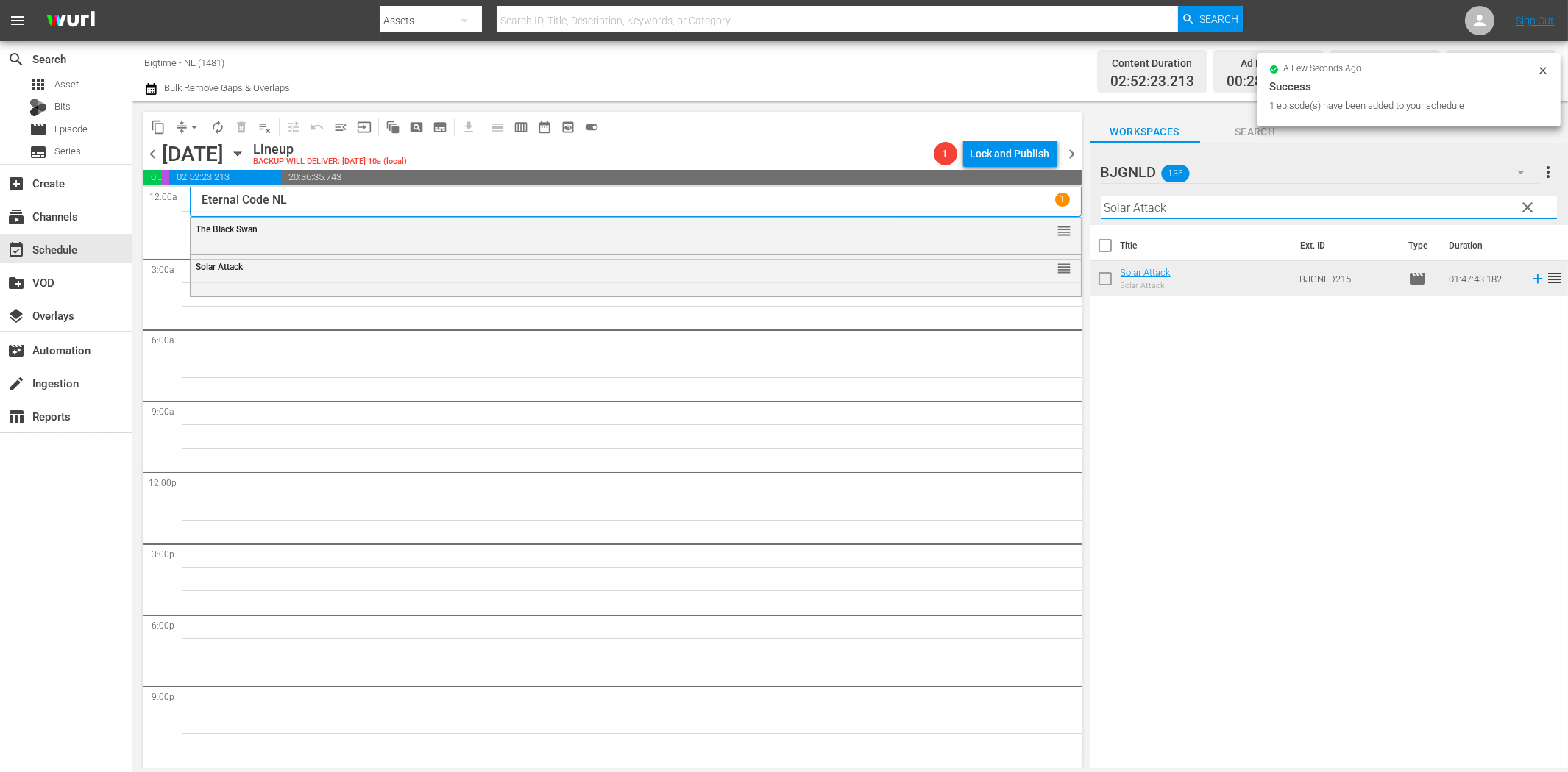
click at [1145, 213] on input "Solar Attack" at bounding box center [1328, 207] width 456 height 23
paste input "nowmageddon"
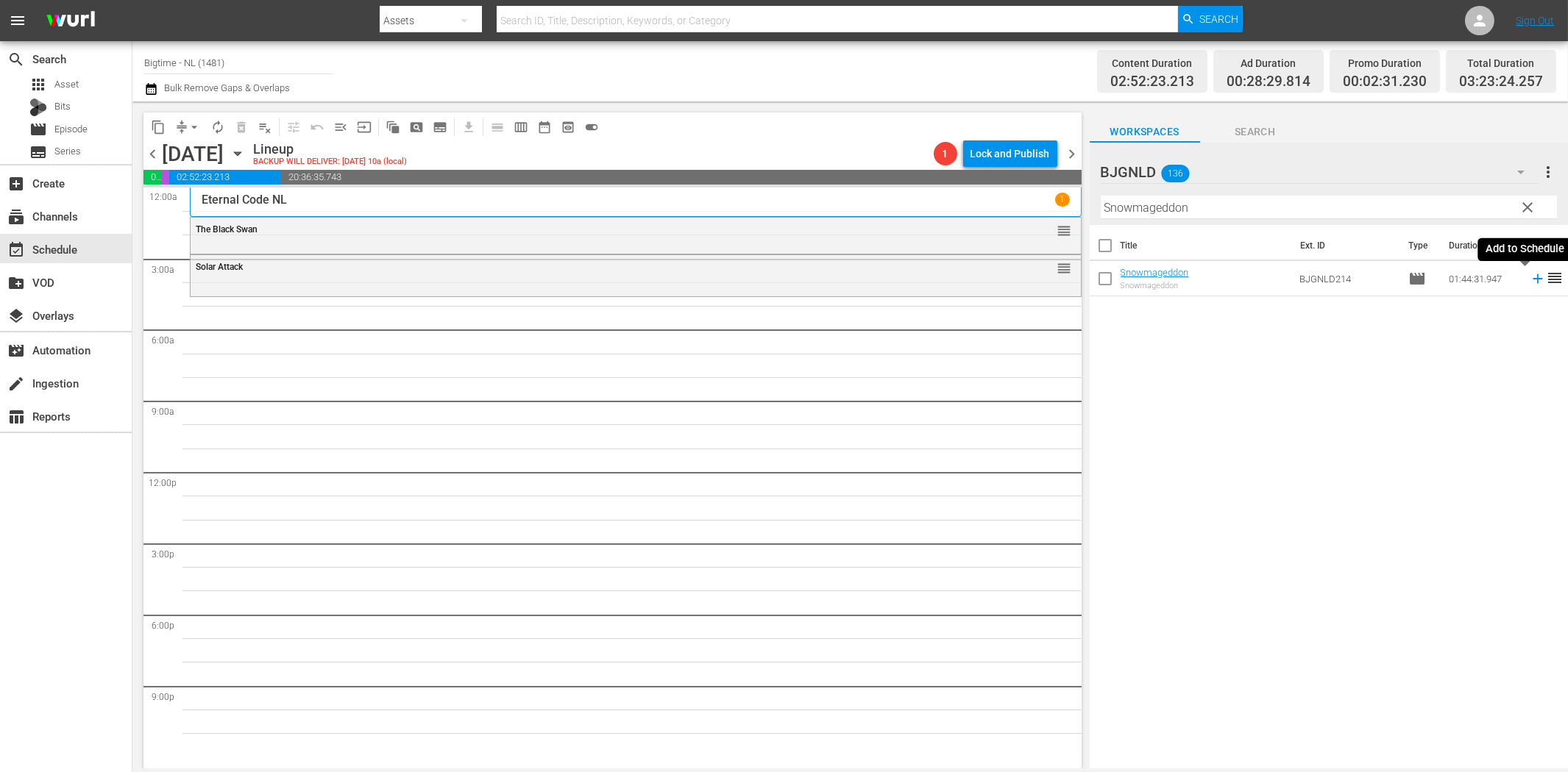
click at [1530, 277] on icon at bounding box center [1538, 278] width 16 height 16
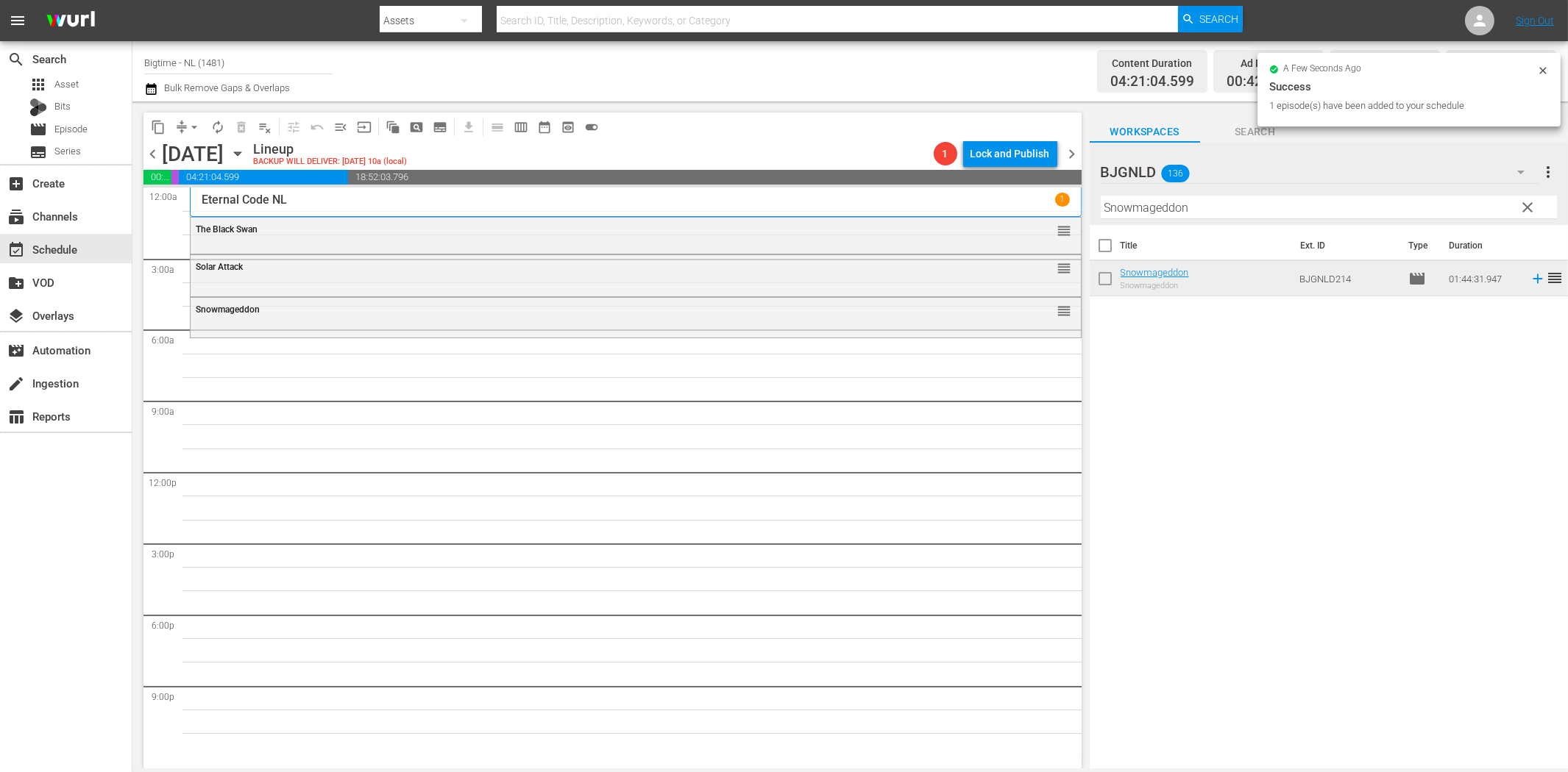
click at [1137, 208] on input "Snowmageddon" at bounding box center [1328, 207] width 456 height 23
paste input "Betrayed"
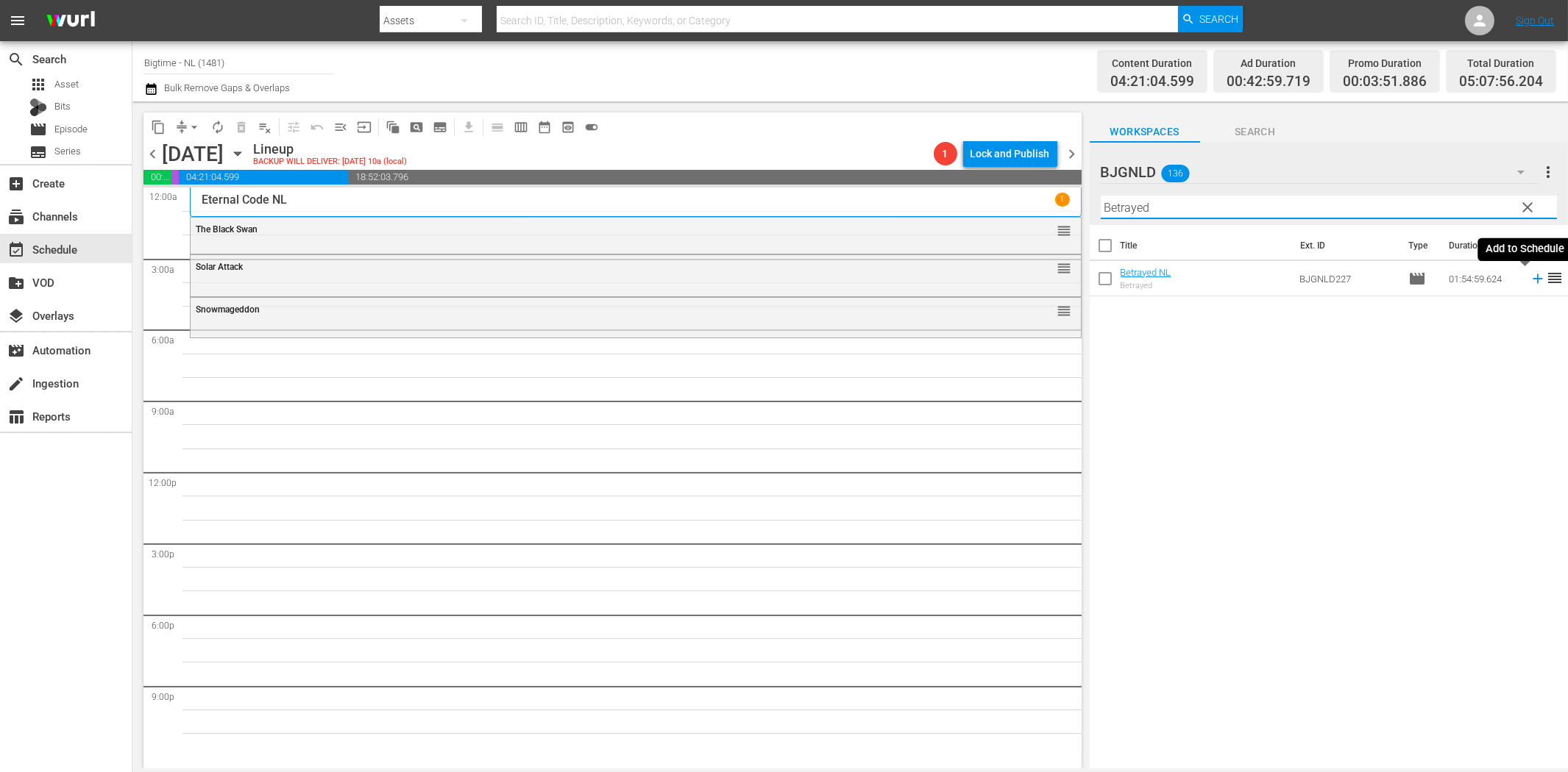
click at [1530, 277] on icon at bounding box center [1538, 278] width 16 height 16
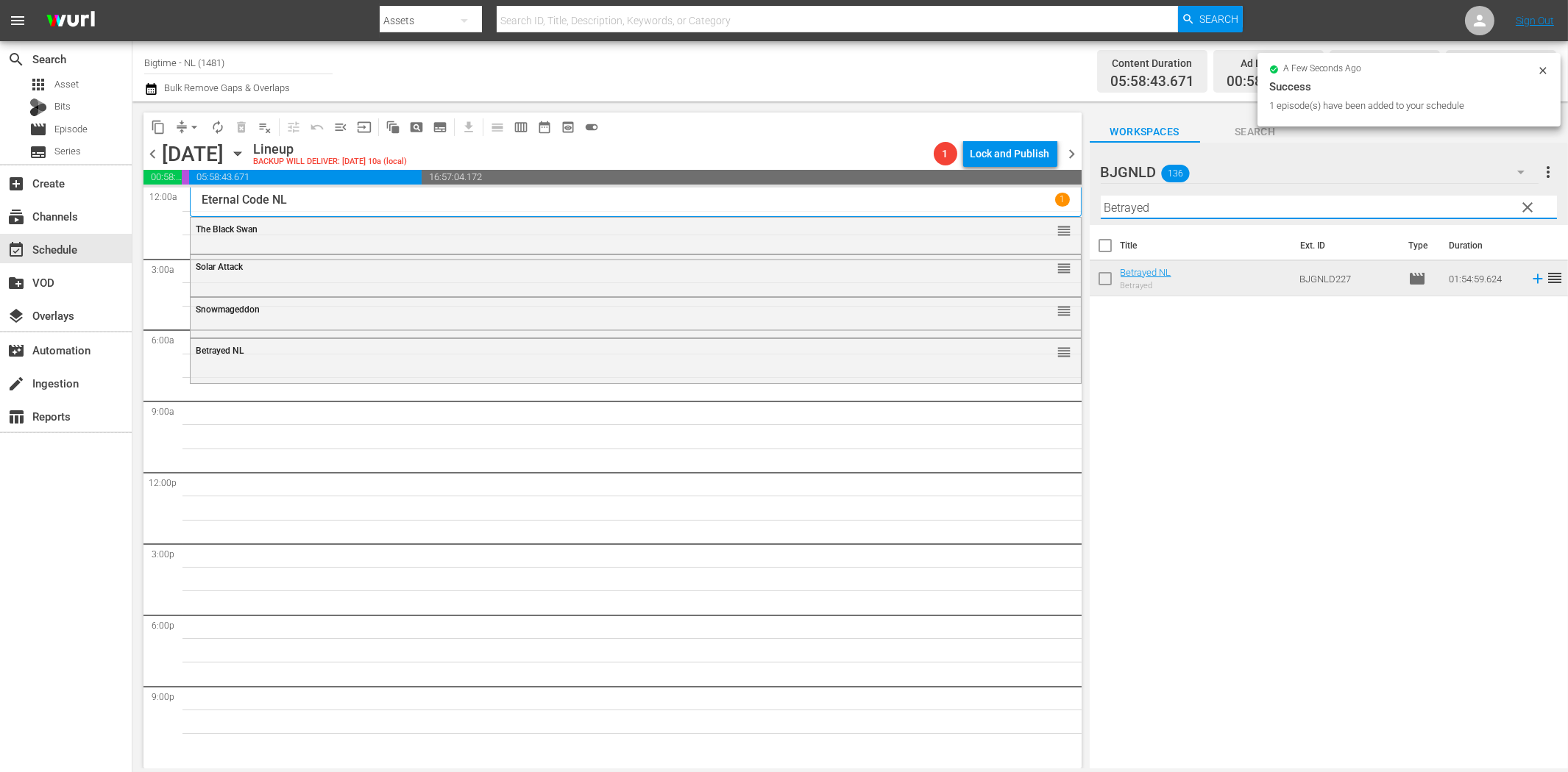
click at [1174, 207] on input "Betrayed" at bounding box center [1328, 207] width 456 height 23
paste input "Pack Up Your Troubles Coloriz"
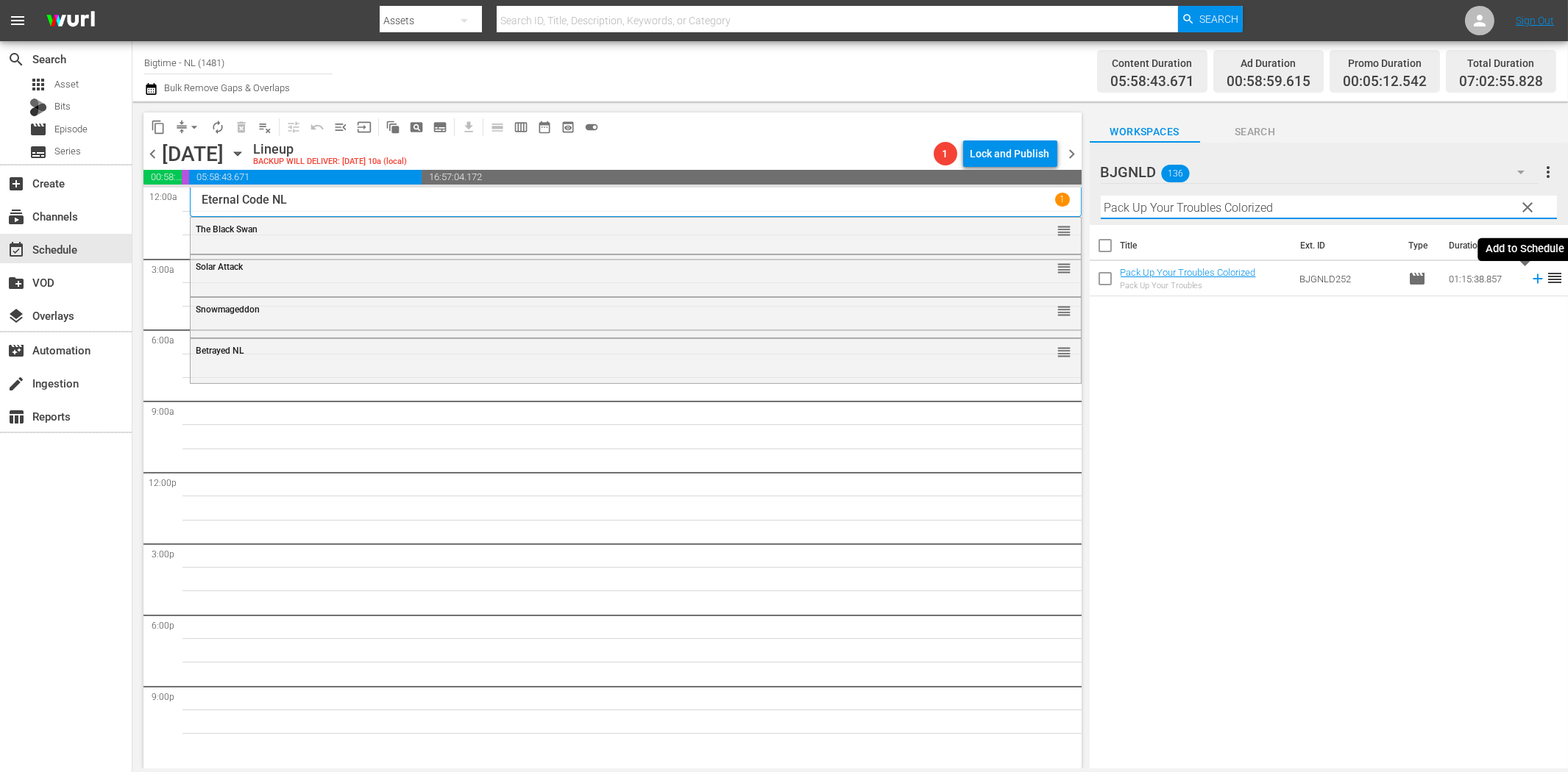
click at [1532, 279] on icon at bounding box center [1537, 279] width 9 height 9
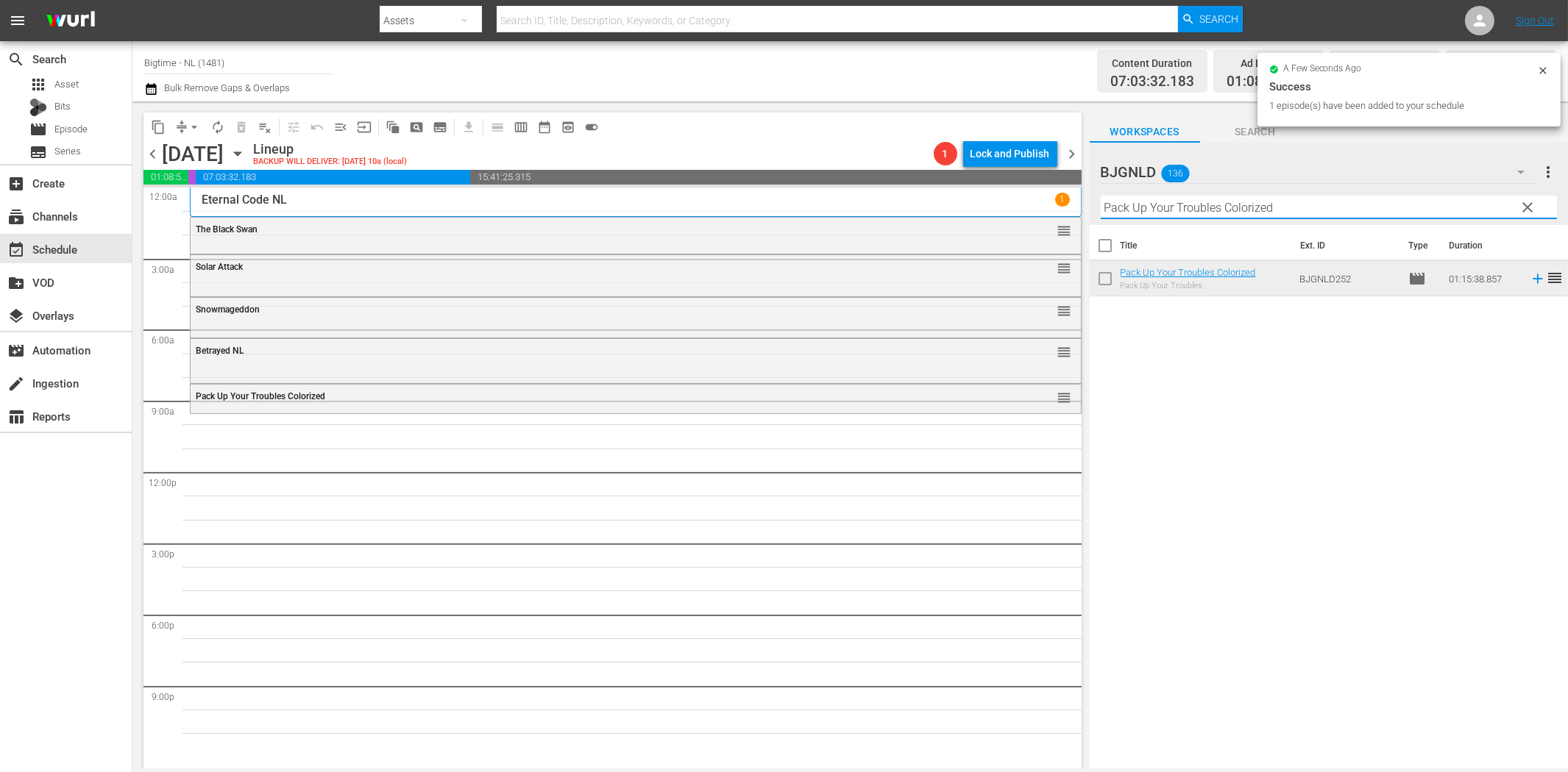
click at [1224, 203] on input "Pack Up Your Troubles Colorized" at bounding box center [1328, 207] width 456 height 23
paste input "[PERSON_NAME] [PERSON_NAME]: The Theory of Love"
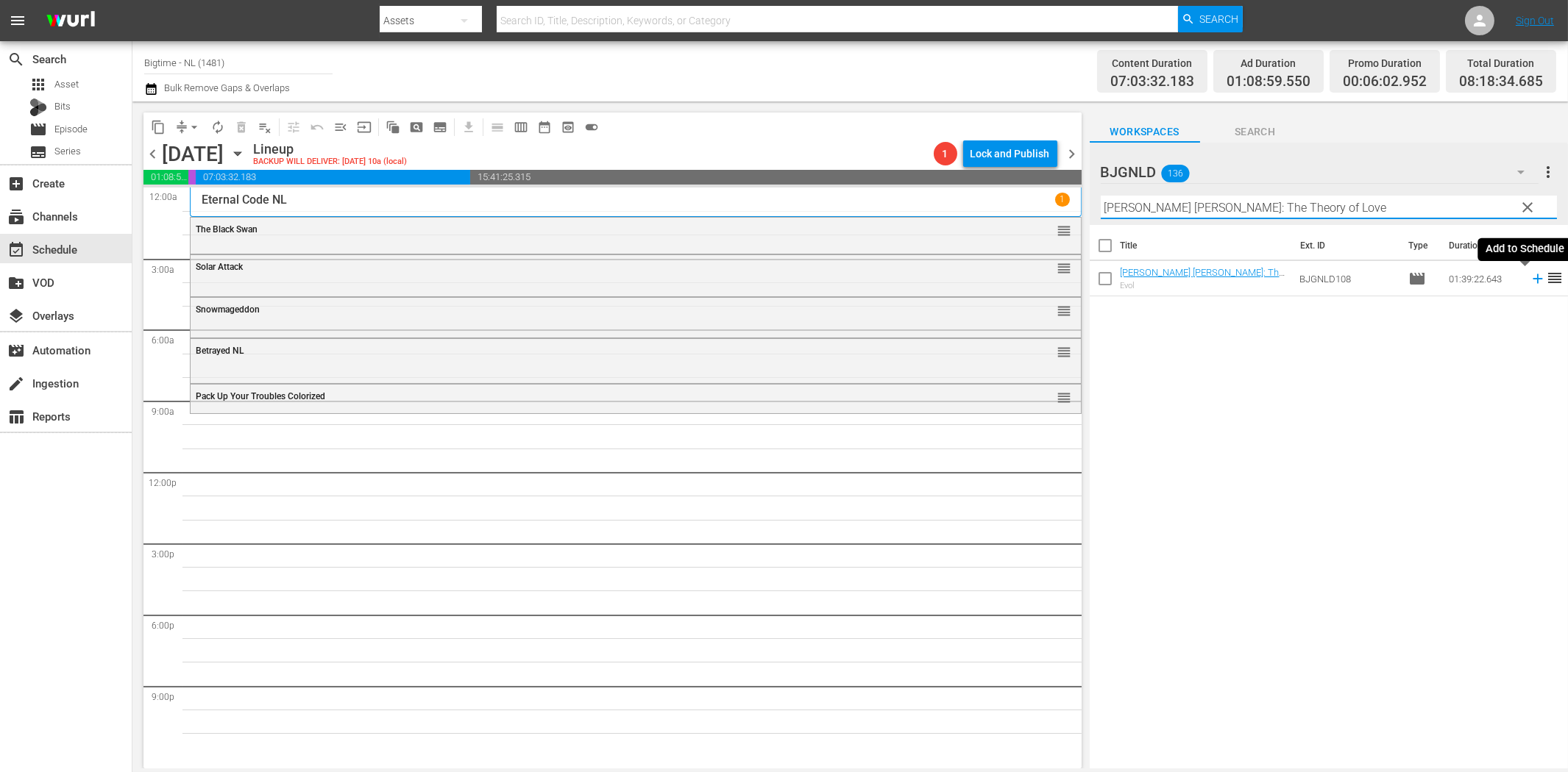
click at [1530, 277] on icon at bounding box center [1538, 278] width 16 height 16
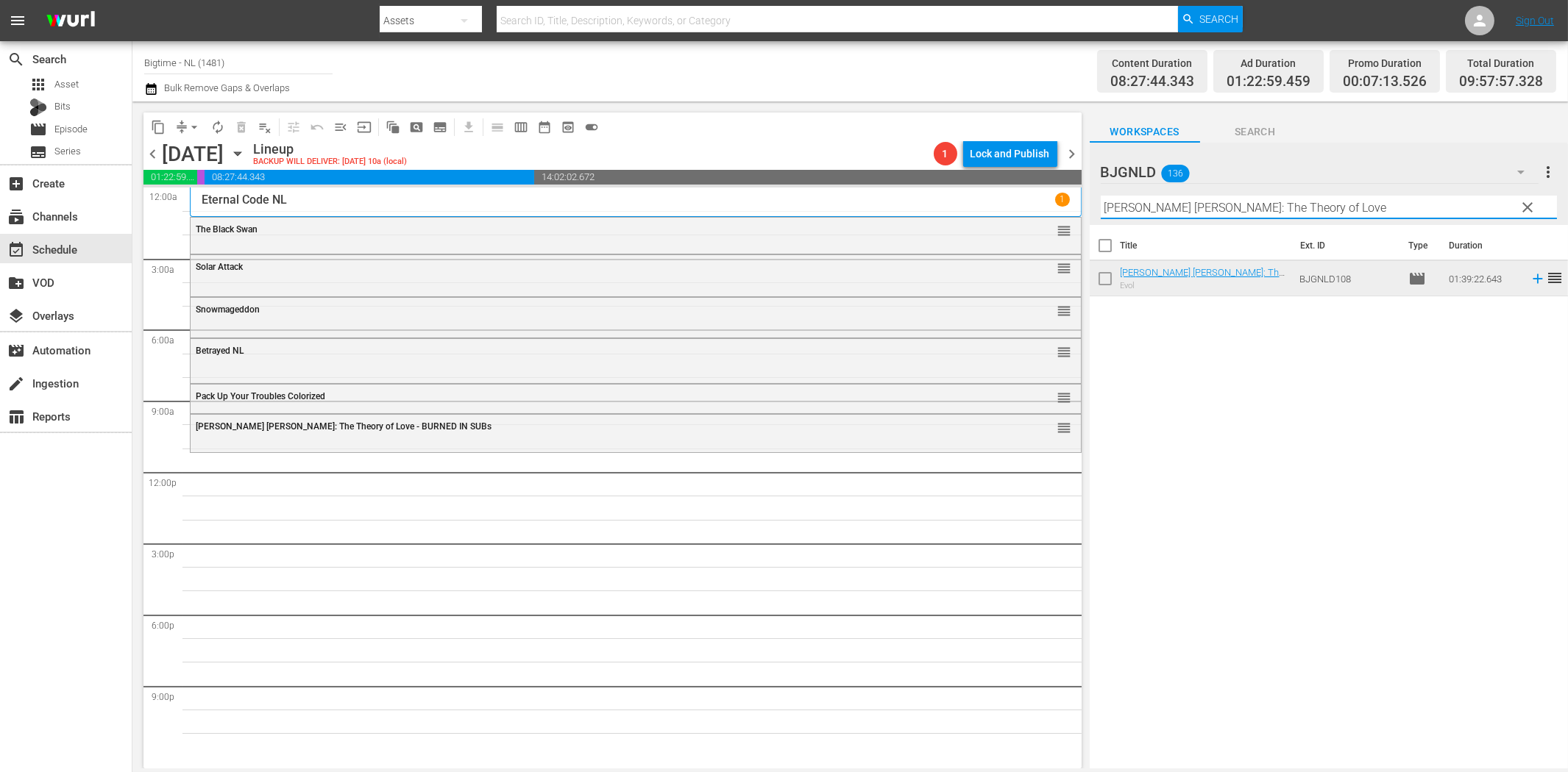
click at [1179, 213] on input "[PERSON_NAME] [PERSON_NAME]: The Theory of Love" at bounding box center [1328, 207] width 456 height 23
paste input "Comfort"
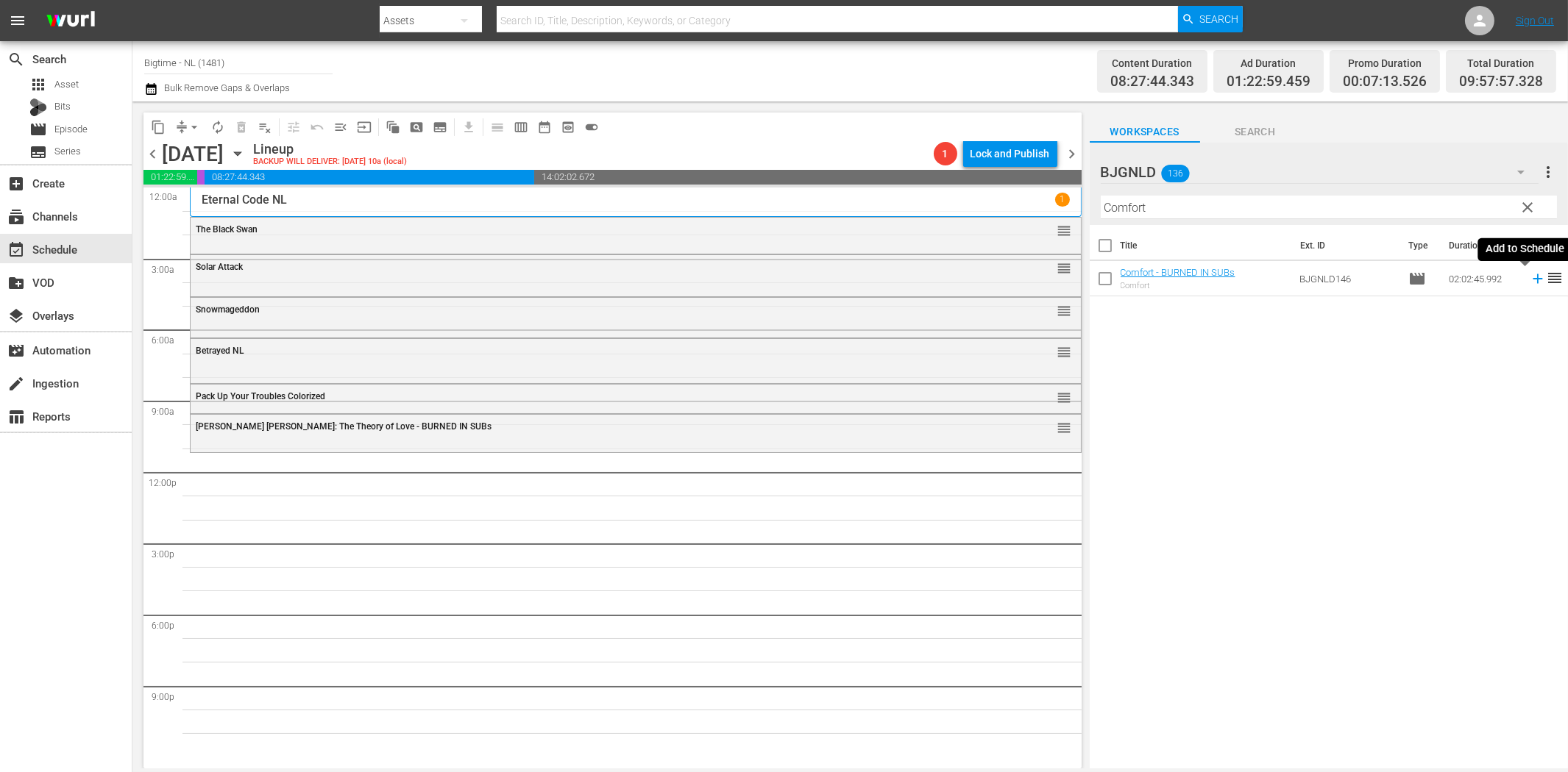
click at [1530, 282] on icon at bounding box center [1538, 278] width 16 height 16
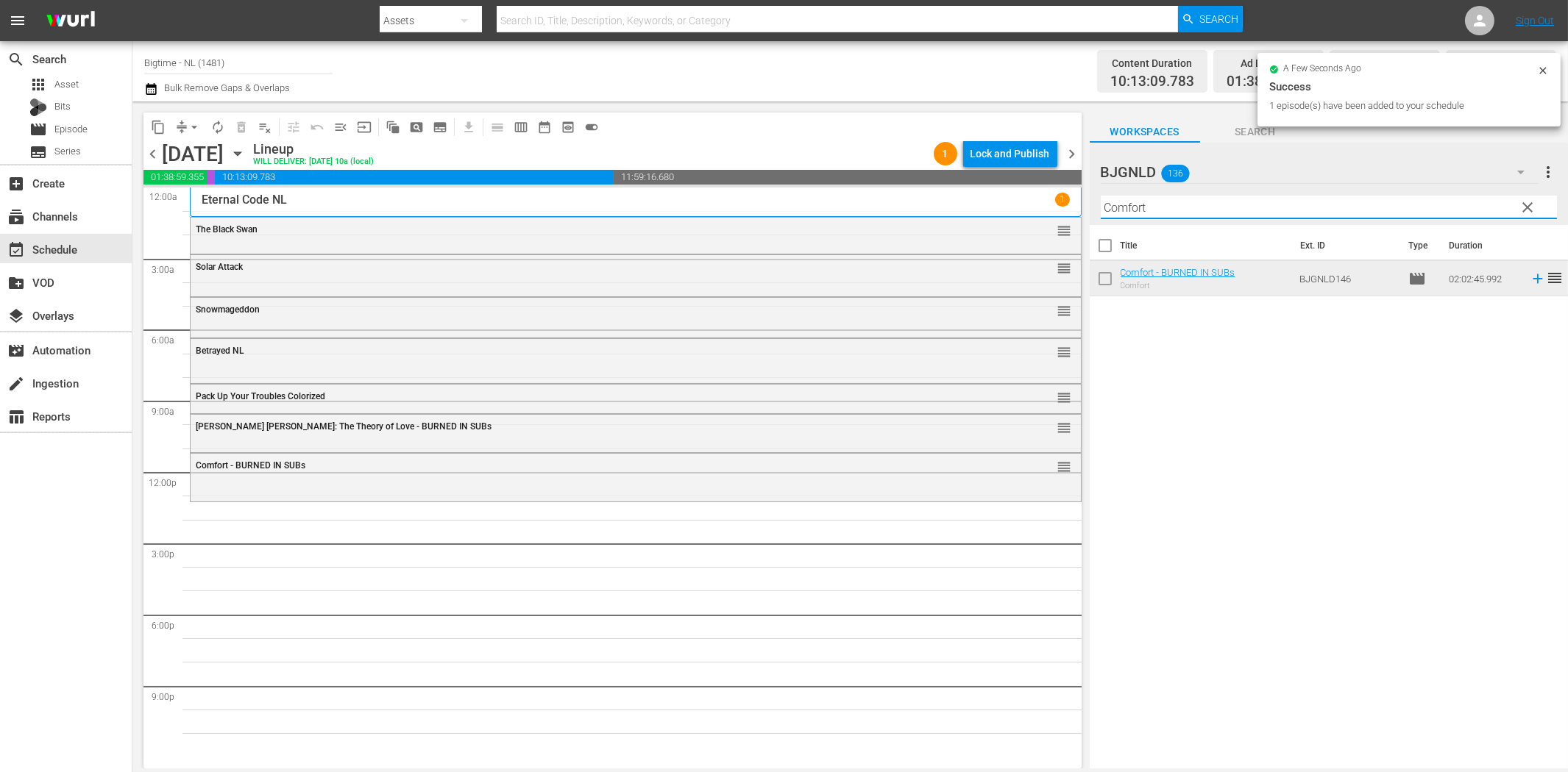
click at [1232, 211] on input "Comfort" at bounding box center [1328, 207] width 456 height 23
paste input "A Chump at [GEOGRAPHIC_DATA] Colorized"
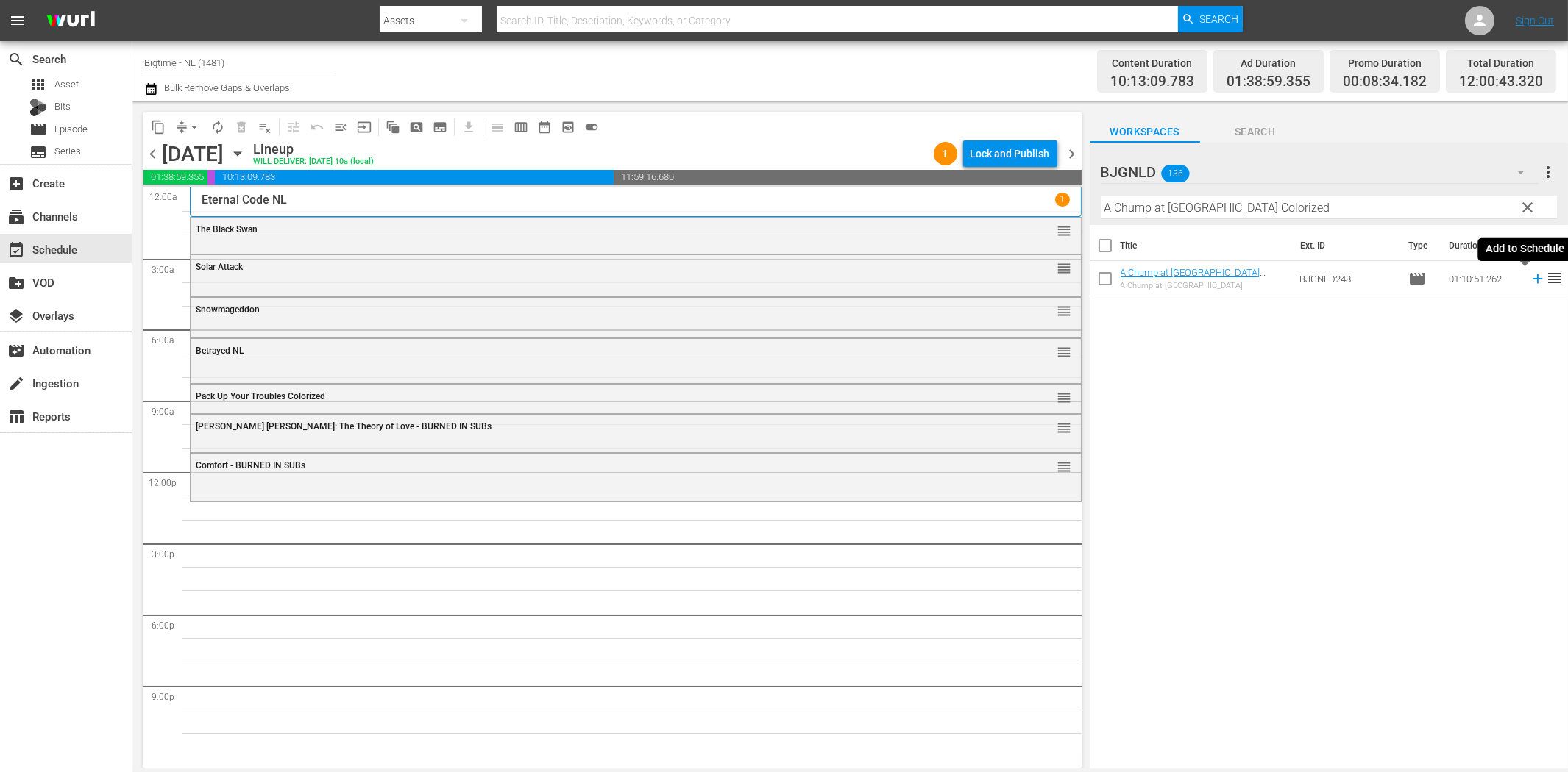
click at [1530, 282] on icon at bounding box center [1538, 278] width 16 height 16
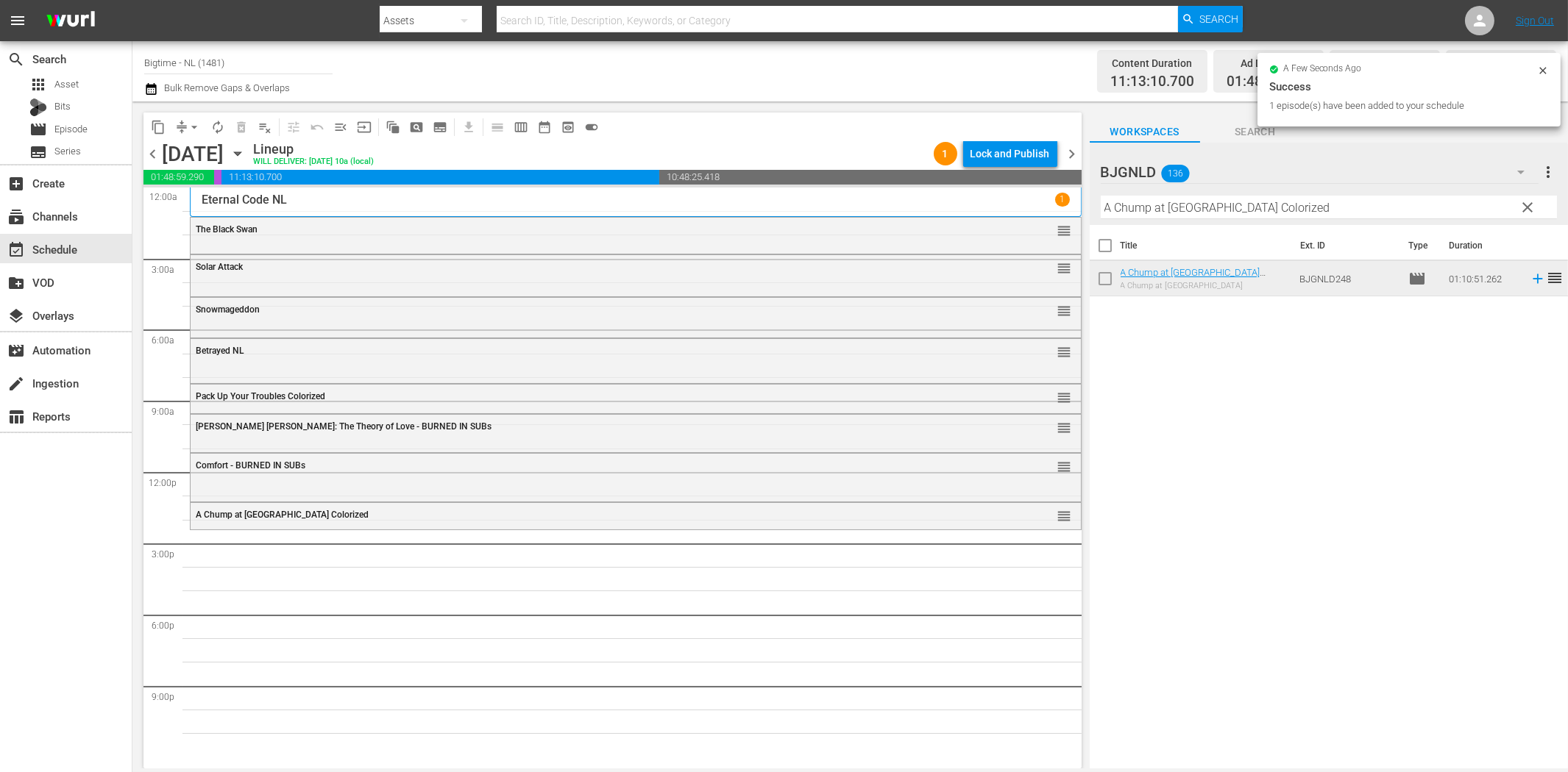
click at [1157, 210] on input "A Chump at [GEOGRAPHIC_DATA] Colorized" at bounding box center [1328, 207] width 456 height 23
paste input "The Dog [PERSON_NAME]"
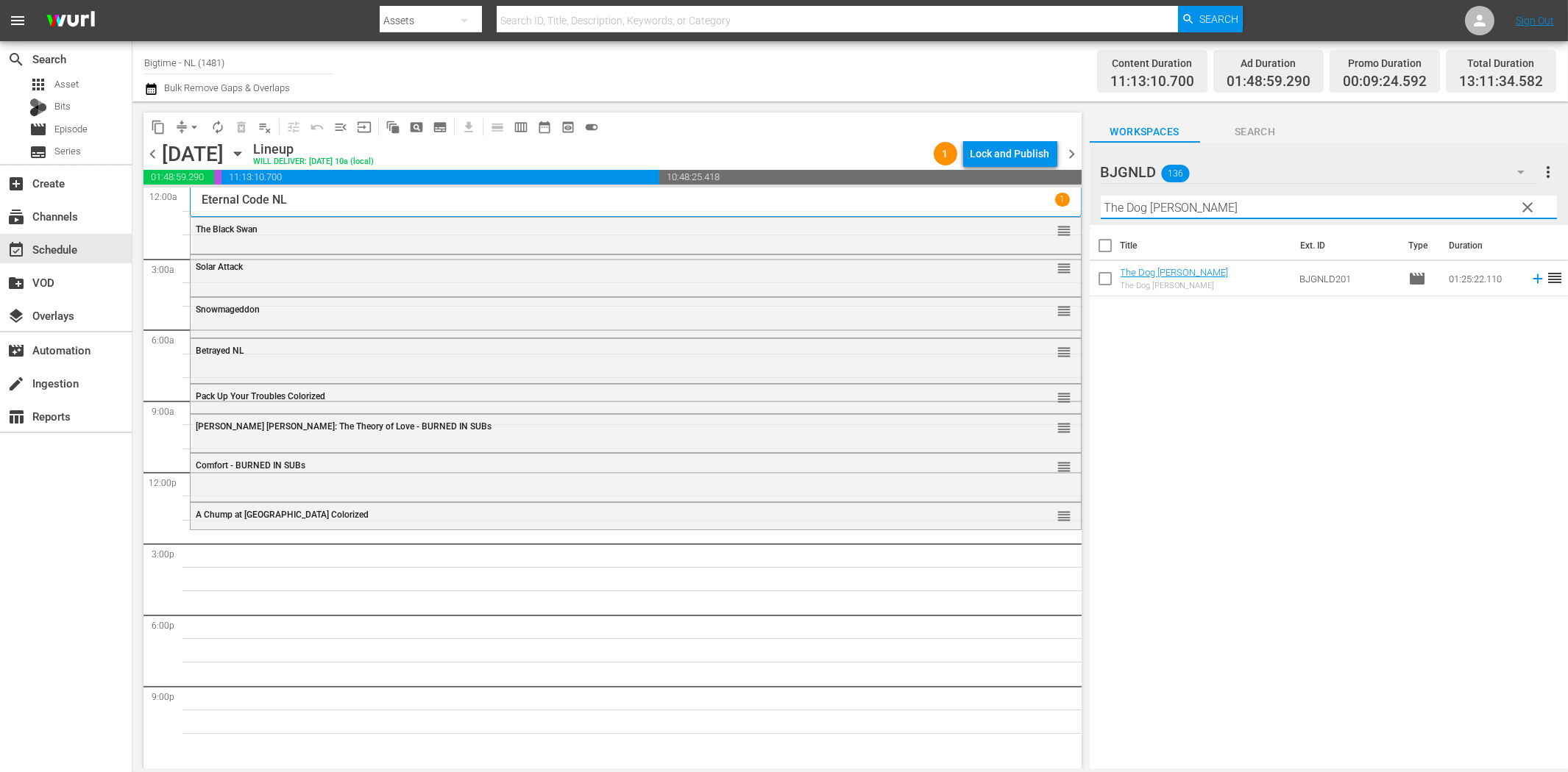
click at [1532, 279] on icon at bounding box center [1537, 279] width 9 height 9
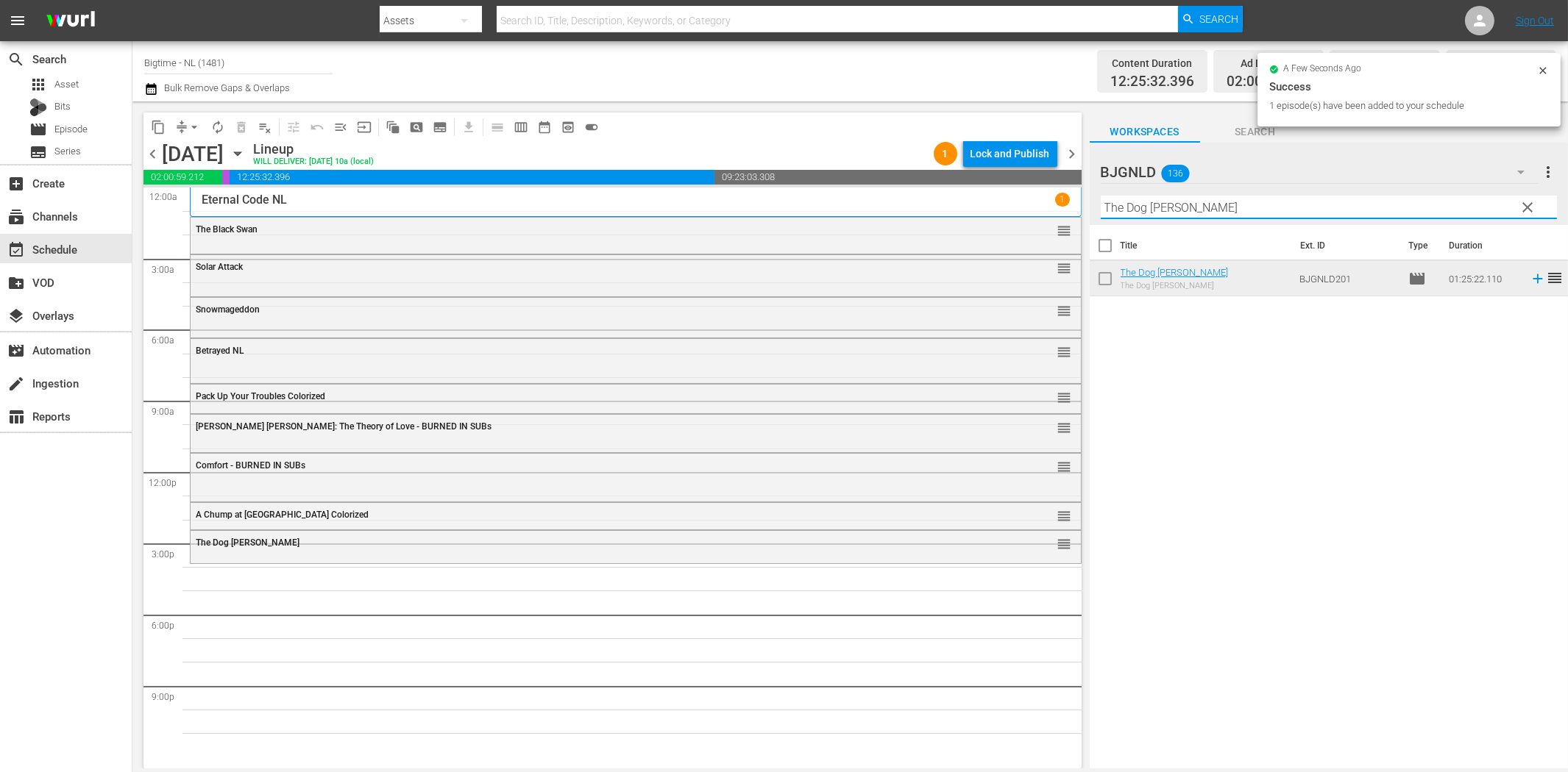
click at [1149, 207] on input "The Dog [PERSON_NAME]" at bounding box center [1328, 207] width 456 height 23
paste input "Living with the Dead: A Love Story"
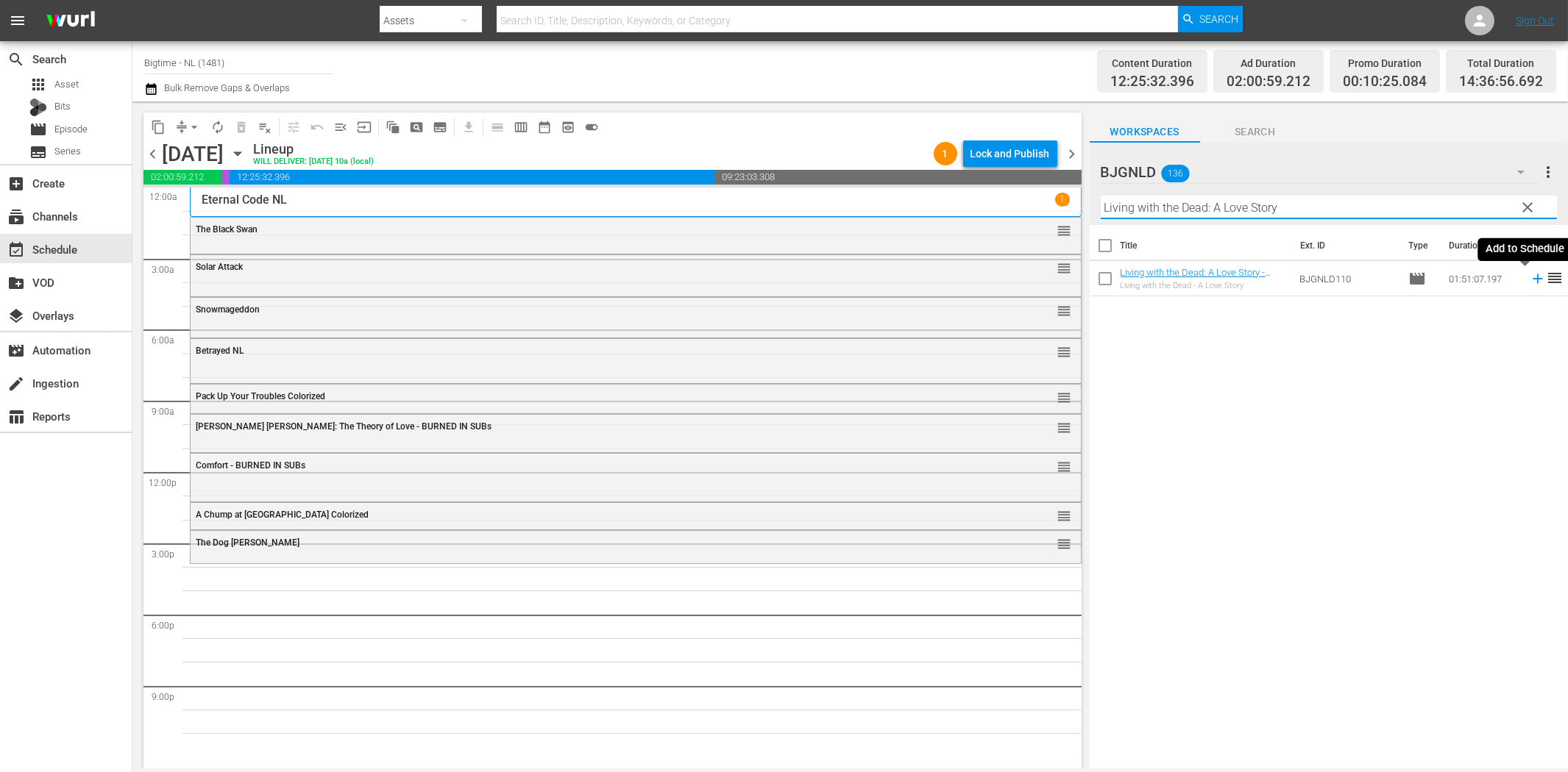
click at [1530, 276] on icon at bounding box center [1538, 278] width 16 height 16
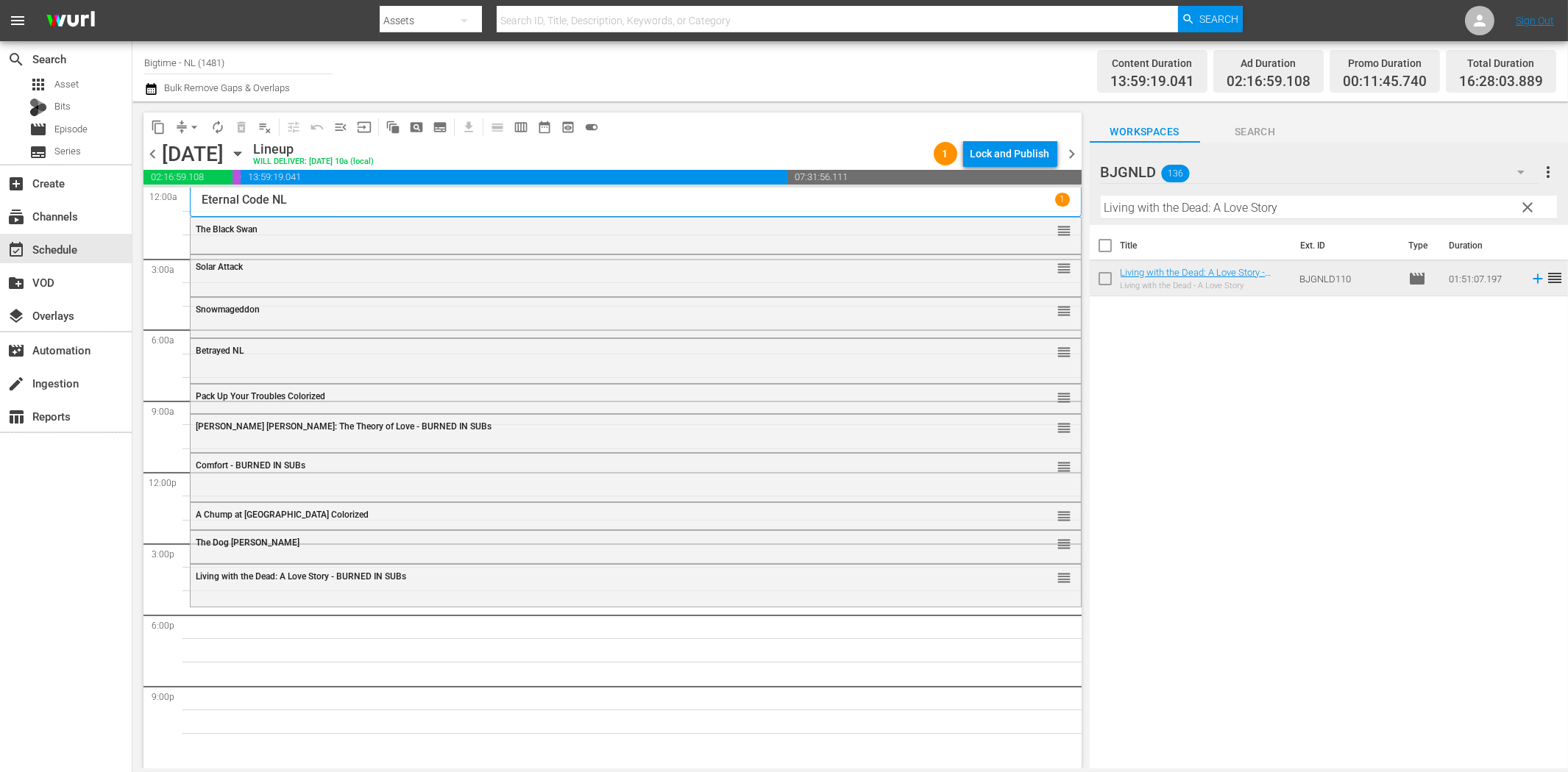
click at [1325, 211] on input "Living with the Dead: A Love Story" at bounding box center [1328, 207] width 456 height 23
paste input "The Philadelphia Experiment"
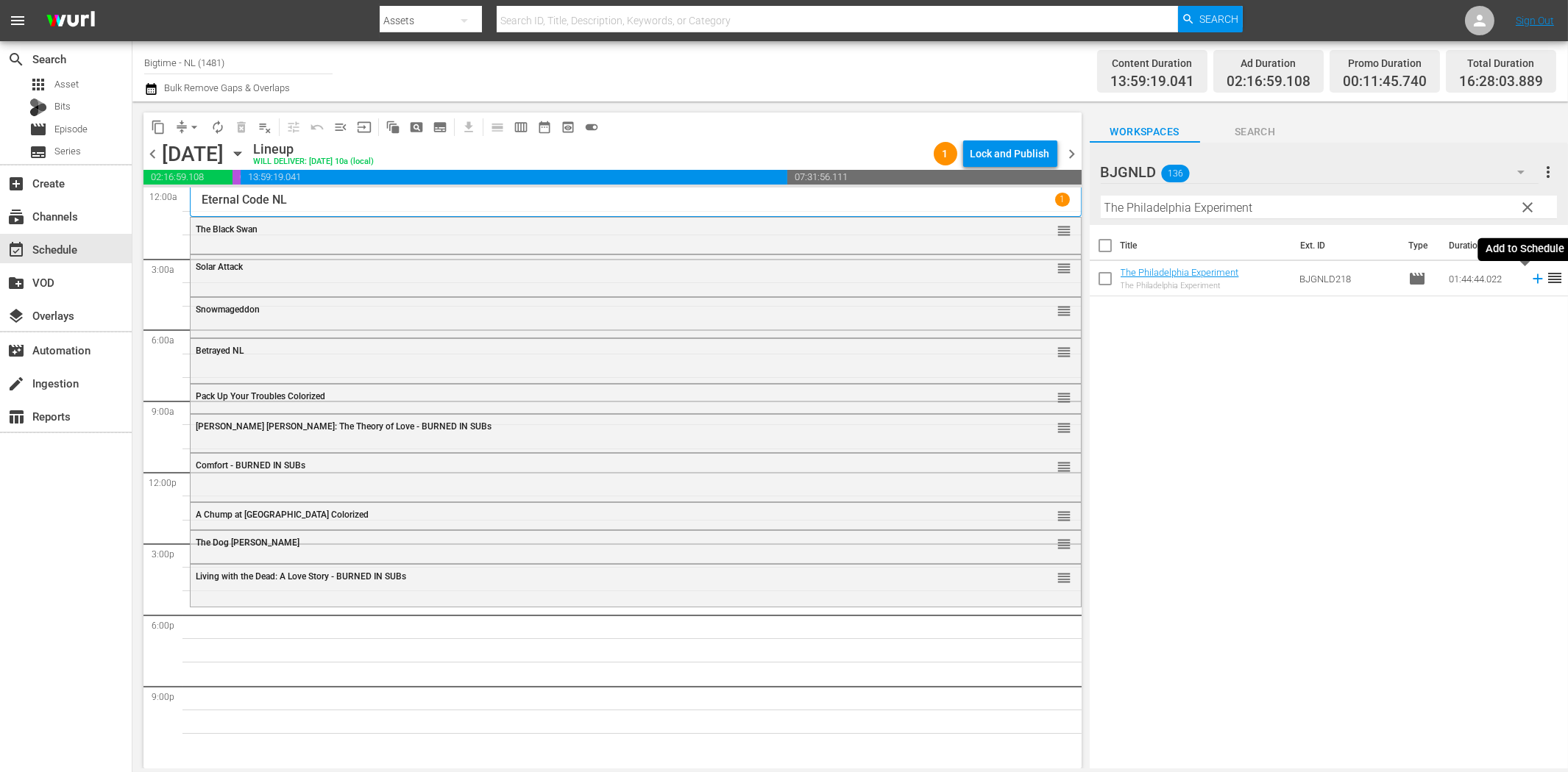
click at [1530, 282] on icon at bounding box center [1538, 278] width 16 height 16
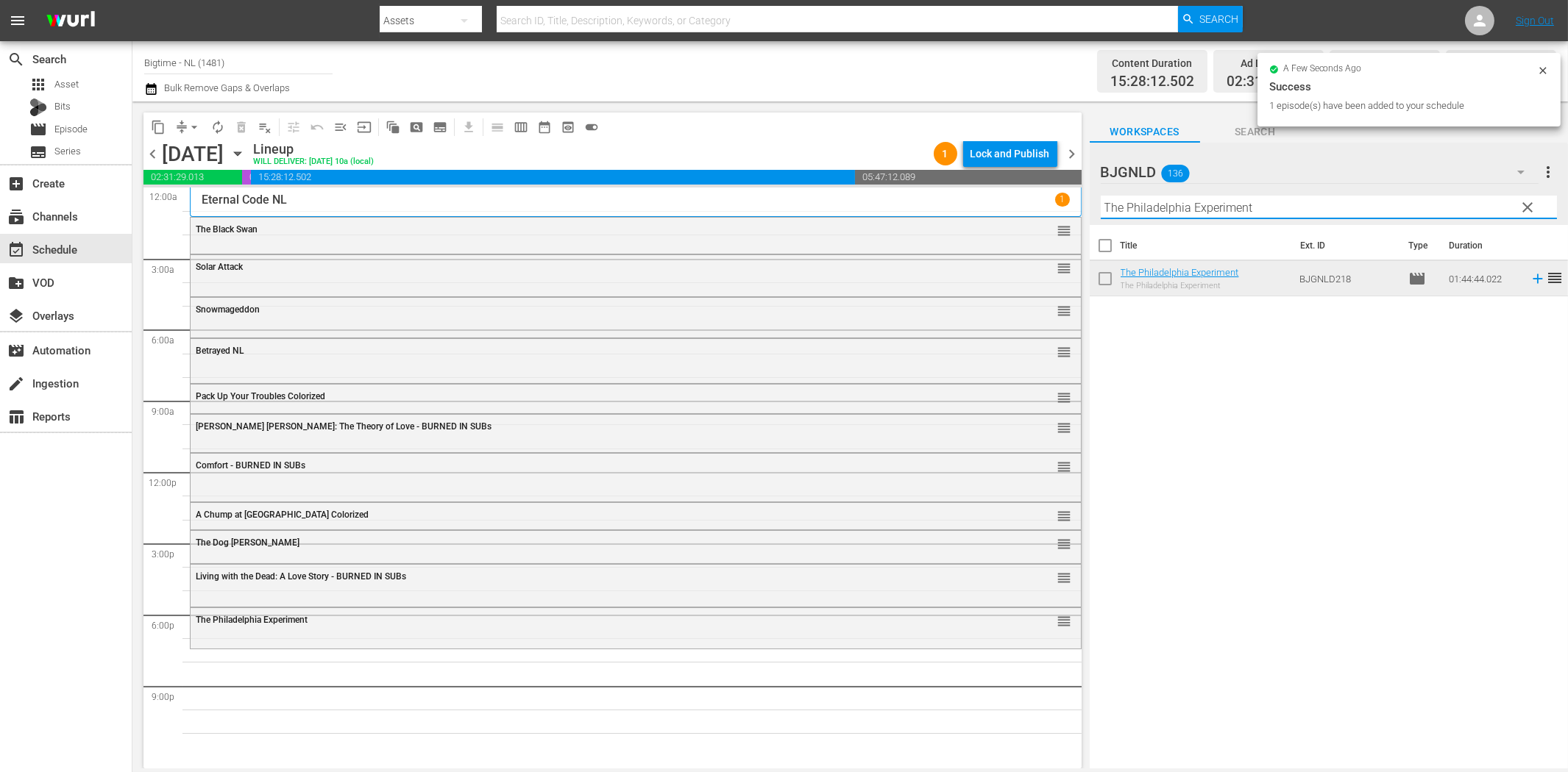
click at [1150, 202] on input "The Philadelphia Experiment" at bounding box center [1328, 207] width 456 height 23
paste input "In Critical Condition"
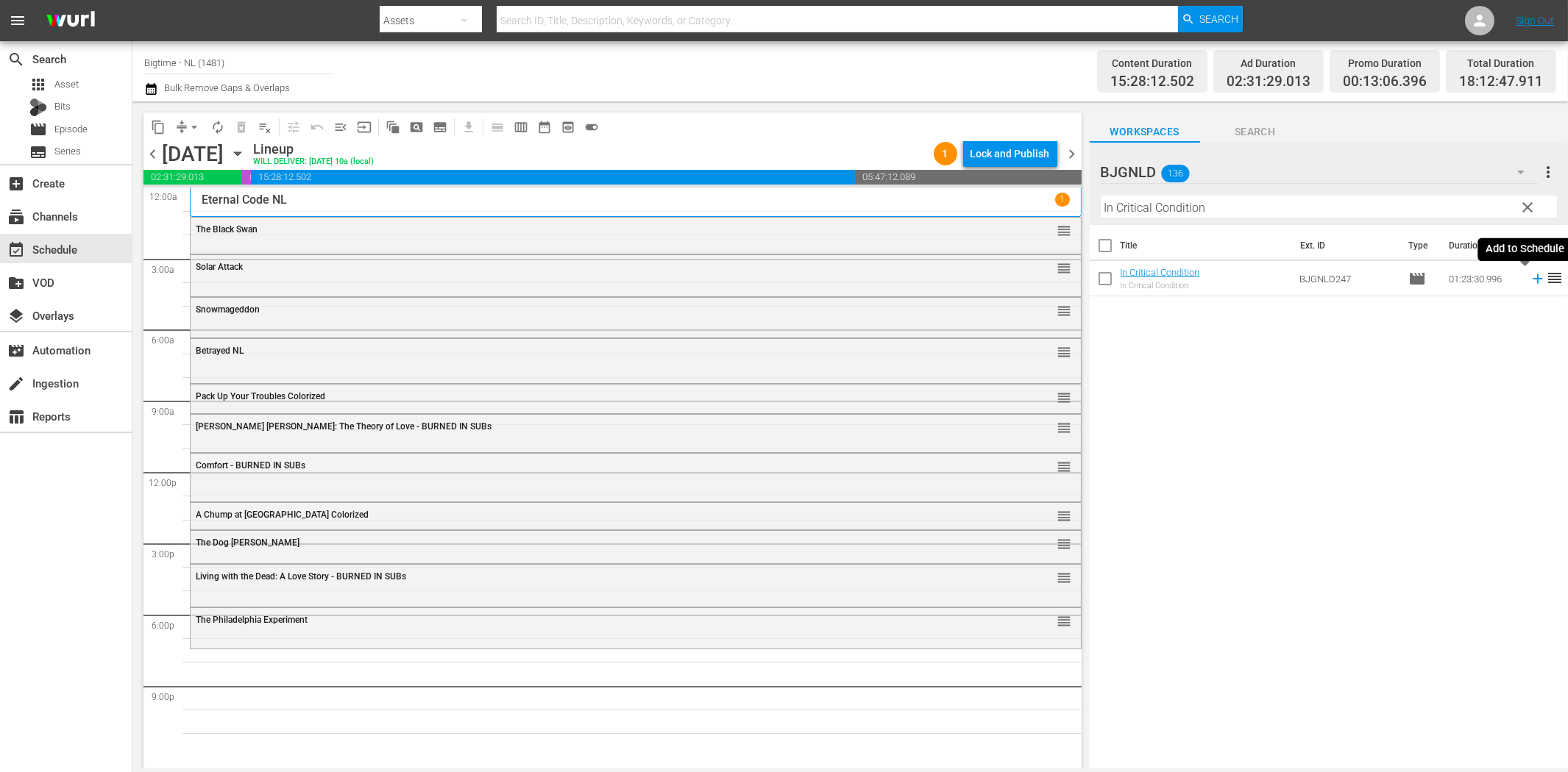
click at [1530, 273] on icon at bounding box center [1538, 278] width 16 height 16
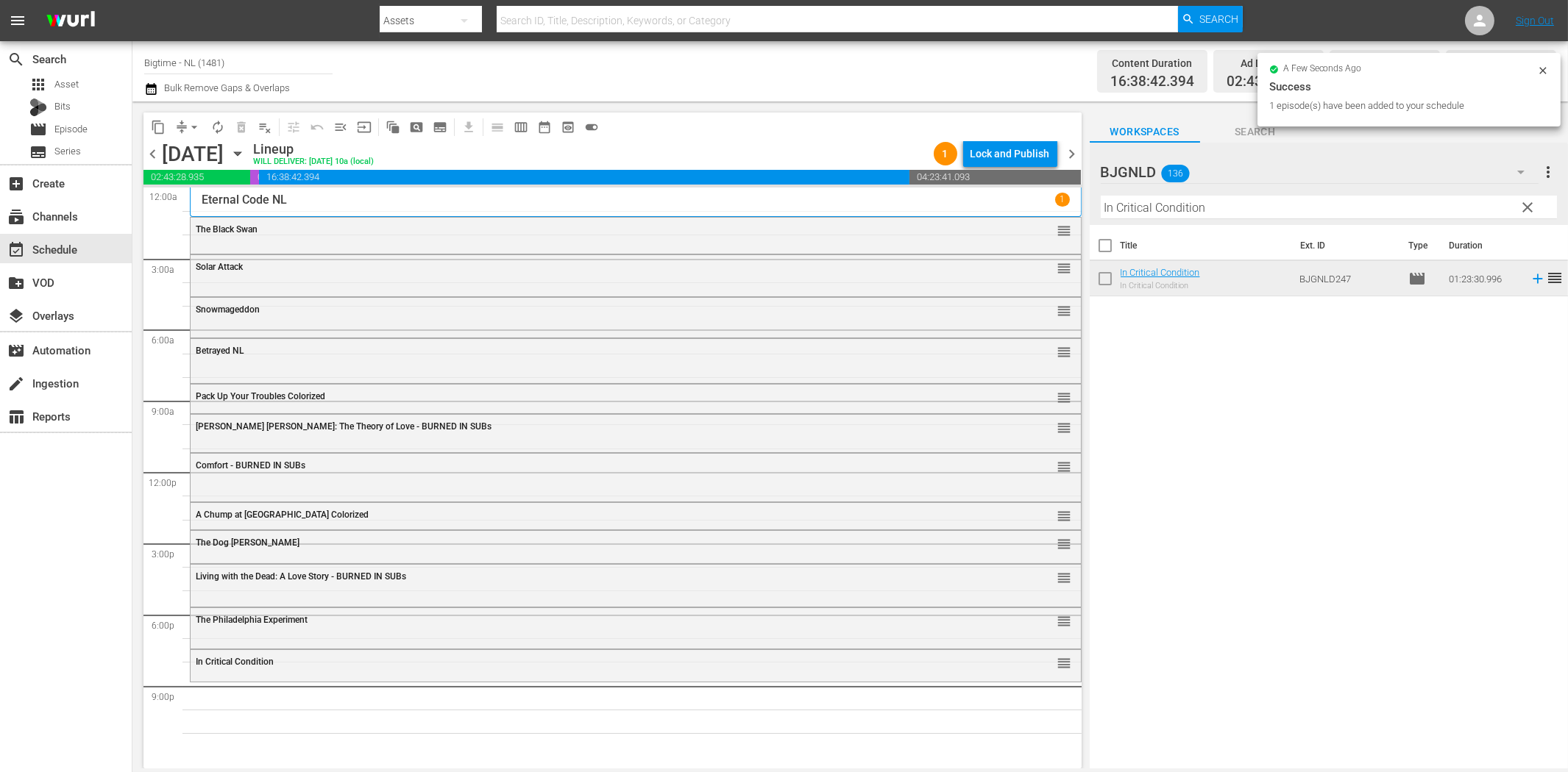
click at [1216, 193] on div "Filter by Title In Critical Condition" at bounding box center [1328, 207] width 456 height 36
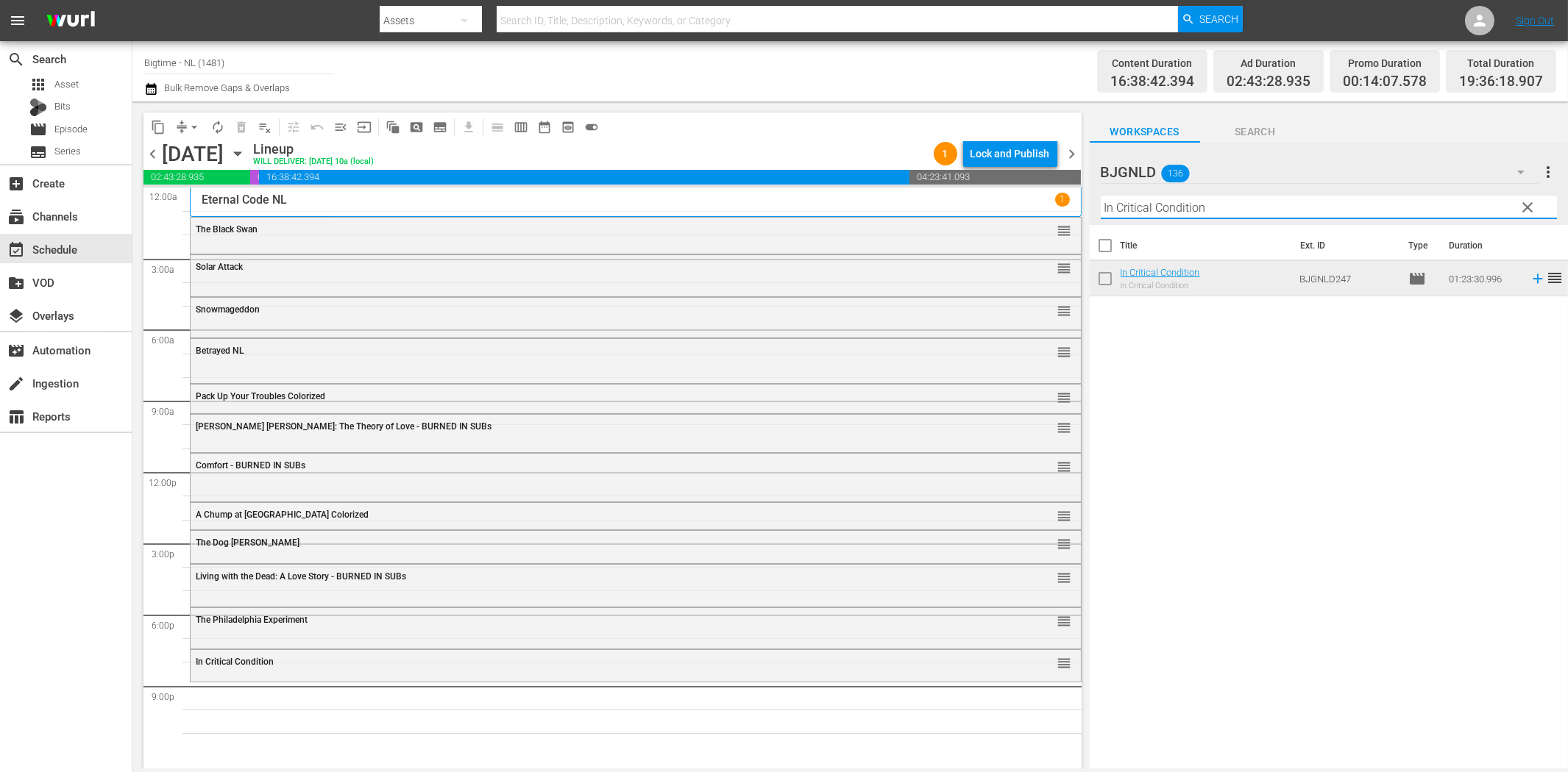
click at [1229, 211] on input "In Critical Condition" at bounding box center [1328, 207] width 456 height 23
paste input "The Henchman's War"
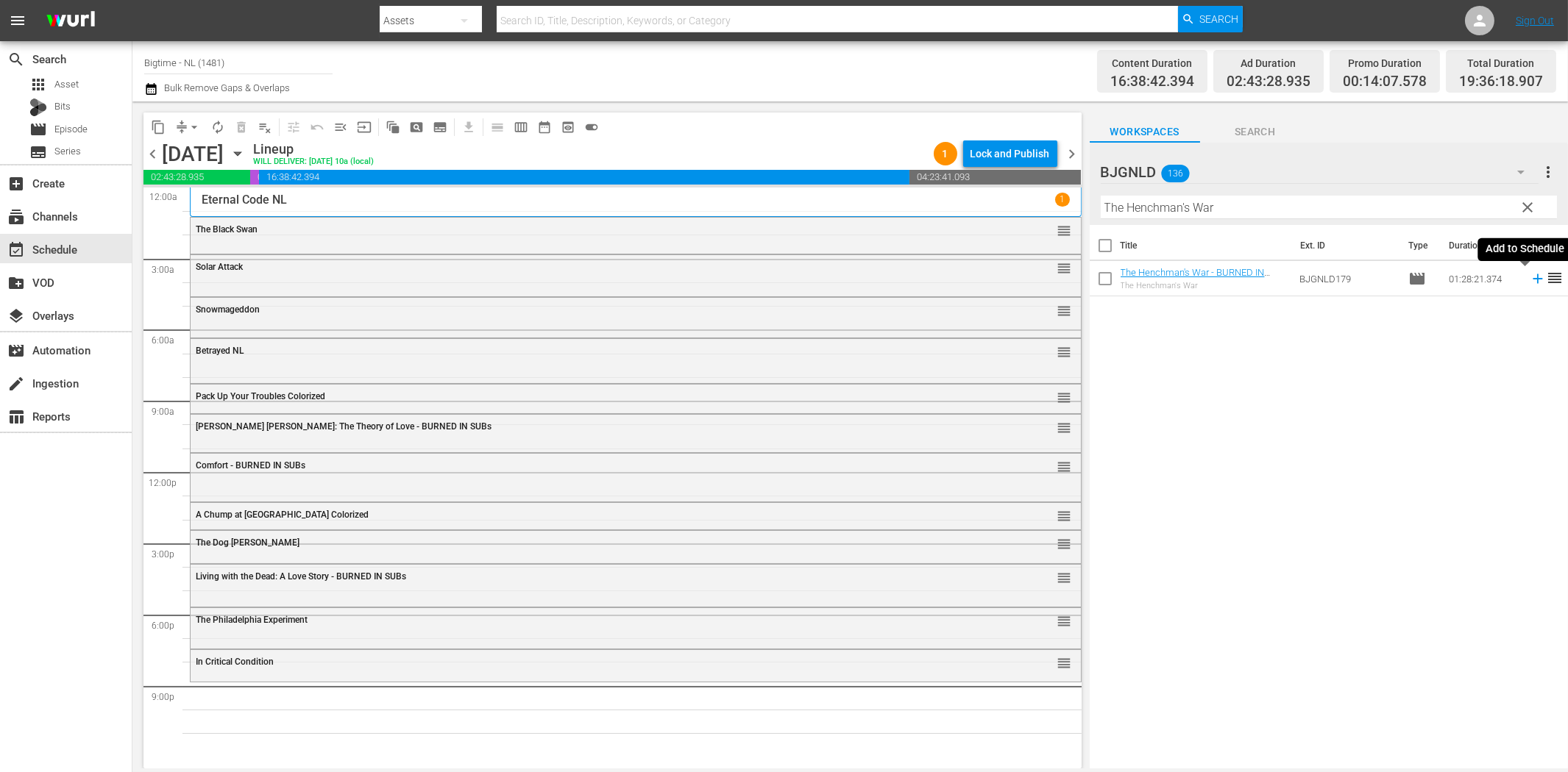
click at [1532, 279] on icon at bounding box center [1537, 279] width 9 height 9
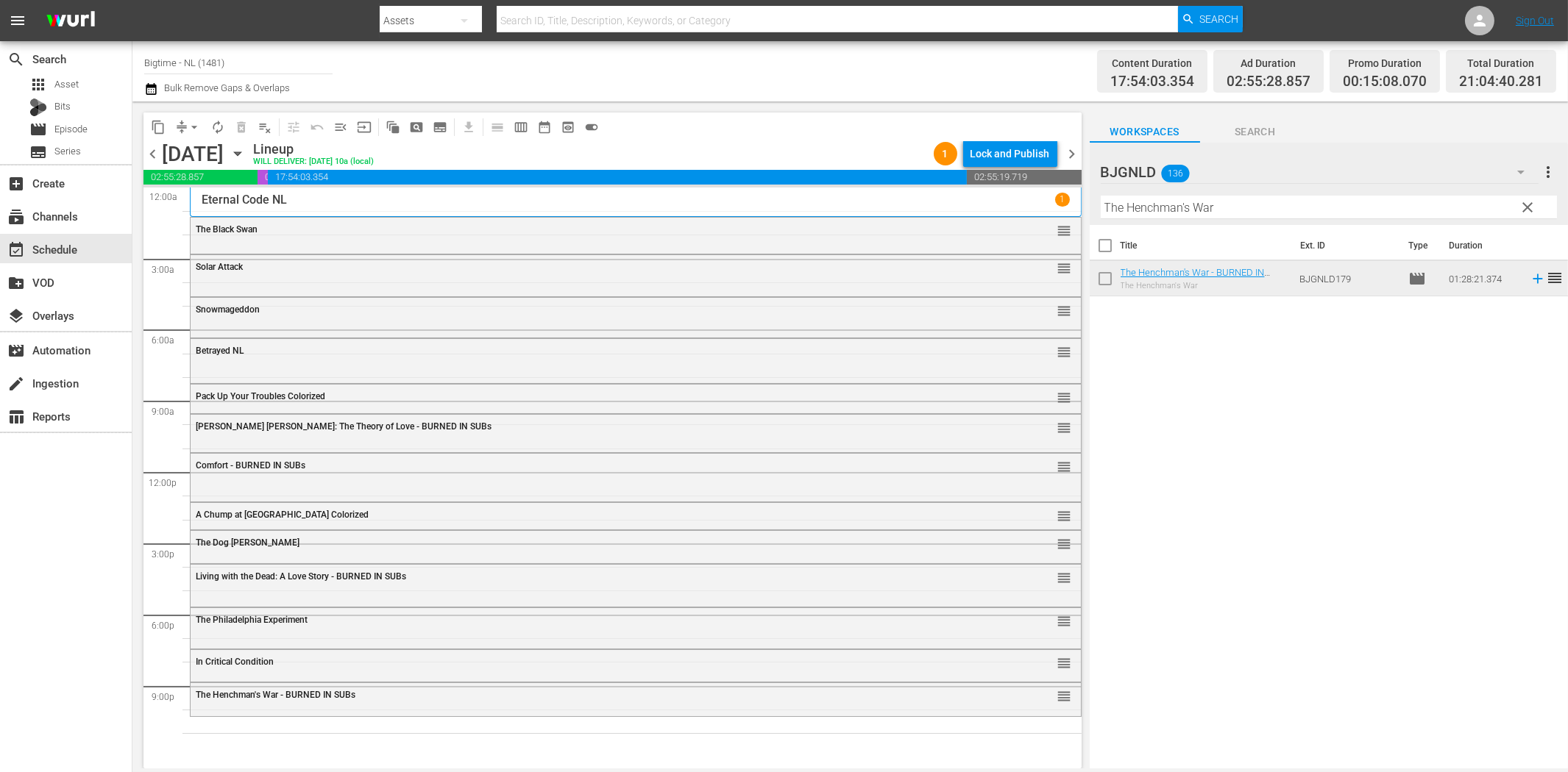
click at [1171, 210] on input "The Henchman's War" at bounding box center [1328, 207] width 456 height 23
paste input "Dirty Dead Con Men"
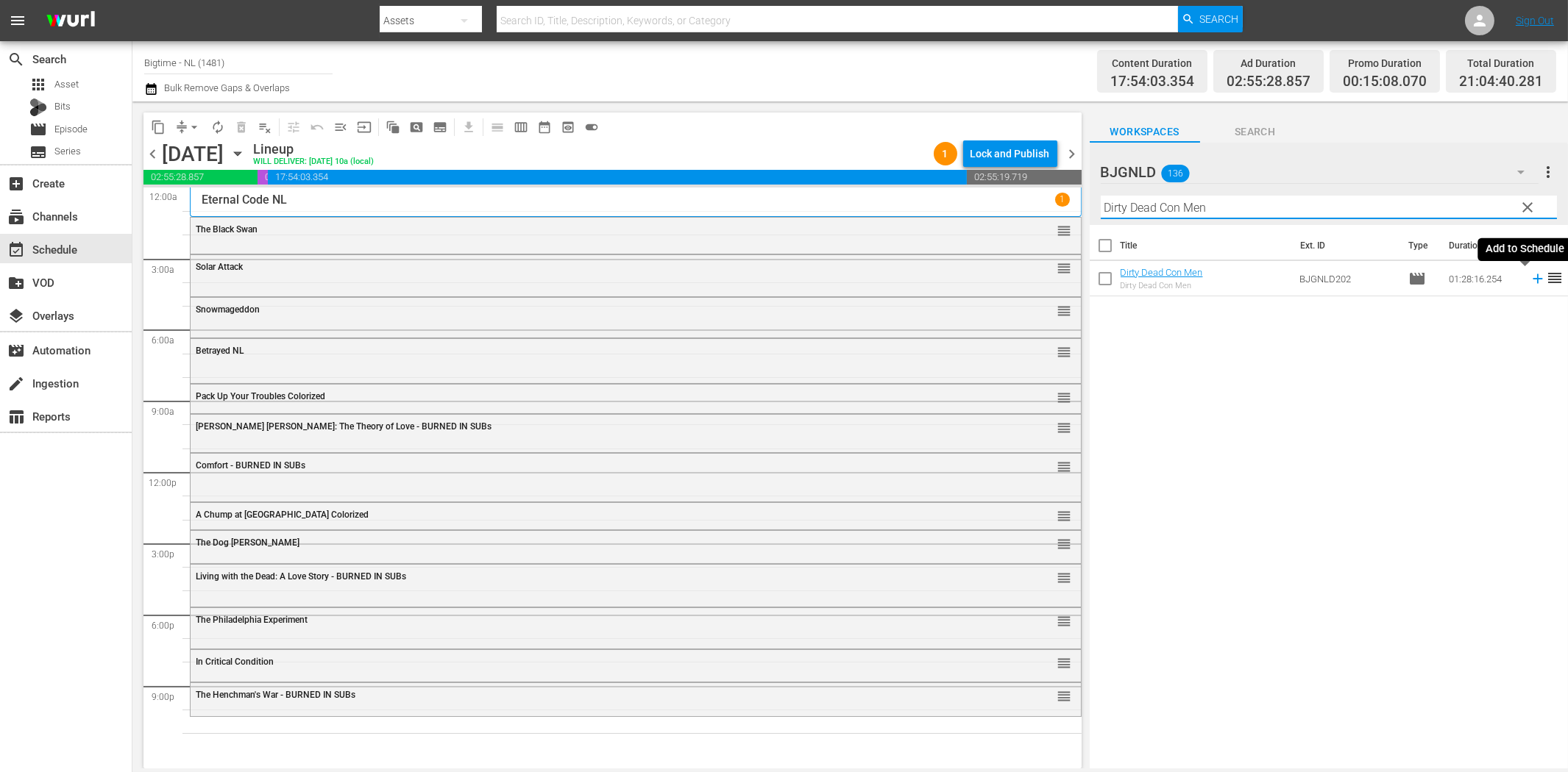
click at [1532, 278] on icon at bounding box center [1537, 279] width 9 height 9
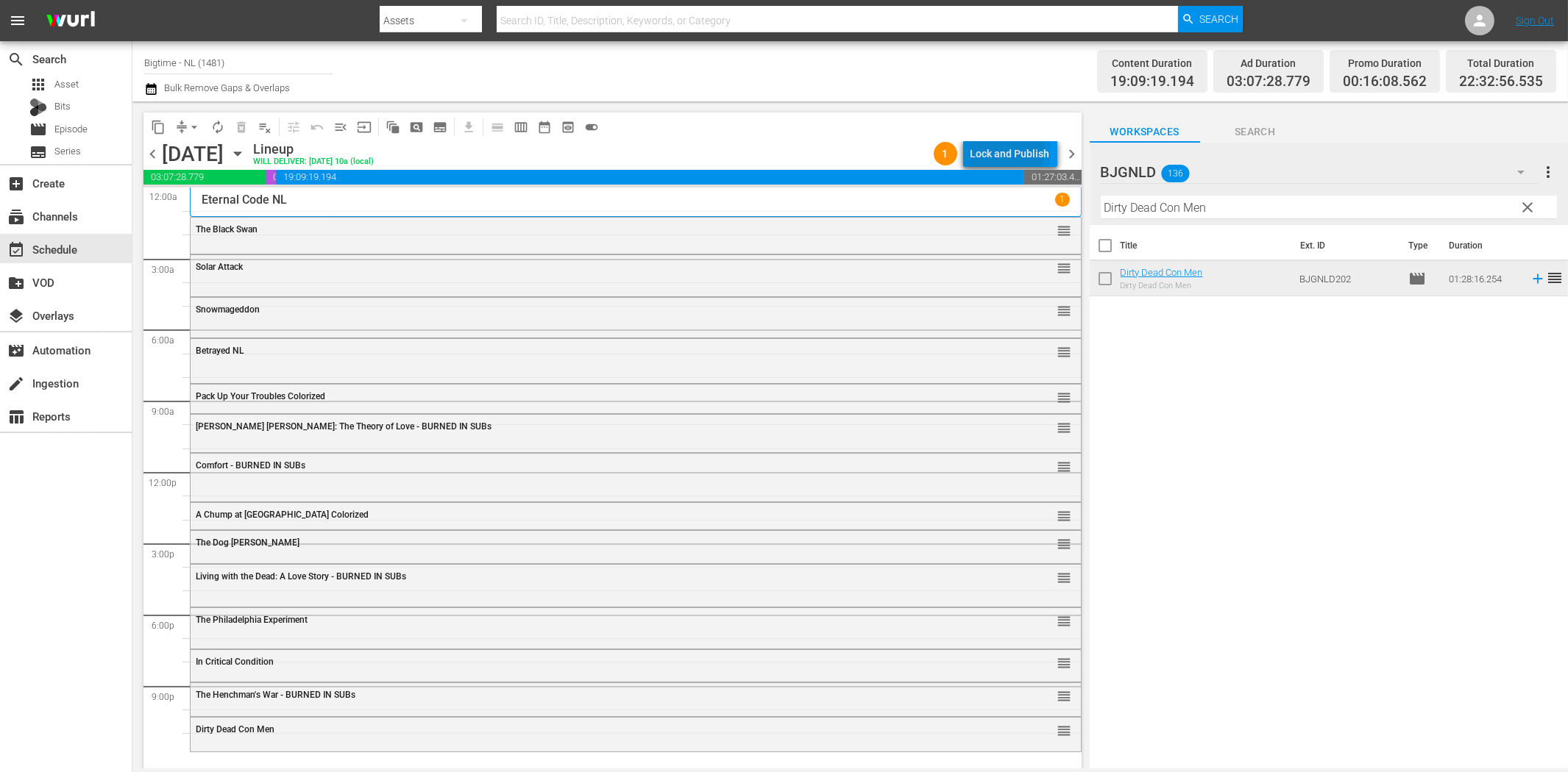
click at [1004, 149] on div "Lock and Publish" at bounding box center [1010, 154] width 80 height 26
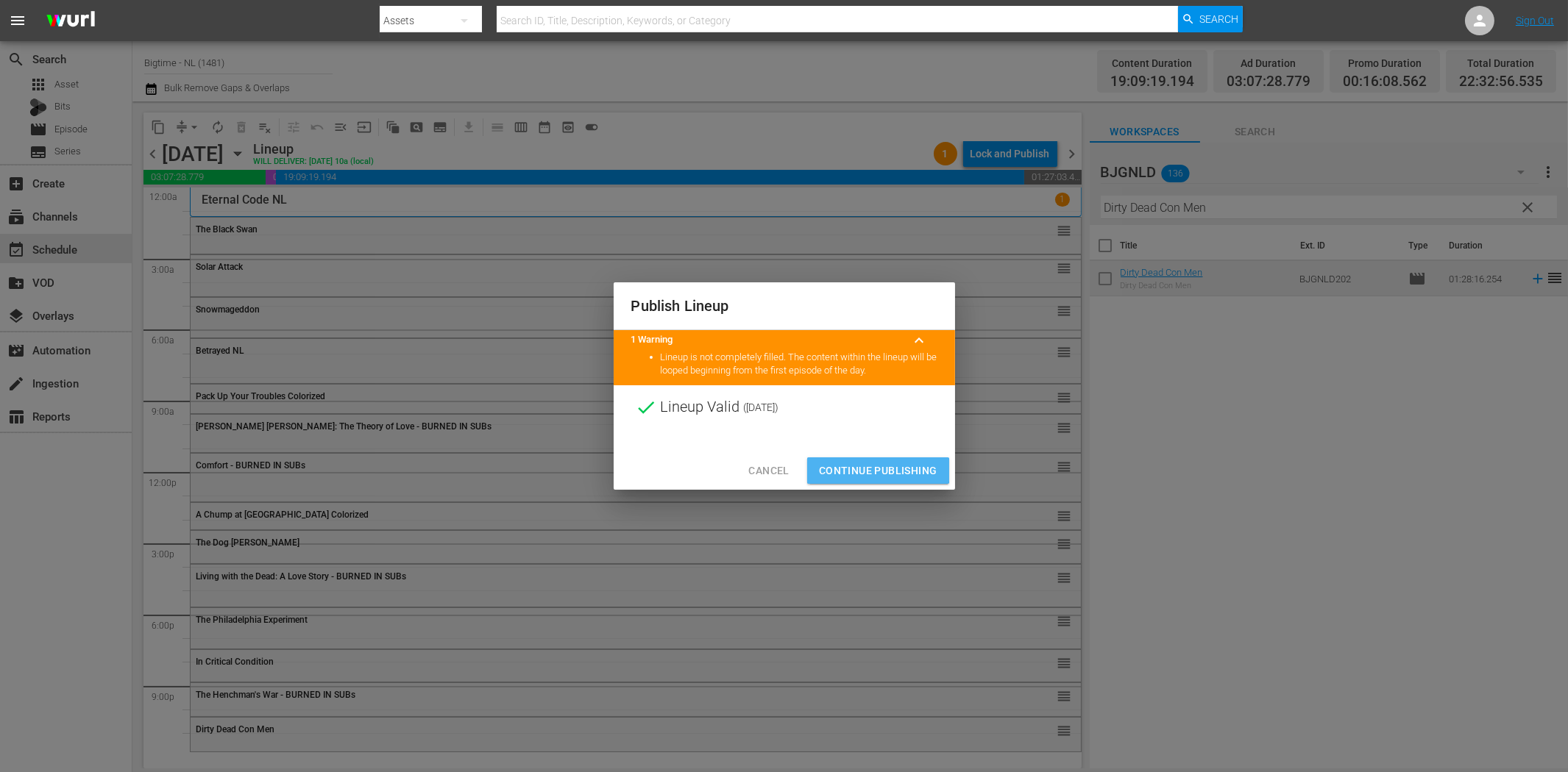
click at [876, 471] on span "Continue Publishing" at bounding box center [878, 471] width 118 height 19
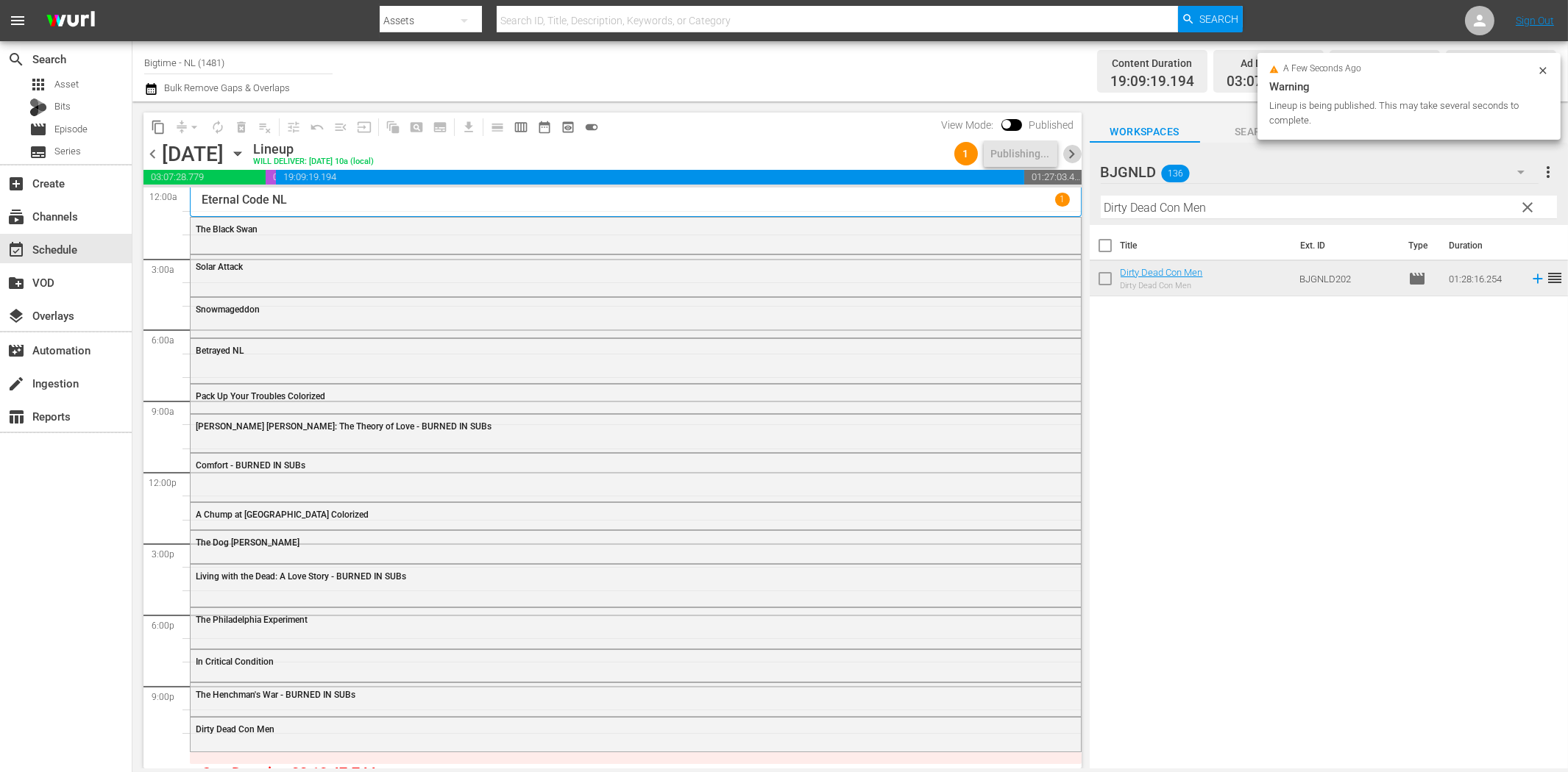
click at [1075, 157] on span "chevron_right" at bounding box center [1073, 154] width 19 height 19
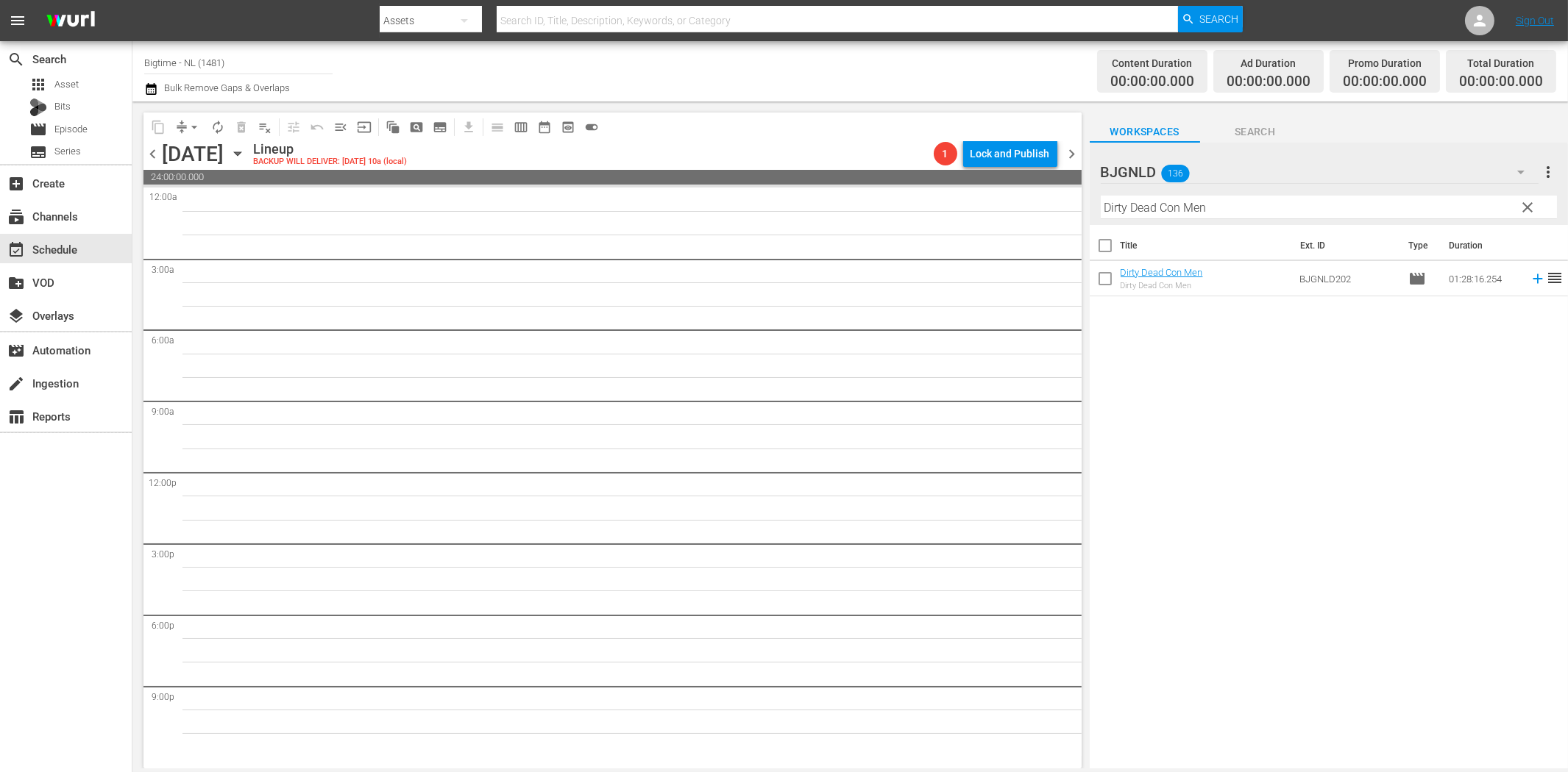
click at [1176, 214] on input "Dirty Dead Con Men" at bounding box center [1328, 207] width 456 height 23
paste input "Broke"
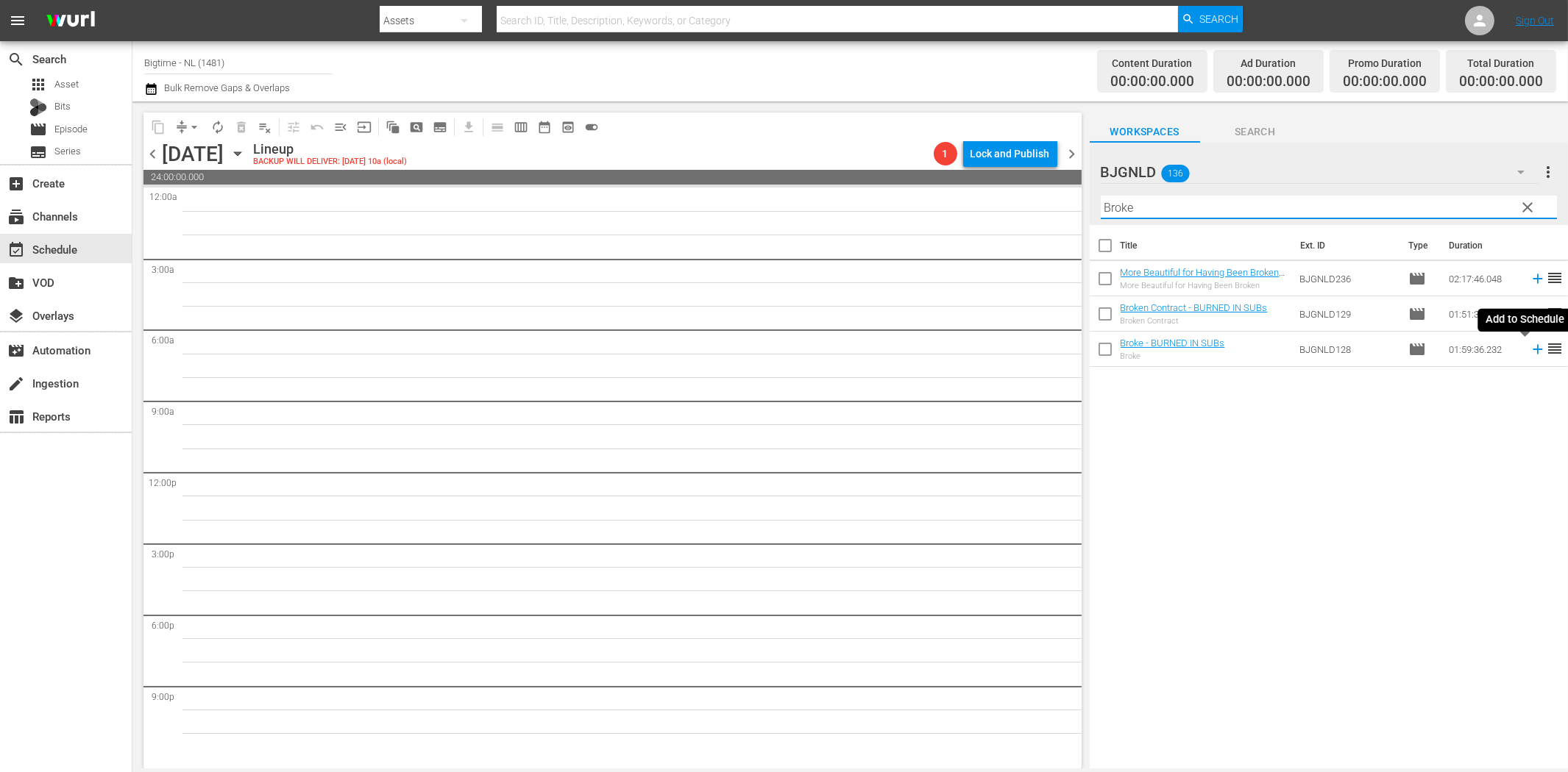
click at [1530, 350] on icon at bounding box center [1538, 349] width 16 height 16
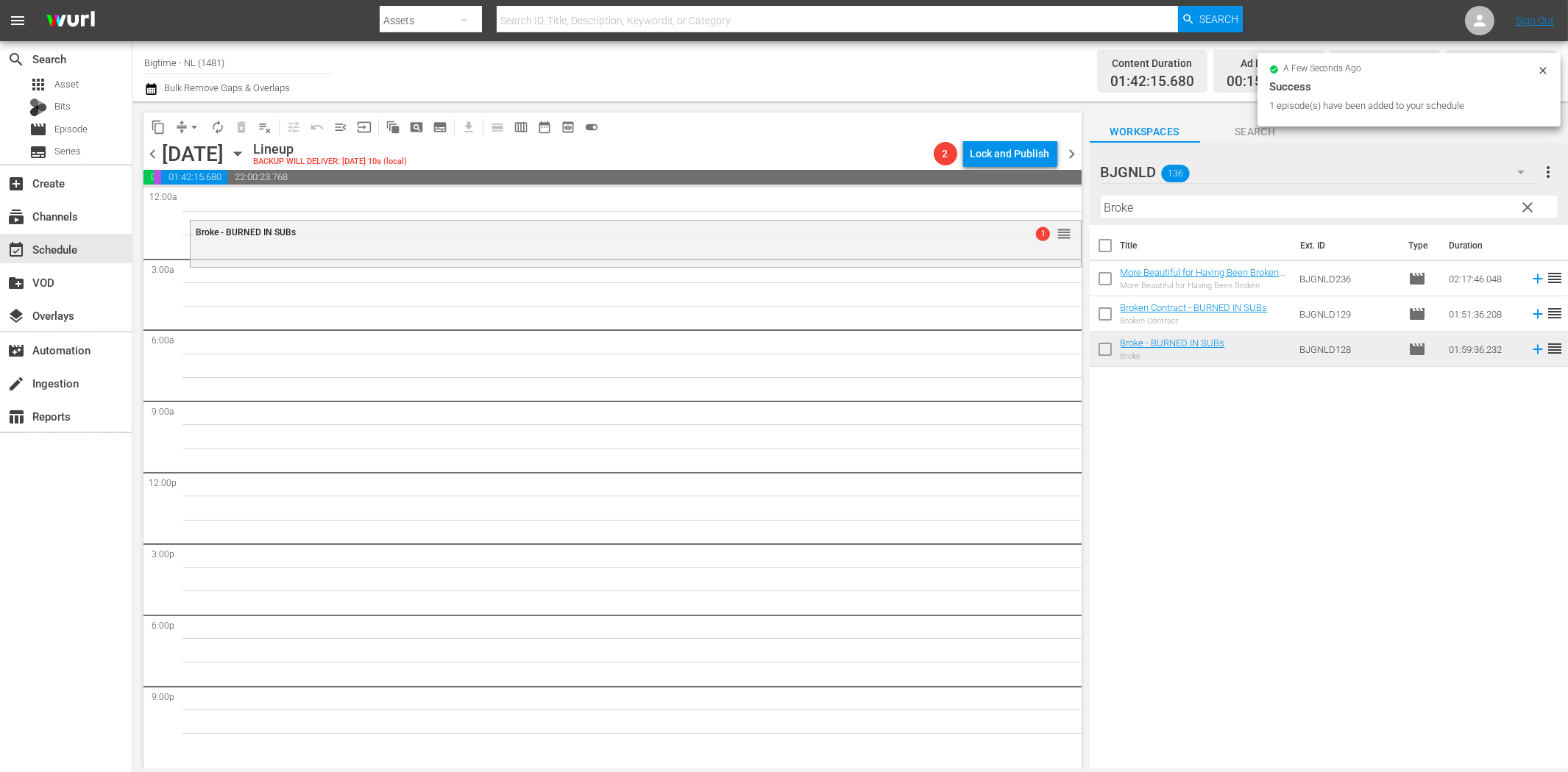
click at [1166, 215] on input "Broke" at bounding box center [1328, 207] width 456 height 23
paste input "If I Tell You I Have To Kill You"
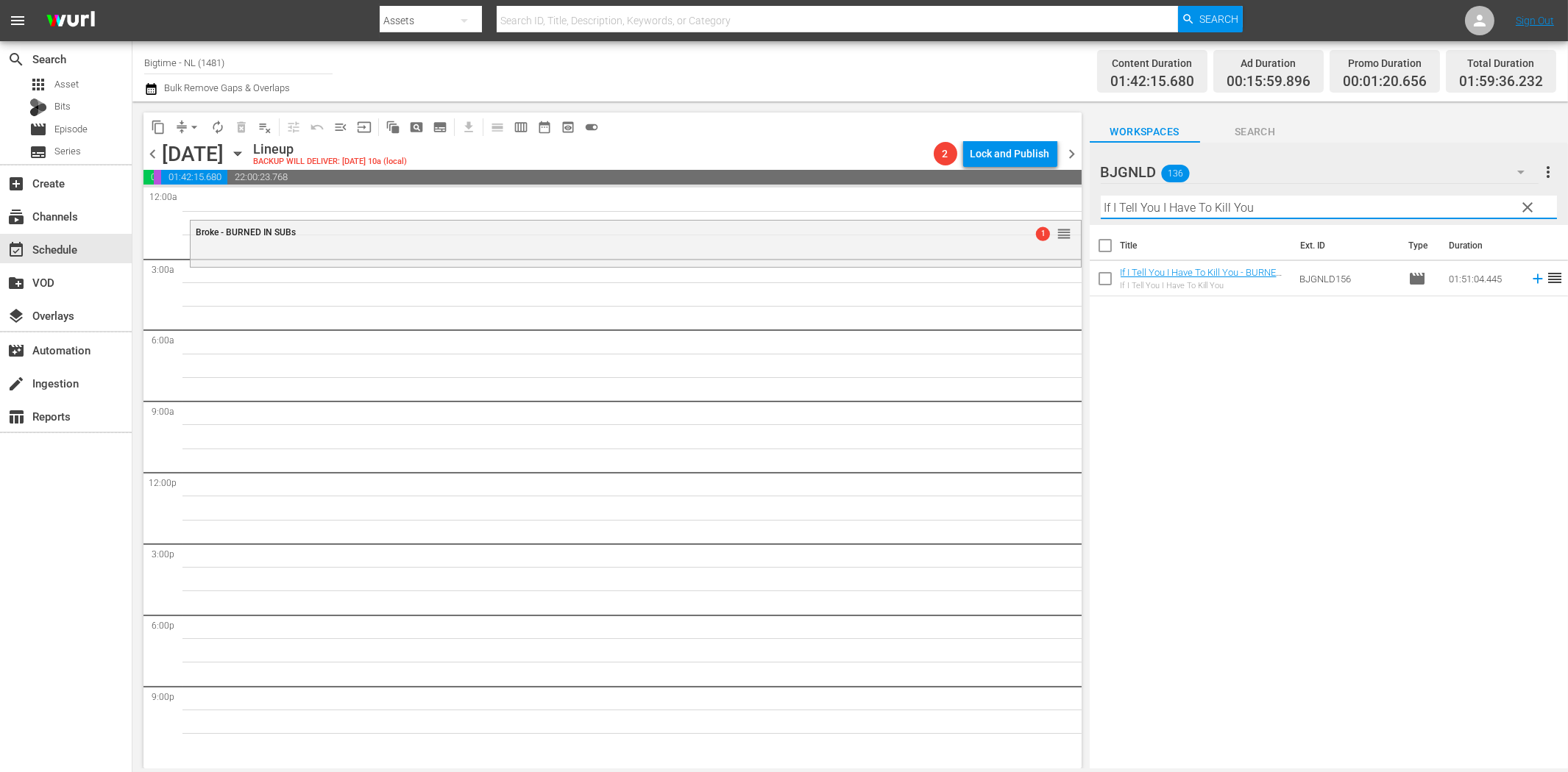
click at [1530, 274] on icon at bounding box center [1538, 278] width 16 height 16
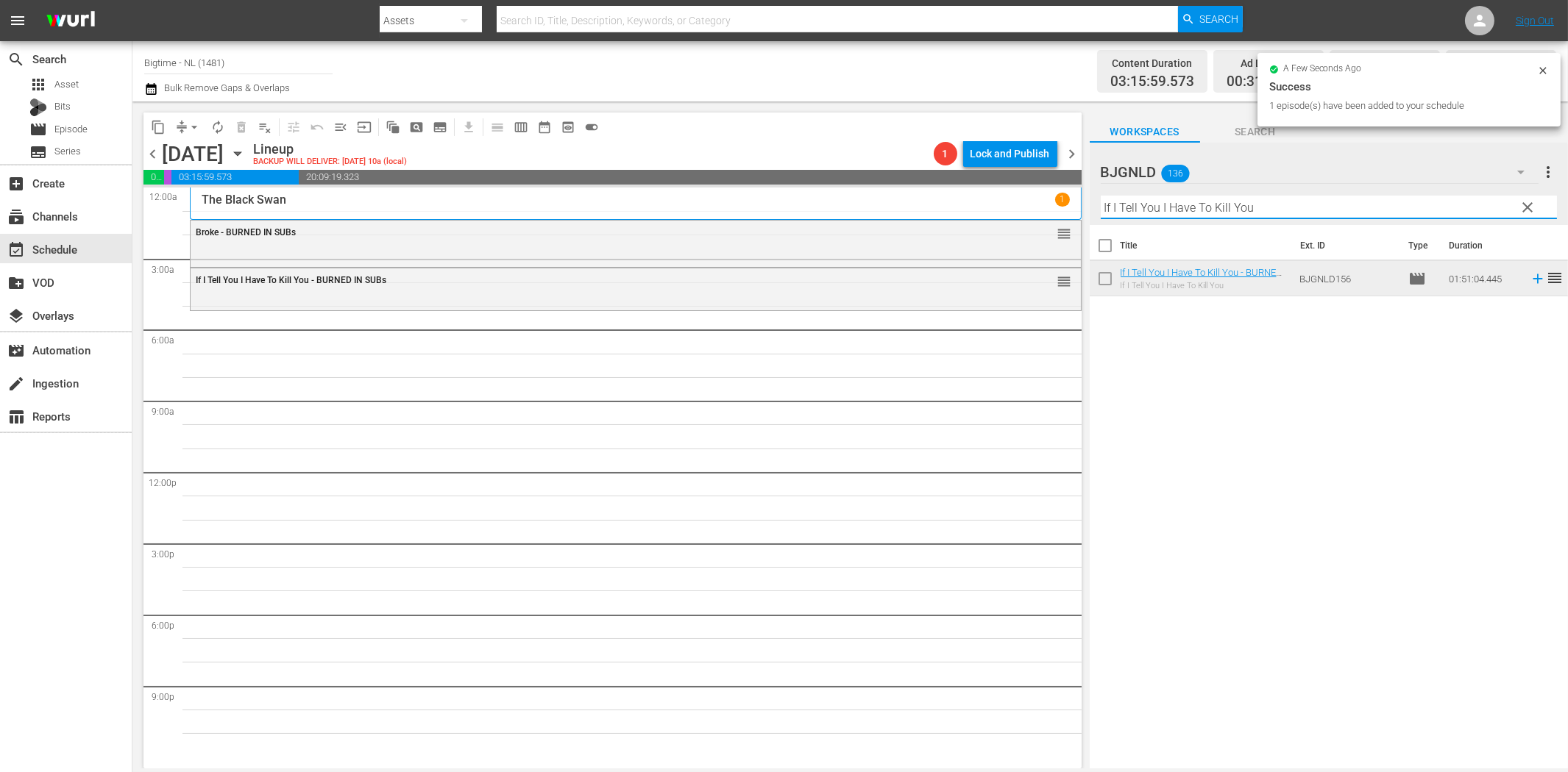
click at [1148, 207] on input "If I Tell You I Have To Kill You" at bounding box center [1328, 207] width 456 height 23
paste input "Not My Life"
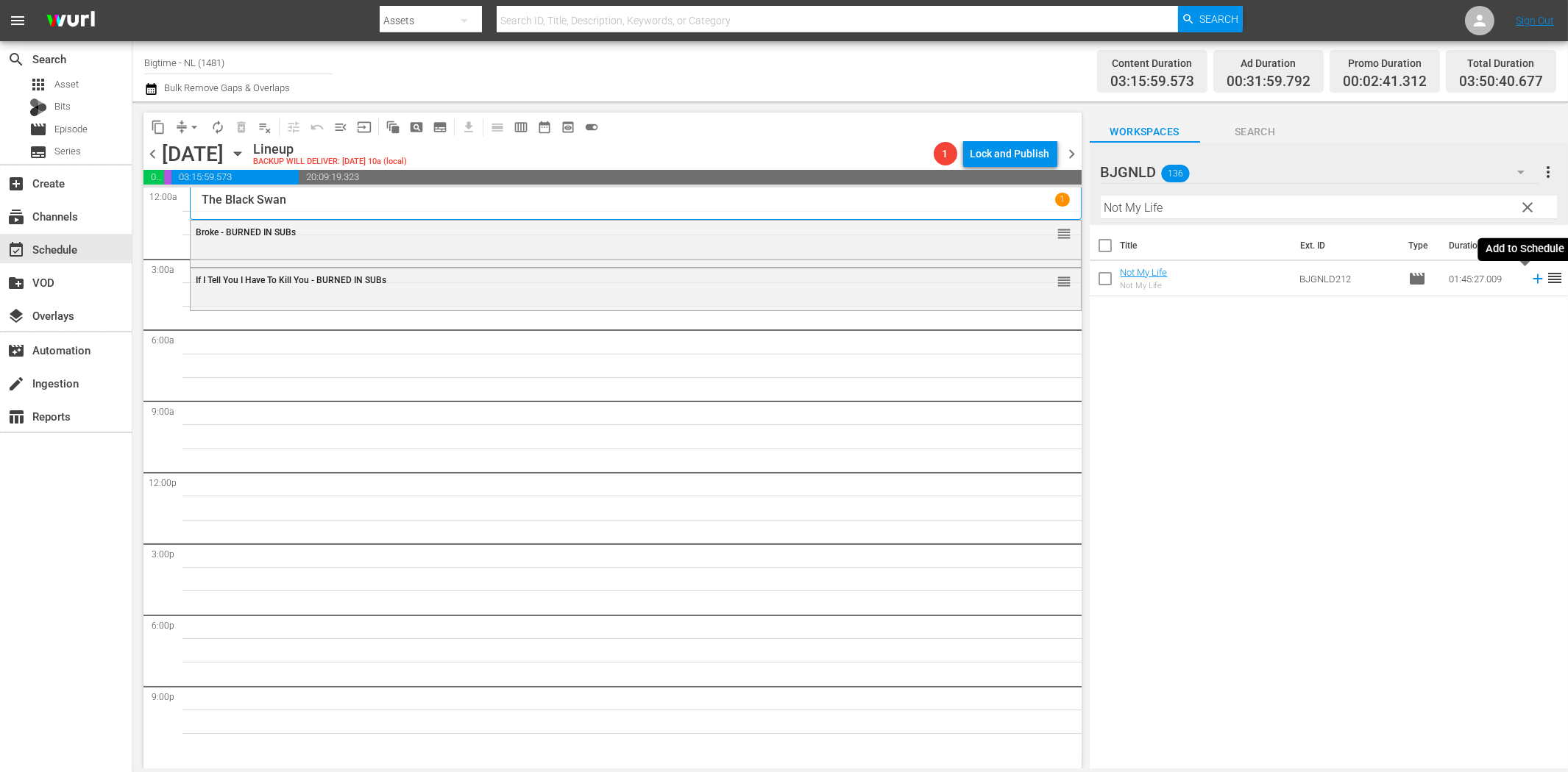
drag, startPoint x: 1523, startPoint y: 277, endPoint x: 1483, endPoint y: 288, distance: 41.5
click at [1530, 277] on icon at bounding box center [1538, 278] width 16 height 16
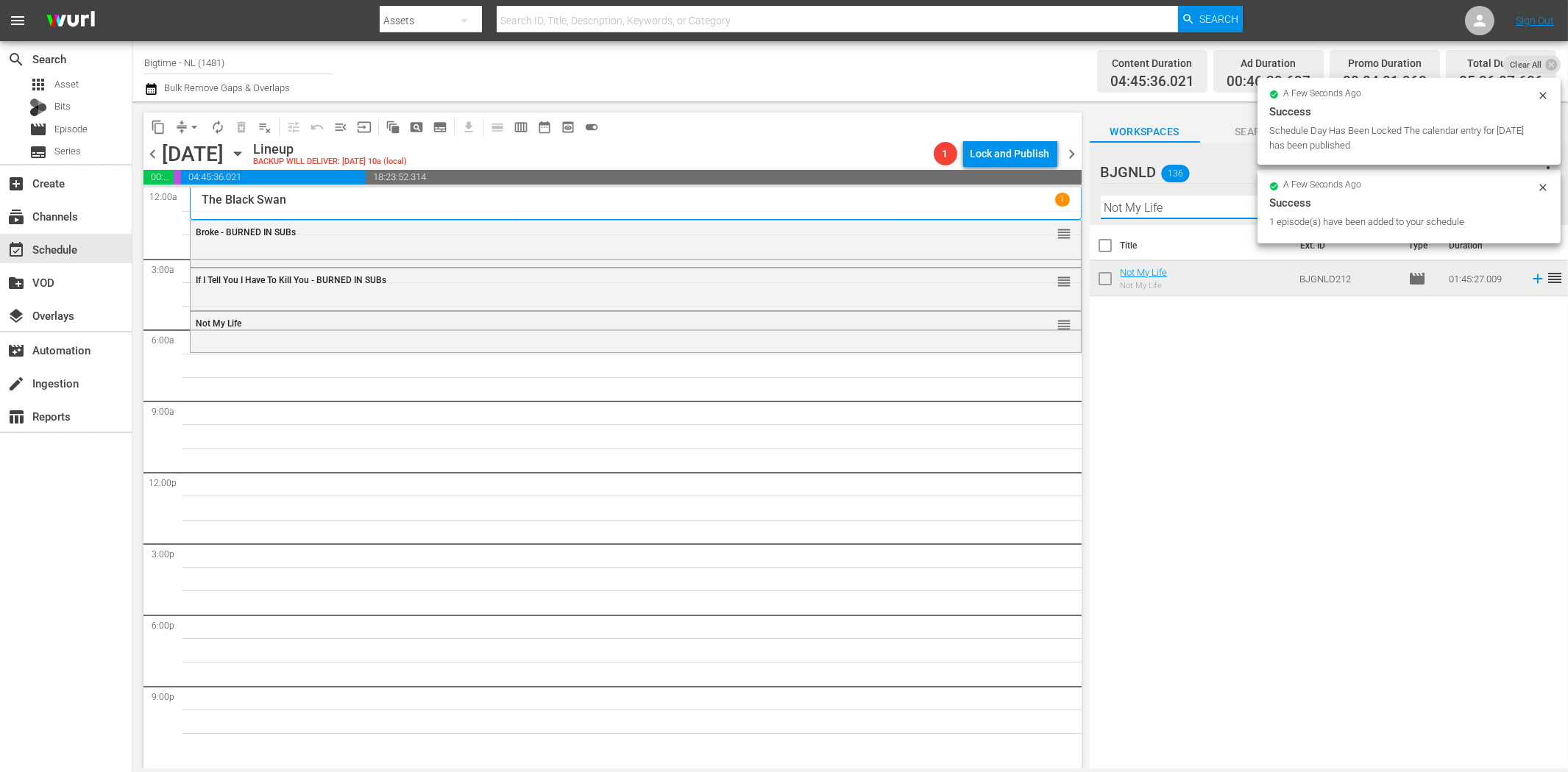
click at [1226, 211] on input "Not My Life" at bounding box center [1328, 207] width 456 height 23
paste input "A Year And [PERSON_NAME]"
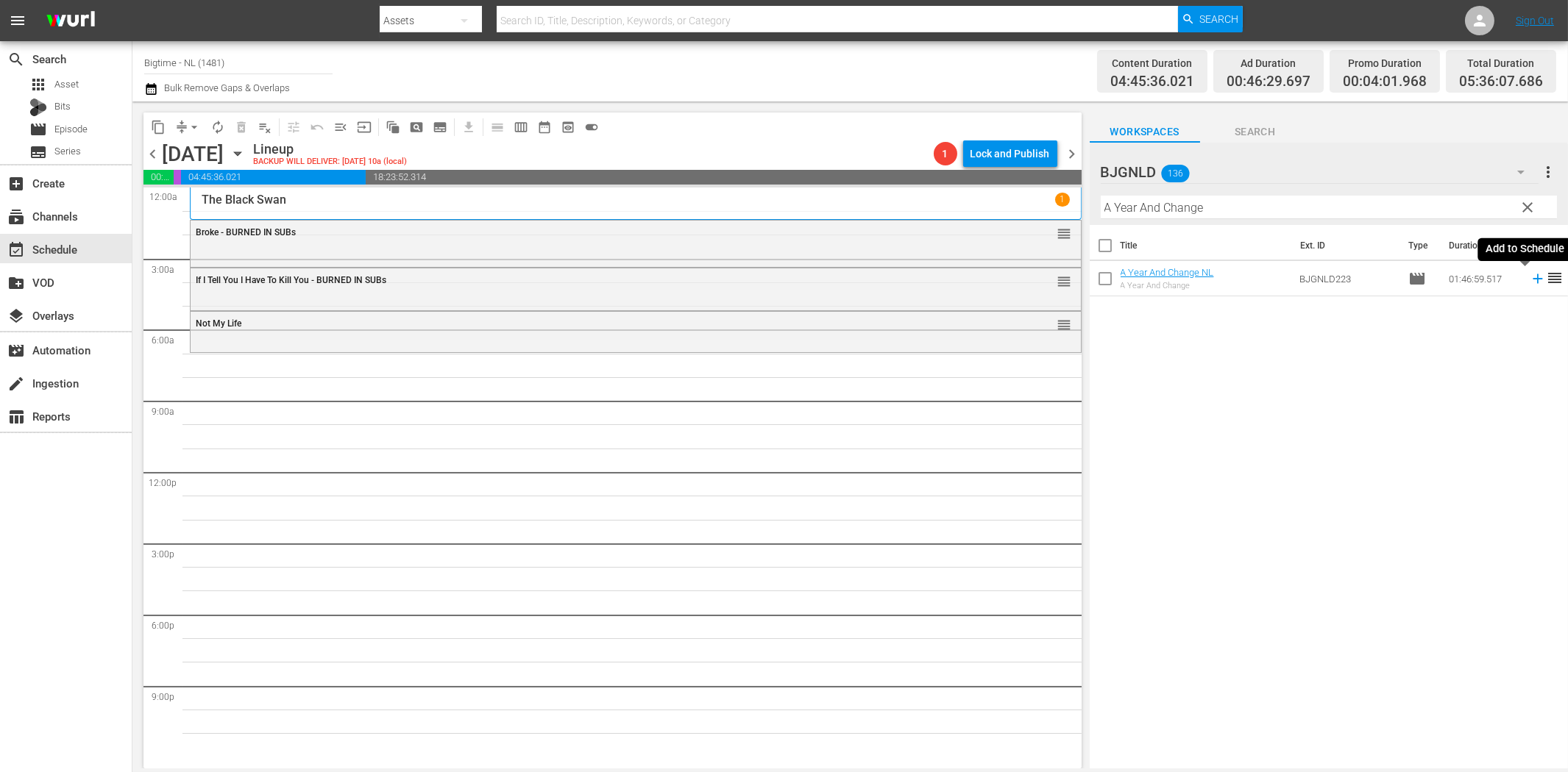
drag, startPoint x: 1525, startPoint y: 276, endPoint x: 1443, endPoint y: 299, distance: 85.2
click at [1530, 276] on icon at bounding box center [1538, 278] width 16 height 16
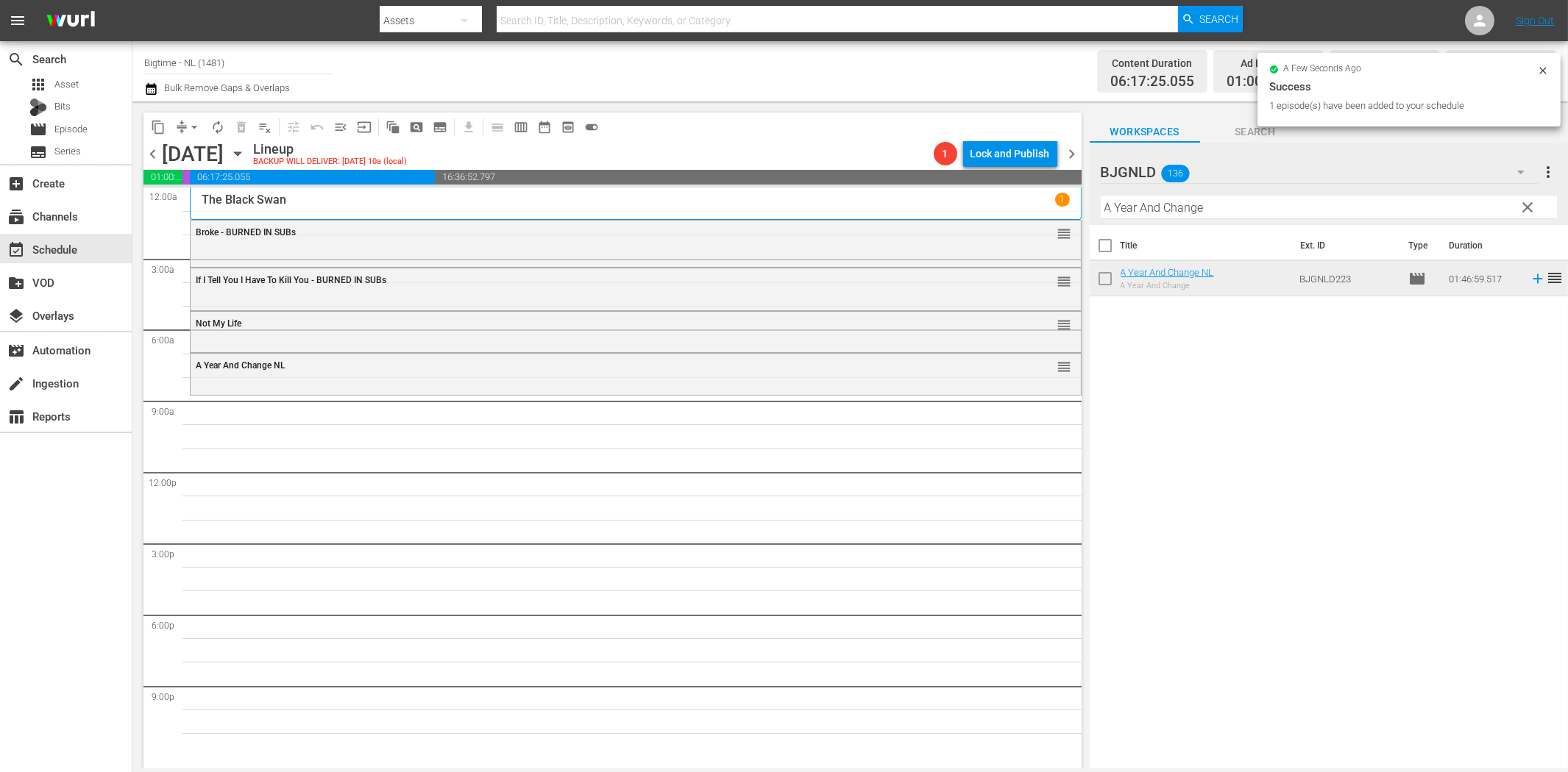
click at [1212, 212] on input "A Year And Change" at bounding box center [1328, 207] width 456 height 23
paste input "Of Dice and Men"
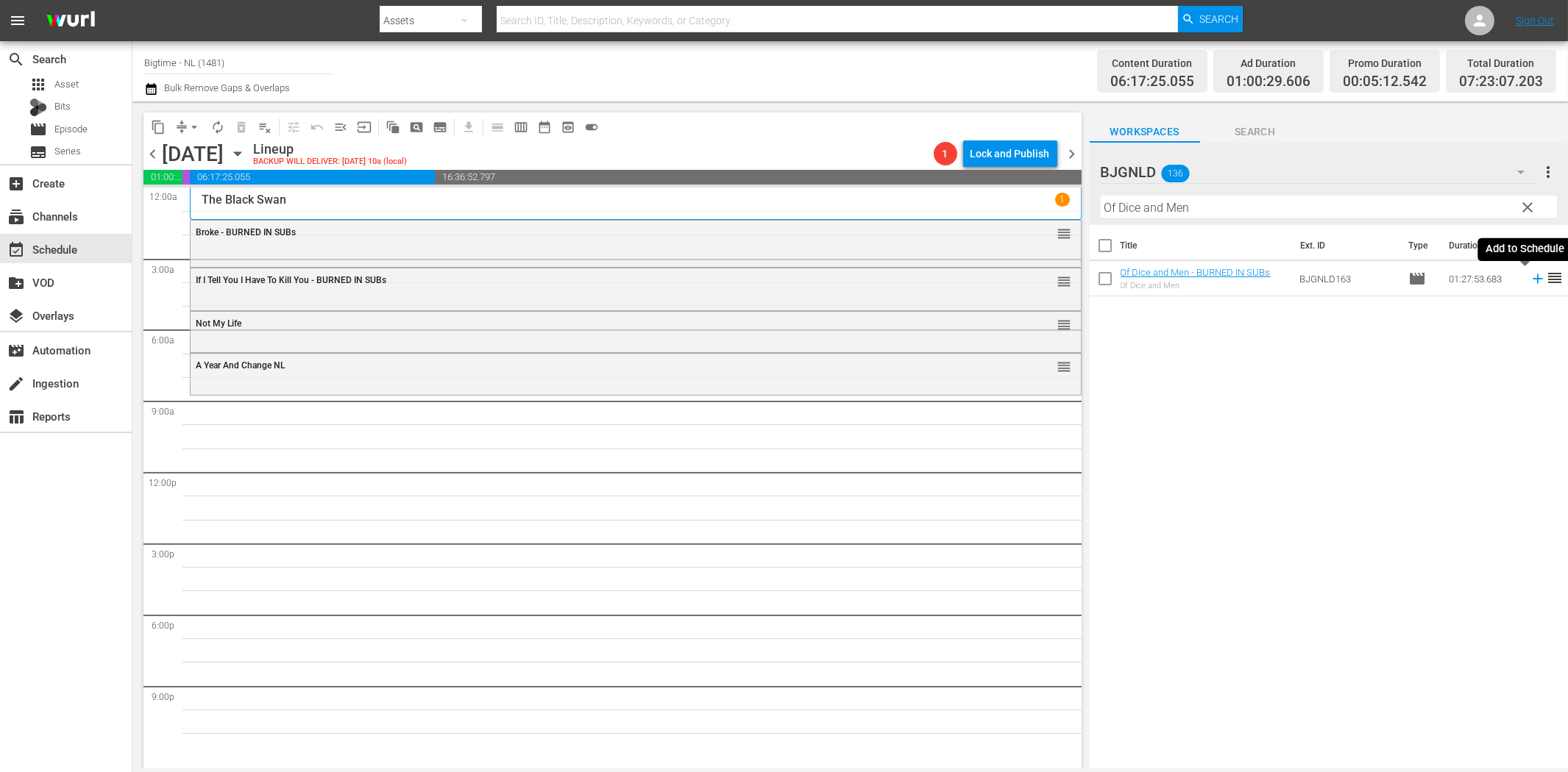
drag, startPoint x: 1528, startPoint y: 280, endPoint x: 1506, endPoint y: 289, distance: 23.8
click at [1530, 280] on icon at bounding box center [1538, 278] width 16 height 16
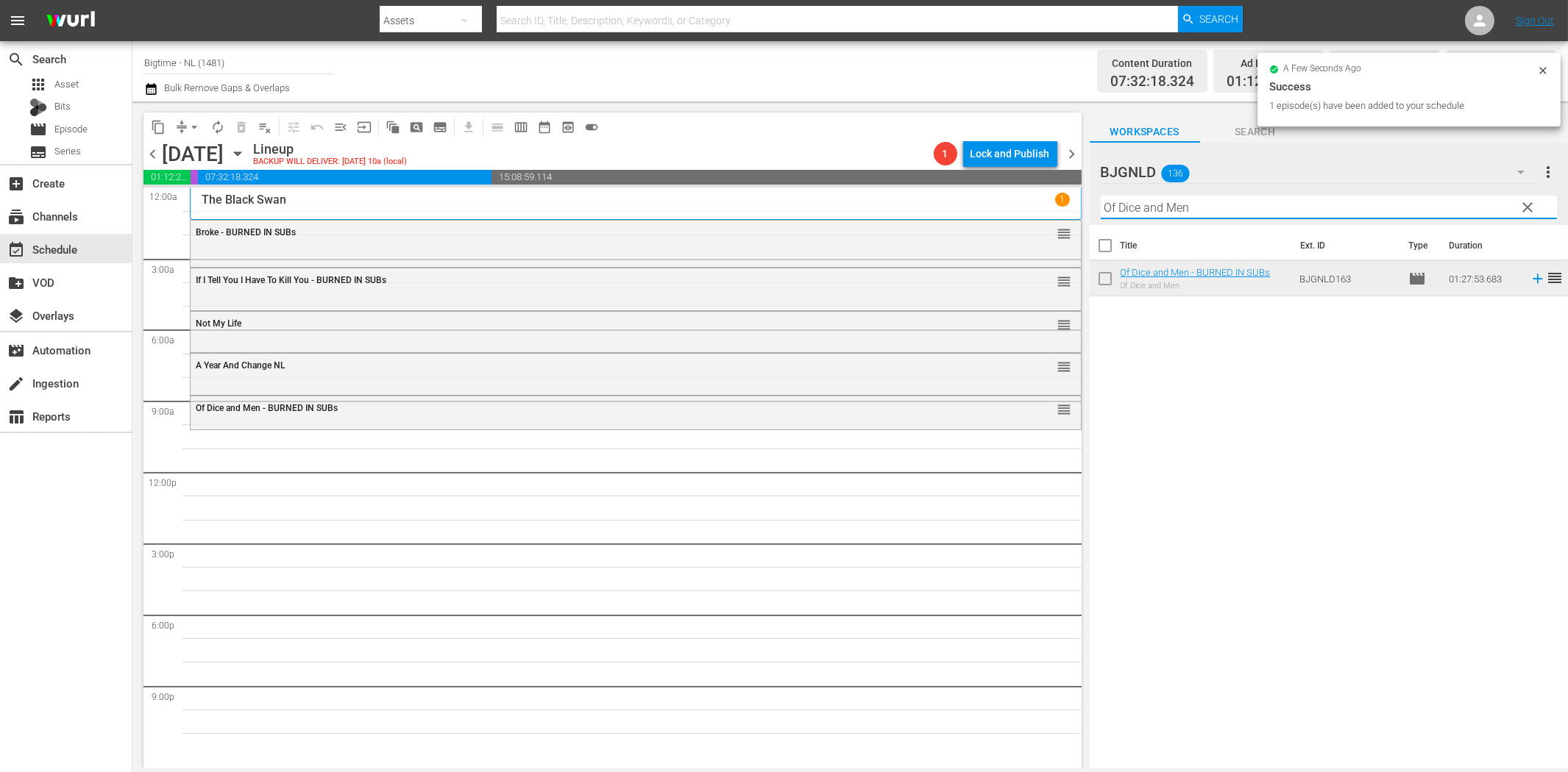
click at [1321, 209] on input "Of Dice and Men" at bounding box center [1328, 207] width 456 height 23
paste input "Tunes of Glory"
click at [1530, 280] on icon at bounding box center [1538, 278] width 16 height 16
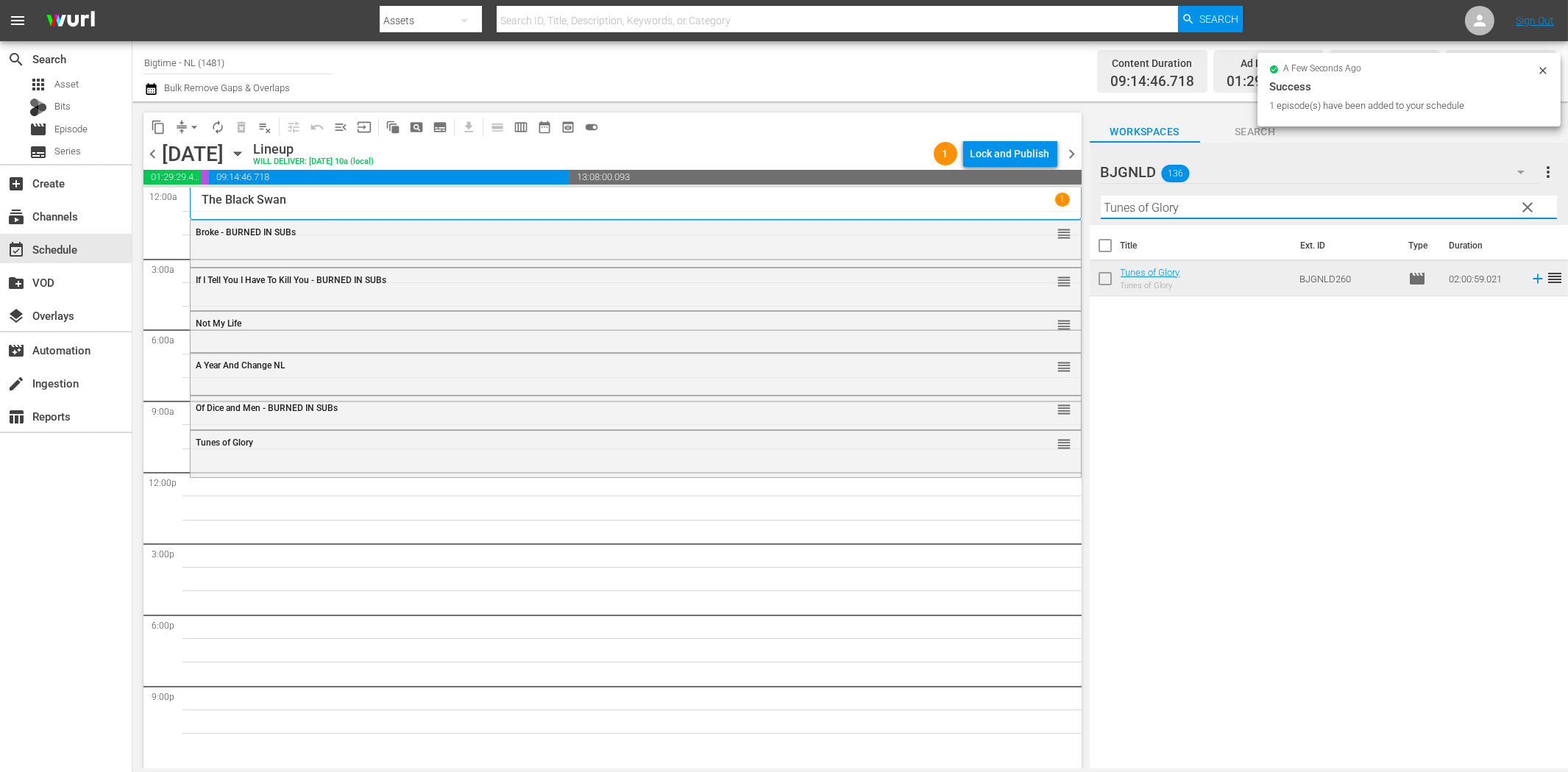
click at [1330, 202] on input "Tunes of Glory" at bounding box center [1328, 207] width 456 height 23
paste input "Jitterbugs Colorized"
click at [1530, 282] on icon at bounding box center [1538, 278] width 16 height 16
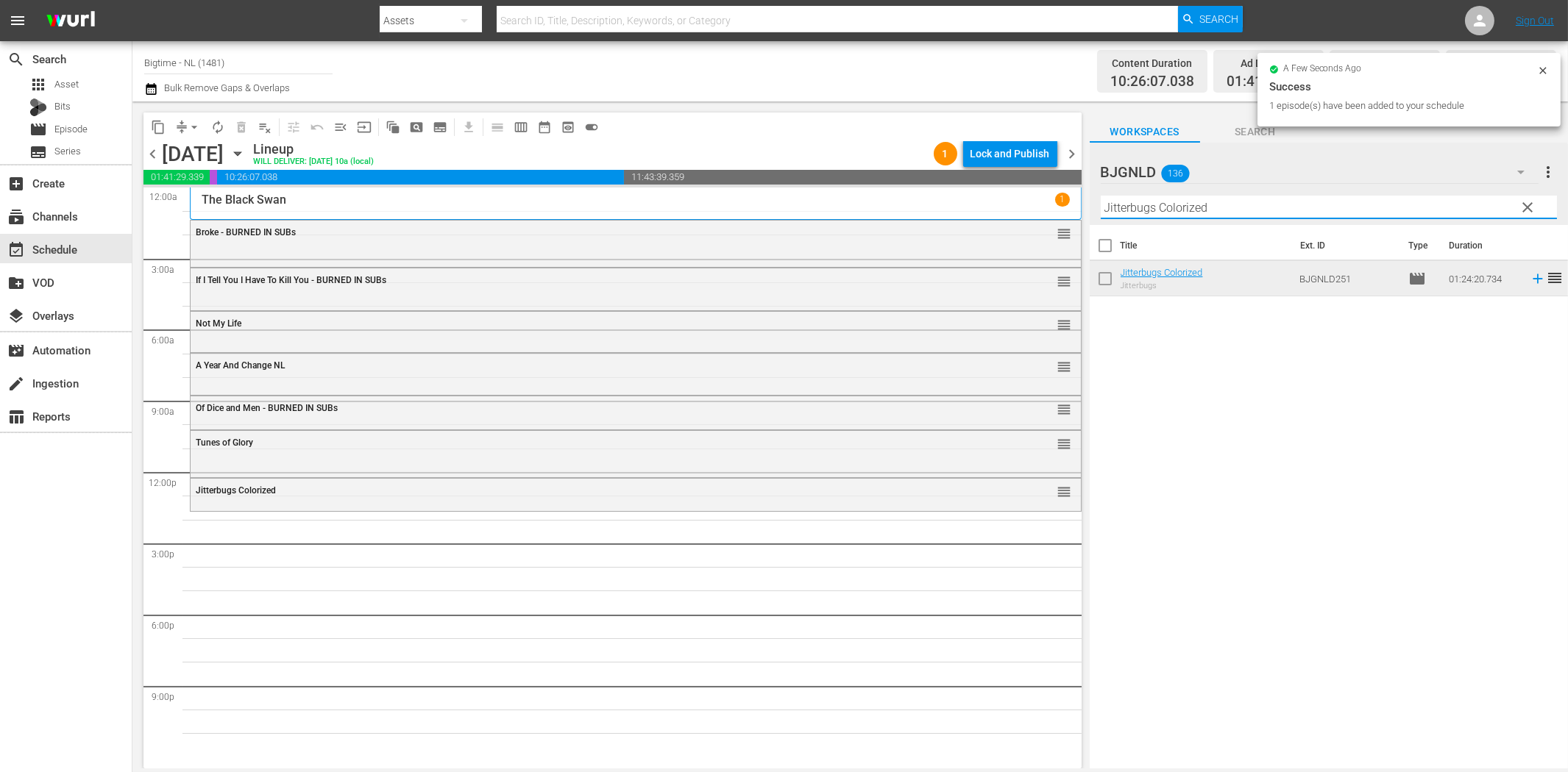
click at [1171, 211] on input "Jitterbugs Colorized" at bounding box center [1328, 207] width 456 height 23
paste input "Octopus Pot"
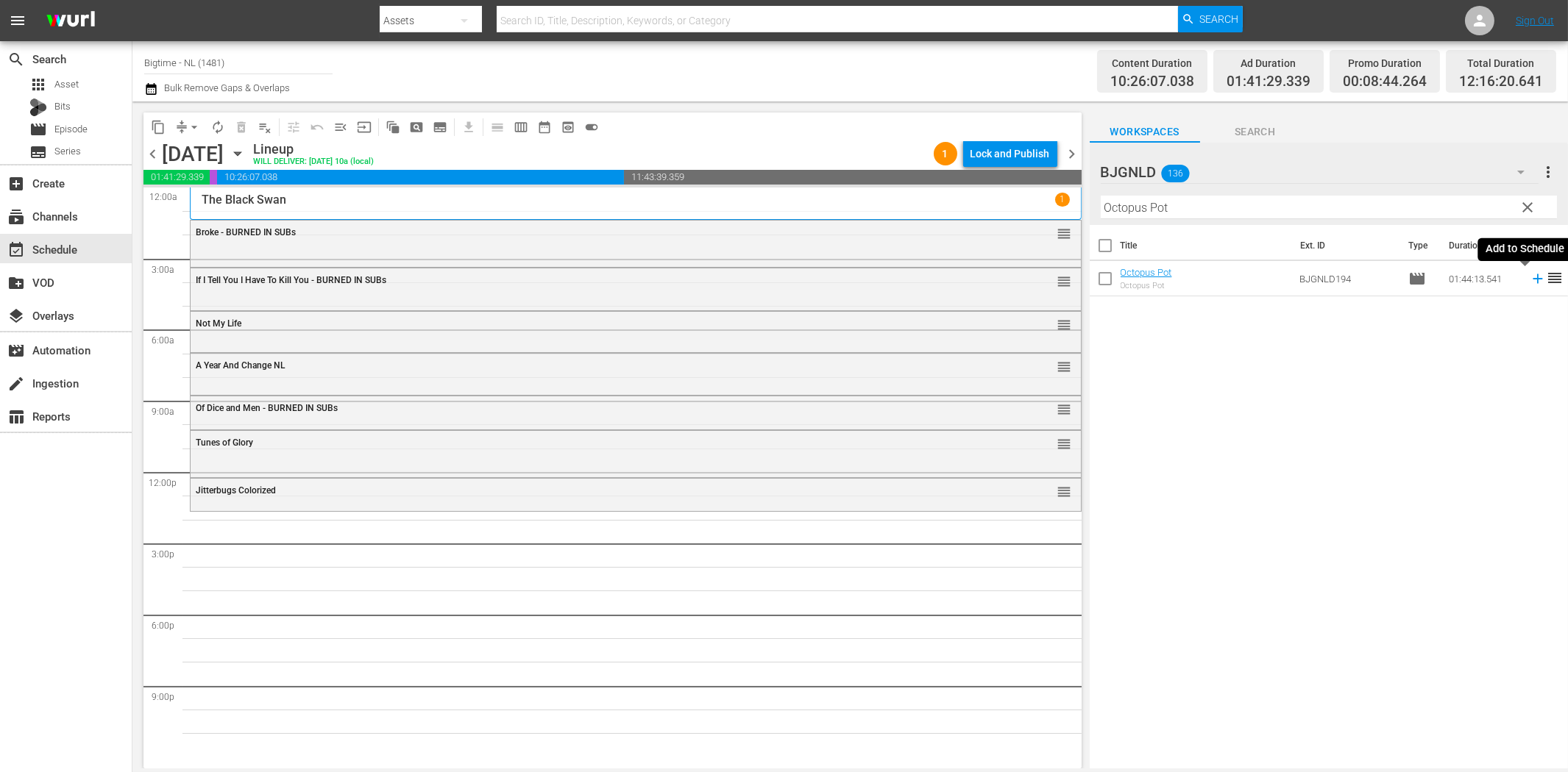
click at [1530, 276] on icon at bounding box center [1538, 278] width 16 height 16
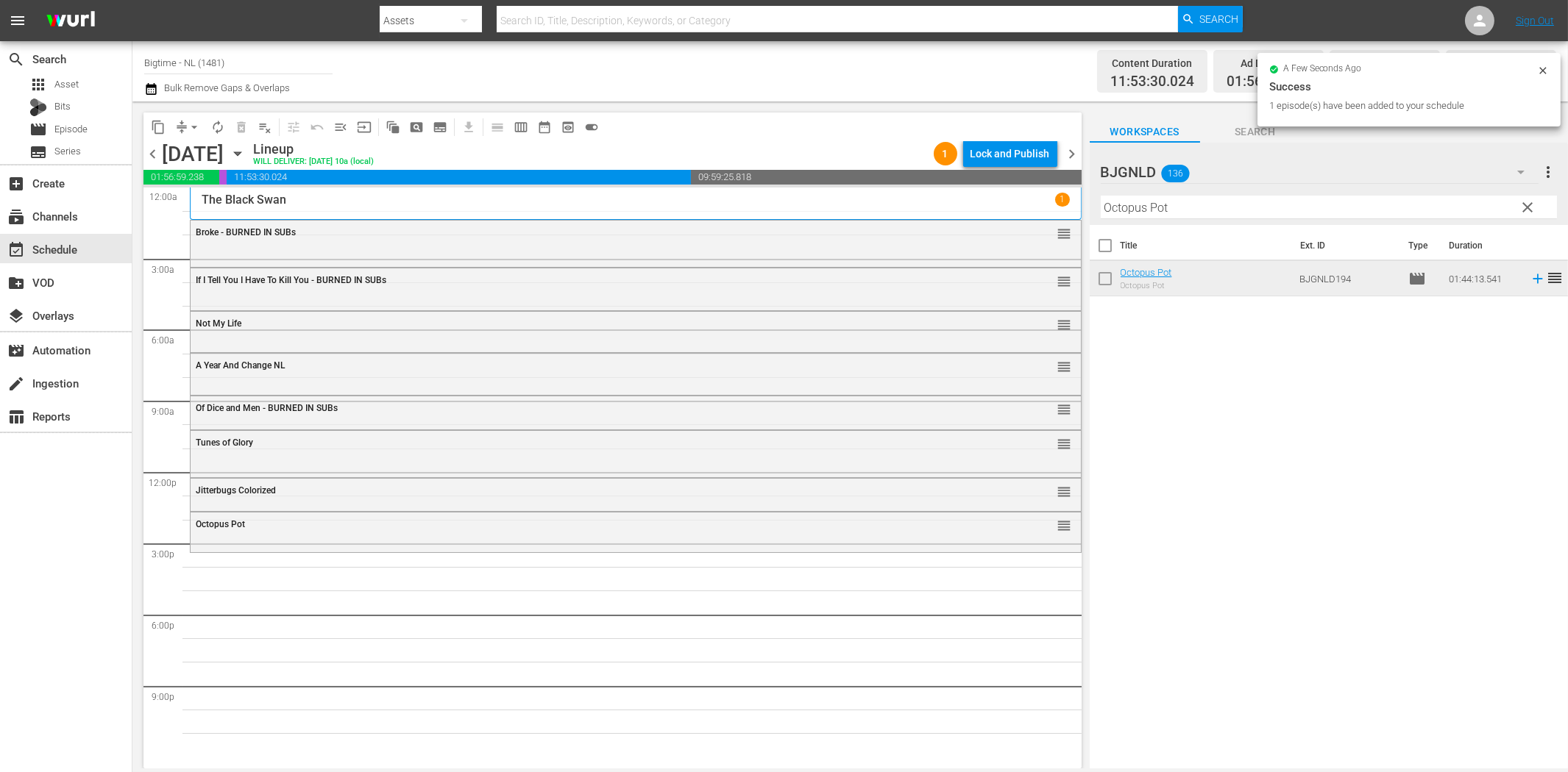
click at [1299, 206] on input "Octopus Pot" at bounding box center [1328, 207] width 456 height 23
paste input "[PERSON_NAME] and the King"
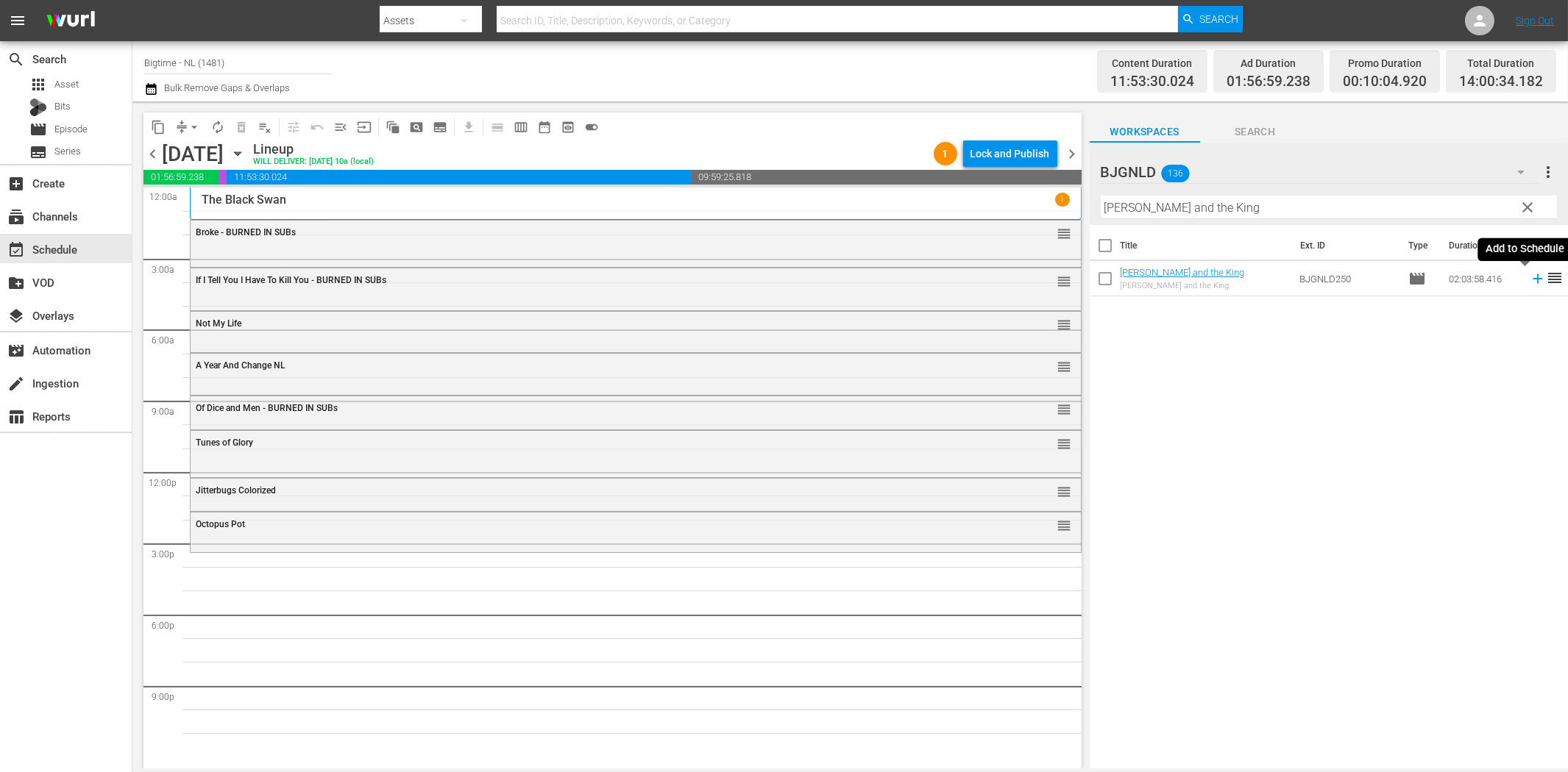
click at [1530, 275] on icon at bounding box center [1538, 278] width 16 height 16
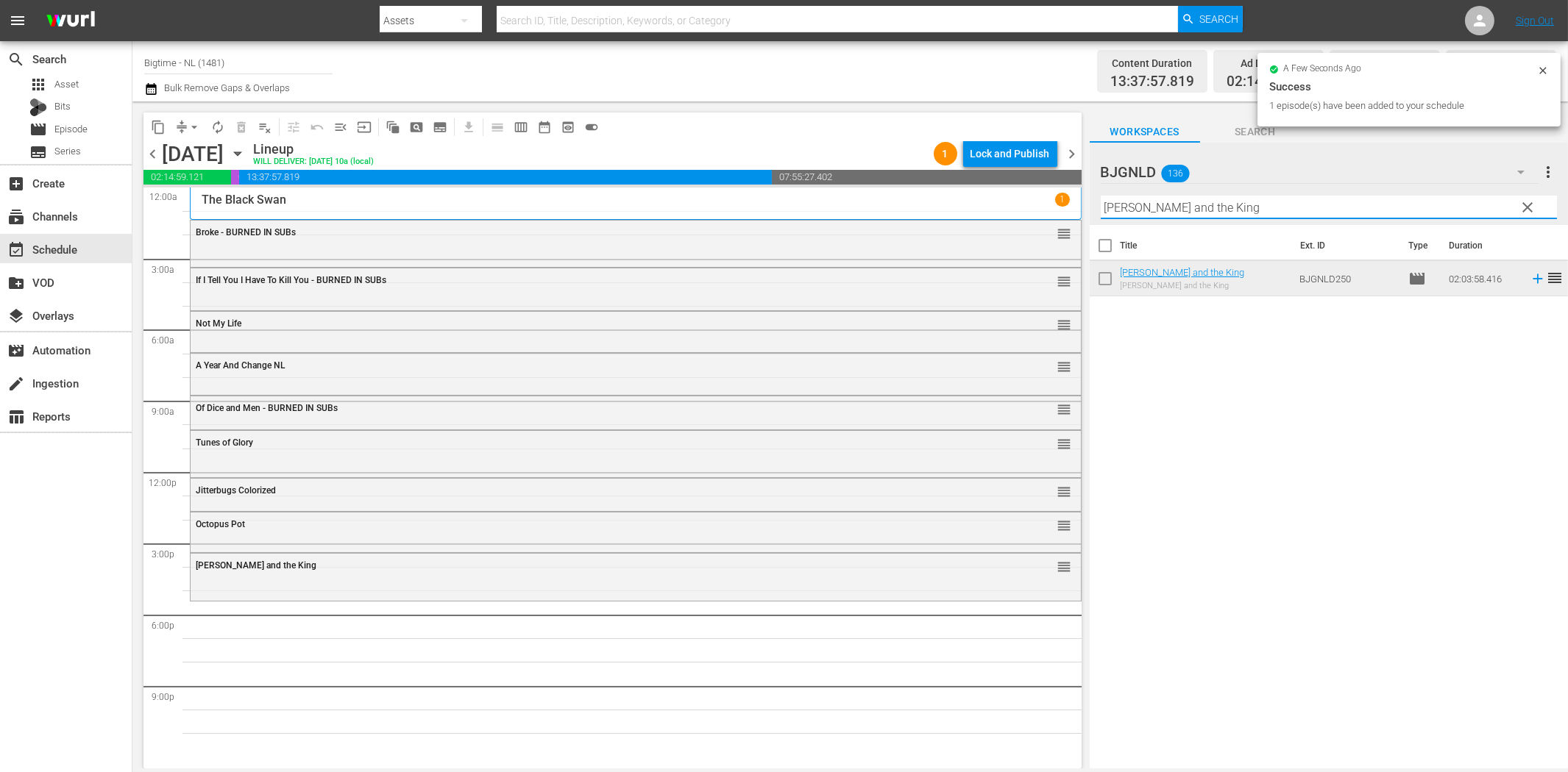
click at [1333, 212] on input "[PERSON_NAME] and the King" at bounding box center [1328, 207] width 456 height 23
paste input "Twice"
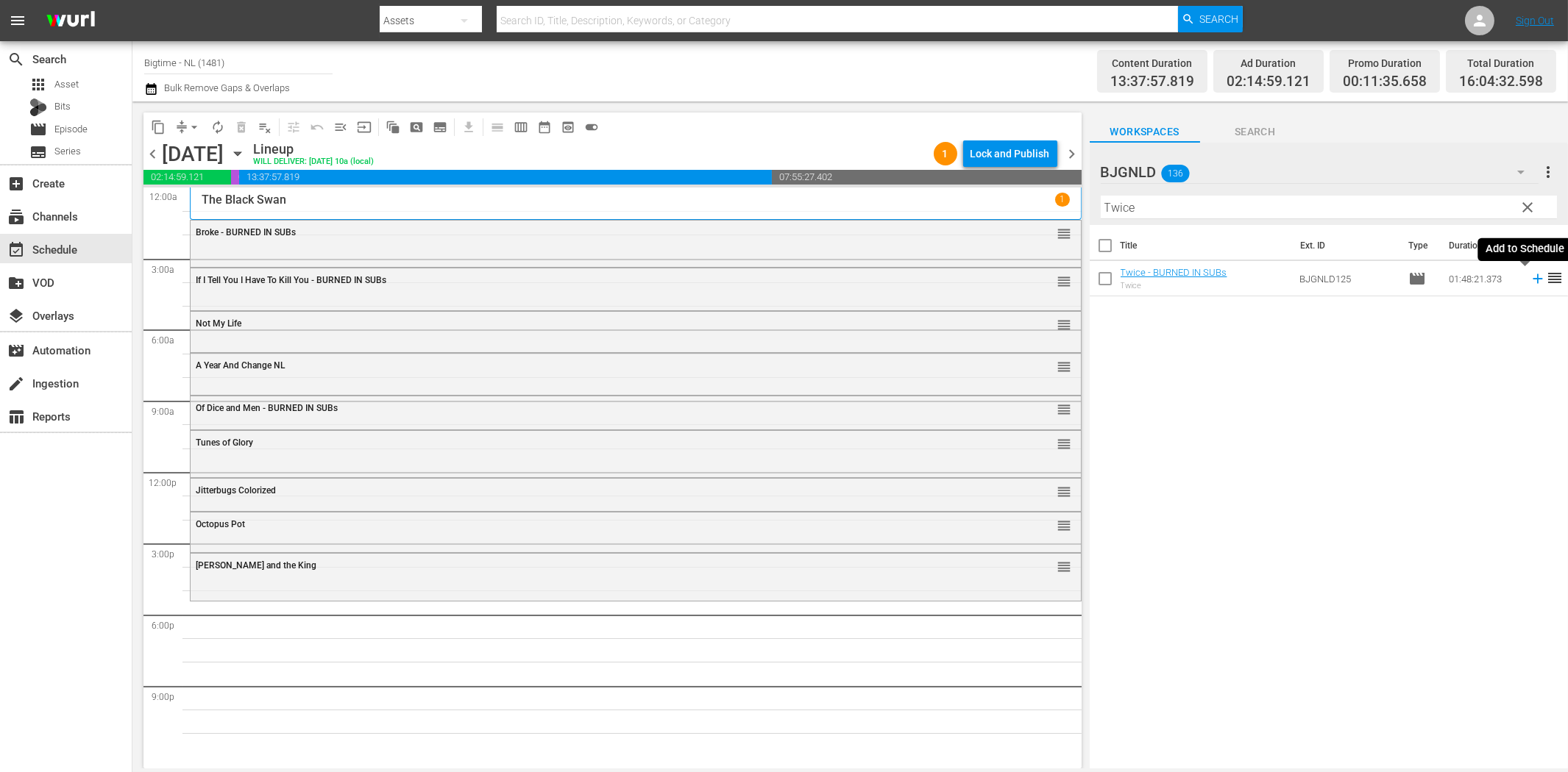
click at [1530, 283] on icon at bounding box center [1538, 278] width 16 height 16
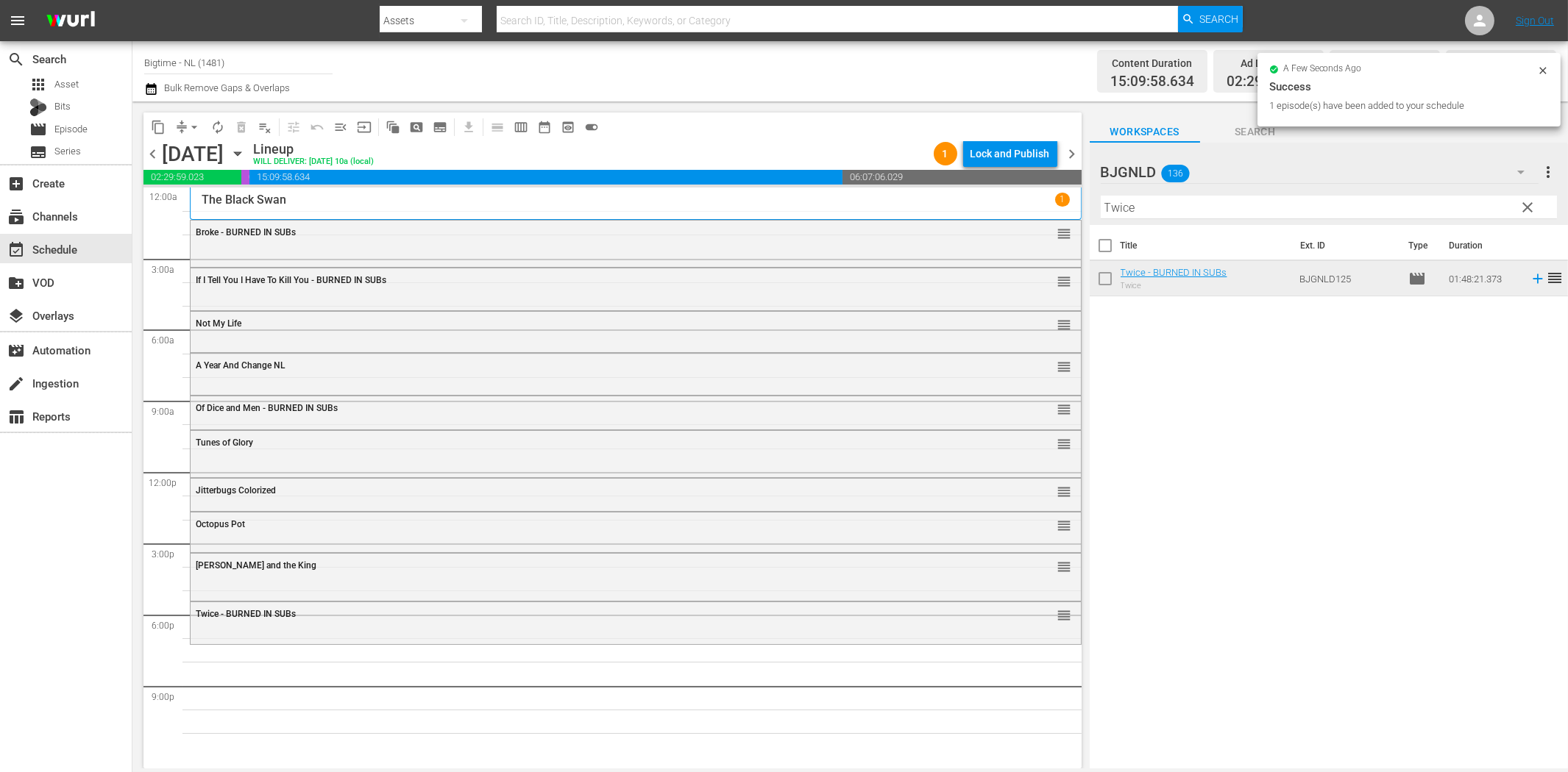
click at [1240, 209] on input "Twice" at bounding box center [1328, 207] width 456 height 23
paste input "Lavalantula"
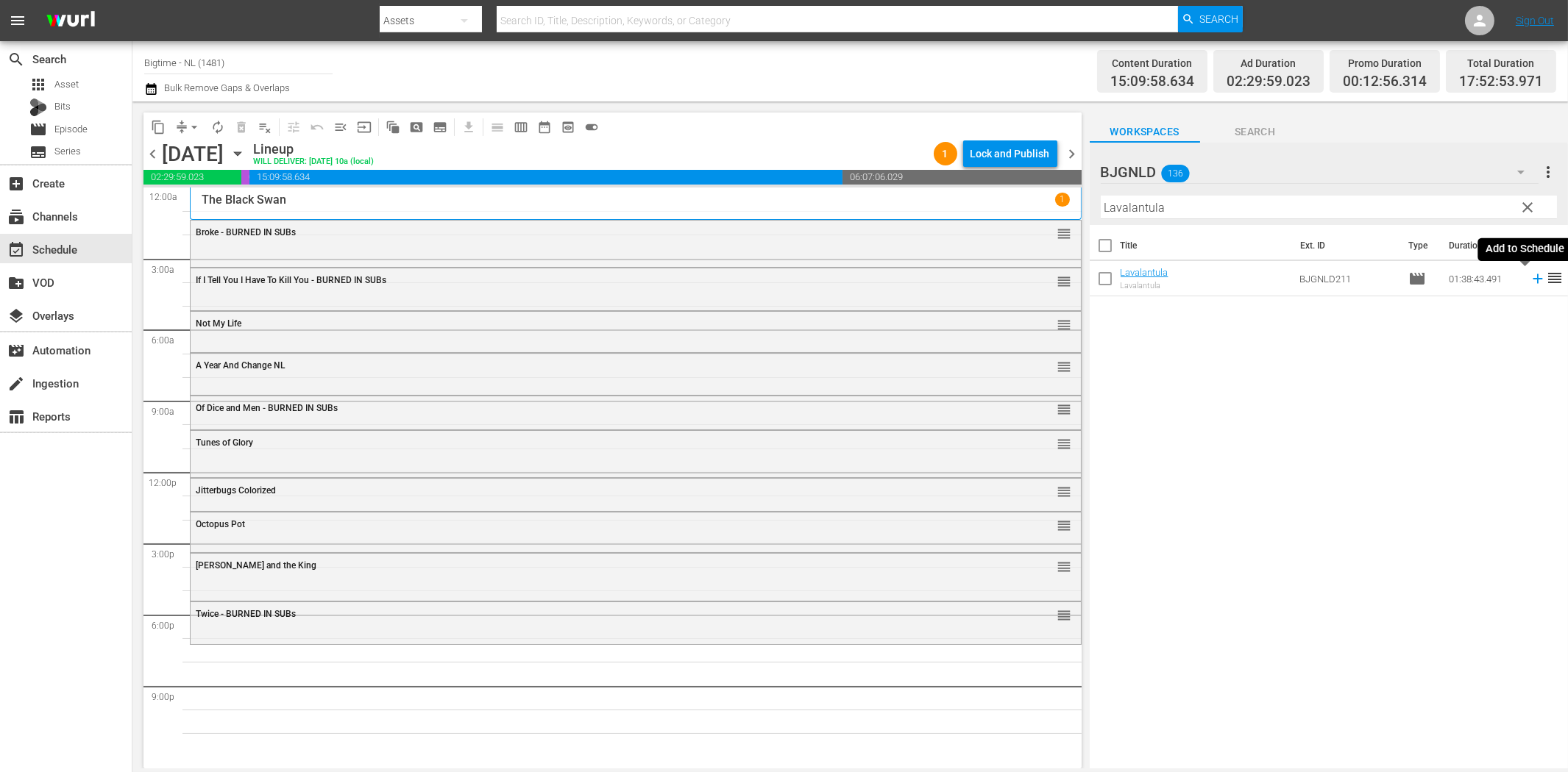
click at [1530, 277] on icon at bounding box center [1538, 278] width 16 height 16
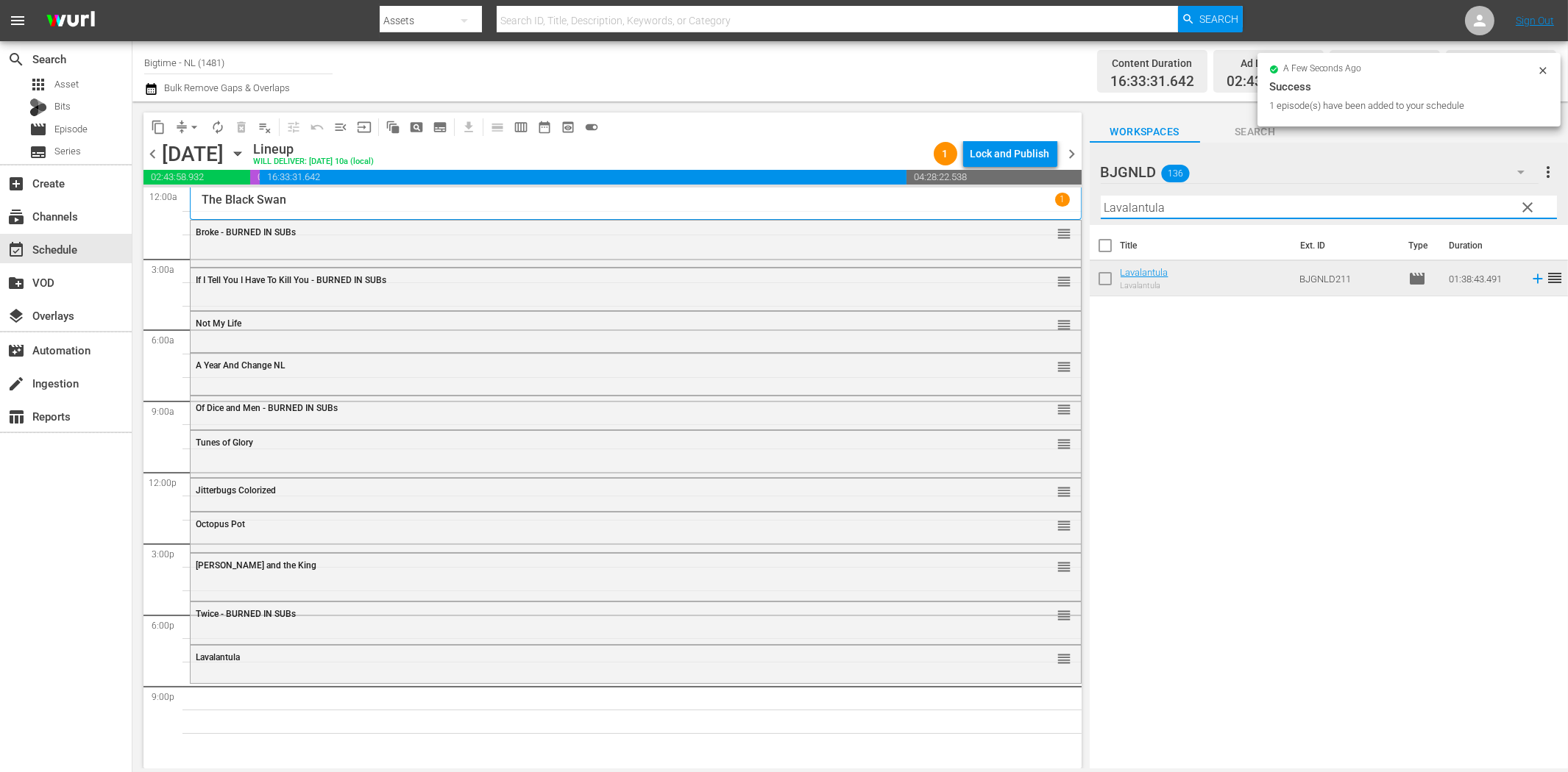
click at [1227, 203] on input "Lavalantula" at bounding box center [1328, 207] width 456 height 23
paste input "2 Lava 2 Lantula!"
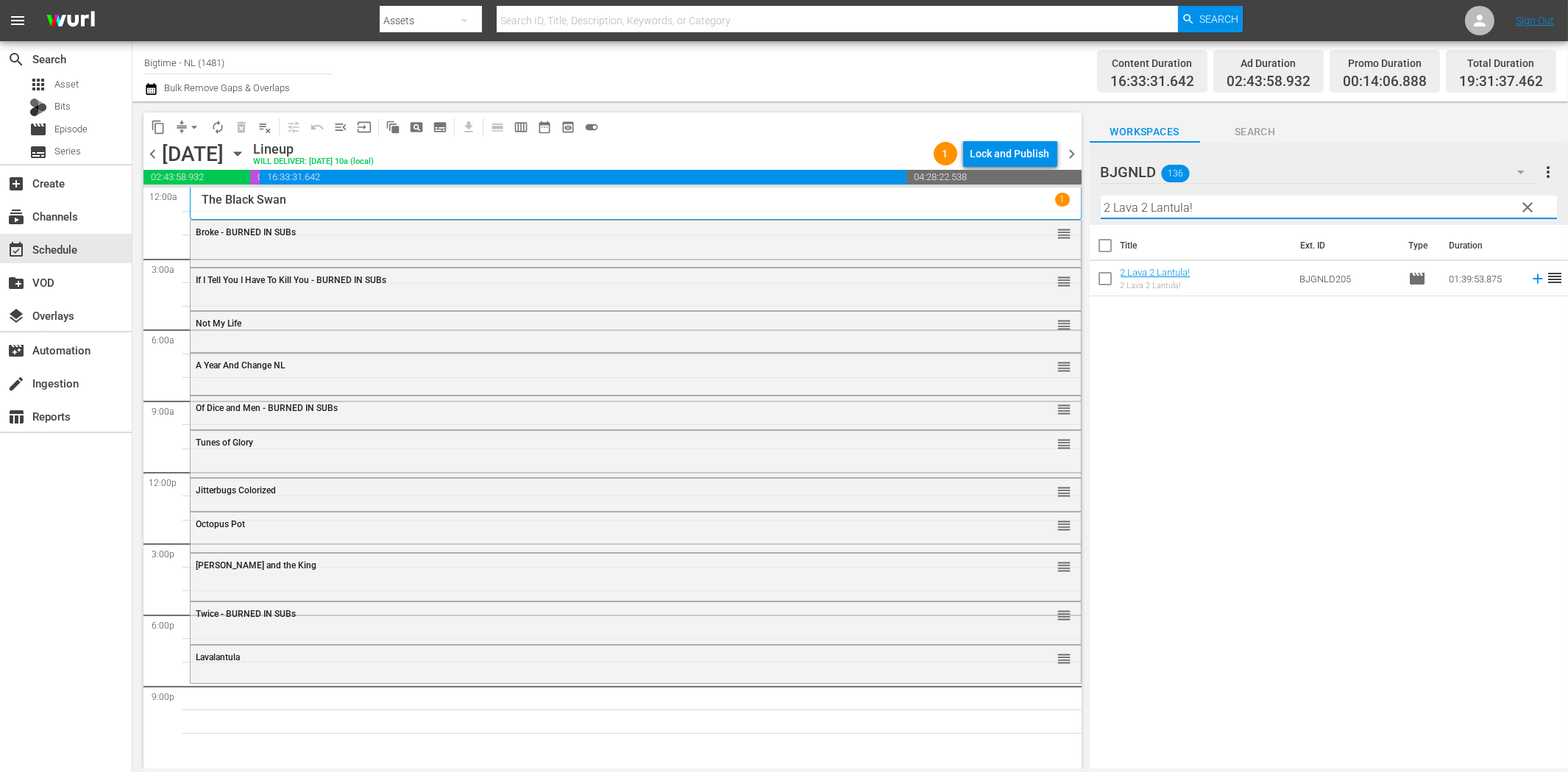
click at [1530, 280] on icon at bounding box center [1538, 278] width 16 height 16
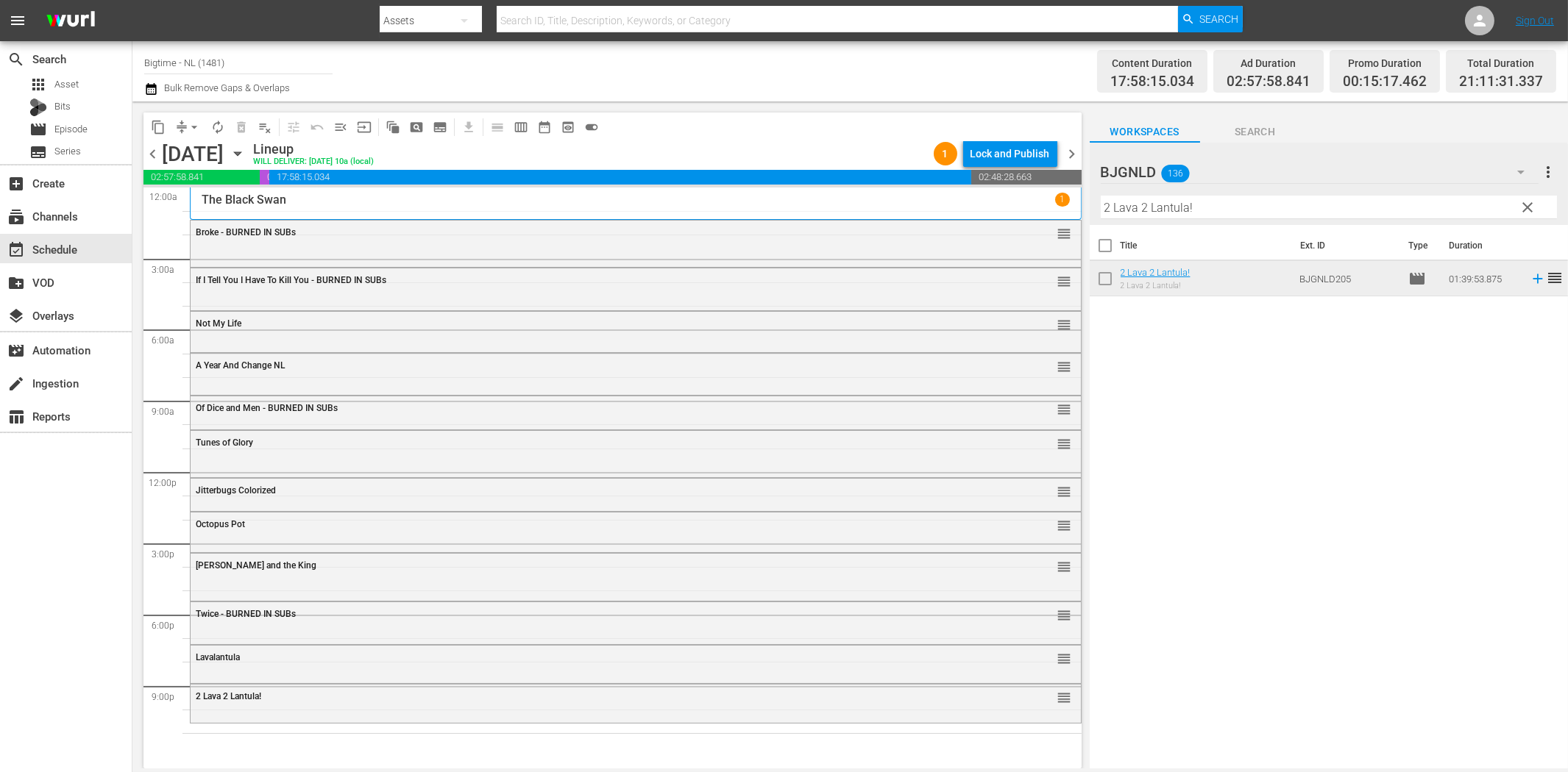
click at [1262, 213] on input "2 Lava 2 Lantula!" at bounding box center [1328, 207] width 456 height 23
paste input "[GEOGRAPHIC_DATA]"
click at [1530, 277] on icon at bounding box center [1538, 278] width 16 height 16
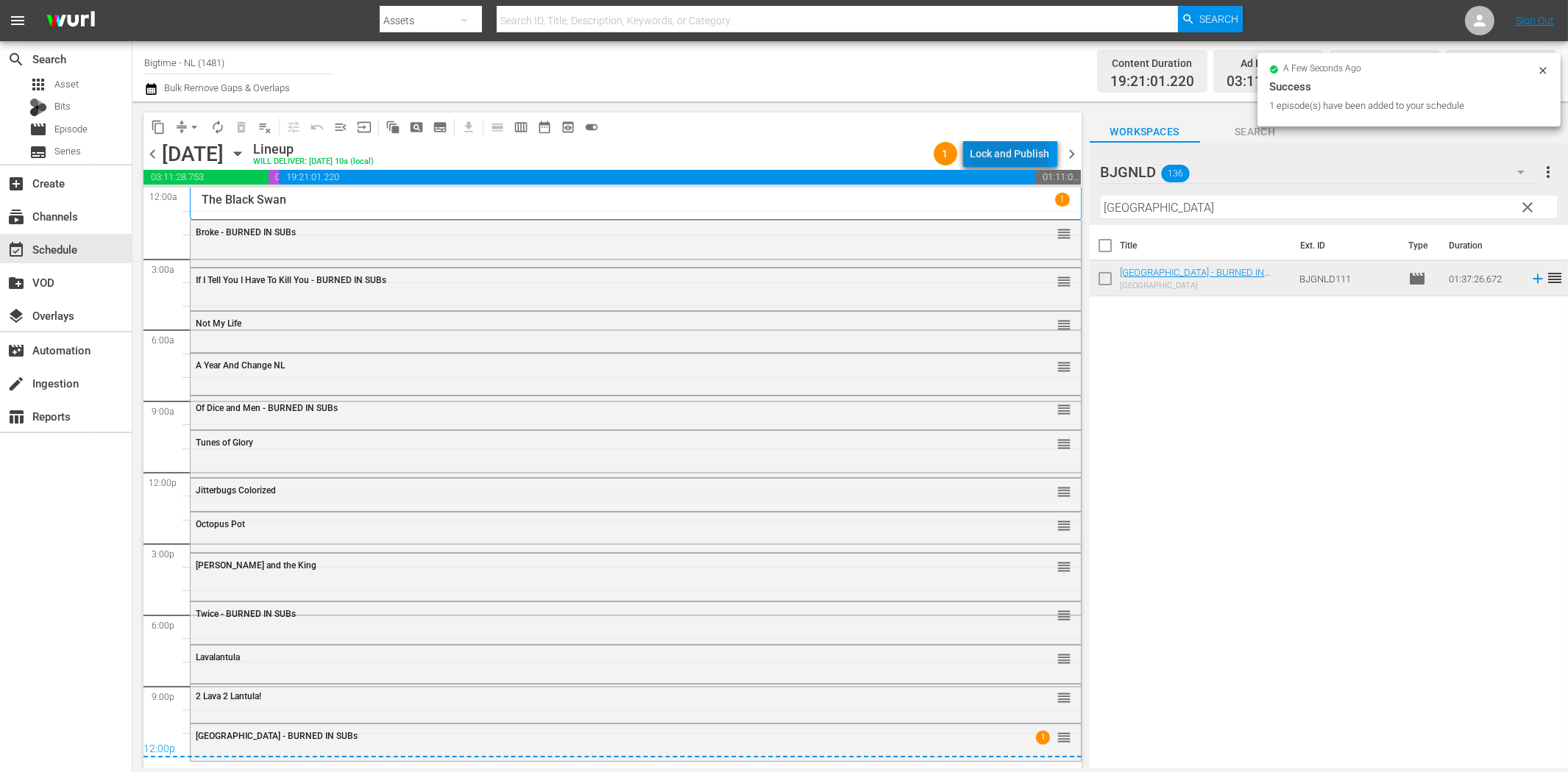
click at [1012, 158] on div "Lock and Publish" at bounding box center [1010, 154] width 80 height 26
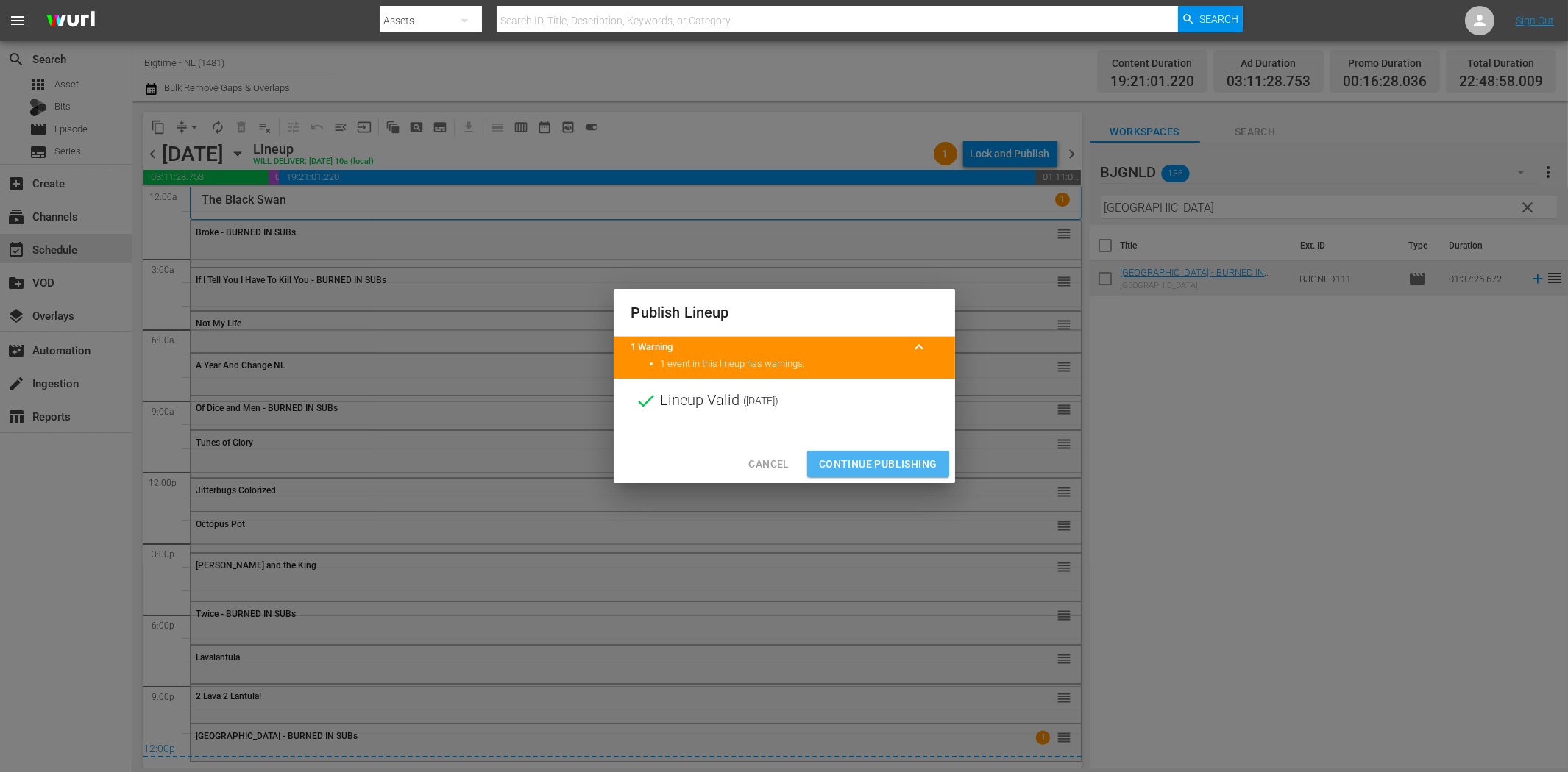
click at [917, 466] on span "Continue Publishing" at bounding box center [878, 464] width 118 height 19
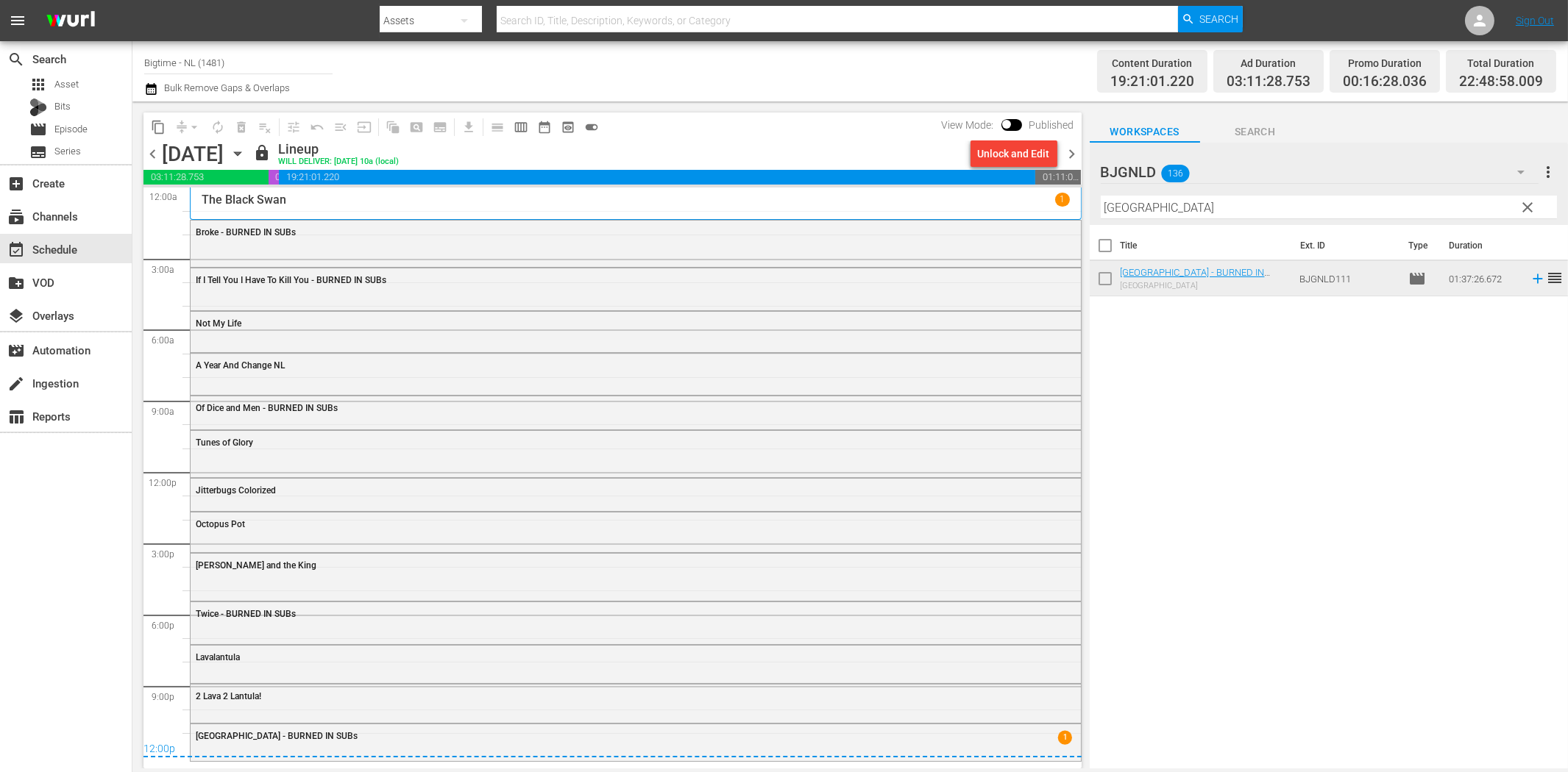
drag, startPoint x: 1069, startPoint y: 144, endPoint x: 1142, endPoint y: 196, distance: 89.6
click at [1070, 145] on span "chevron_right" at bounding box center [1073, 154] width 19 height 19
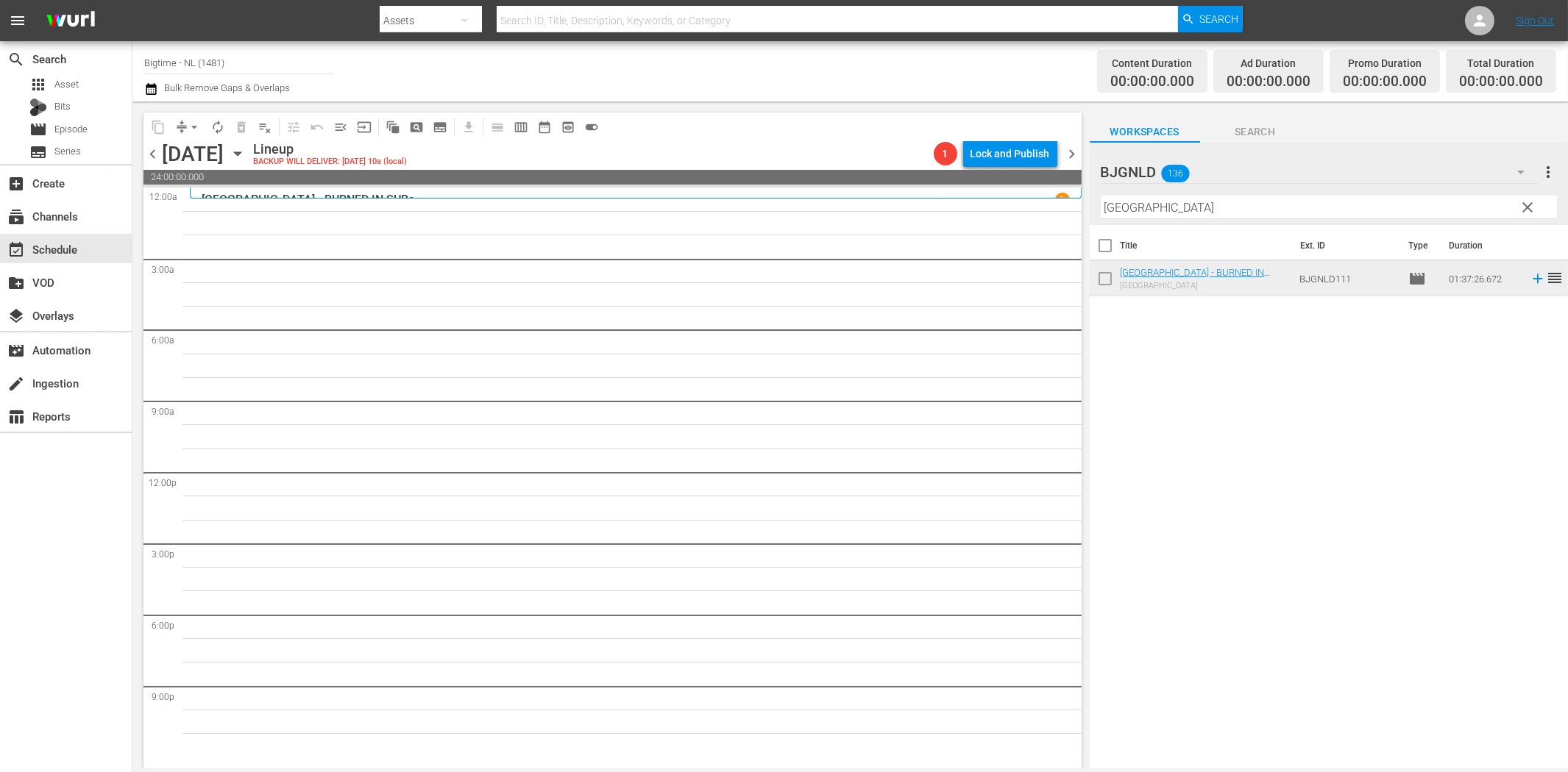
click at [1210, 206] on input "[GEOGRAPHIC_DATA]" at bounding box center [1328, 207] width 456 height 23
paste input "Bad People"
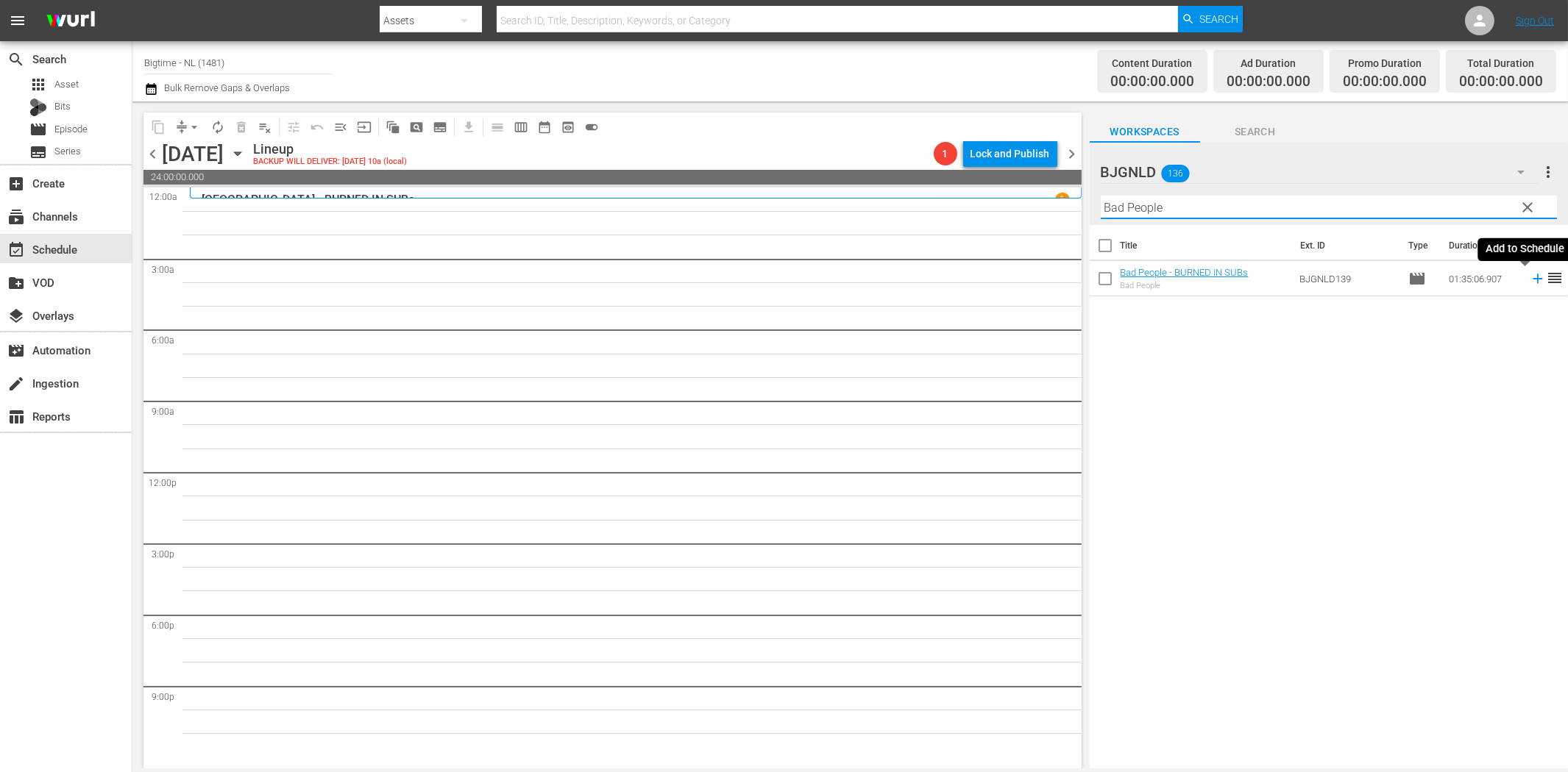
click at [1530, 280] on icon at bounding box center [1538, 278] width 16 height 16
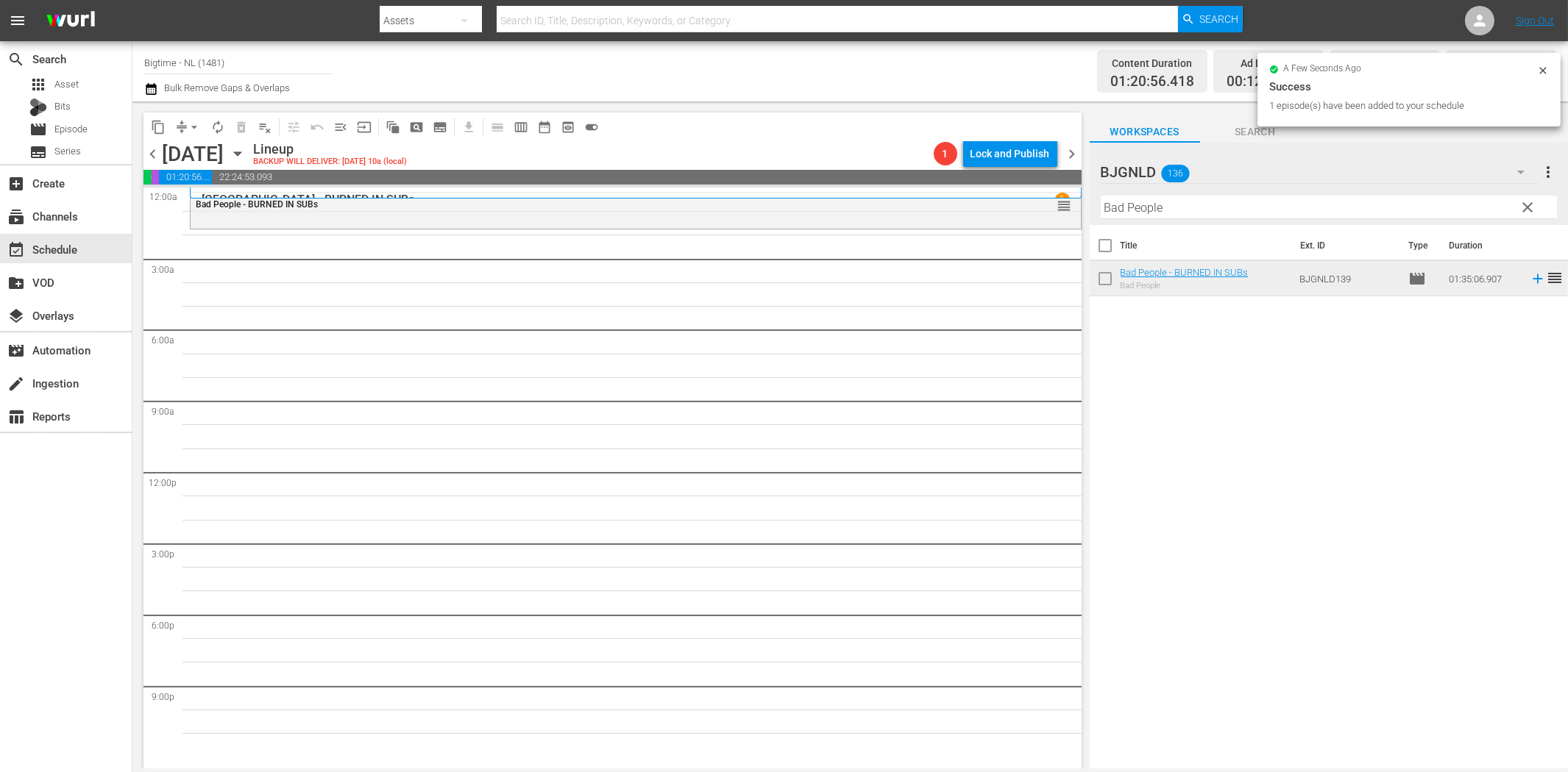
click at [1127, 207] on input "Bad People" at bounding box center [1328, 207] width 456 height 23
paste input "Out Past Dark"
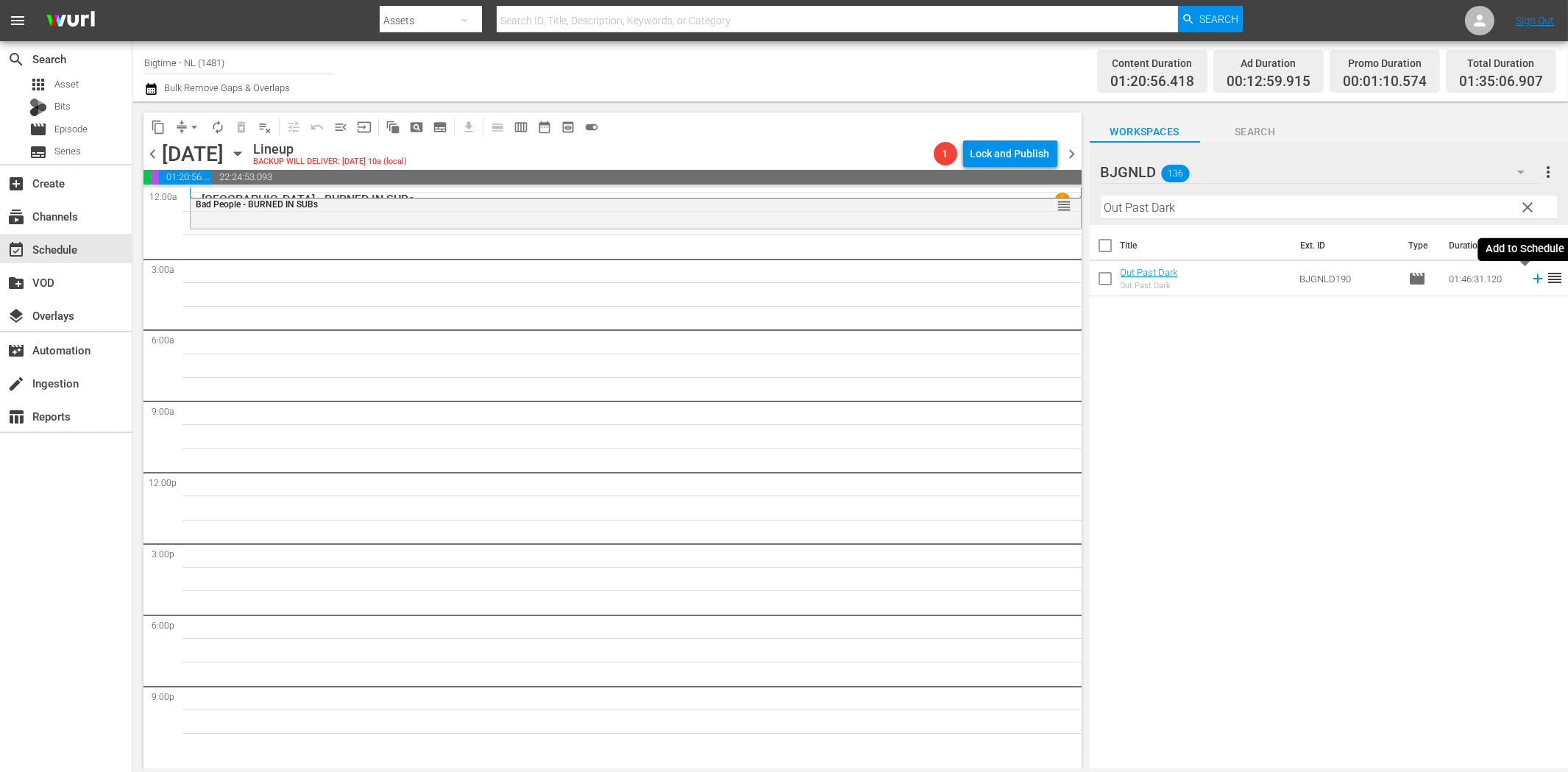
click at [1532, 276] on icon at bounding box center [1537, 279] width 9 height 9
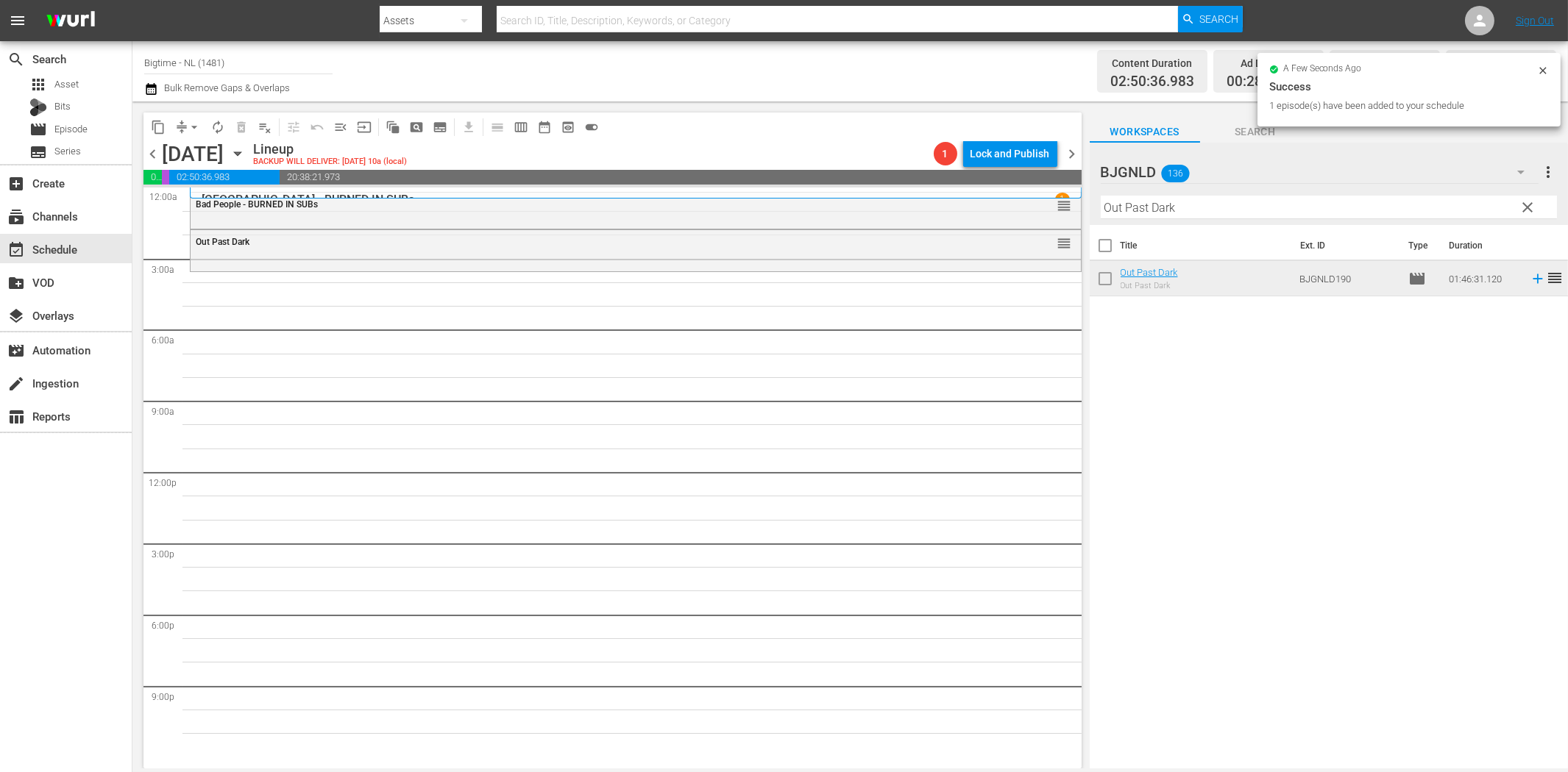
click at [1158, 202] on input "Out Past Dark" at bounding box center [1328, 207] width 456 height 23
paste input "Burn Your Name"
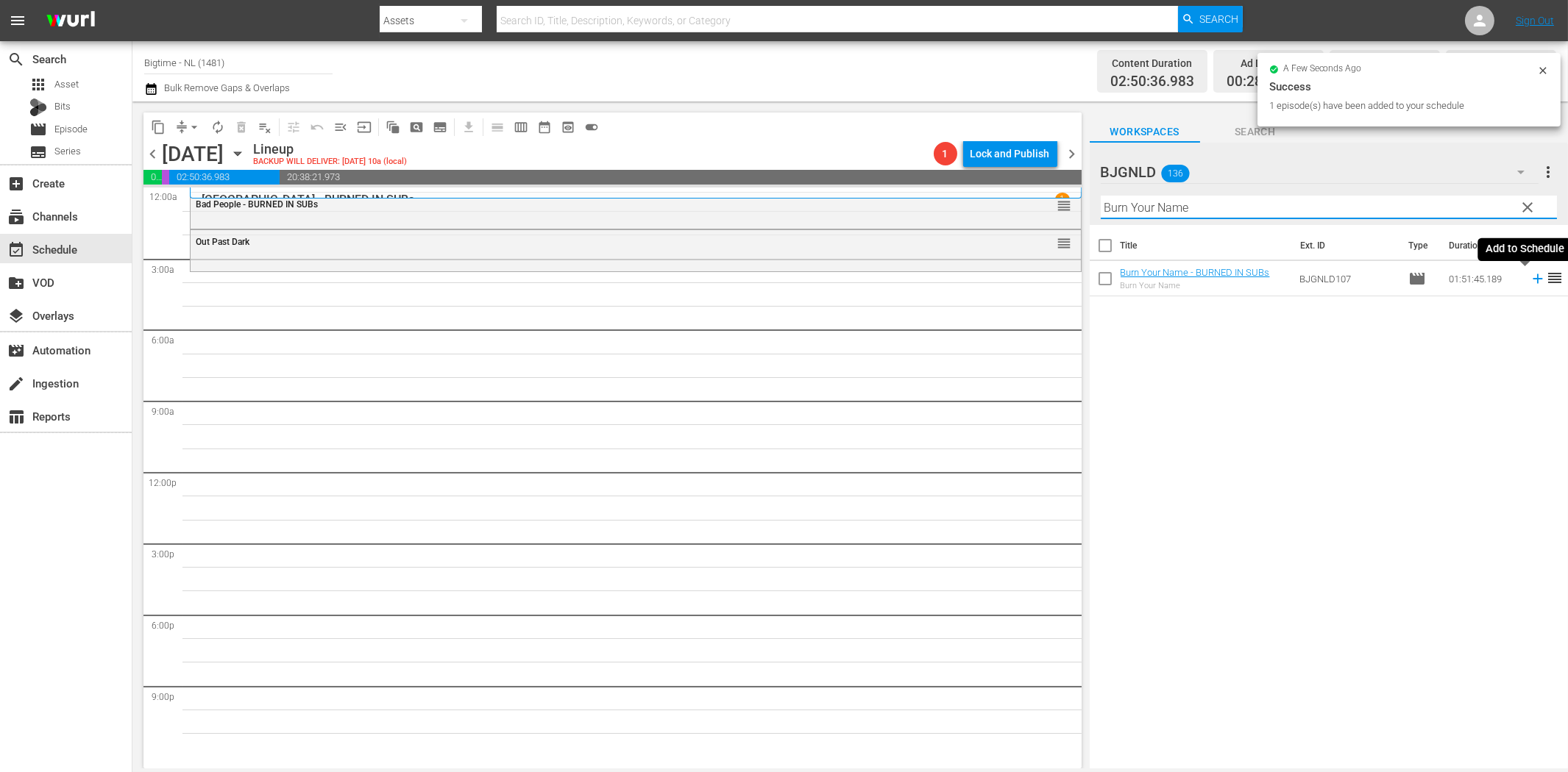
click at [1530, 275] on icon at bounding box center [1538, 278] width 16 height 16
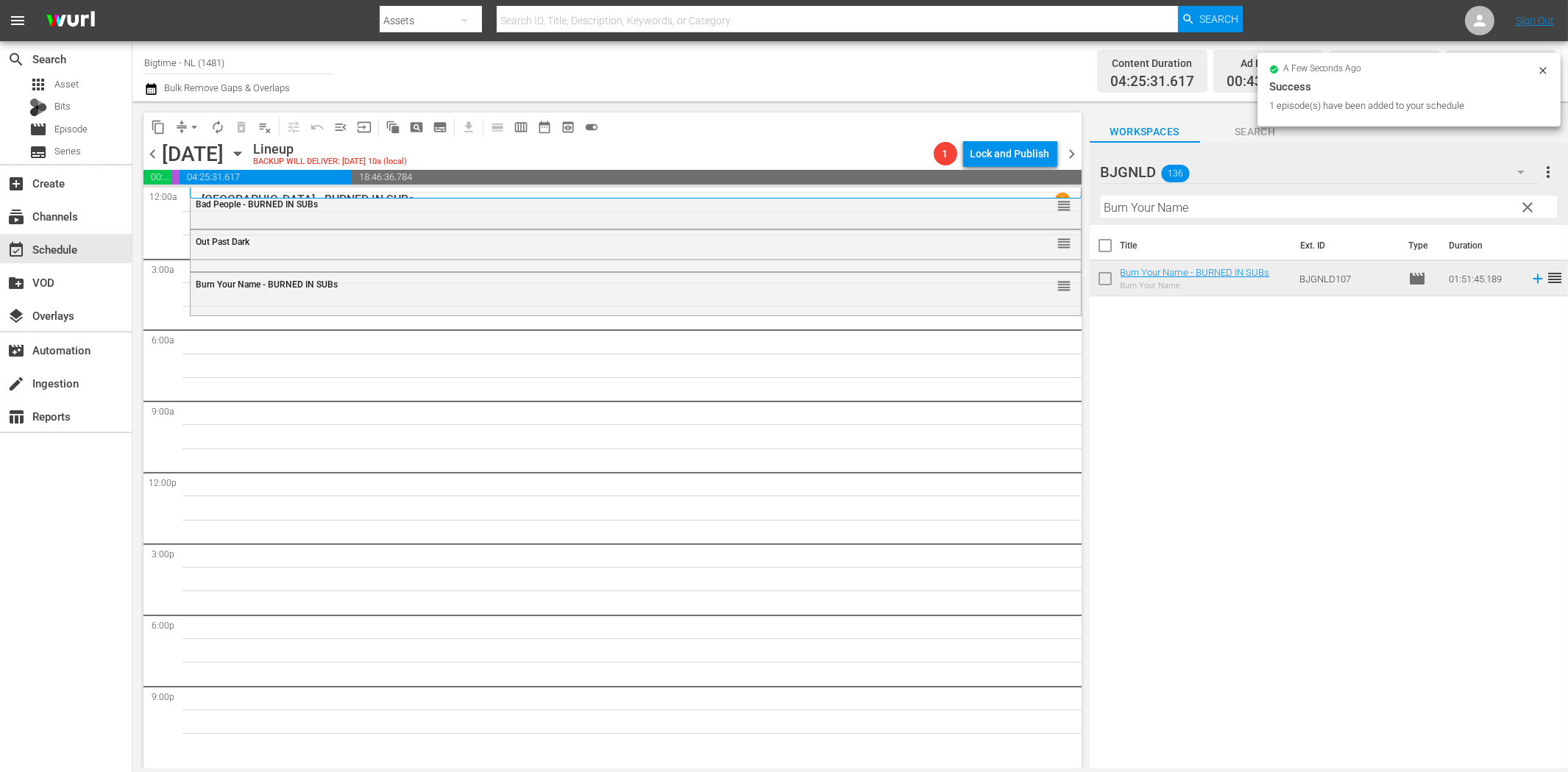
click at [1232, 217] on input "Burn Your Name" at bounding box center [1328, 207] width 456 height 23
paste input "Off The Menu"
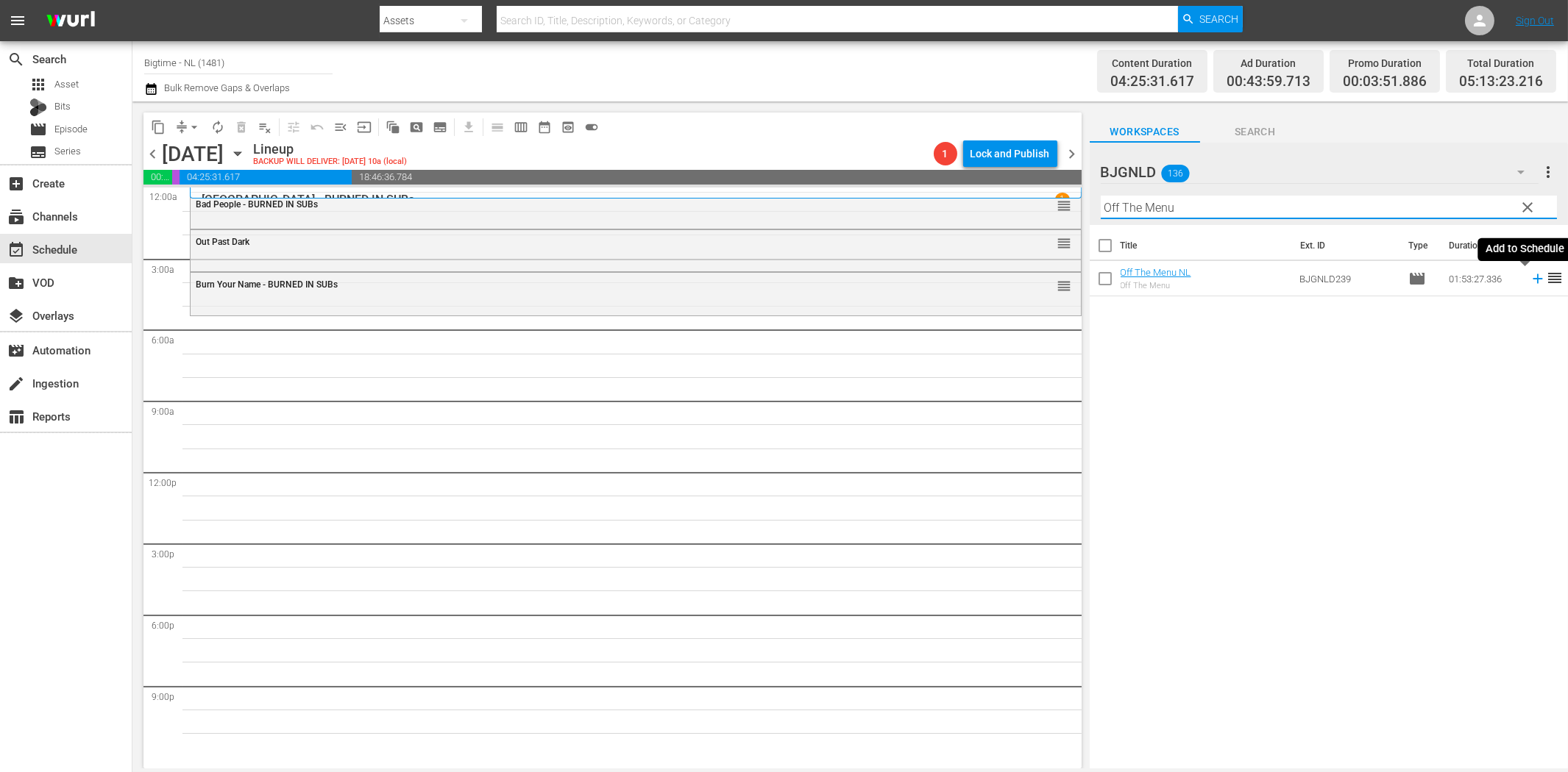
click at [1530, 277] on icon at bounding box center [1538, 278] width 16 height 16
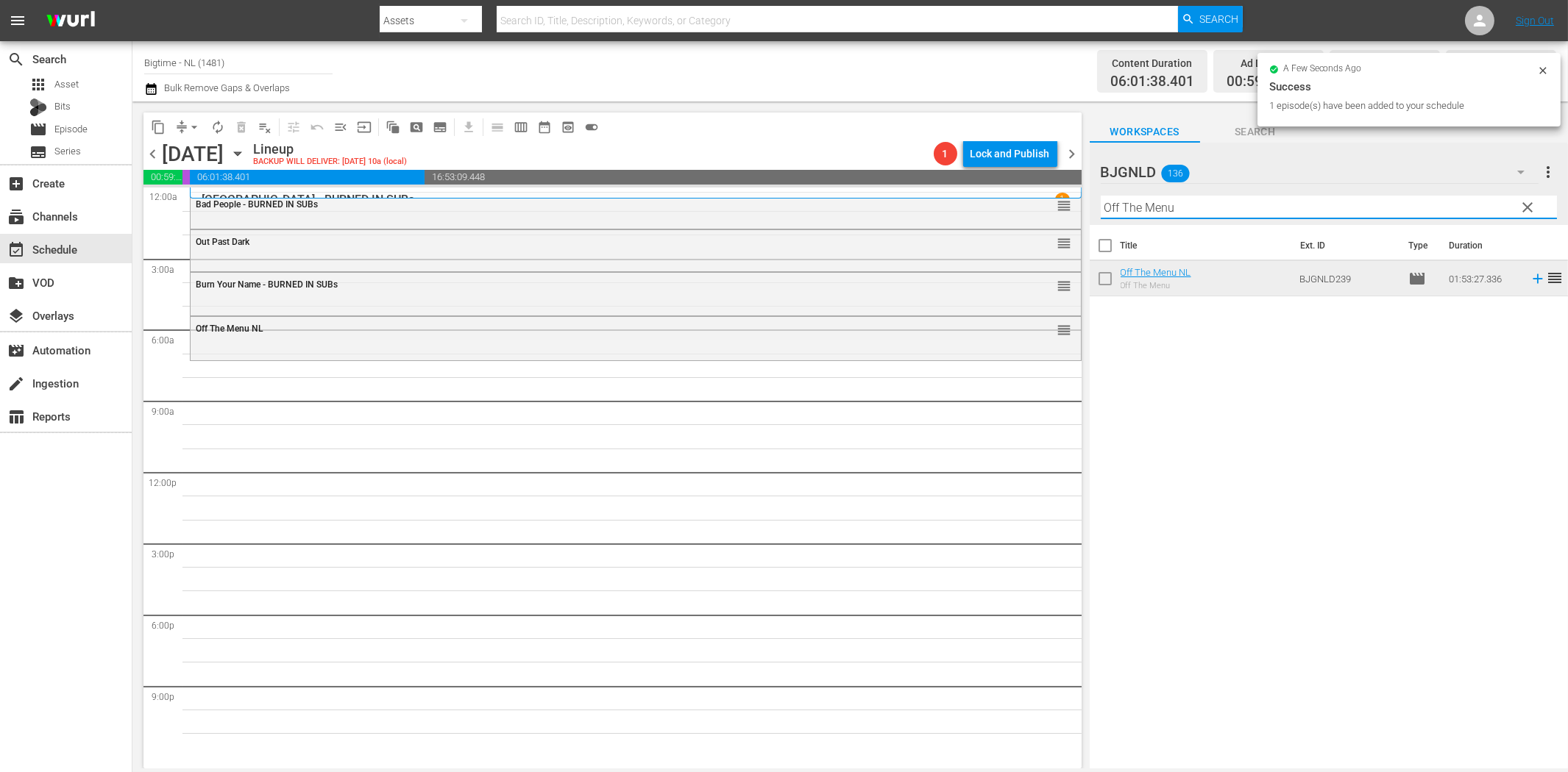
click at [1164, 208] on input "Off The Menu" at bounding box center [1328, 207] width 456 height 23
paste input "2nd Chance for Christmas"
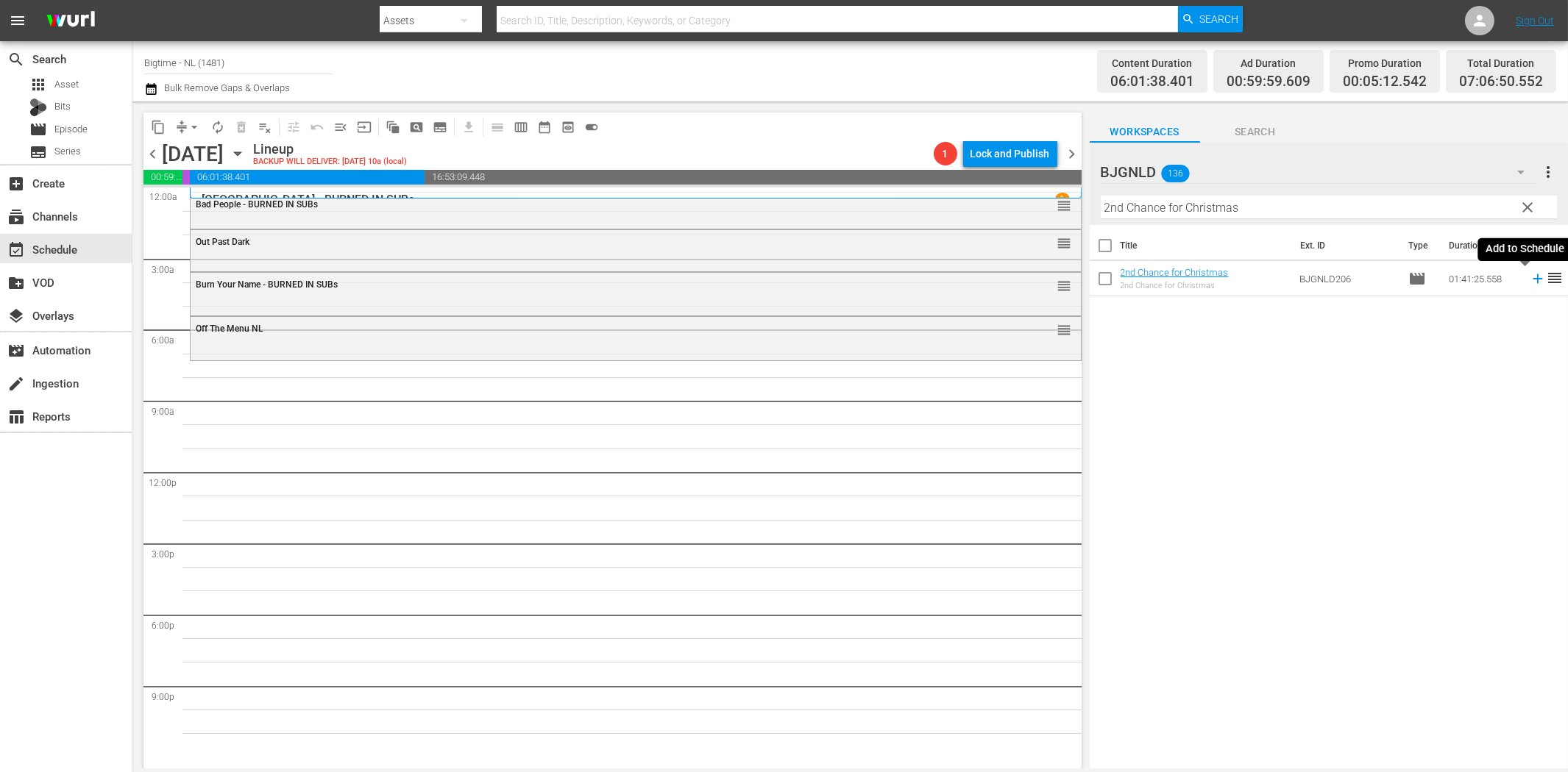
click at [1530, 277] on icon at bounding box center [1538, 278] width 16 height 16
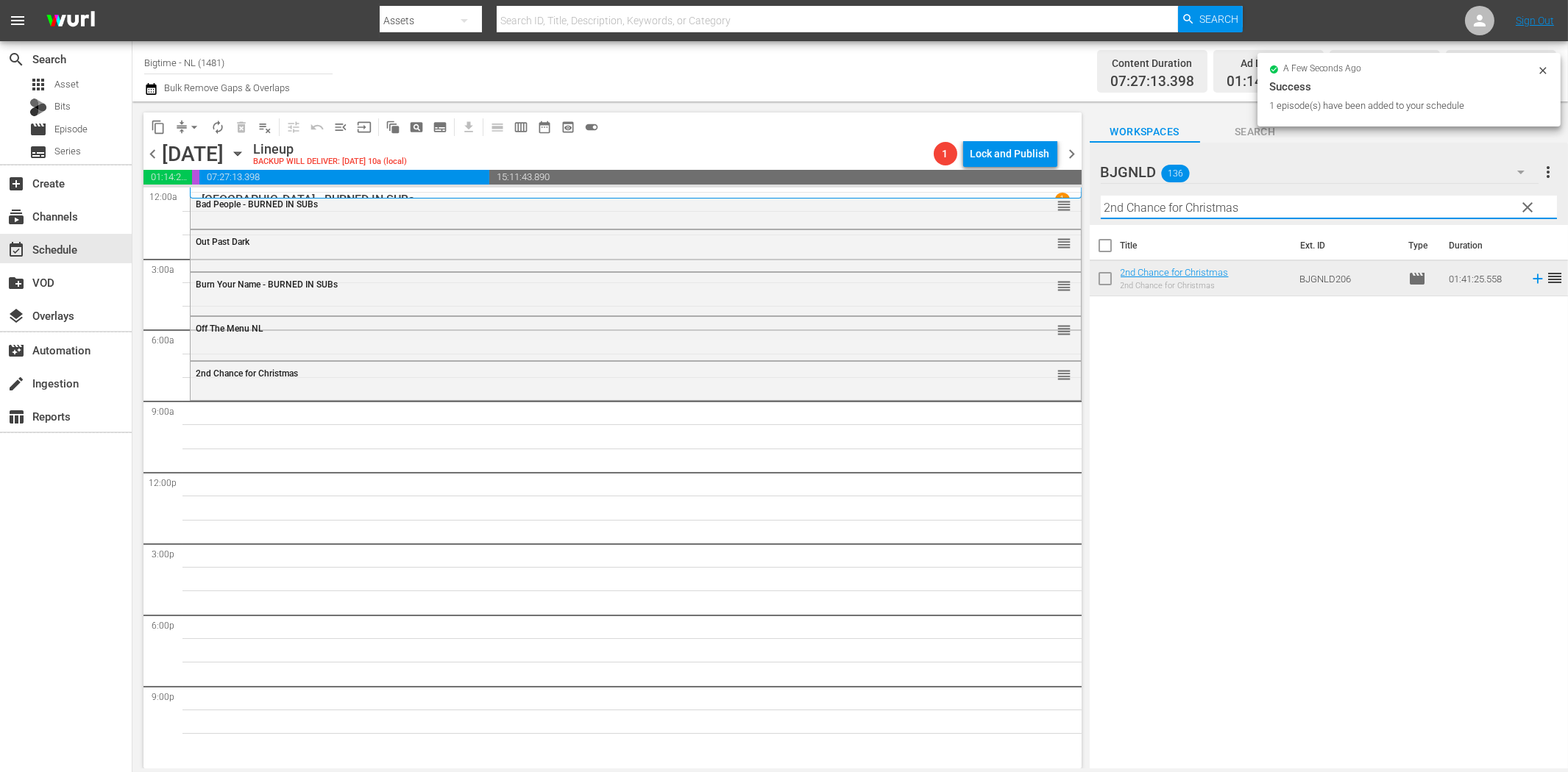
click at [1187, 210] on input "2nd Chance for Christmas" at bounding box center [1328, 207] width 456 height 23
paste input "#EM3 (Eenie Meenie [PERSON_NAME])"
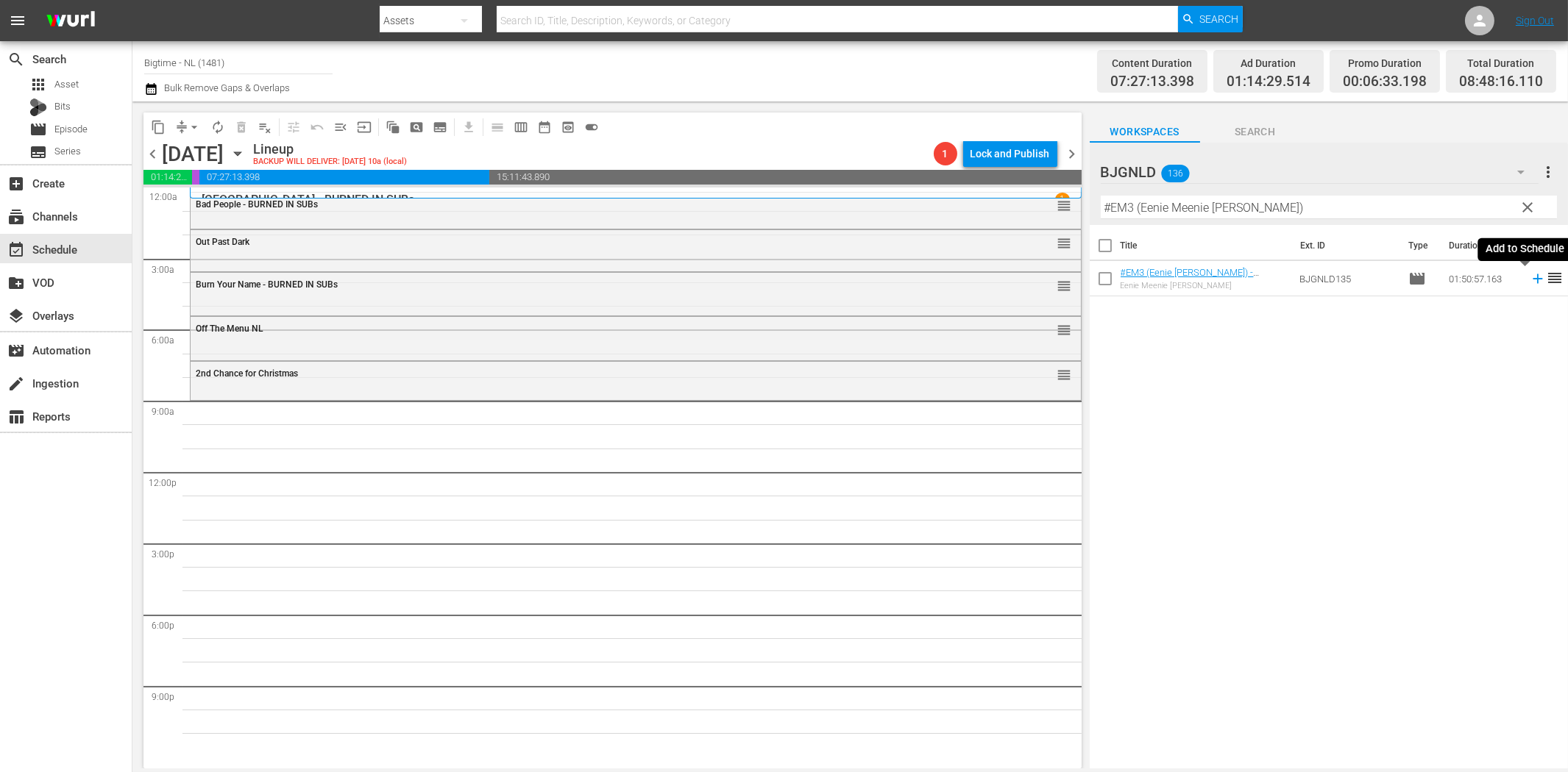
click at [1530, 280] on icon at bounding box center [1538, 278] width 16 height 16
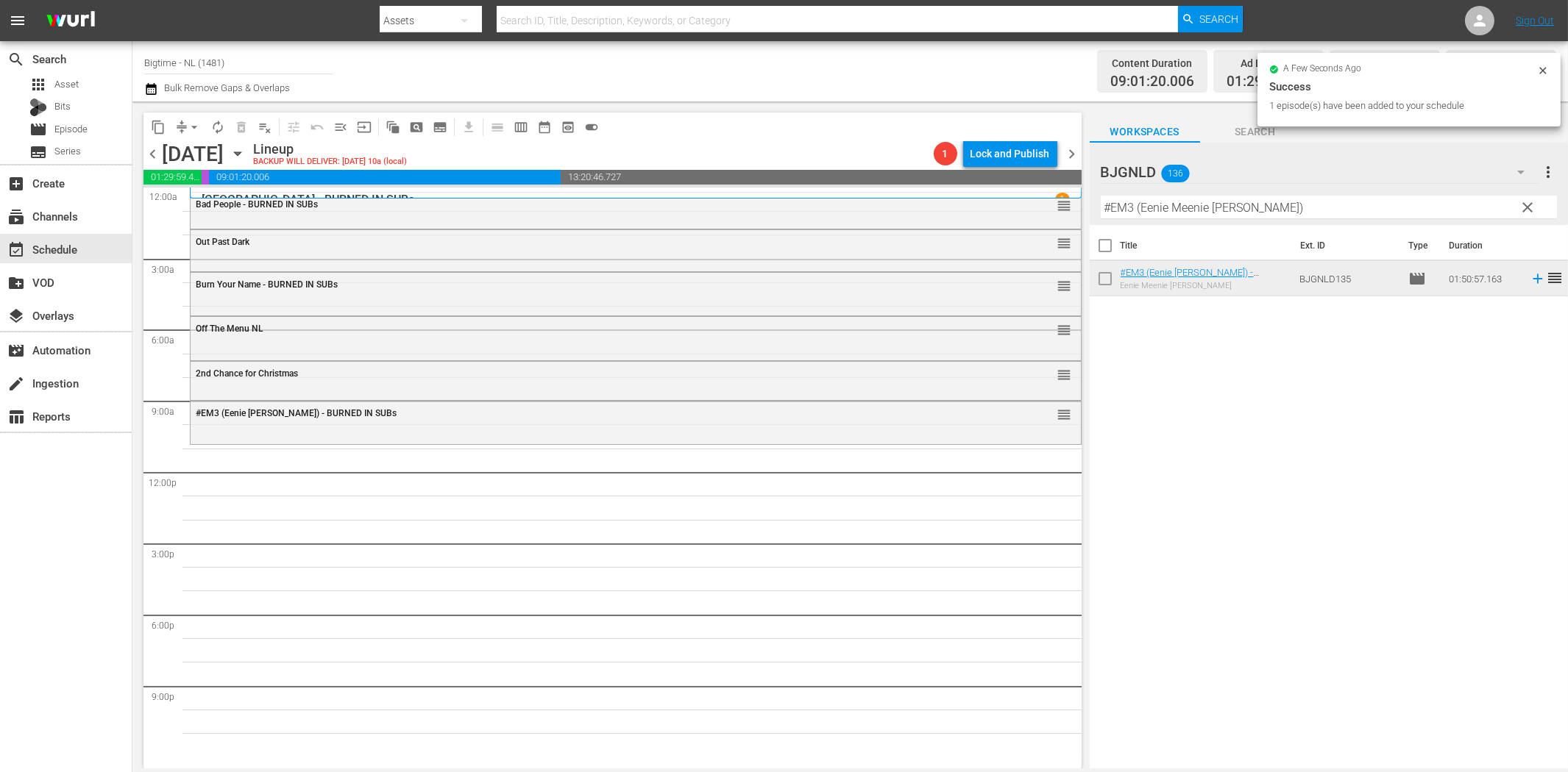
click at [1194, 207] on input "#EM3 (Eenie Meenie [PERSON_NAME])" at bounding box center [1328, 207] width 456 height 23
paste input "Hibiscus"
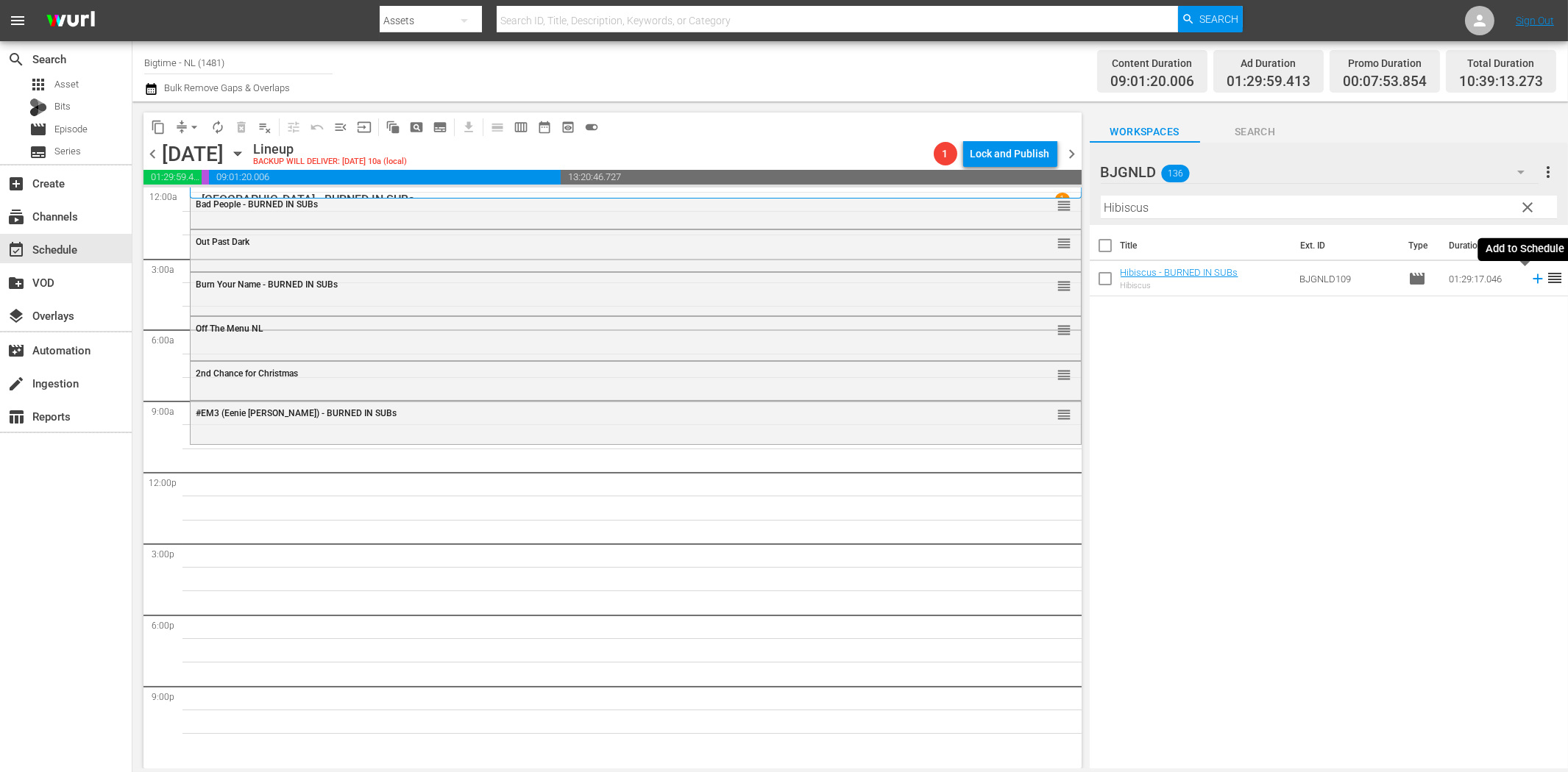
click at [1530, 276] on icon at bounding box center [1538, 278] width 16 height 16
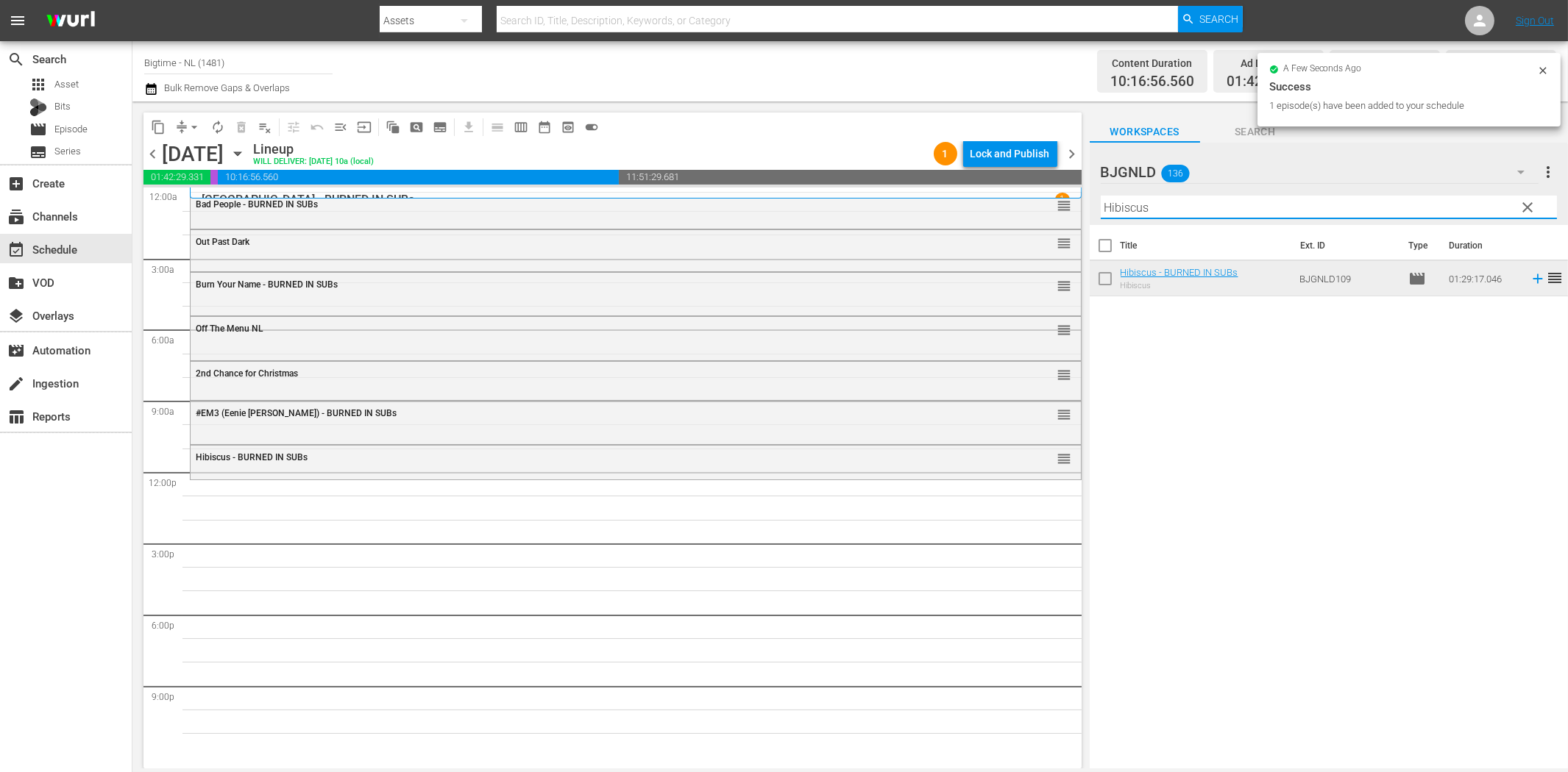
click at [1381, 208] on input "Hibiscus" at bounding box center [1328, 207] width 456 height 23
paste input "All in Time"
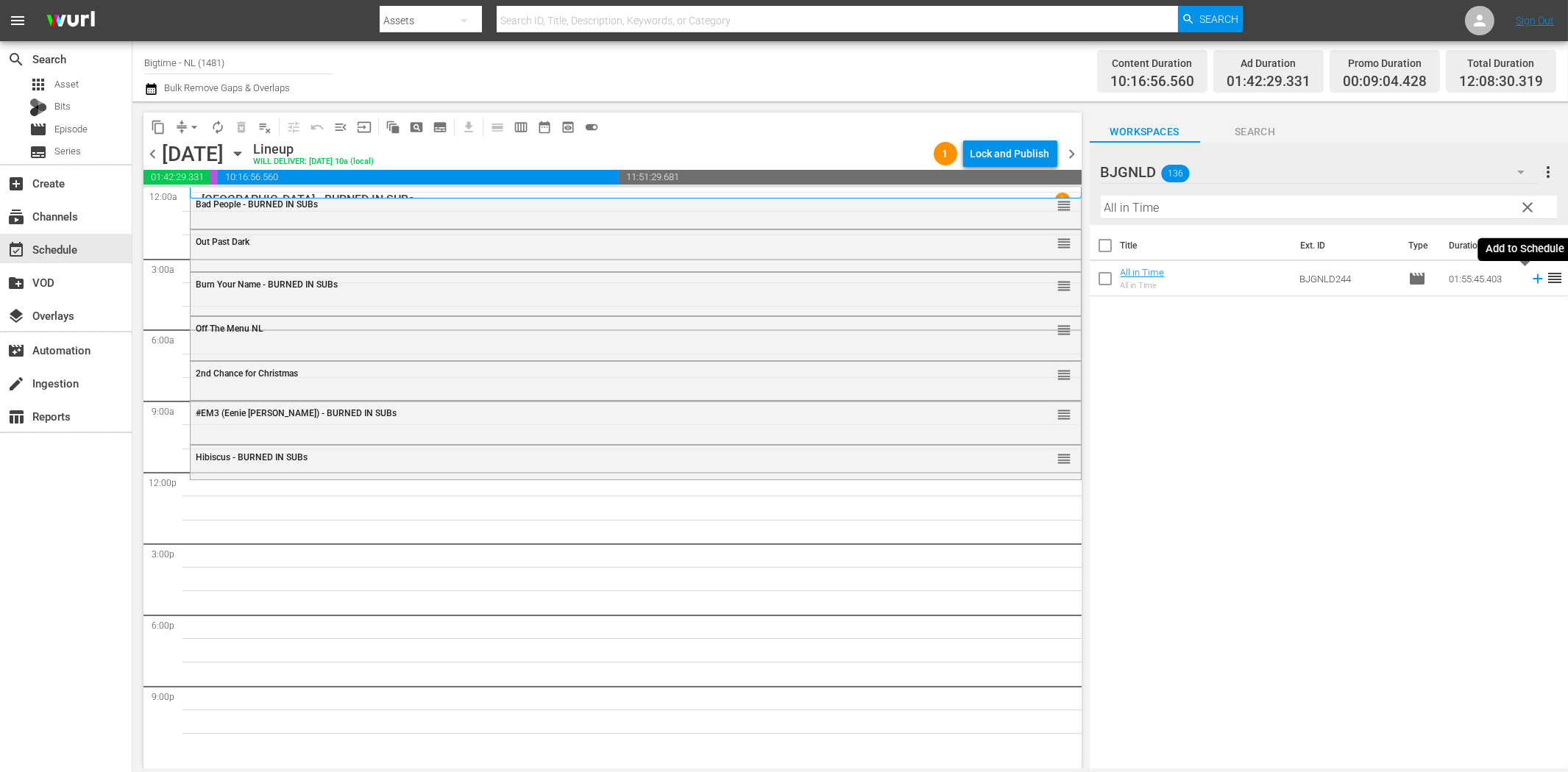
click at [1530, 277] on icon at bounding box center [1538, 278] width 16 height 16
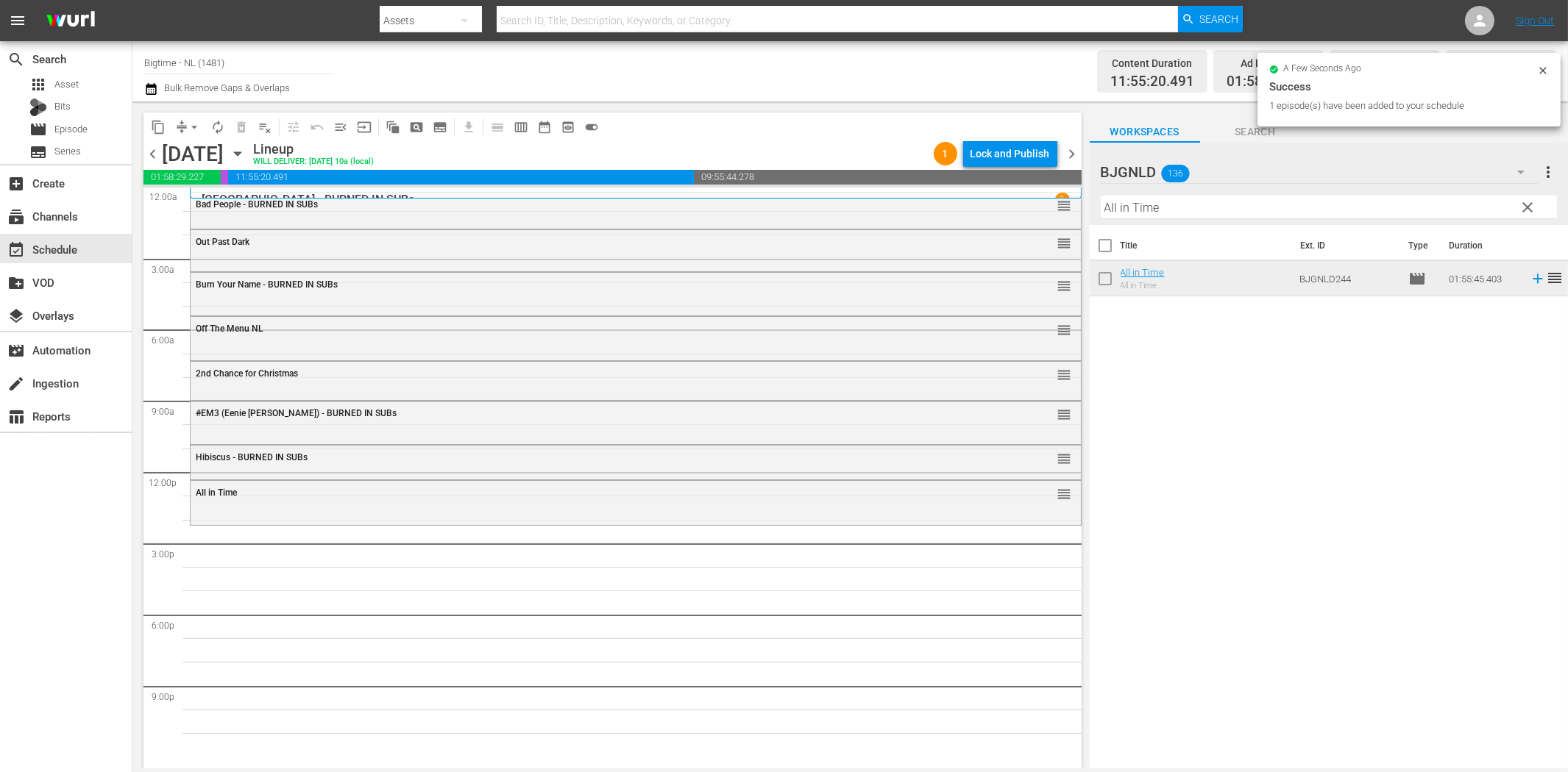
click at [1138, 208] on input "All in Time" at bounding box center [1328, 207] width 456 height 23
paste input "House on Rockingham"
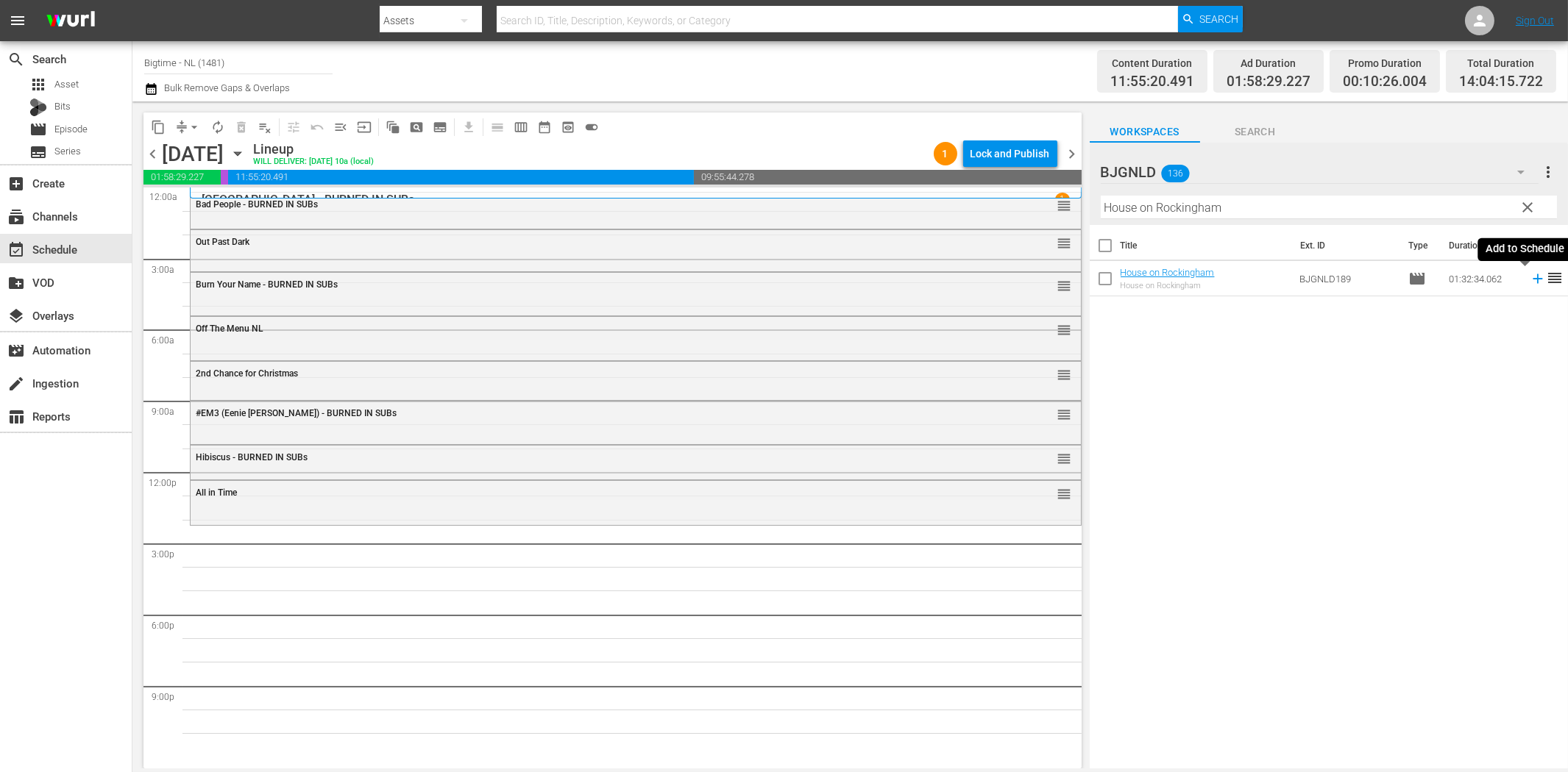
click at [1532, 279] on icon at bounding box center [1537, 279] width 9 height 9
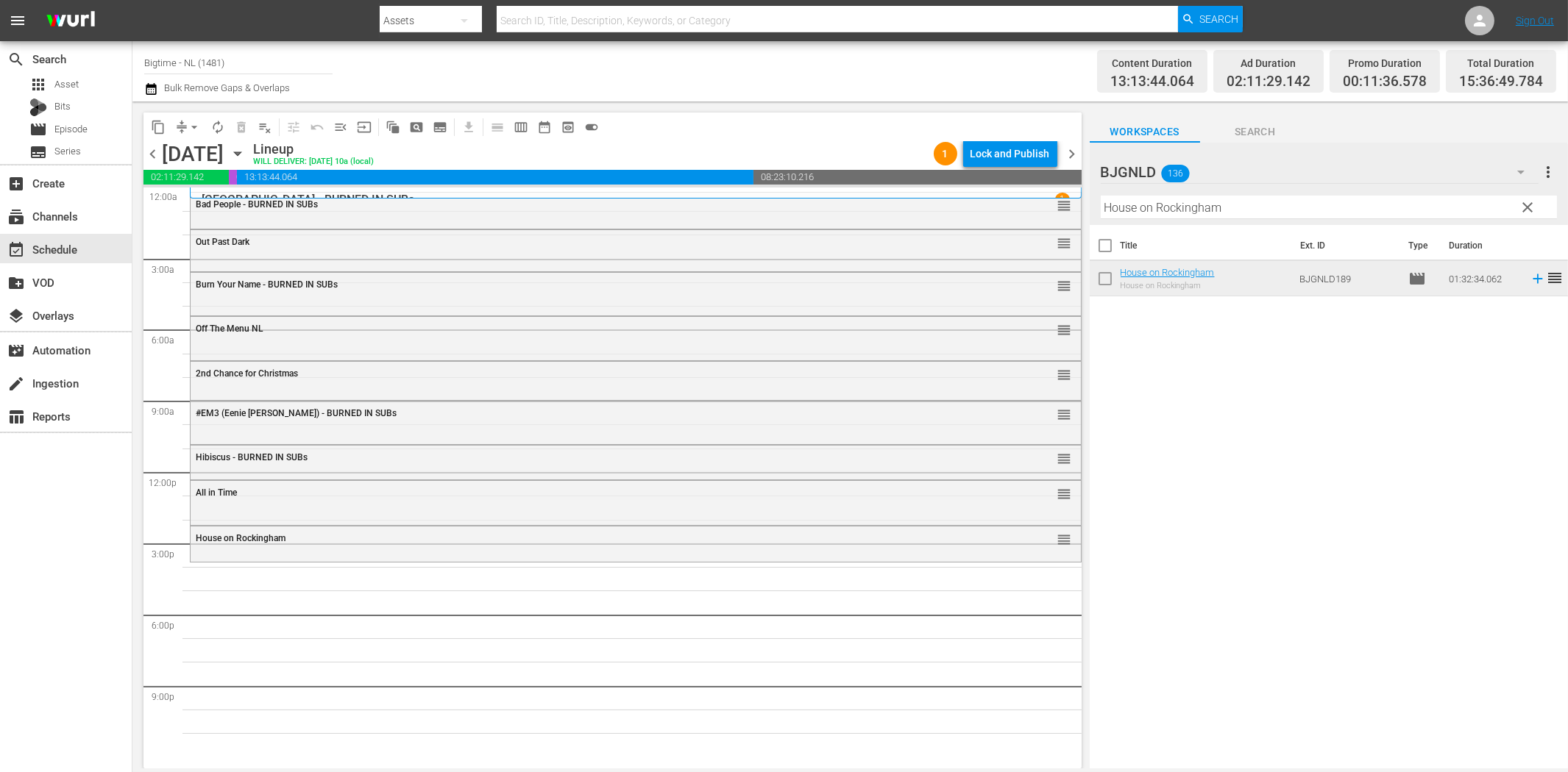
click at [1330, 210] on input "House on Rockingham" at bounding box center [1328, 207] width 456 height 23
paste input "Blue: The American Dre"
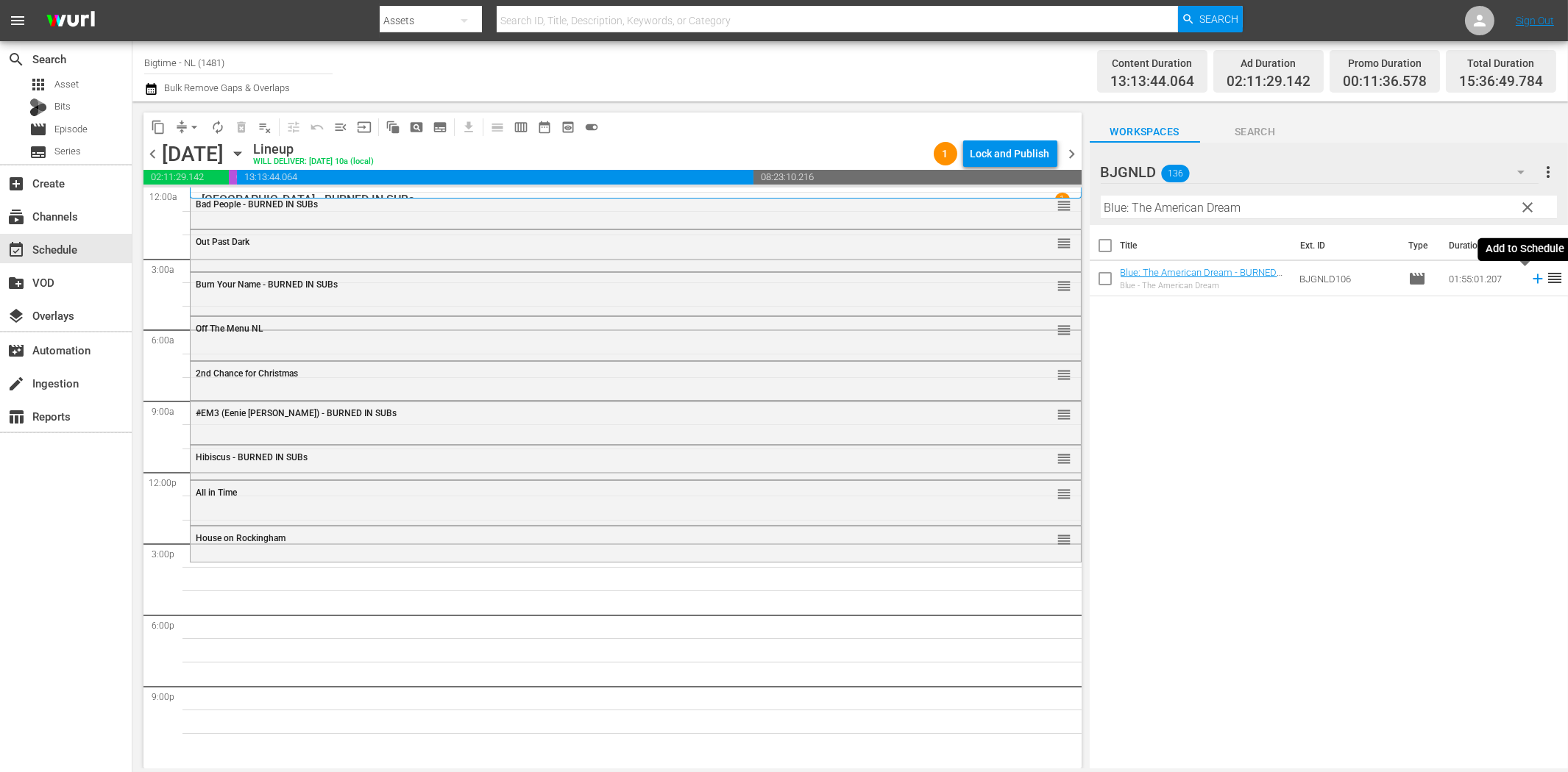
click at [1530, 276] on icon at bounding box center [1538, 278] width 16 height 16
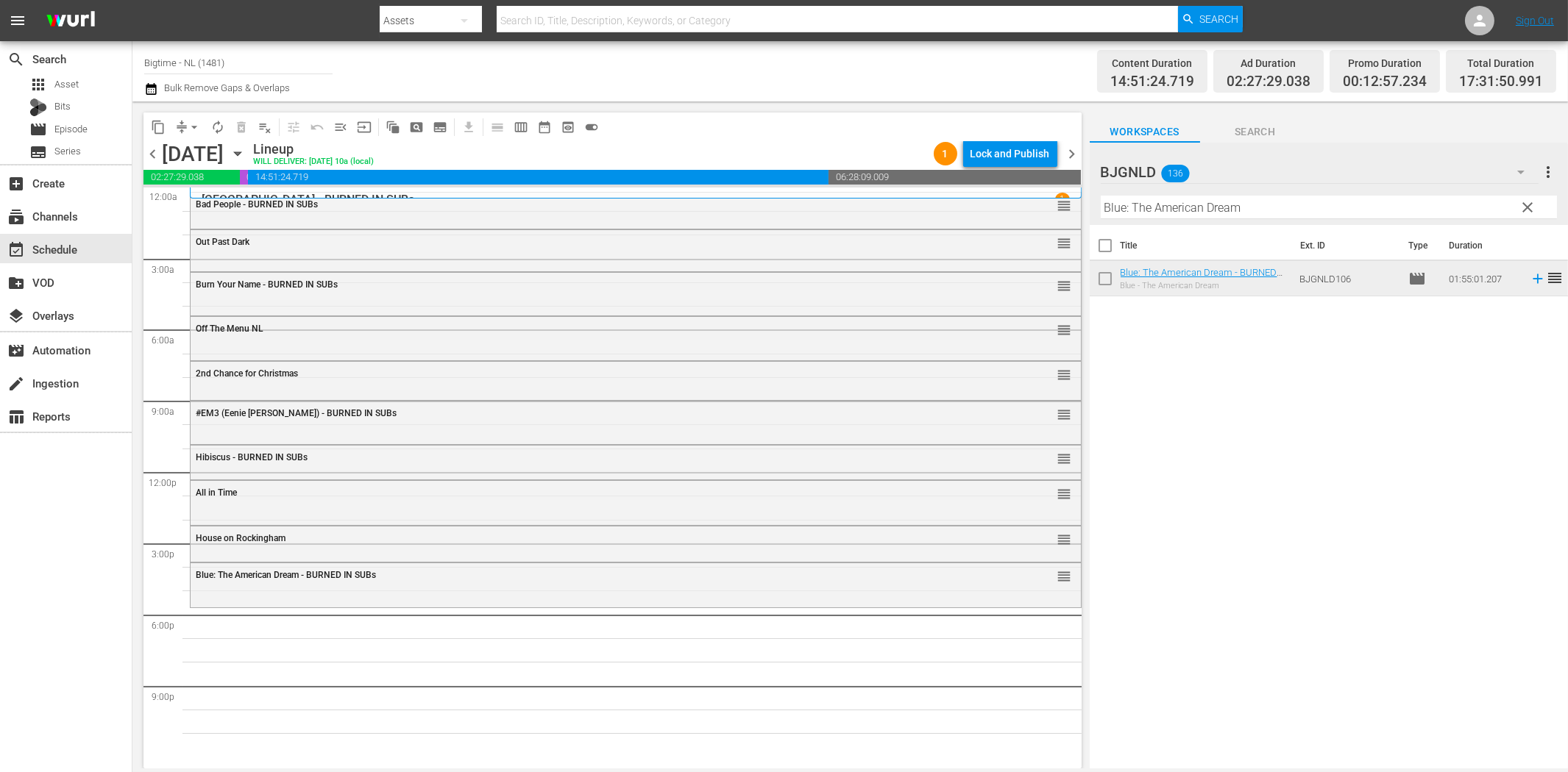
click at [1119, 212] on input "Blue: The American Dream" at bounding box center [1328, 207] width 456 height 23
paste input "Polar Stor"
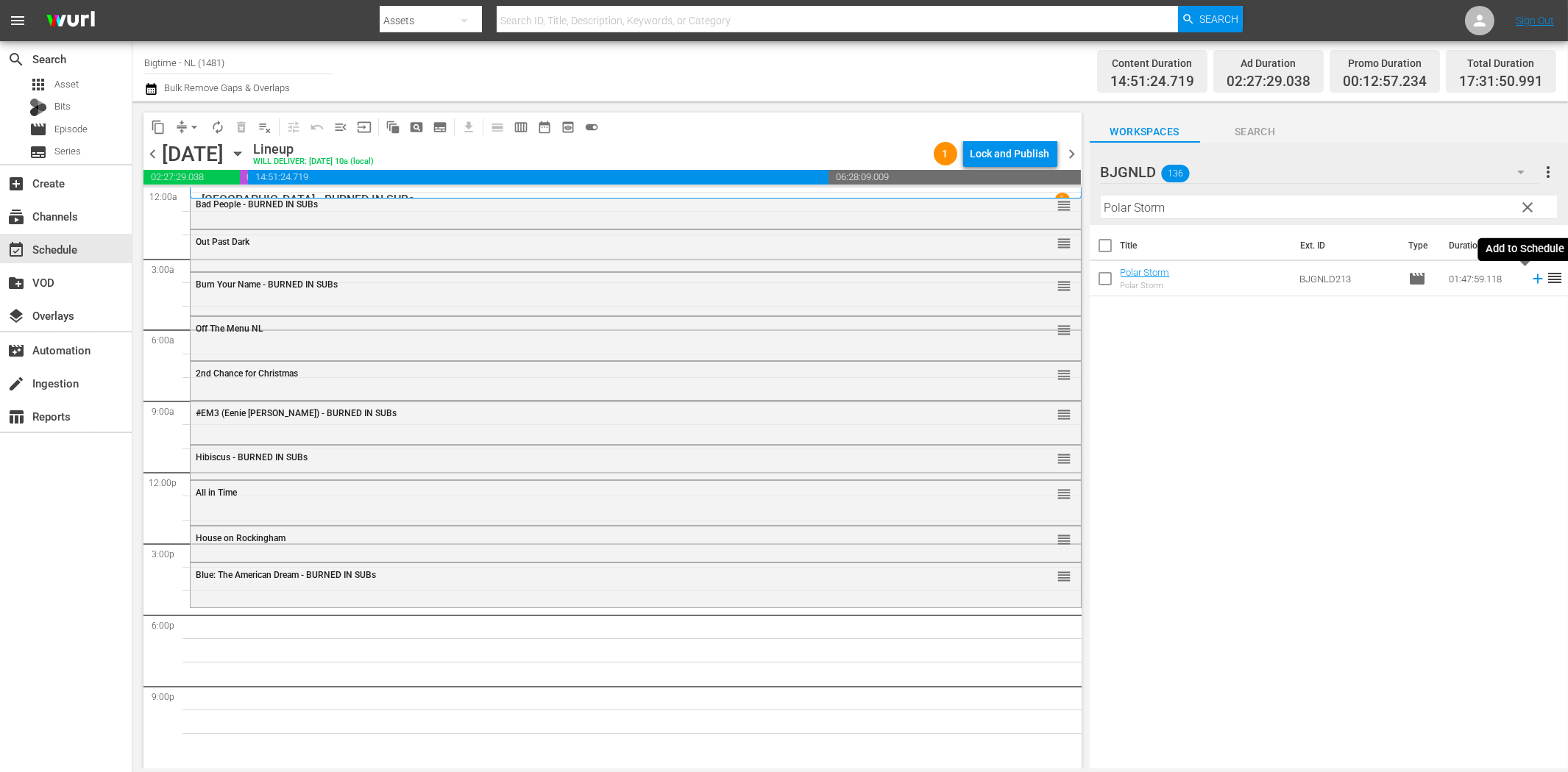
click at [1532, 279] on icon at bounding box center [1537, 279] width 9 height 9
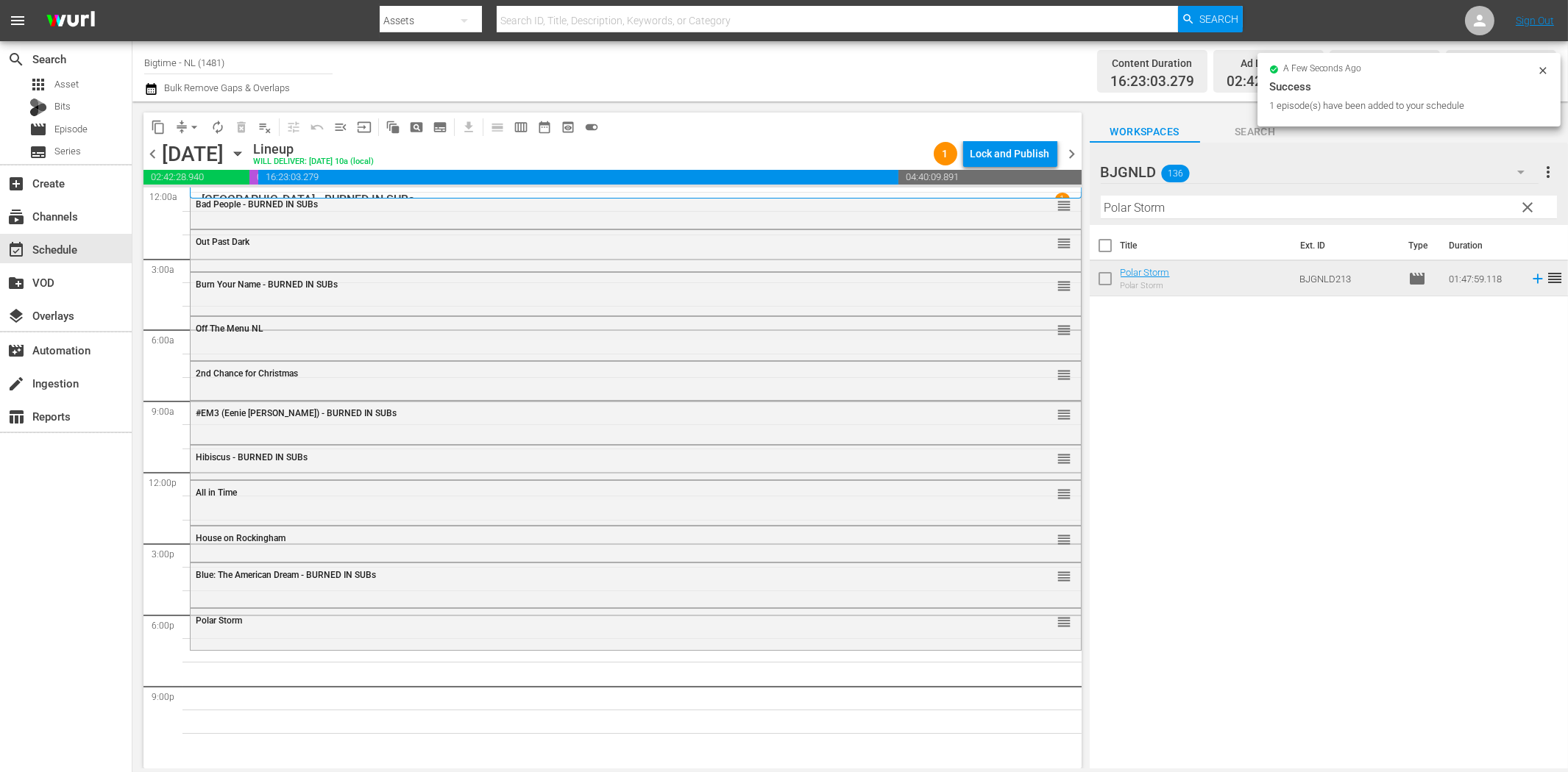
click at [1274, 208] on input "Polar Storm" at bounding box center [1328, 207] width 456 height 23
paste input "The Menkoff Method"
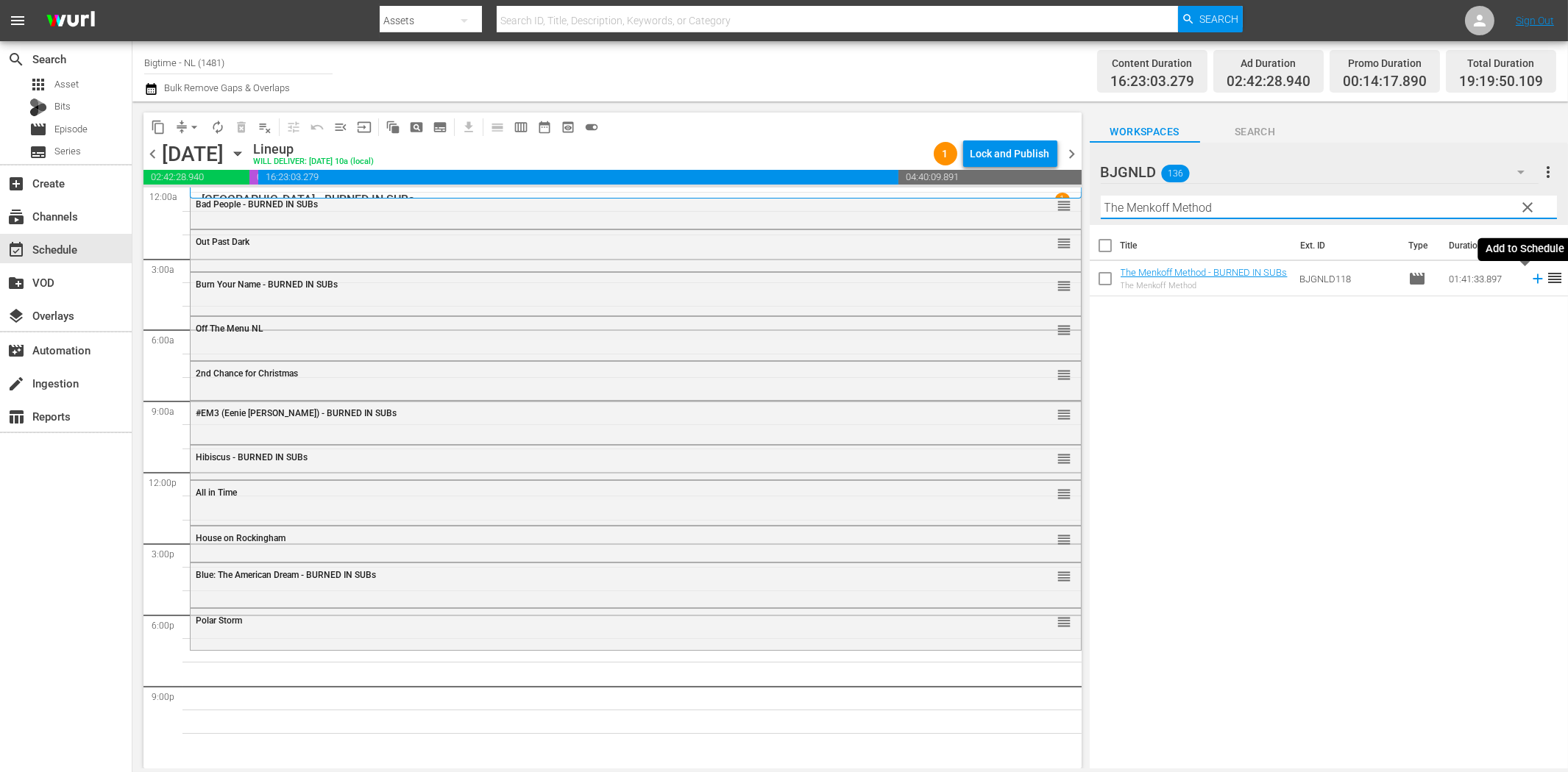
click at [1530, 277] on icon at bounding box center [1538, 278] width 16 height 16
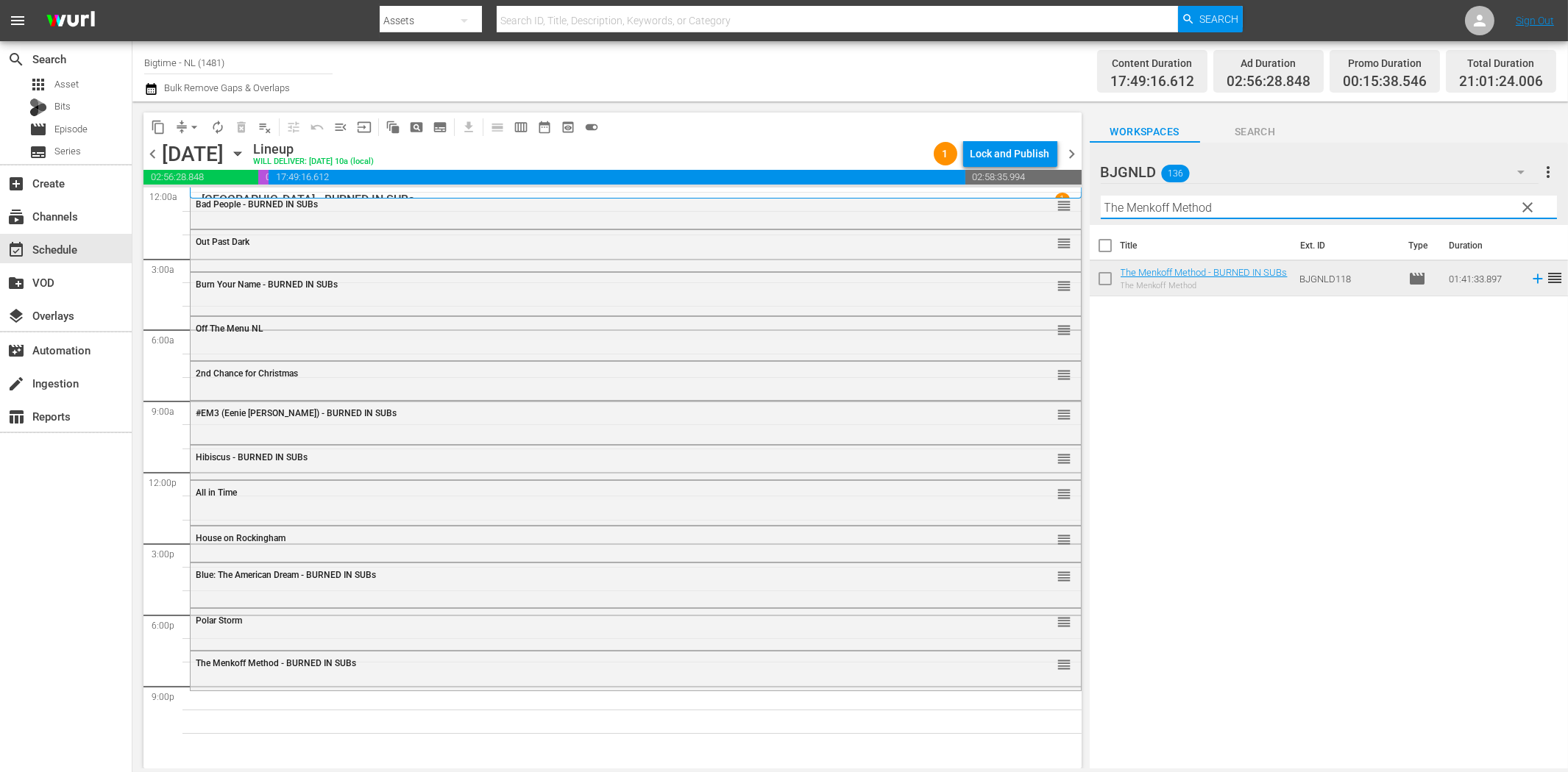
click at [1172, 202] on input "The Menkoff Method" at bounding box center [1328, 207] width 456 height 23
paste input "Dark Storm"
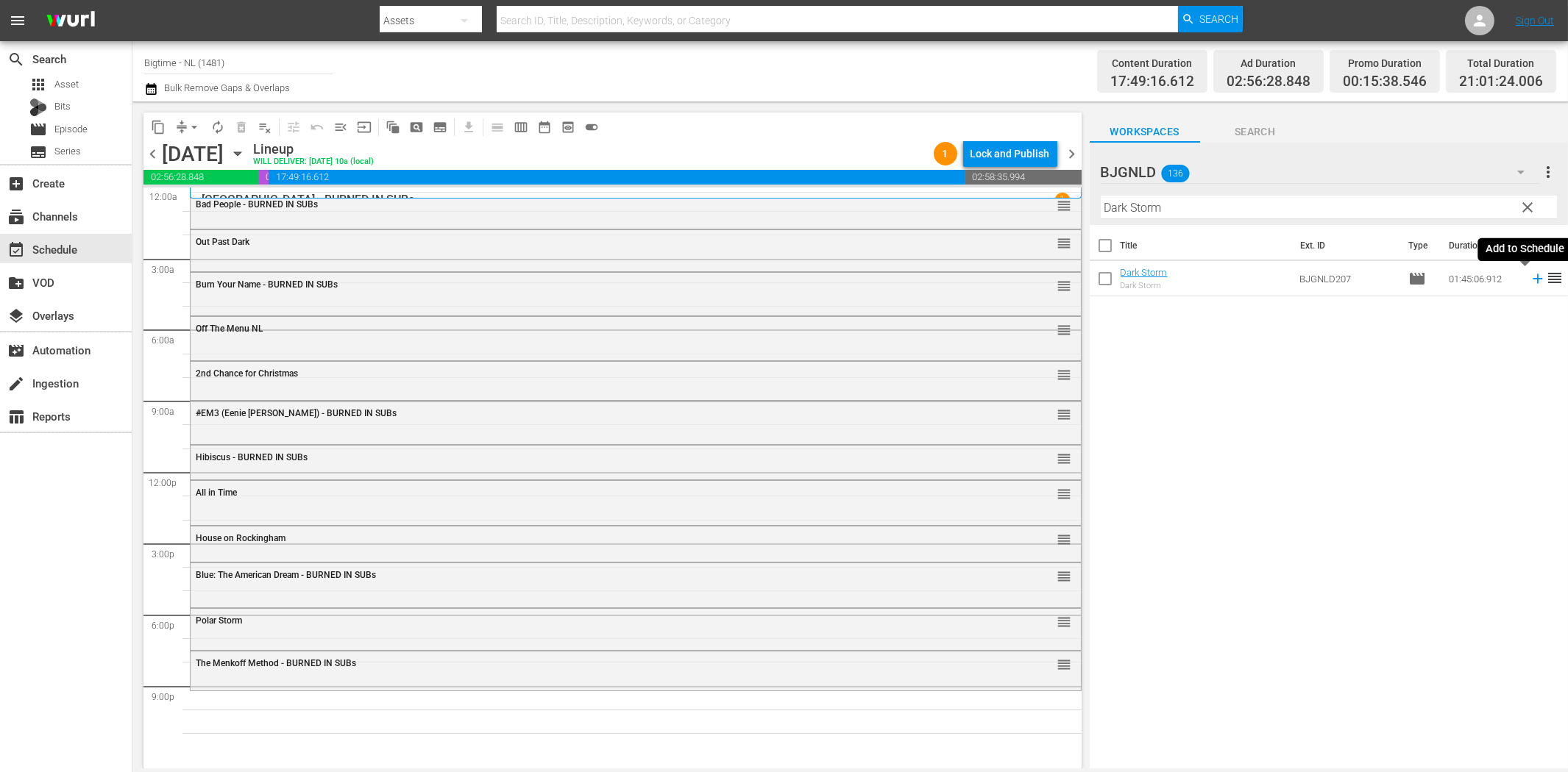
click at [1530, 277] on icon at bounding box center [1538, 278] width 16 height 16
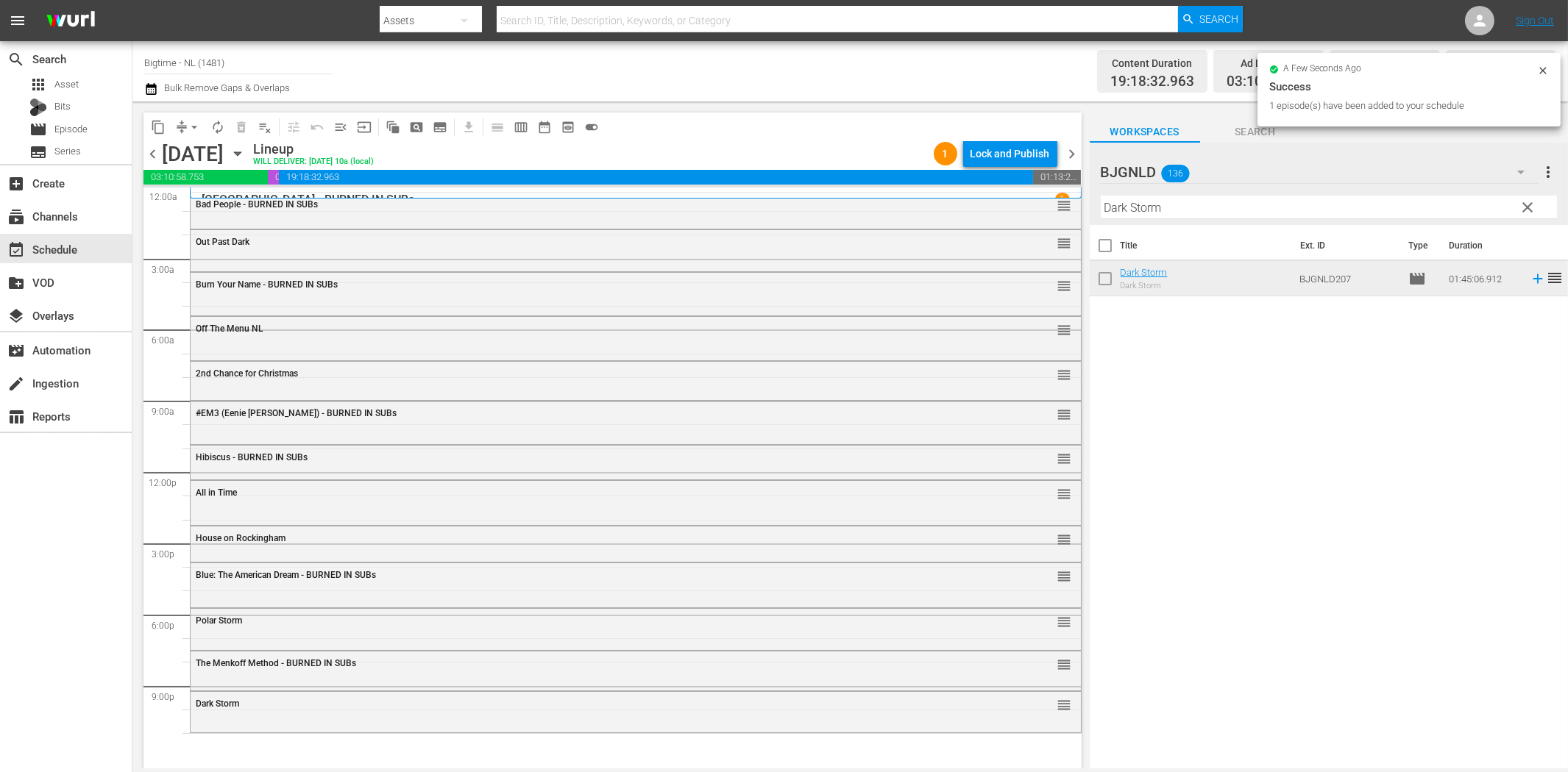
click at [1164, 214] on input "Dark Storm" at bounding box center [1328, 207] width 456 height 23
paste input "[PERSON_NAME] - Dressed to Kill Colorized"
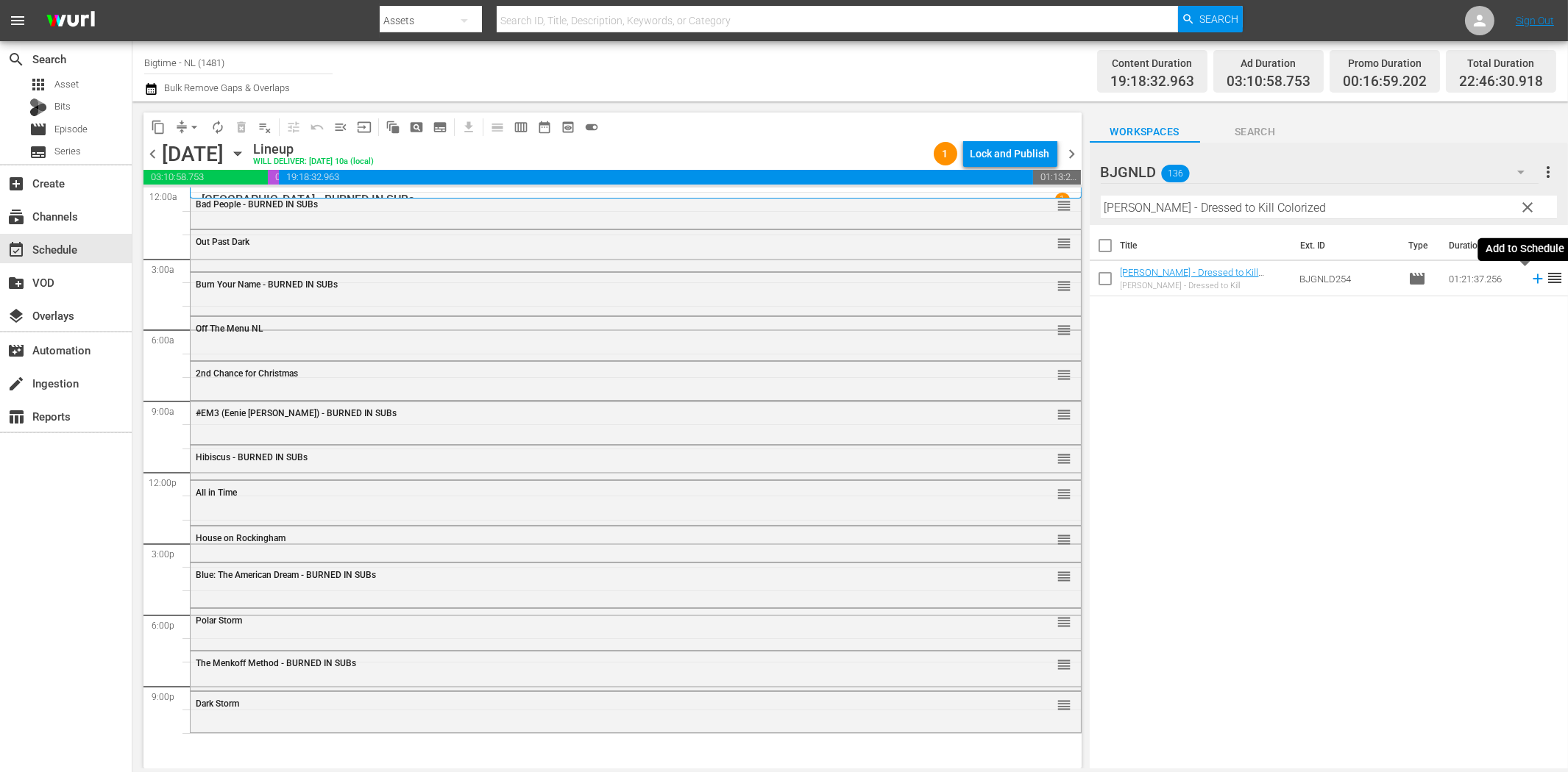
click at [1531, 280] on icon at bounding box center [1538, 278] width 16 height 16
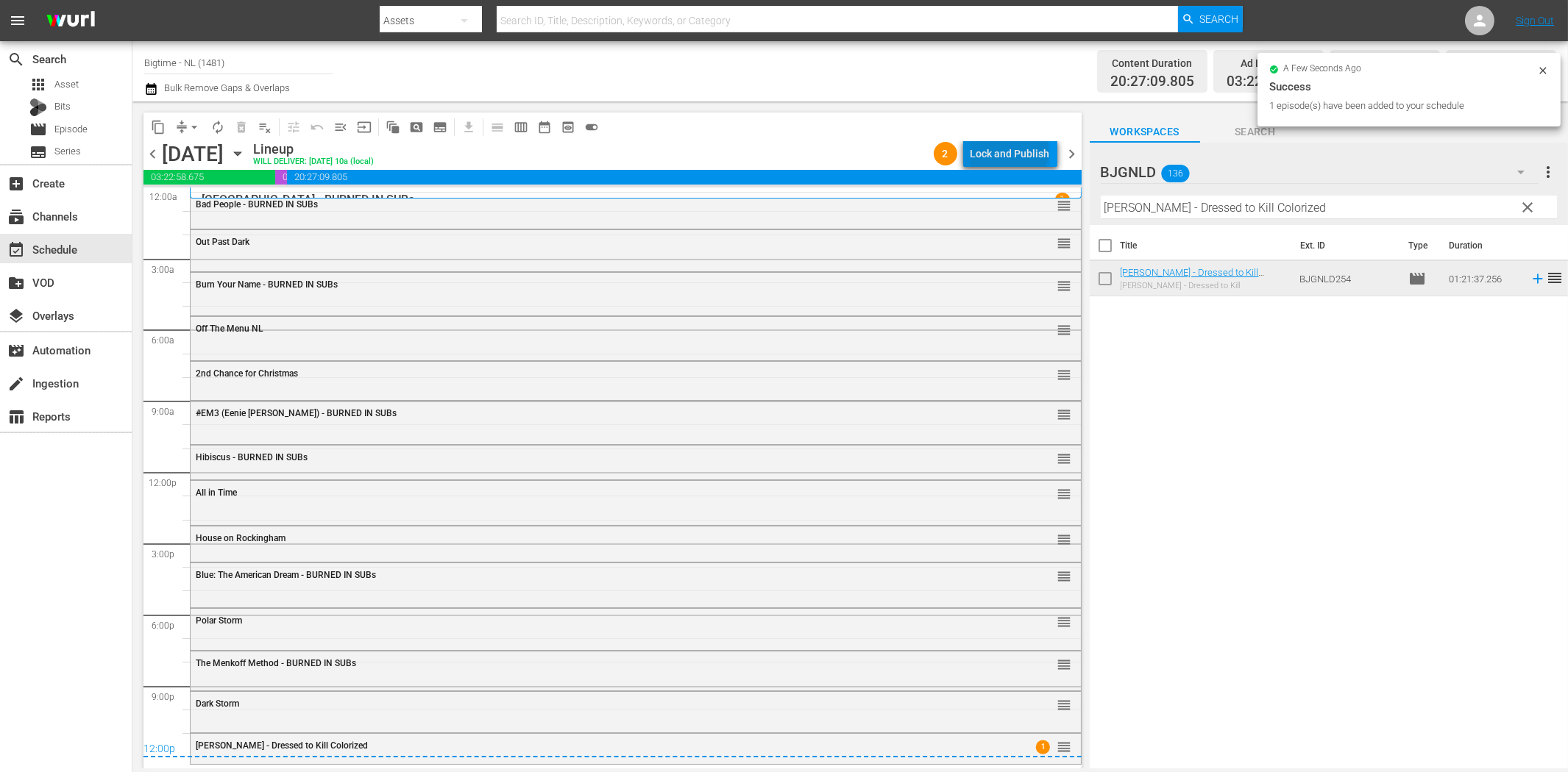
click at [1012, 152] on div "Lock and Publish" at bounding box center [1010, 154] width 80 height 26
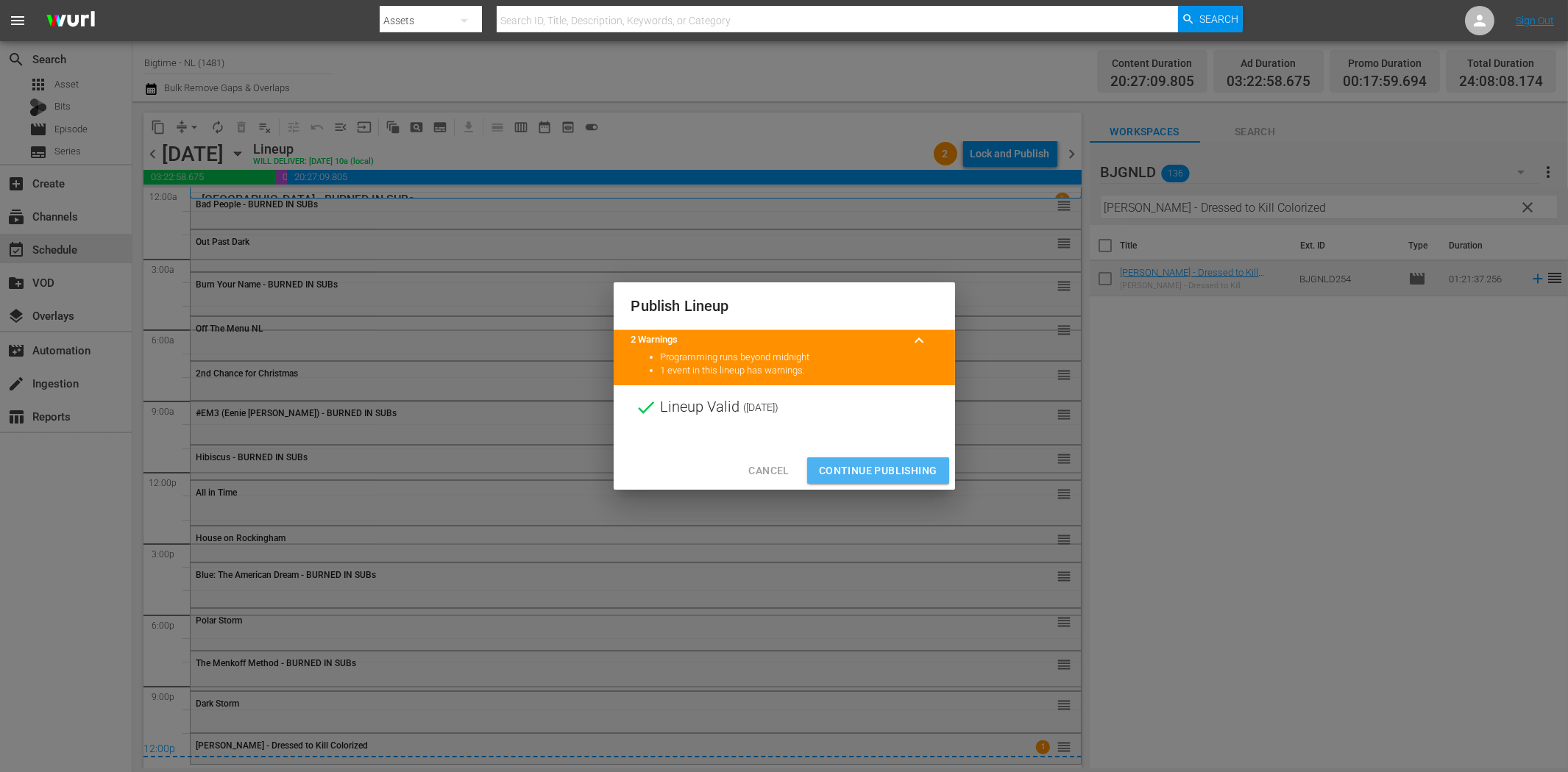
drag, startPoint x: 900, startPoint y: 471, endPoint x: 793, endPoint y: 456, distance: 108.0
click at [899, 471] on span "Continue Publishing" at bounding box center [878, 471] width 118 height 19
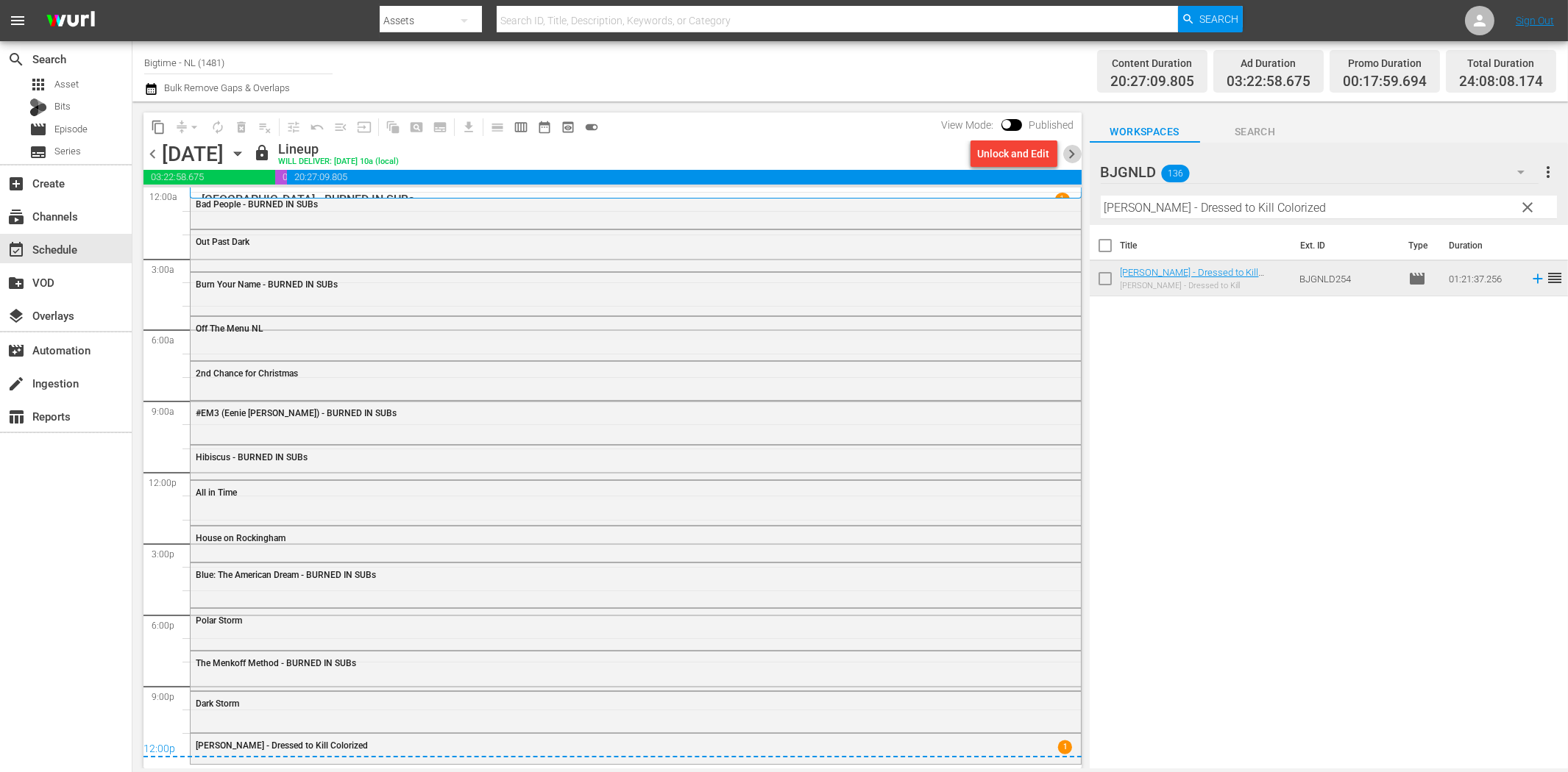
click at [1070, 151] on span "chevron_right" at bounding box center [1073, 154] width 19 height 19
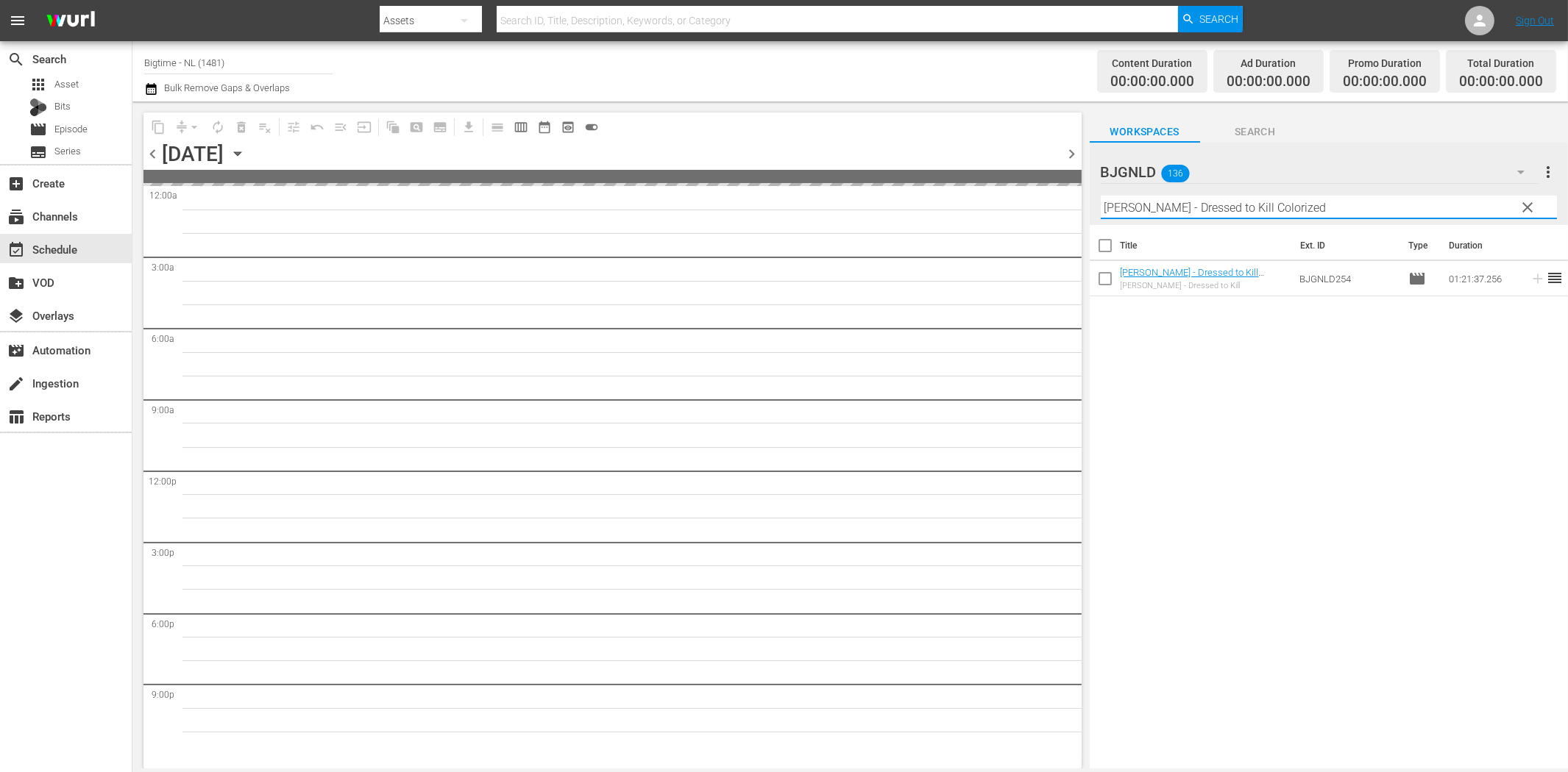
click at [1153, 201] on input "[PERSON_NAME] - Dressed to Kill Colorized" at bounding box center [1328, 207] width 456 height 23
paste input "Executor"
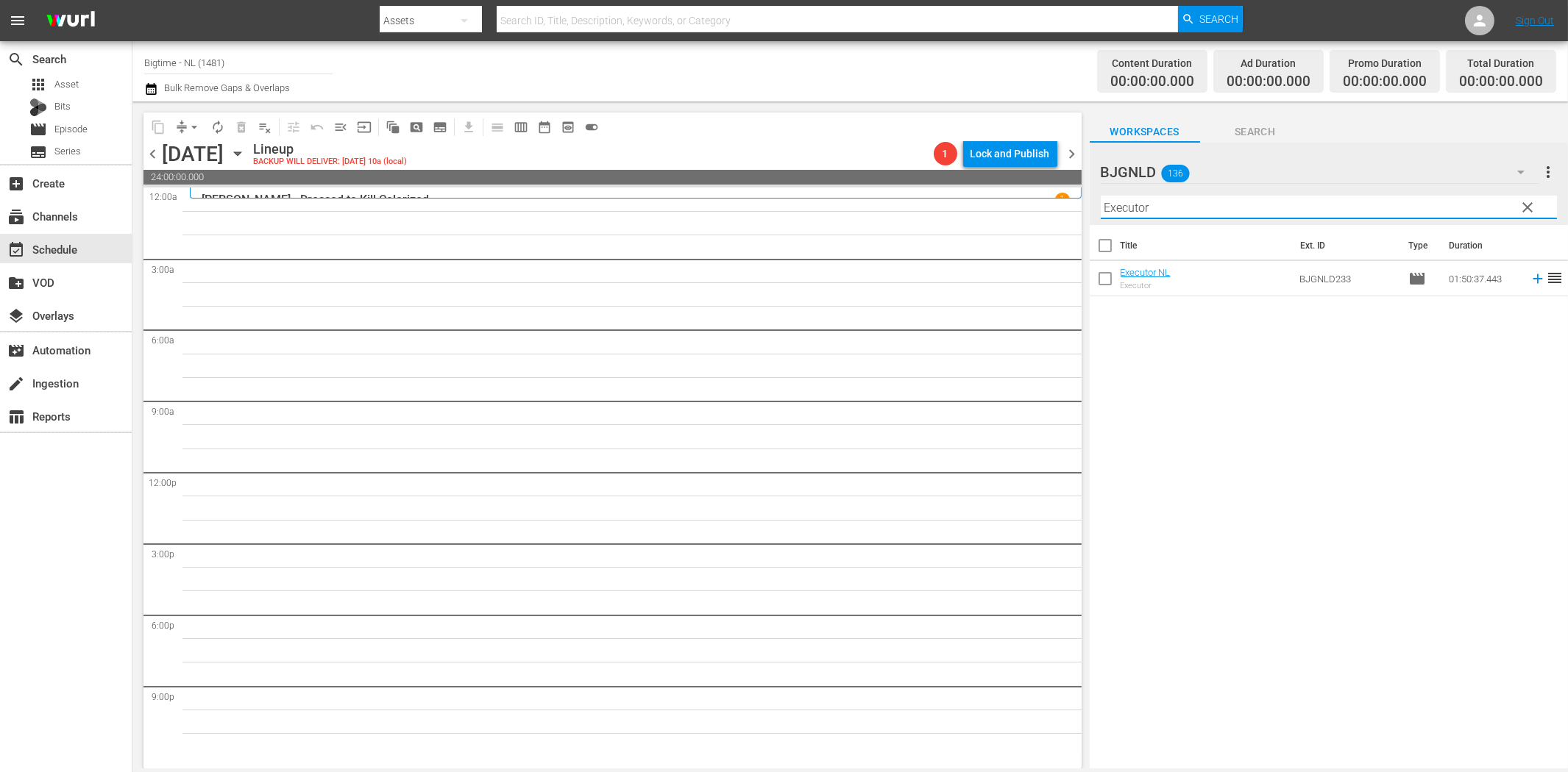
click at [1530, 280] on icon at bounding box center [1538, 278] width 16 height 16
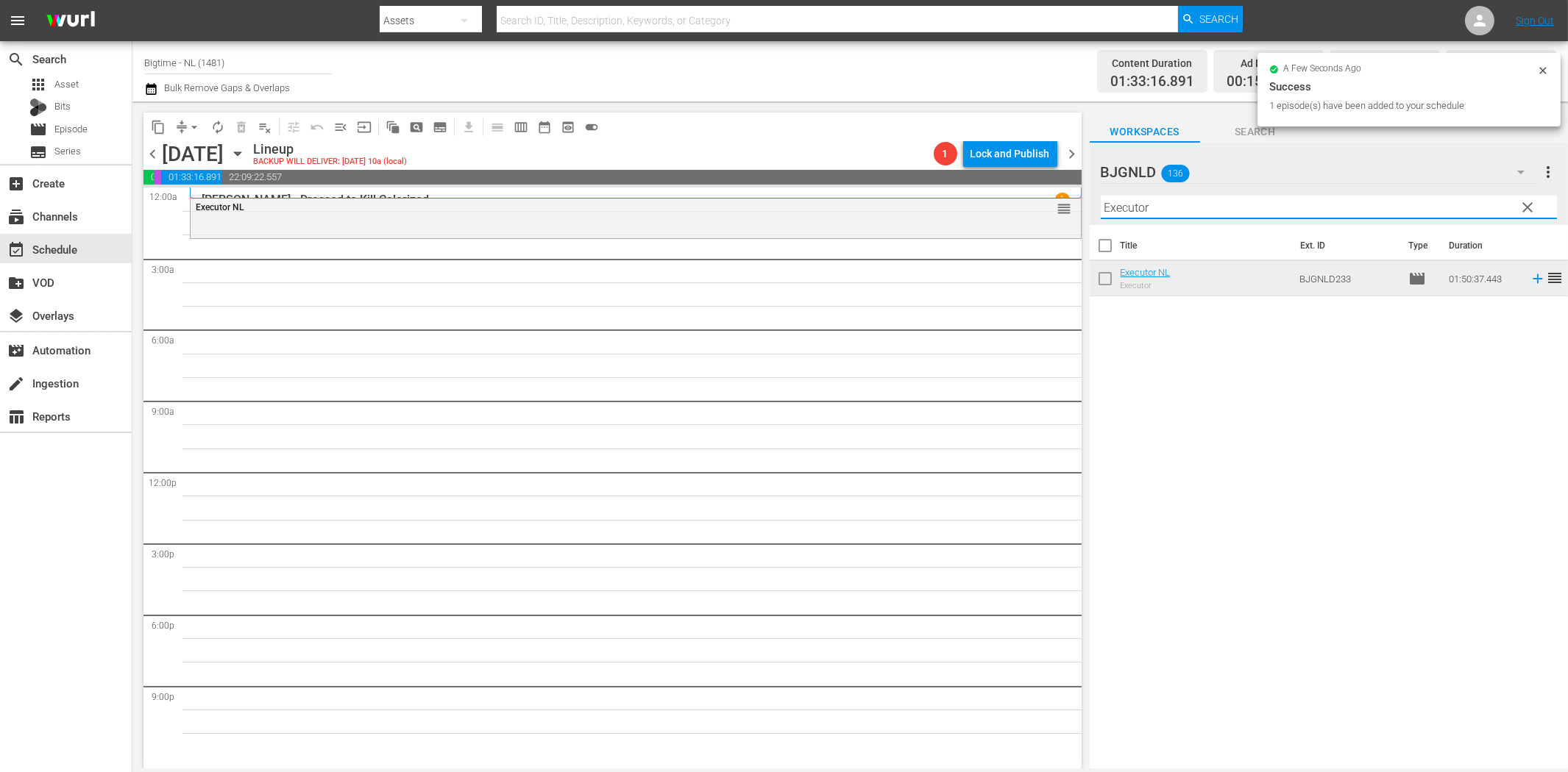
click at [1158, 206] on input "Executor" at bounding box center [1328, 207] width 456 height 23
paste input "American Rescue Squad"
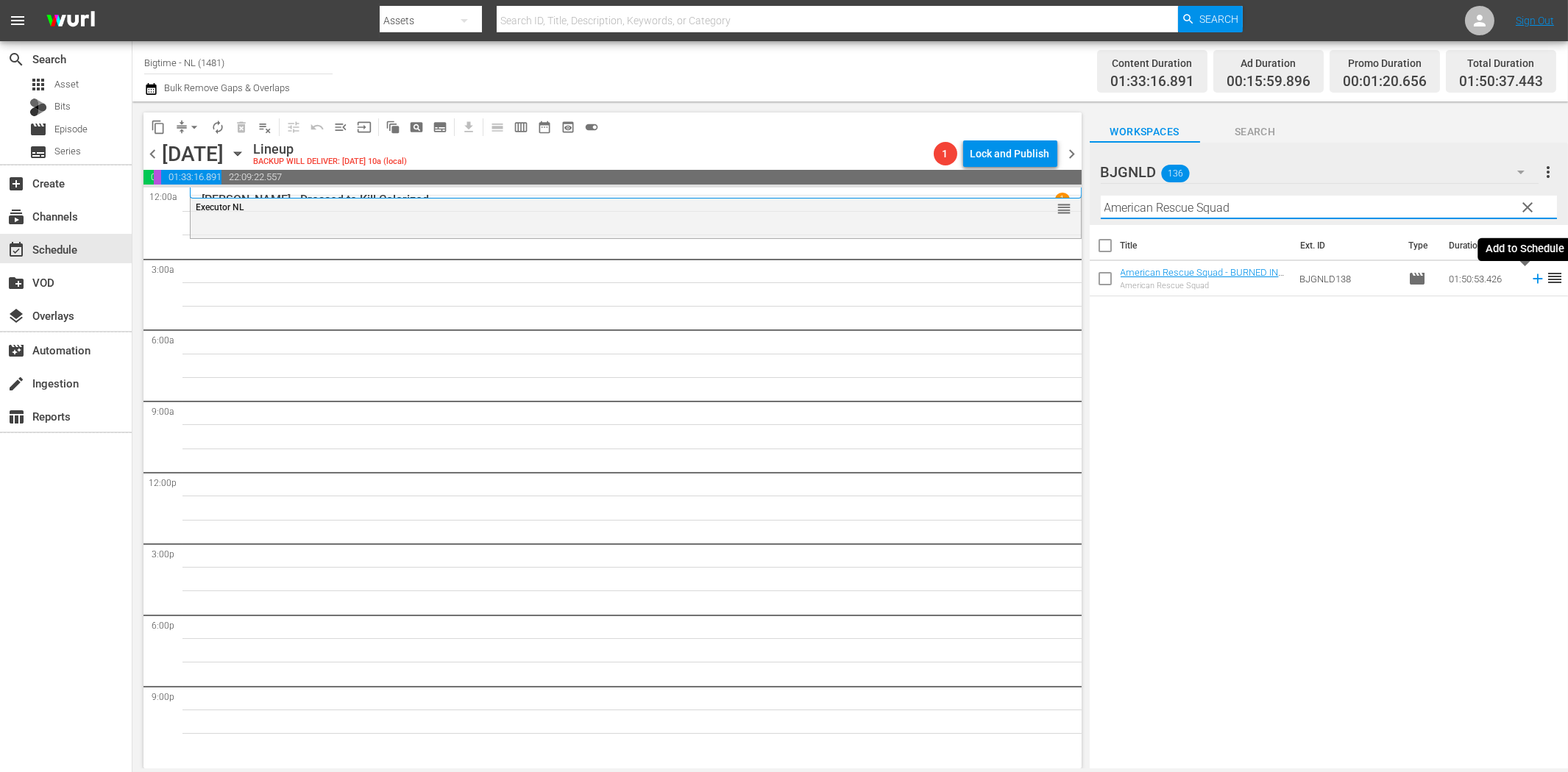
click at [1530, 277] on icon at bounding box center [1538, 278] width 16 height 16
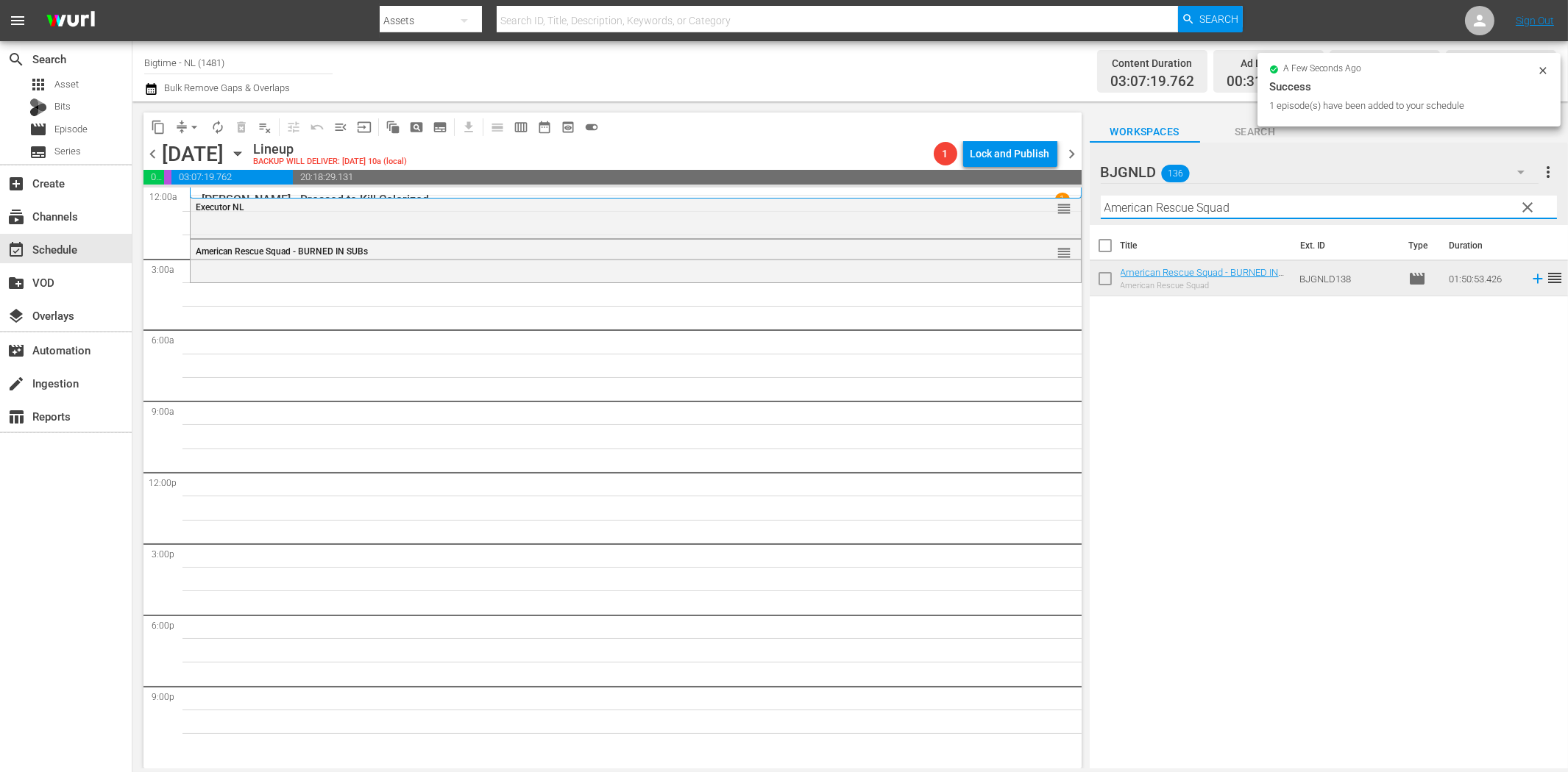
click at [1296, 204] on input "American Rescue Squad" at bounding box center [1328, 207] width 456 height 23
paste input "Best of Seven"
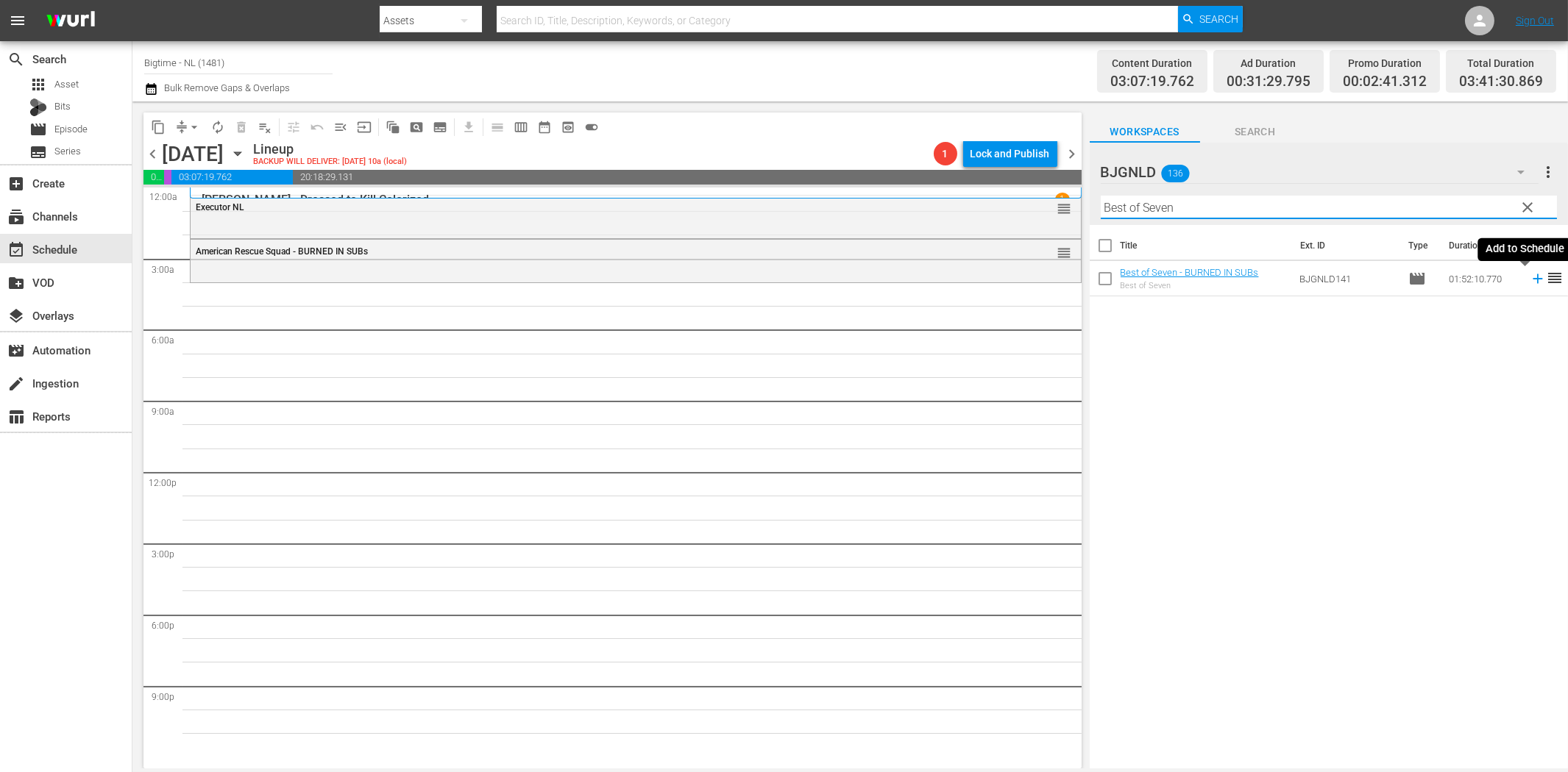
click at [1530, 277] on icon at bounding box center [1538, 278] width 16 height 16
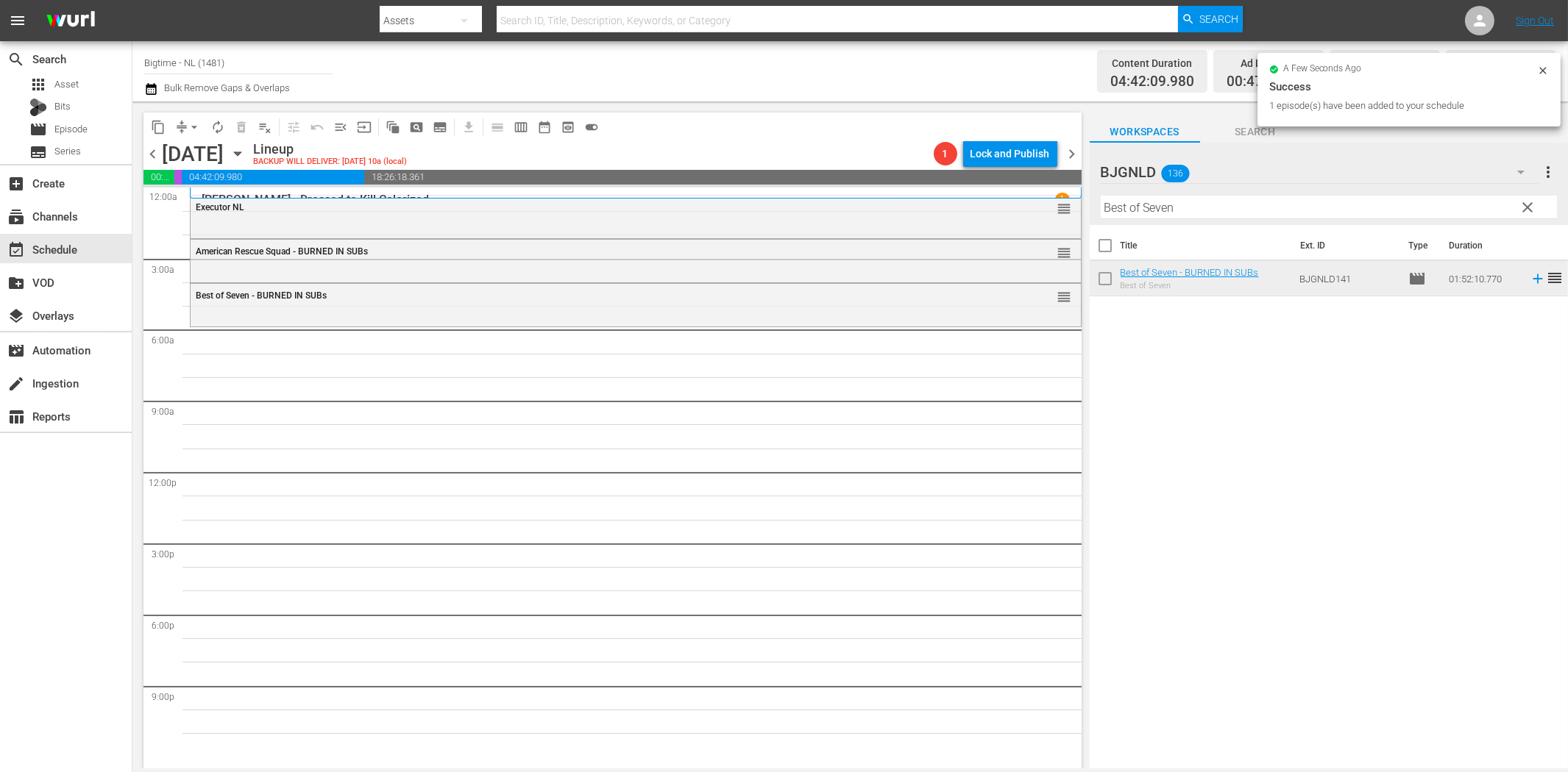
click at [1366, 204] on input "Best of Seven" at bounding box center [1328, 207] width 456 height 23
paste input "Premeditated (Profiled)"
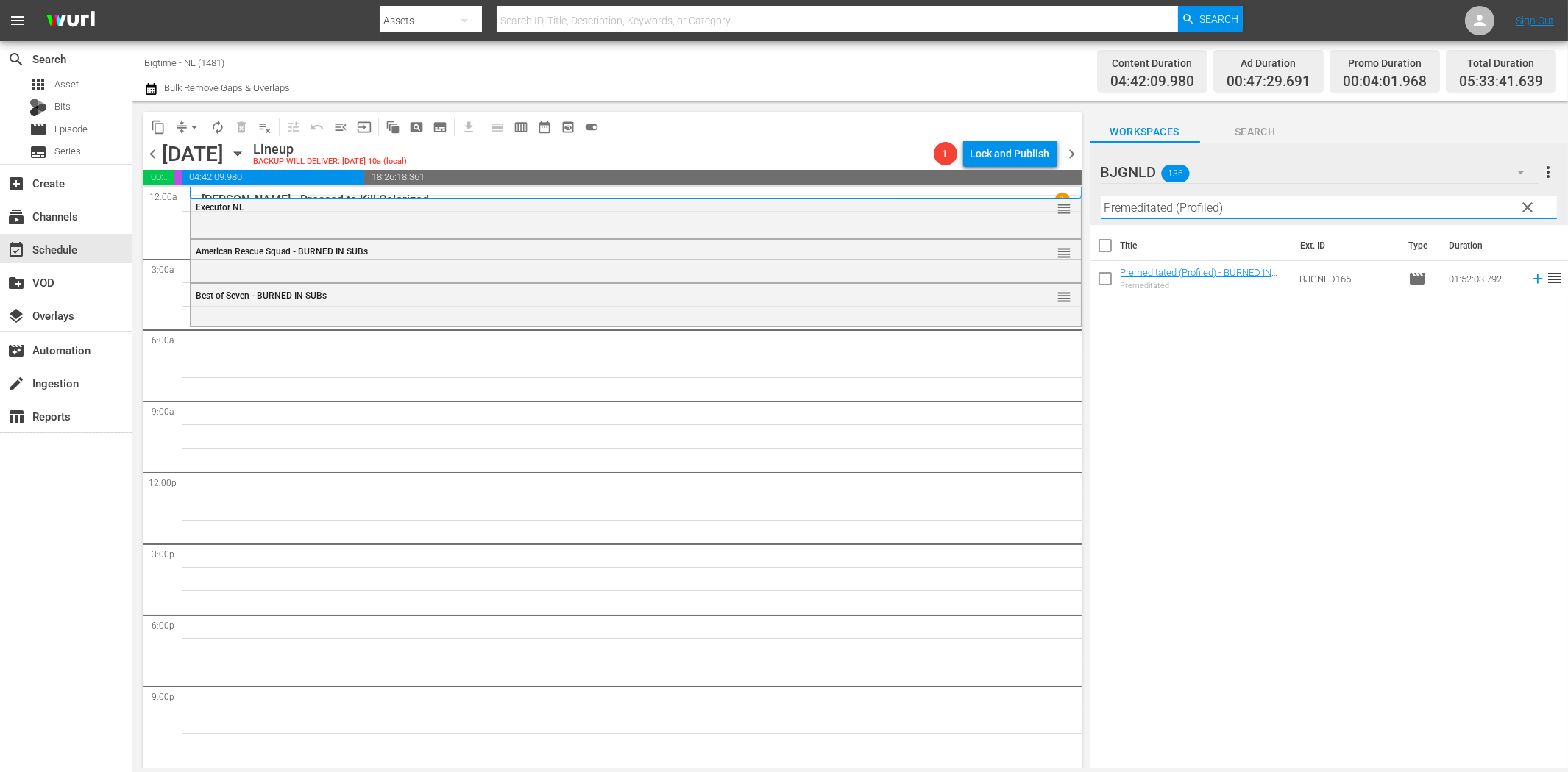
click at [1532, 279] on icon at bounding box center [1537, 279] width 9 height 9
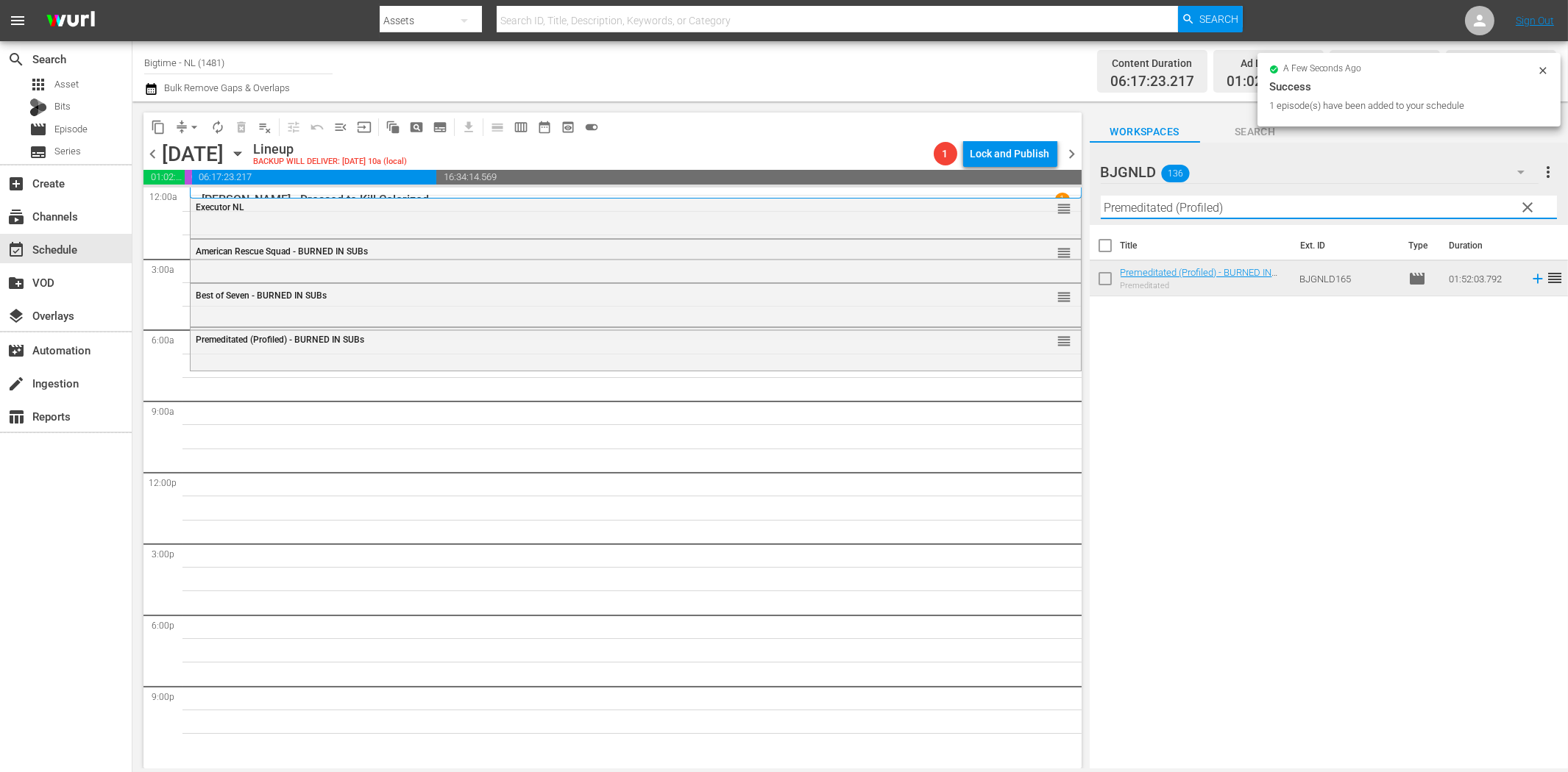
click at [1260, 213] on input "Premeditated (Profiled)" at bounding box center [1328, 207] width 456 height 23
paste input "The Hardest Thing"
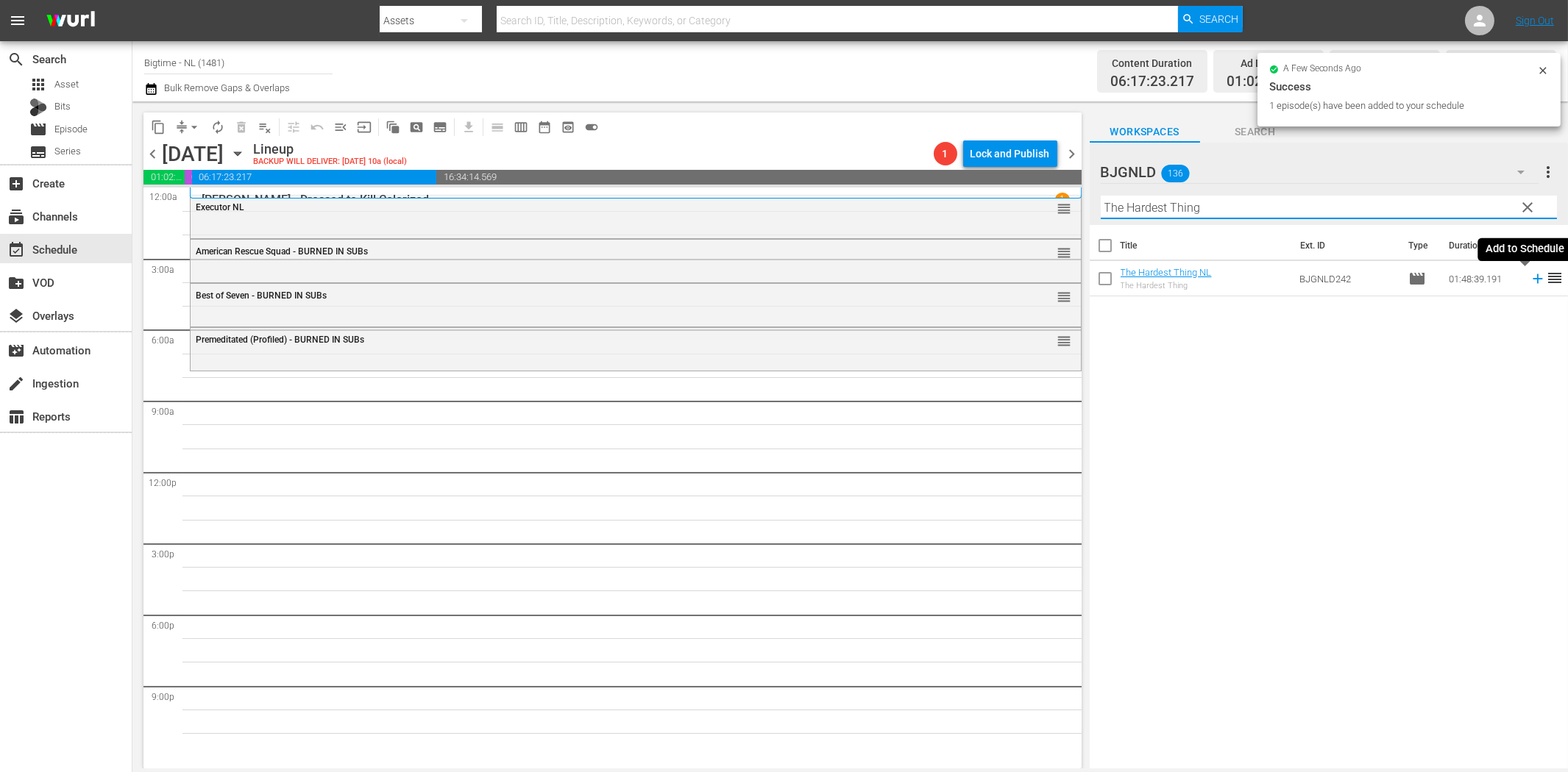
click at [1530, 277] on icon at bounding box center [1538, 278] width 16 height 16
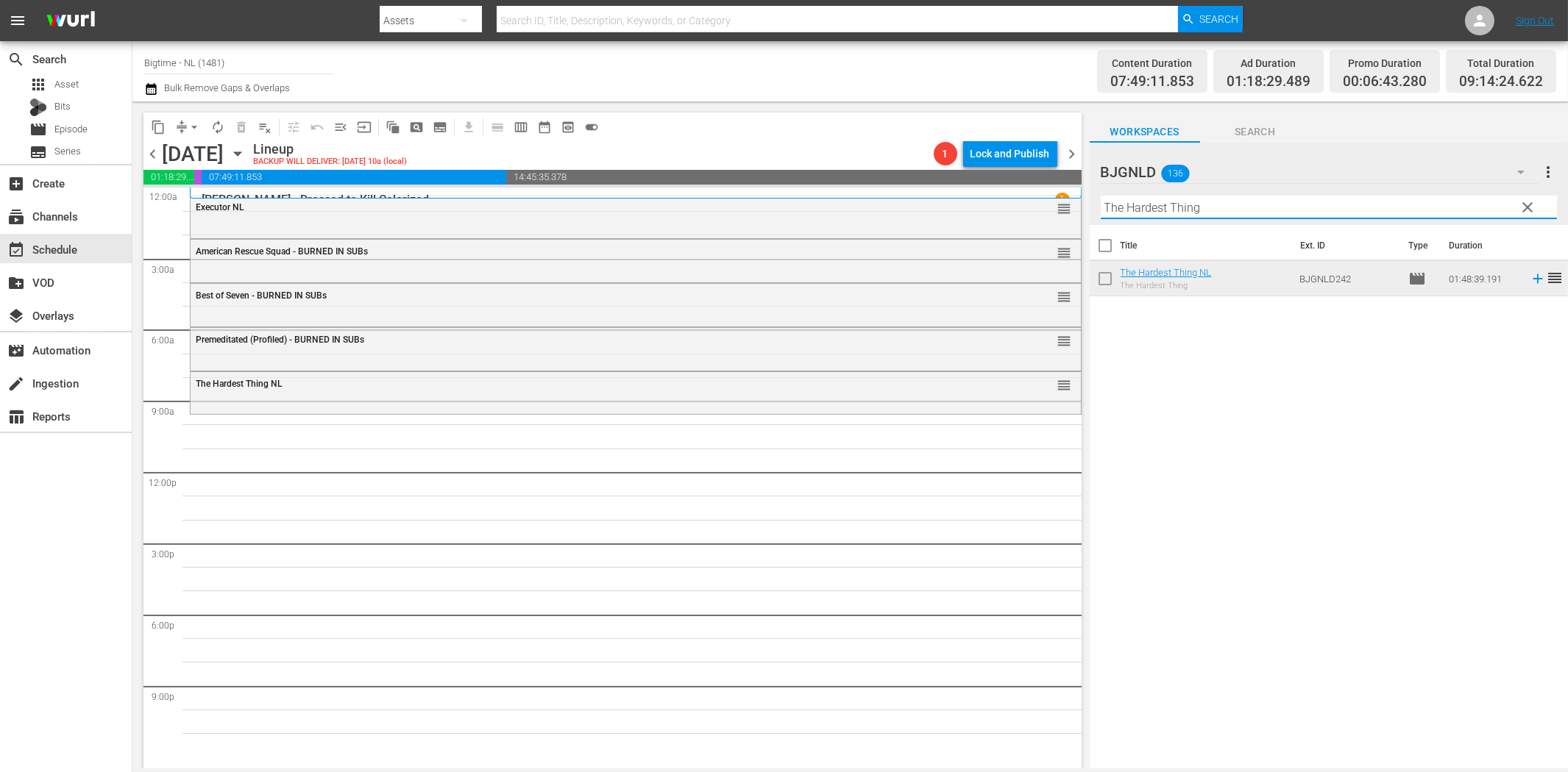
click at [1164, 200] on input "The Hardest Thing" at bounding box center [1328, 207] width 456 height 23
paste input "About An Age"
click at [1530, 275] on icon at bounding box center [1538, 278] width 16 height 16
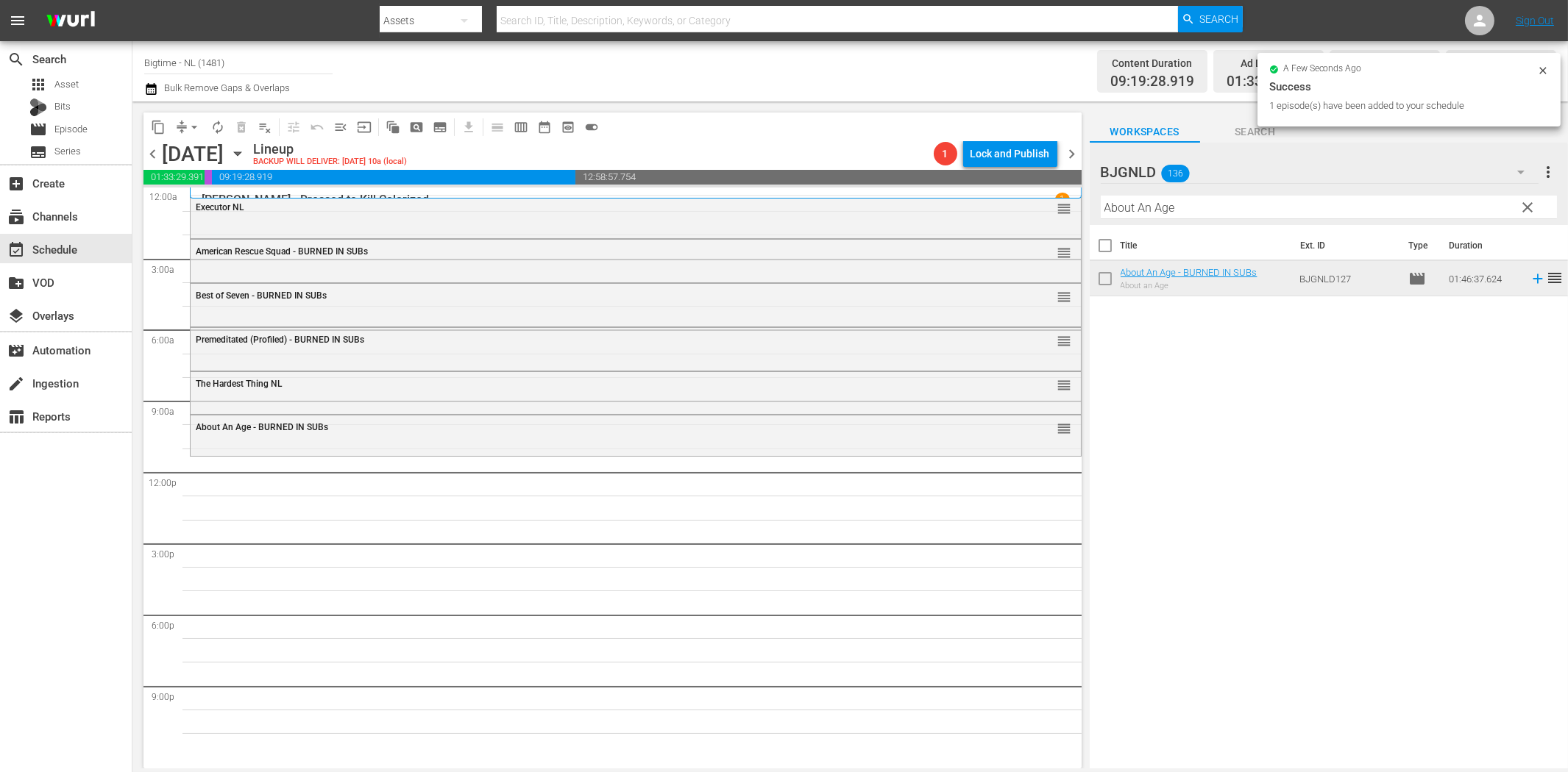
click at [1245, 210] on input "About An Age" at bounding box center [1328, 207] width 456 height 23
paste input "Waking [PERSON_NAME]"
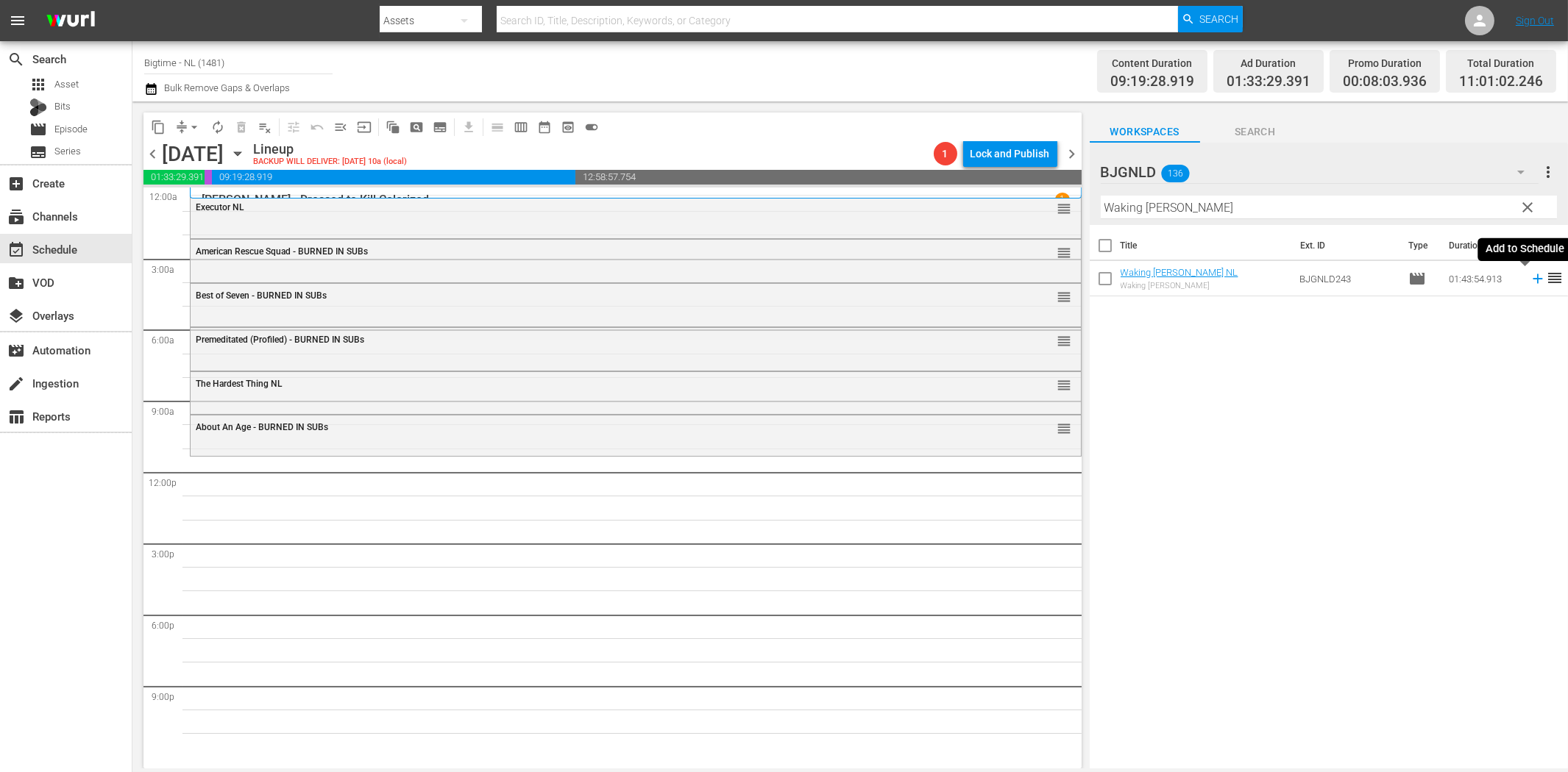
click at [1530, 282] on icon at bounding box center [1538, 278] width 16 height 16
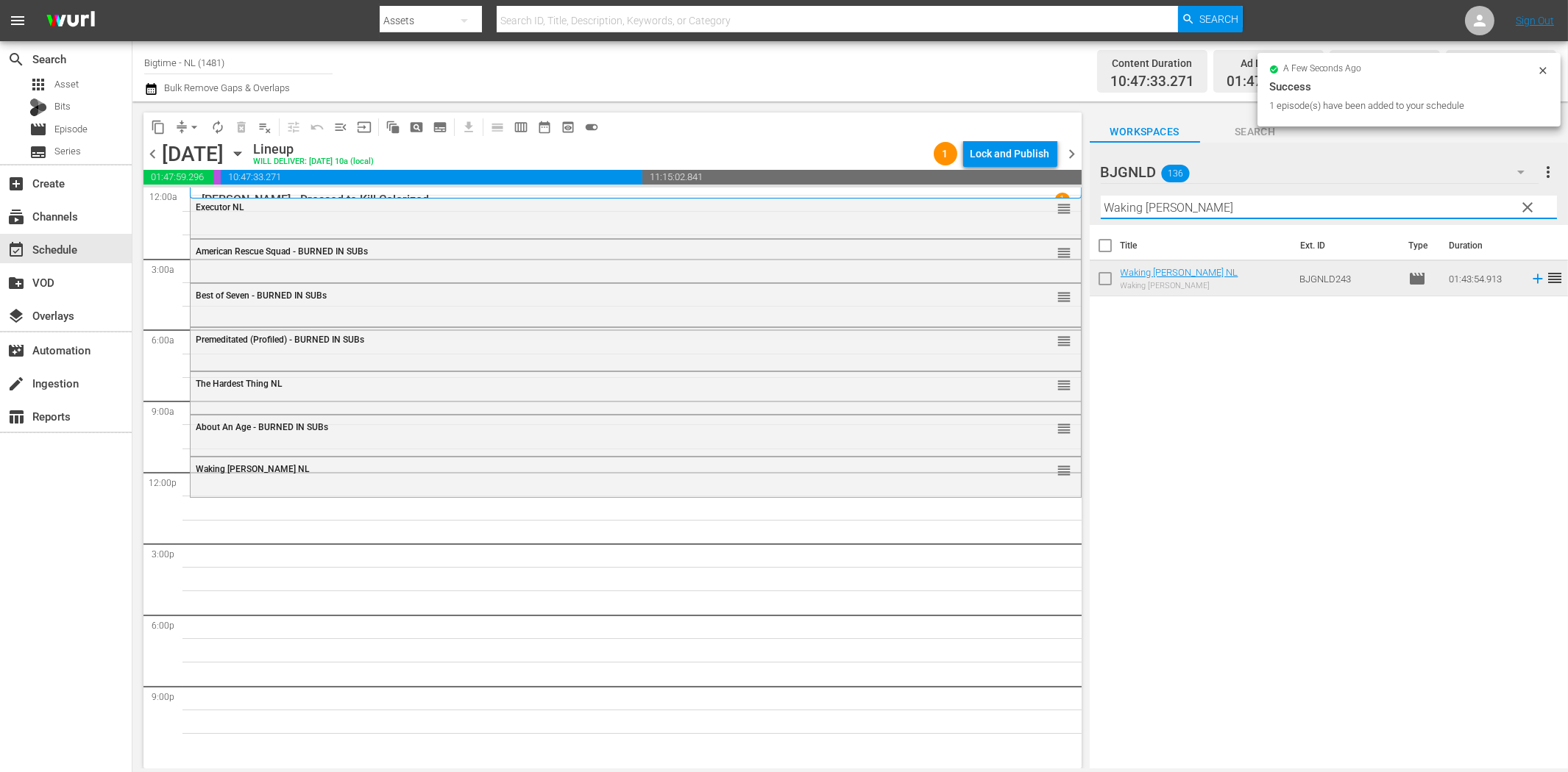
click at [1242, 207] on input "Waking [PERSON_NAME]" at bounding box center [1328, 207] width 456 height 23
paste input "elcome to the Men's Group"
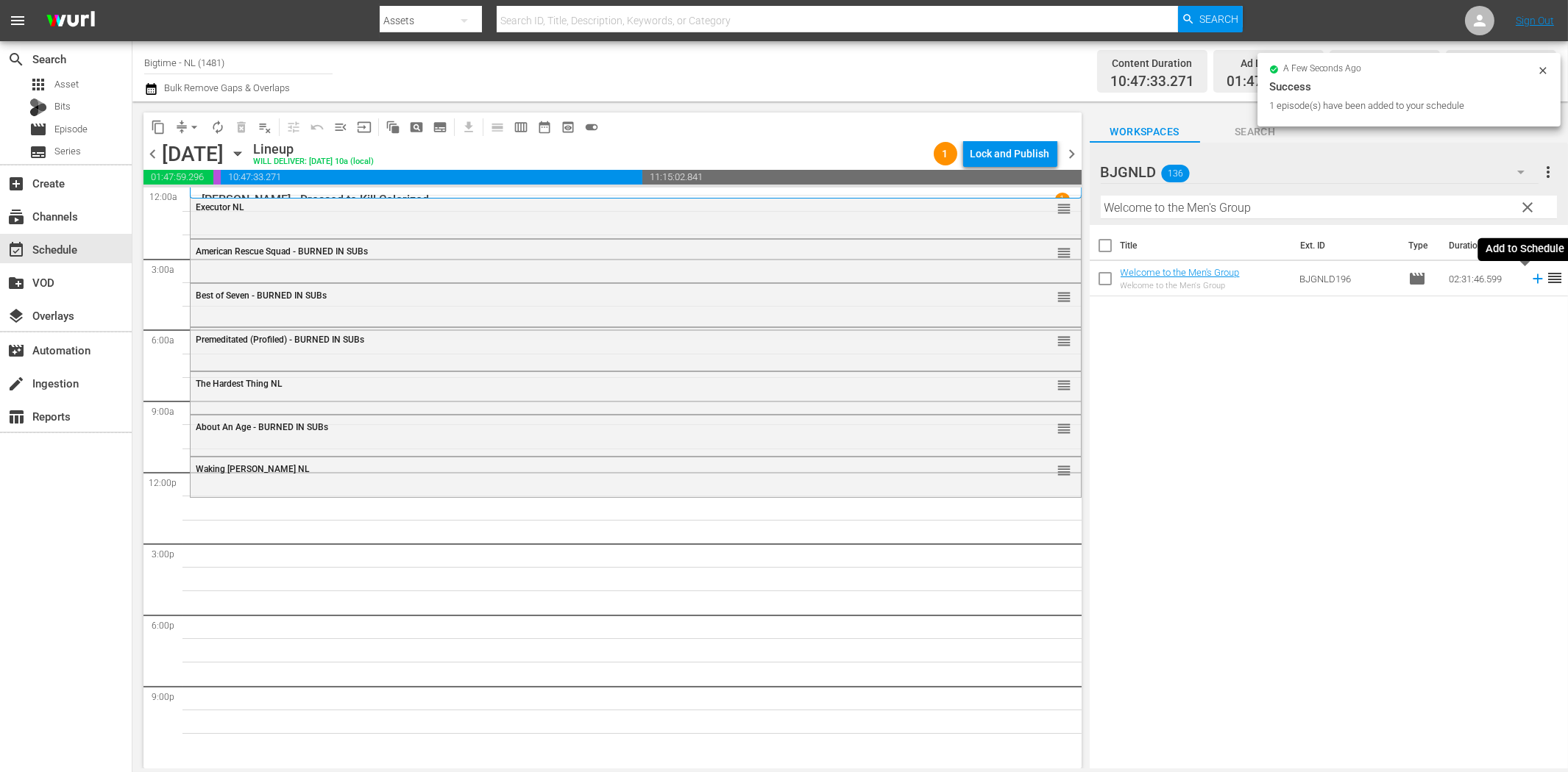
click at [1532, 281] on icon at bounding box center [1537, 279] width 9 height 9
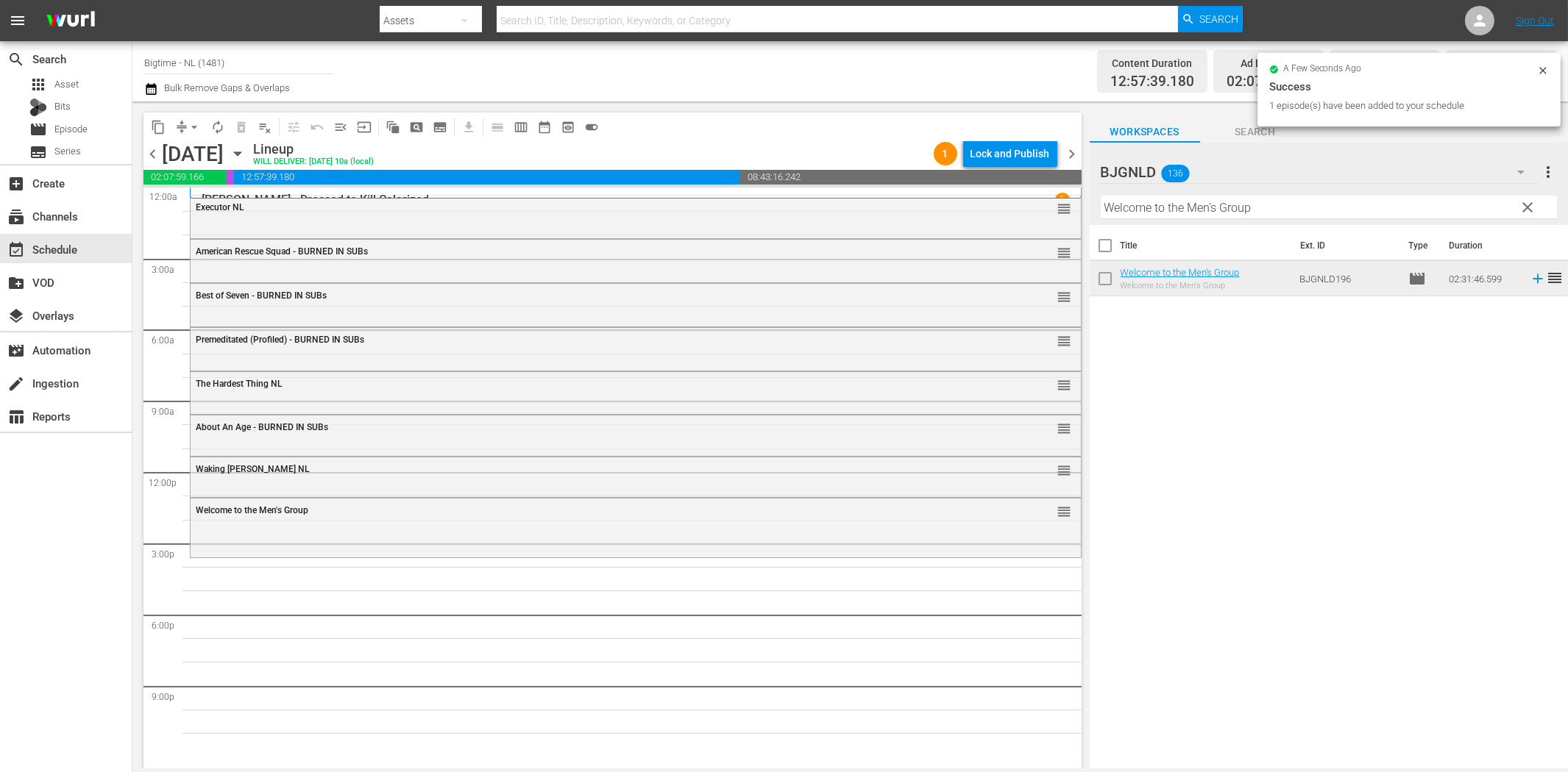
click at [1282, 203] on input "Welcome to the Men's Group" at bounding box center [1328, 207] width 456 height 23
paste input "If You Only Knew"
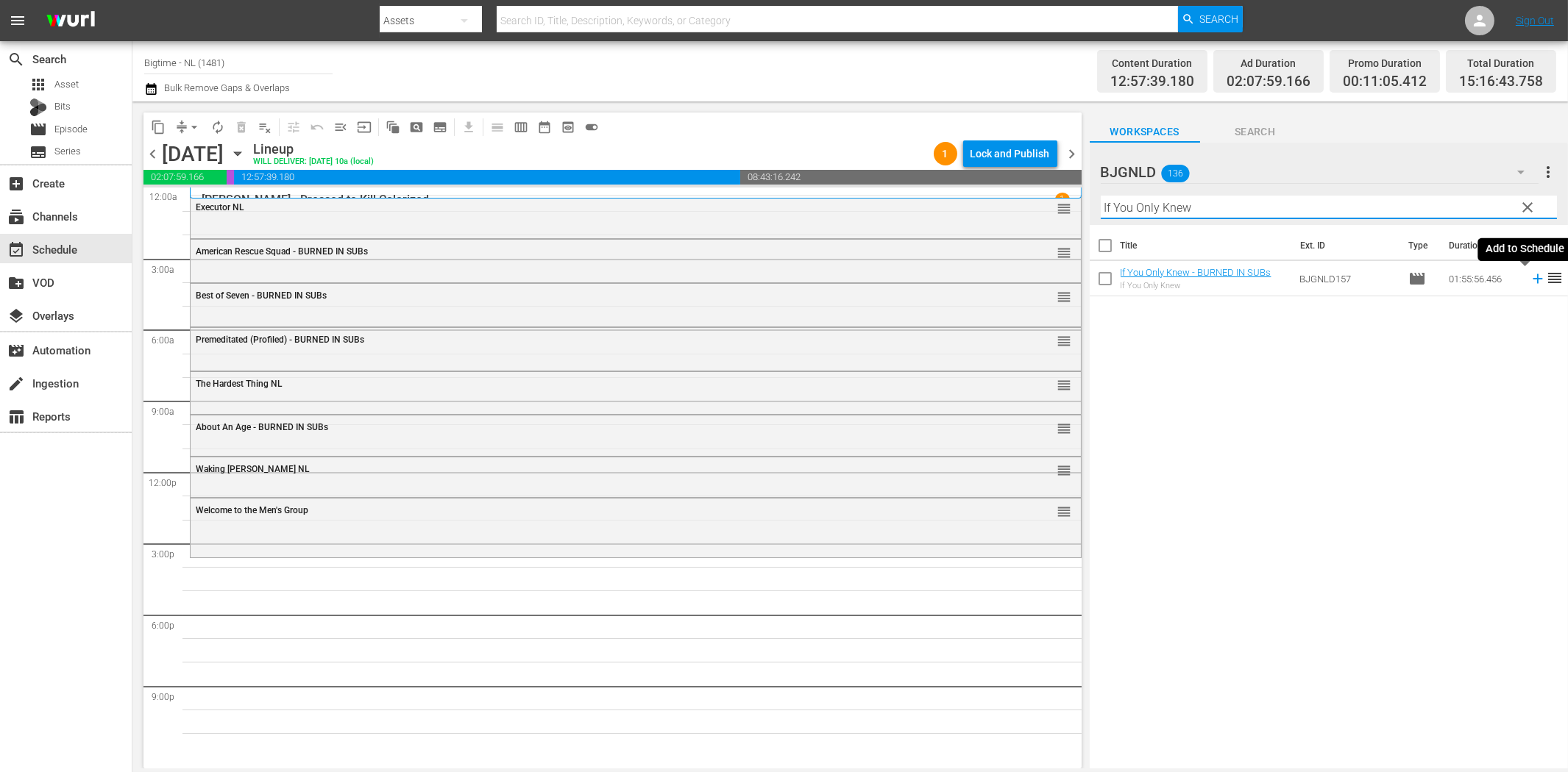
drag, startPoint x: 1526, startPoint y: 276, endPoint x: 1473, endPoint y: 297, distance: 57.0
click at [1530, 277] on icon at bounding box center [1538, 278] width 16 height 16
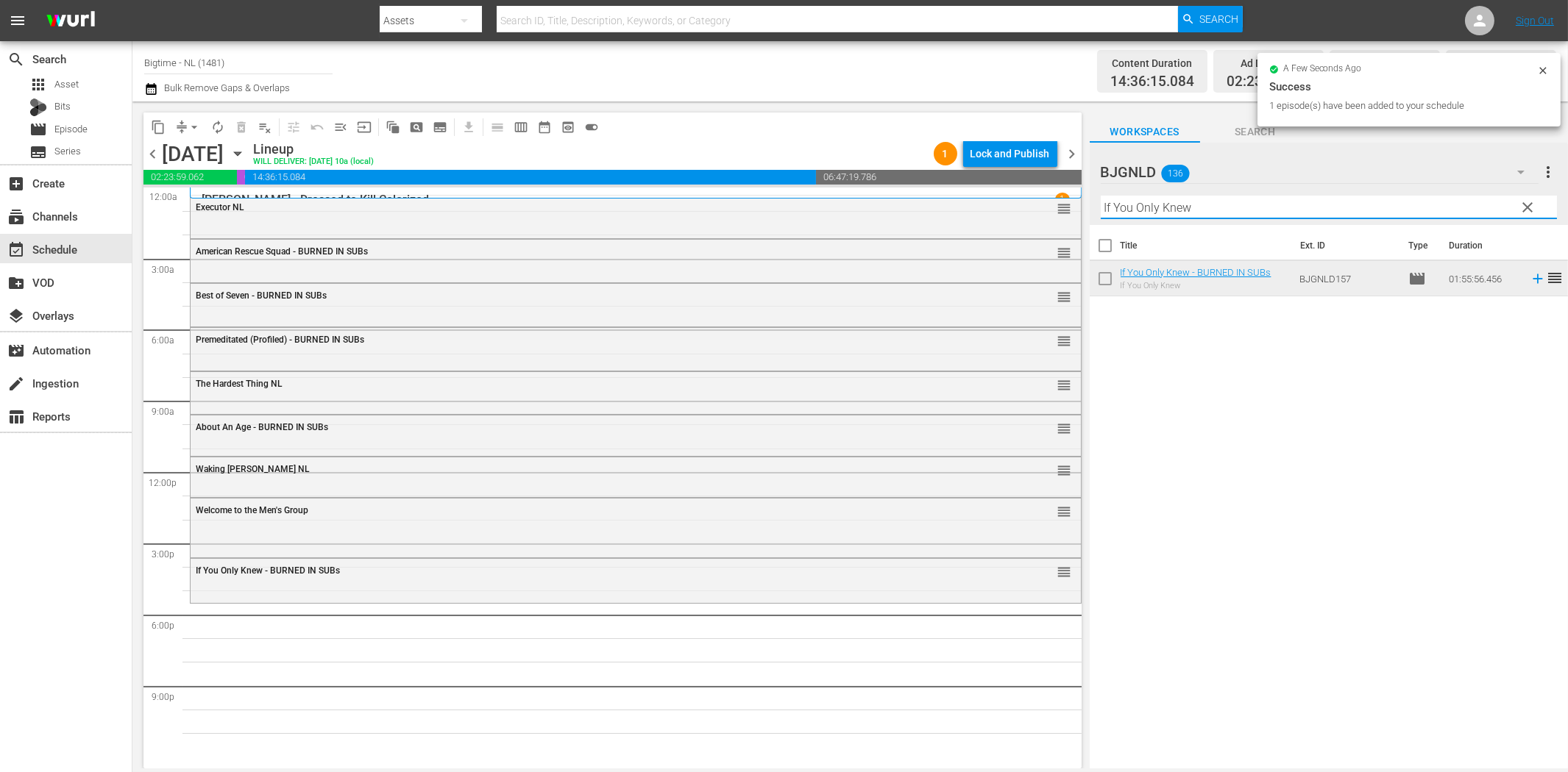
click at [1224, 207] on input "If You Only Knew" at bounding box center [1328, 207] width 456 height 23
paste input "The Script of Life"
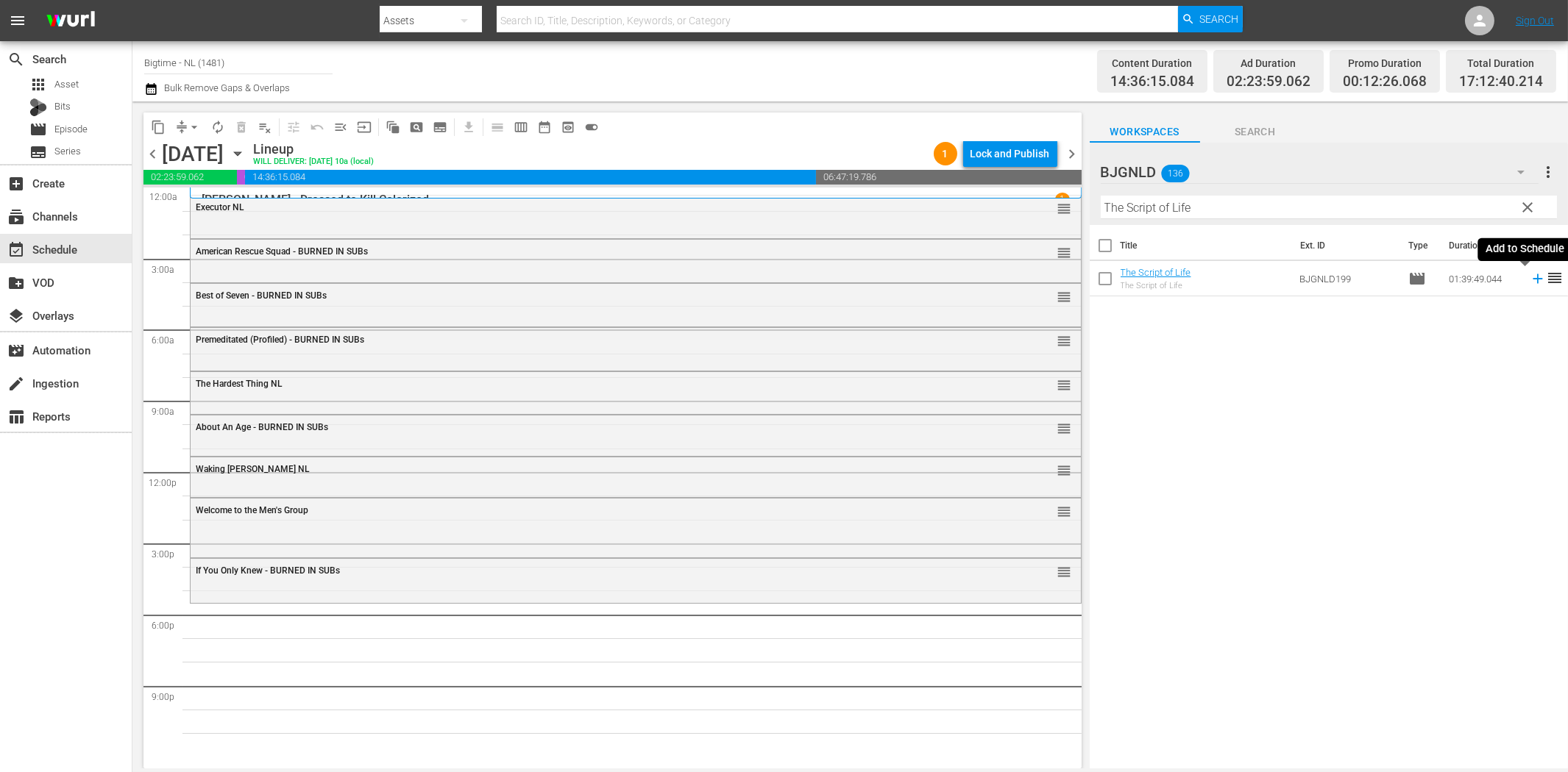
click at [1530, 276] on icon at bounding box center [1538, 278] width 16 height 16
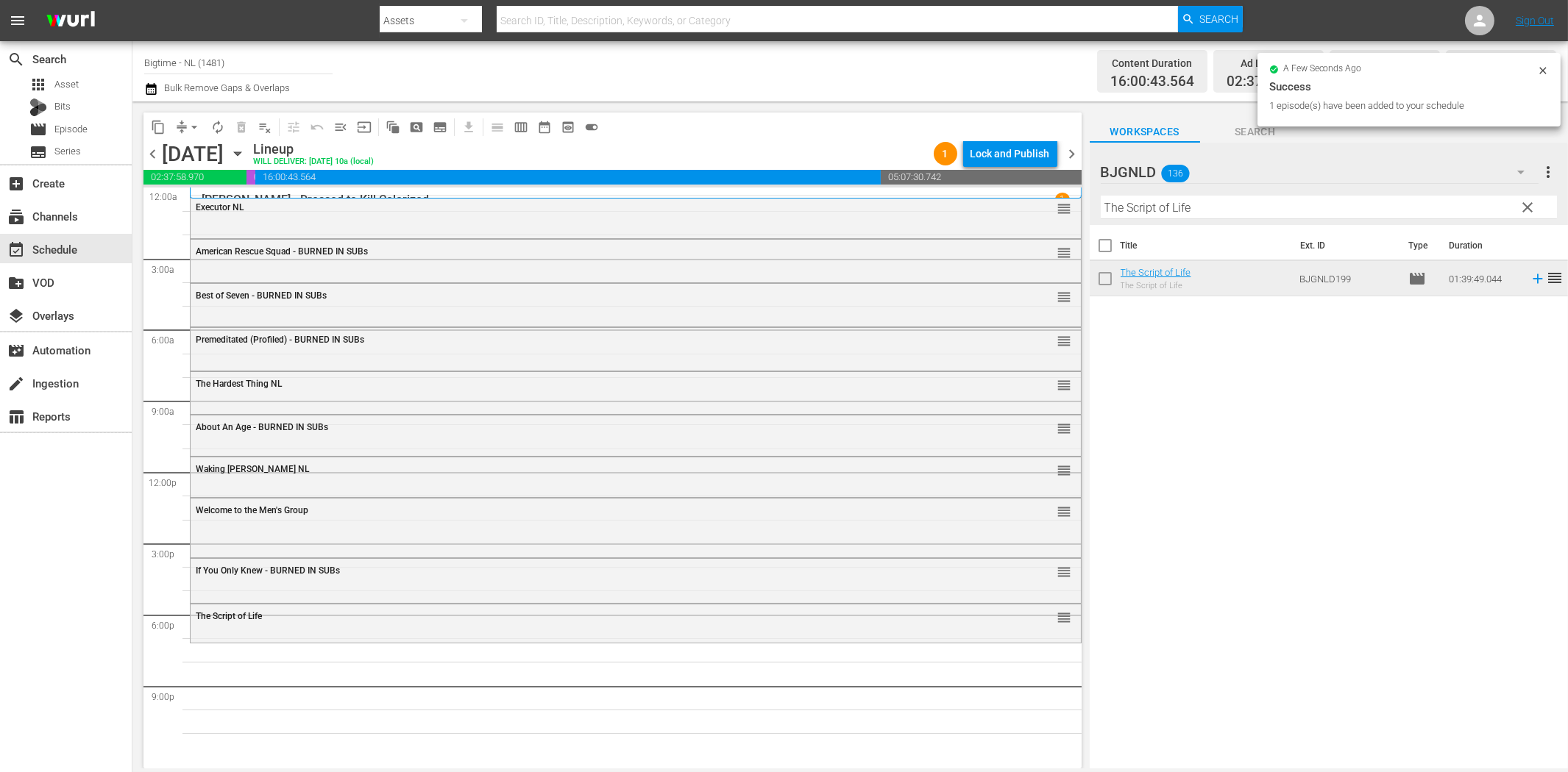
click at [1213, 213] on input "The Script of Life" at bounding box center [1328, 207] width 456 height 23
paste input "American Sophomor"
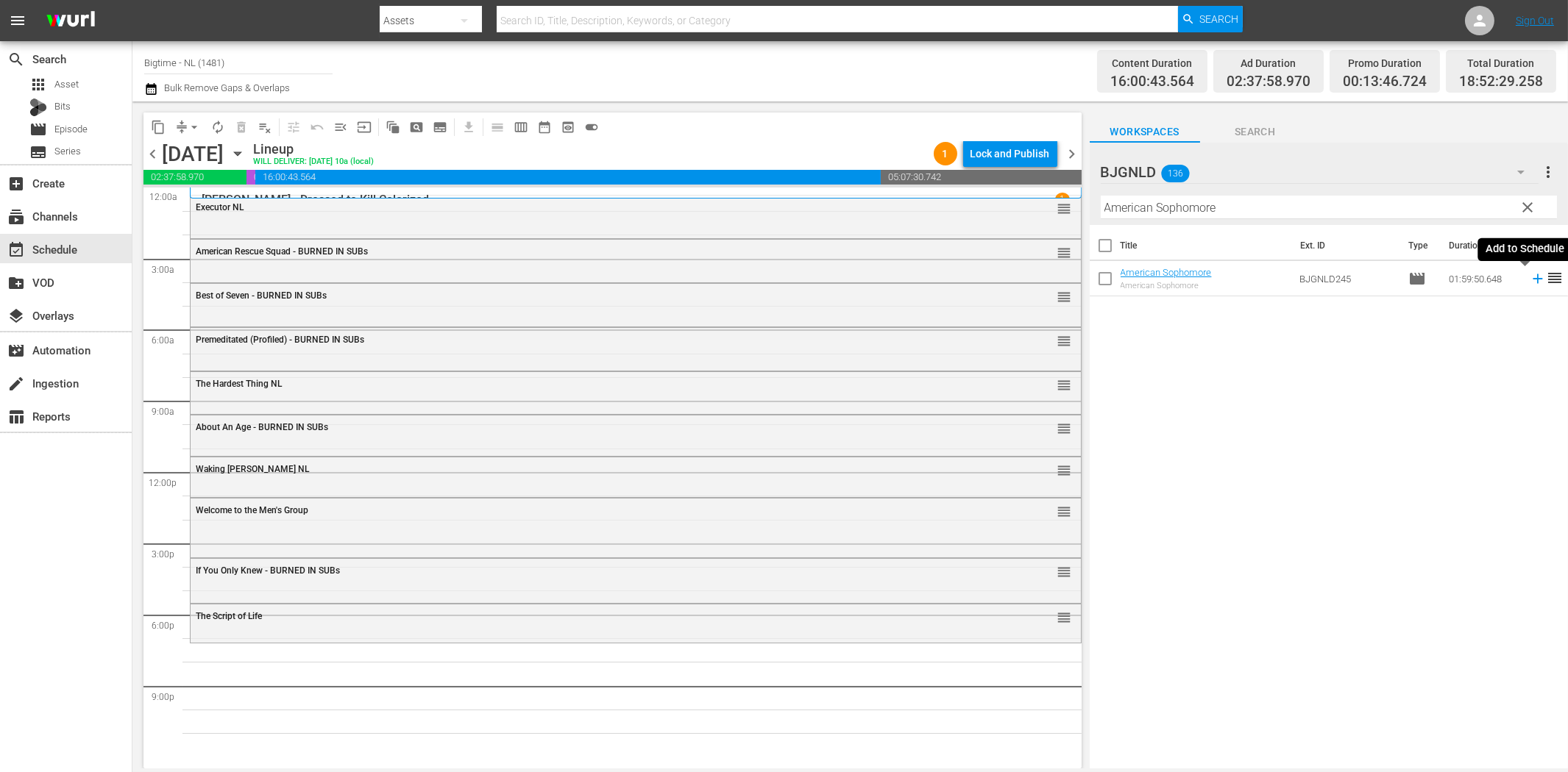
drag, startPoint x: 1528, startPoint y: 276, endPoint x: 1416, endPoint y: 307, distance: 116.2
click at [1530, 277] on icon at bounding box center [1538, 278] width 16 height 16
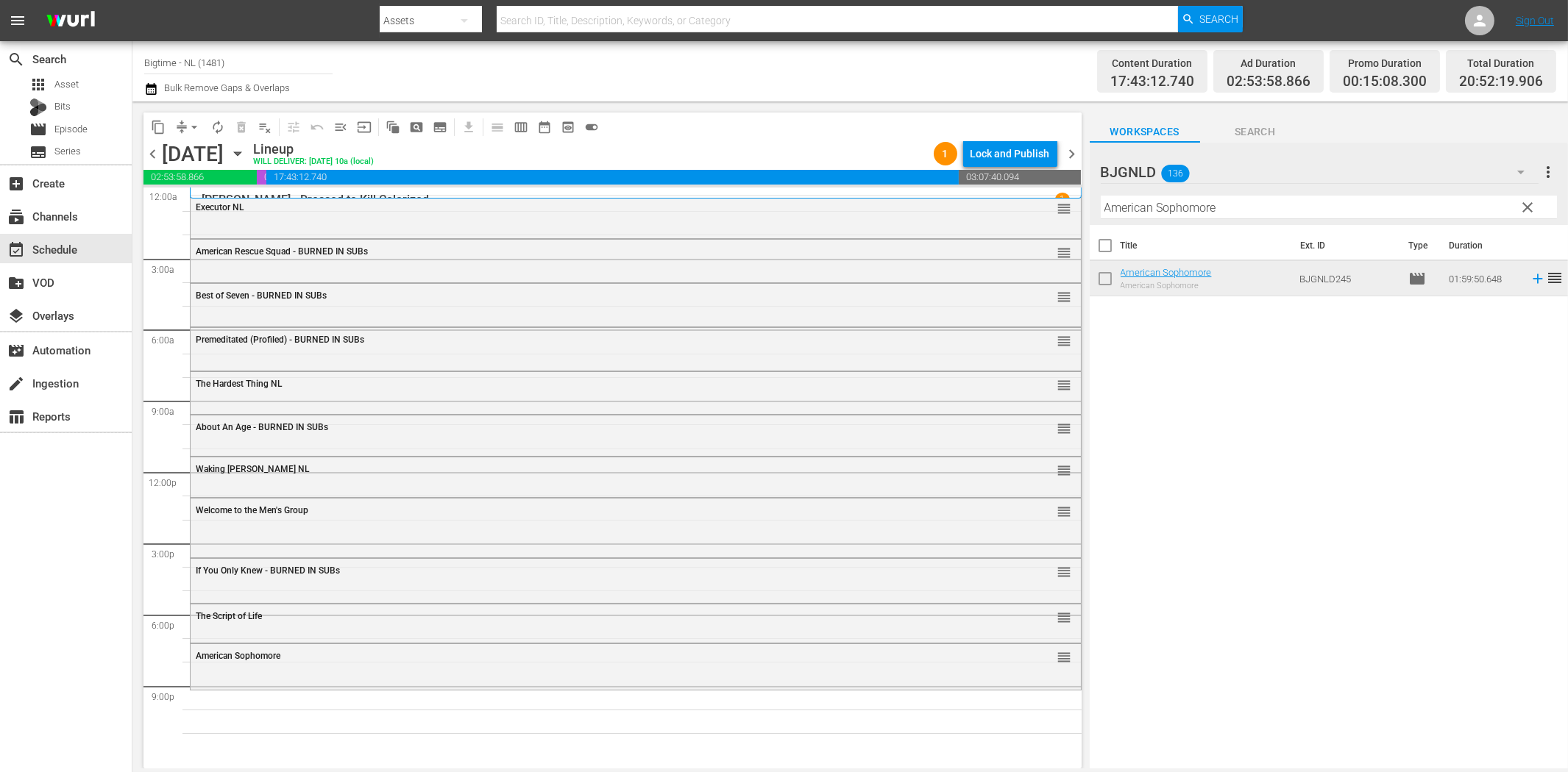
click at [1198, 202] on input "American Sophomore" at bounding box center [1328, 207] width 456 height 23
paste input "Grief"
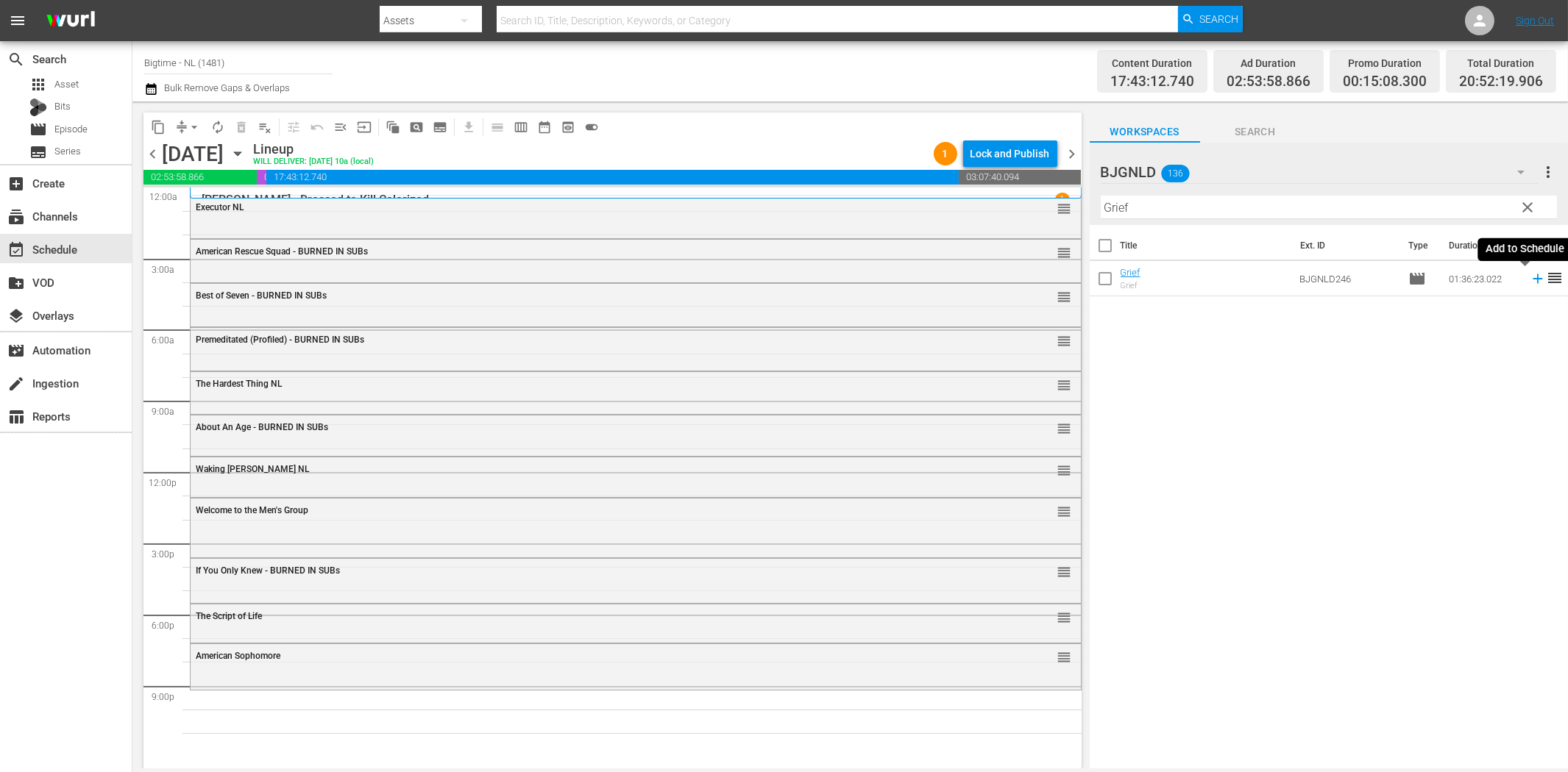
click at [1530, 280] on icon at bounding box center [1538, 278] width 16 height 16
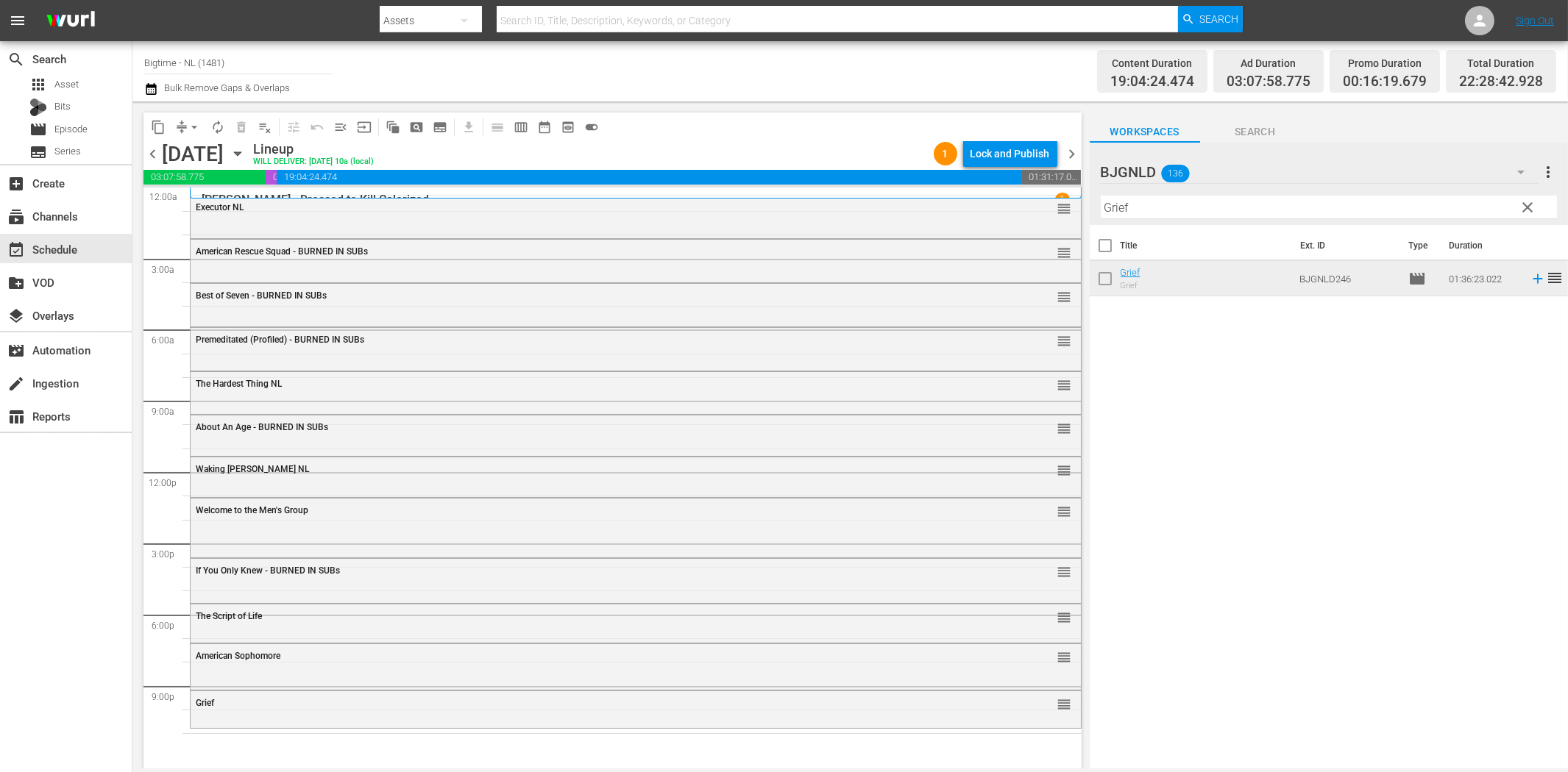
click at [1210, 207] on input "Grief" at bounding box center [1328, 207] width 456 height 23
paste input "[DATE] Party"
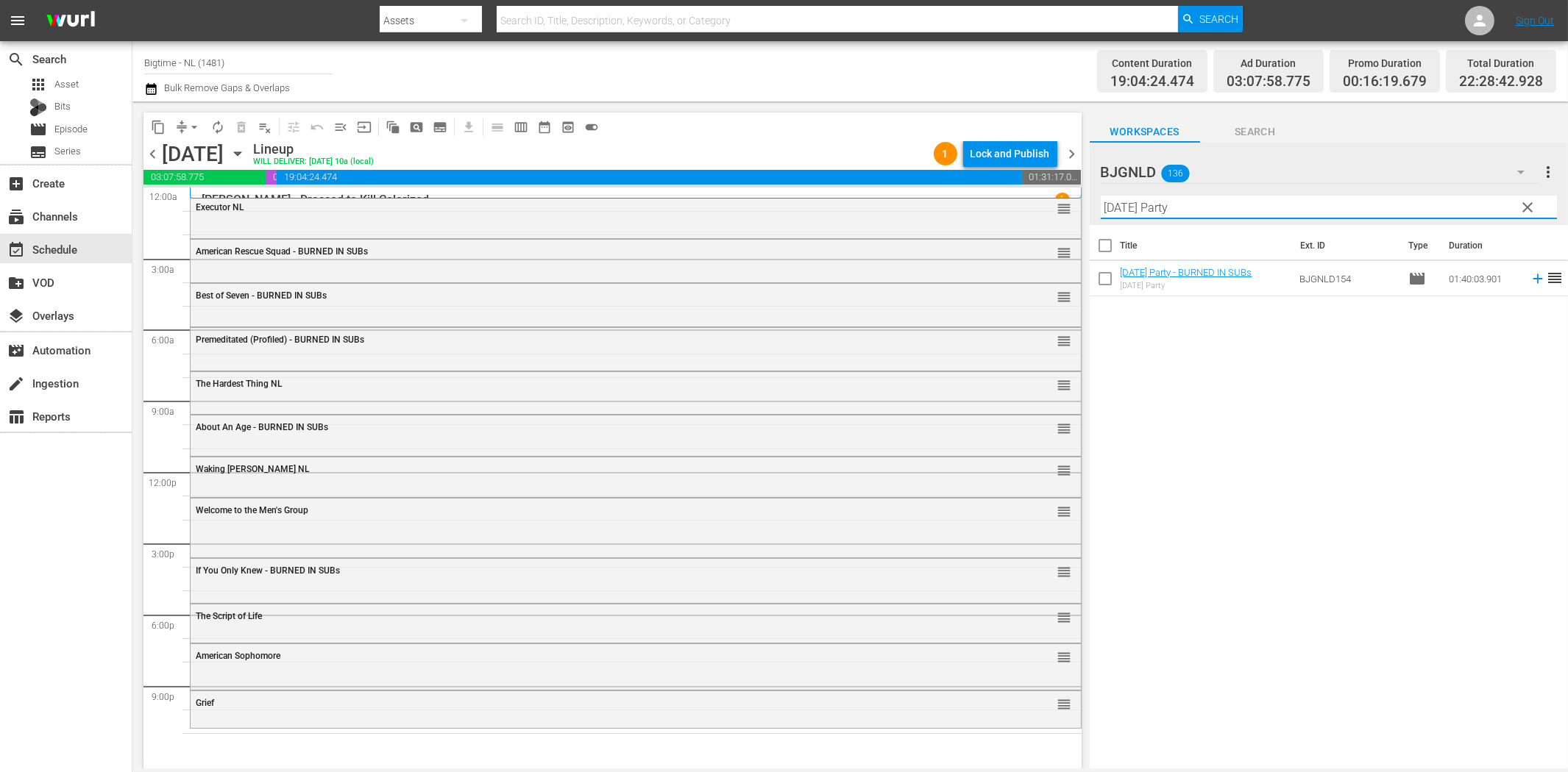
type input "[DATE] Party"
drag, startPoint x: 1527, startPoint y: 279, endPoint x: 1496, endPoint y: 288, distance: 32.3
click at [1532, 278] on icon at bounding box center [1537, 279] width 9 height 9
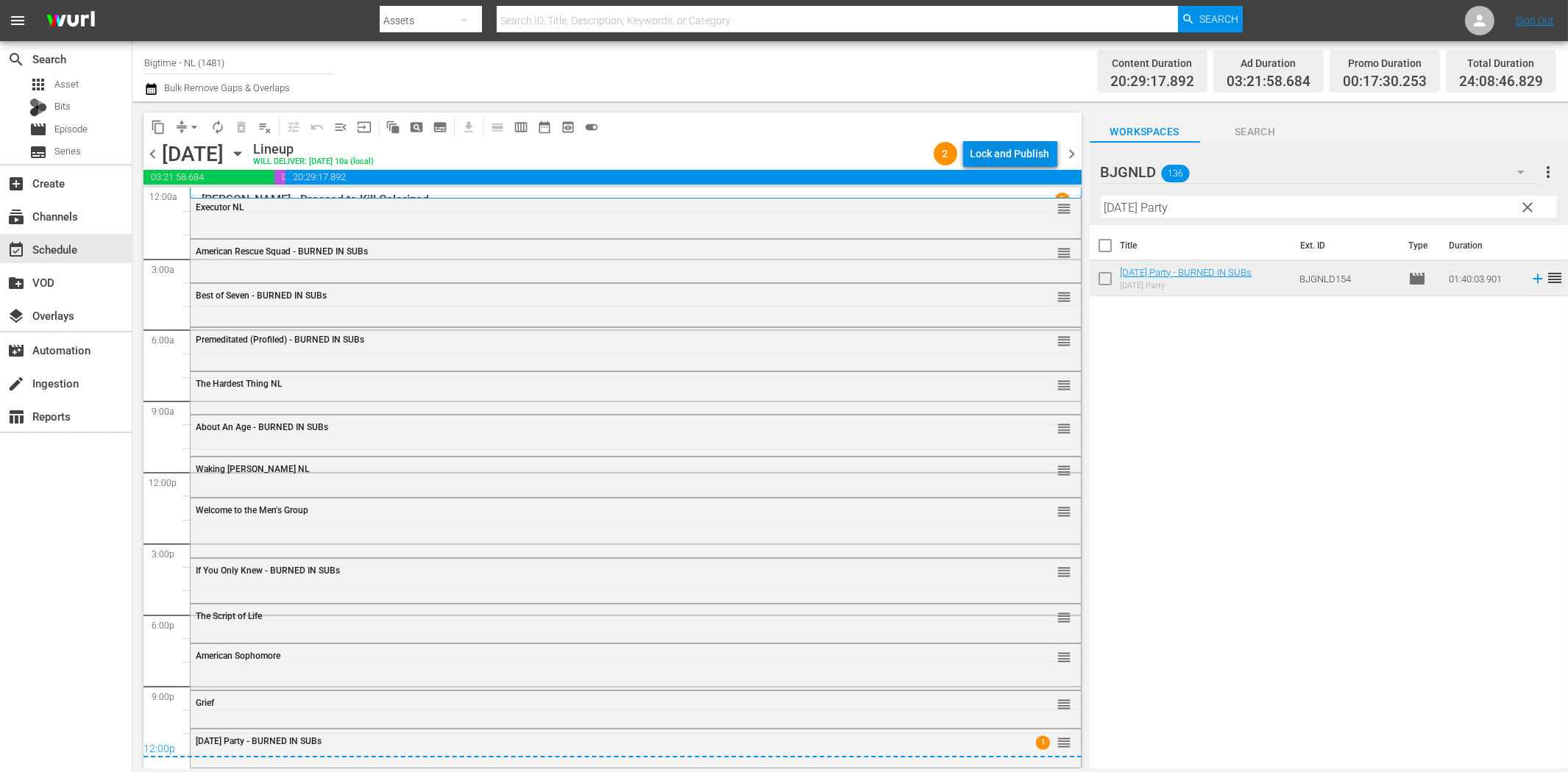
click at [1032, 150] on div "Lock and Publish" at bounding box center [1010, 154] width 80 height 26
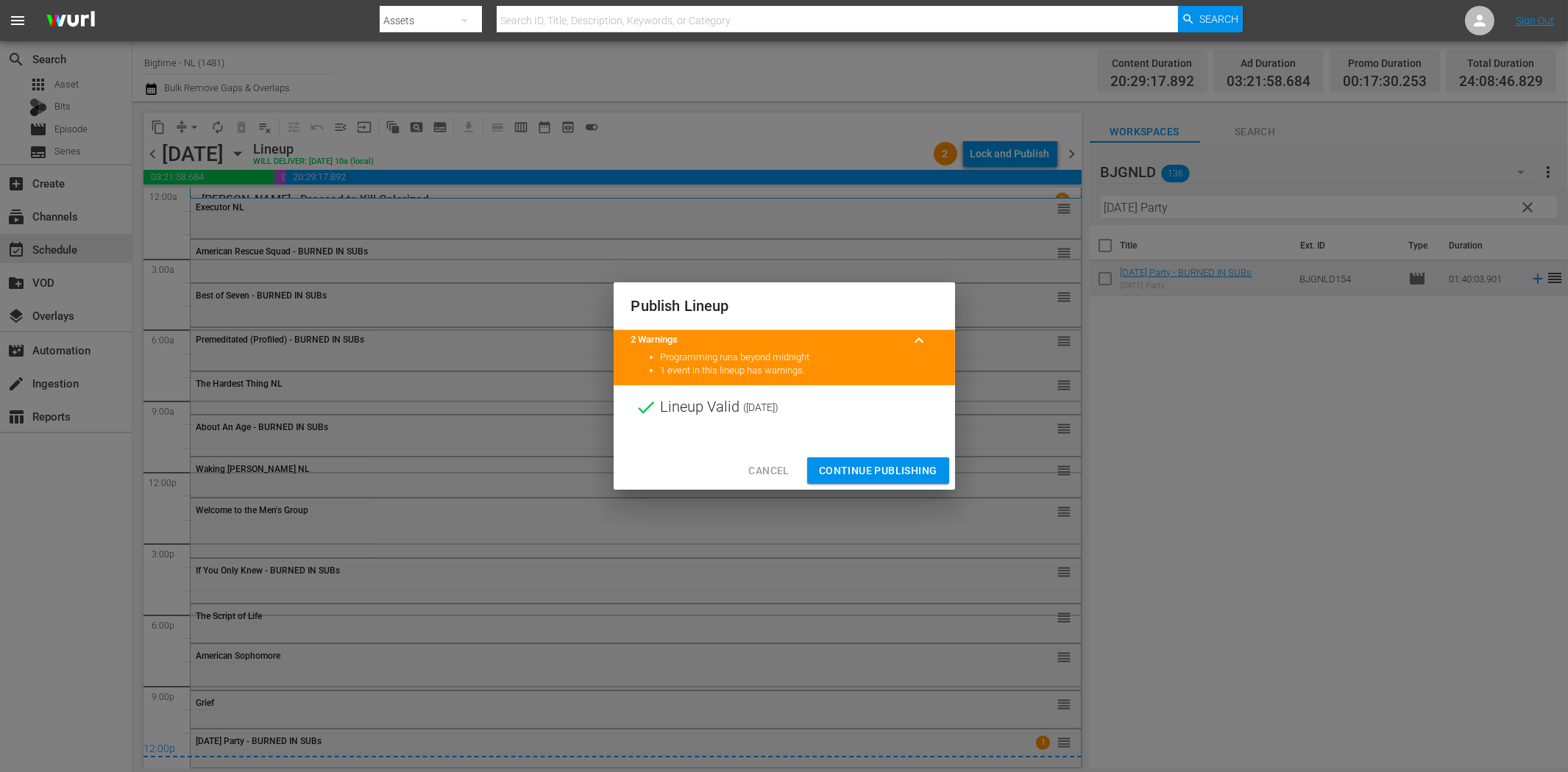
click at [896, 470] on span "Continue Publishing" at bounding box center [878, 471] width 118 height 19
